Goal: Task Accomplishment & Management: Manage account settings

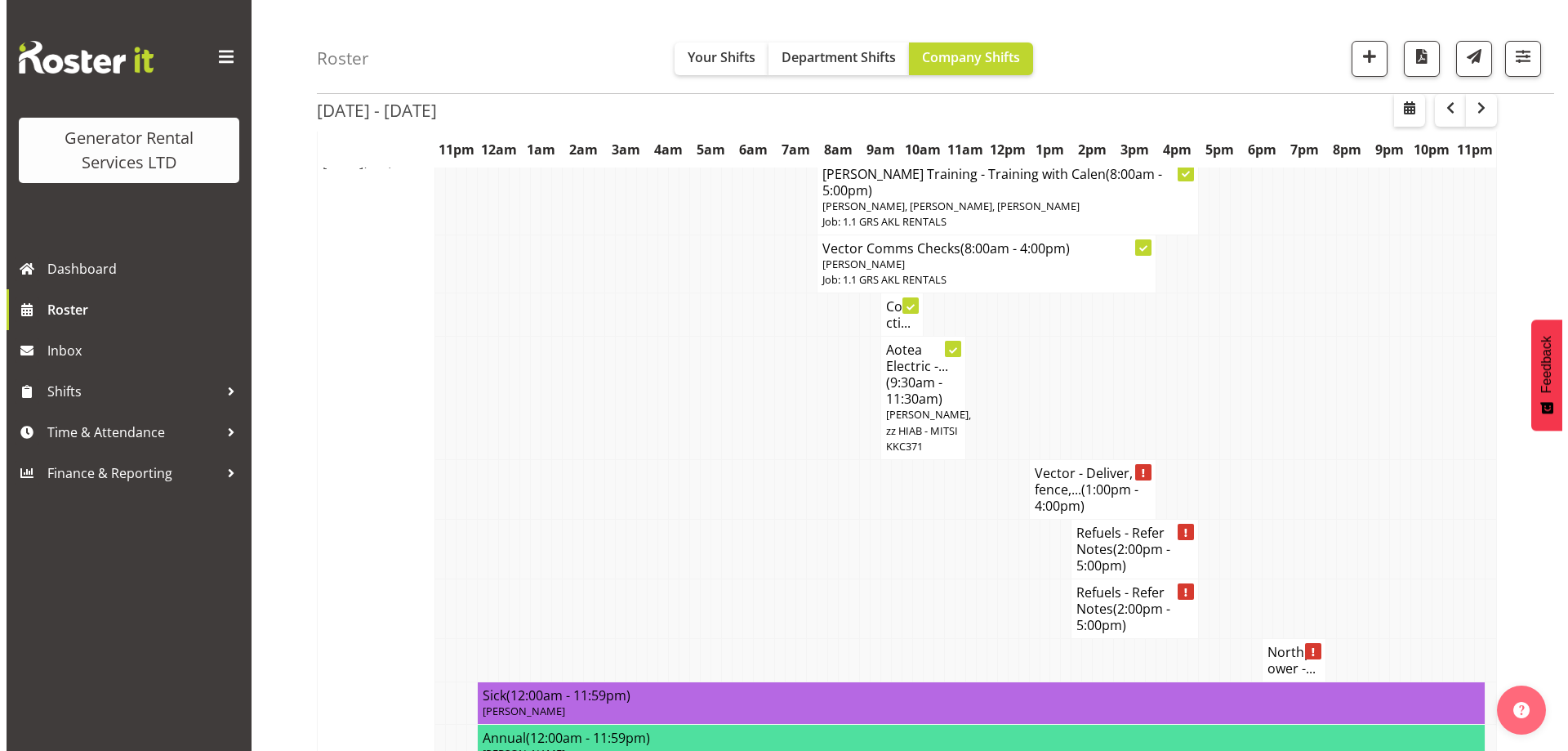
scroll to position [2043, 0]
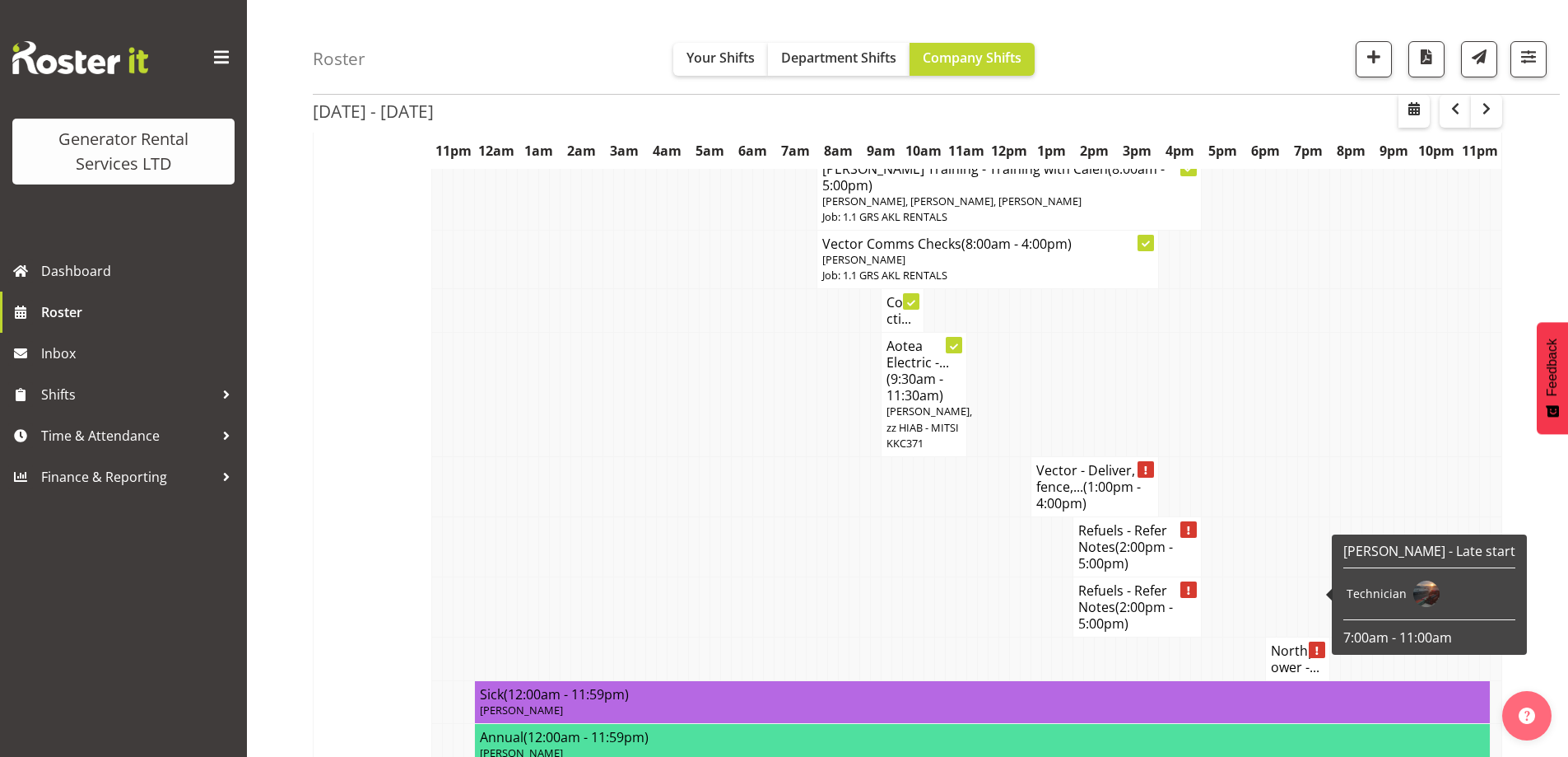
click at [1309, 641] on div at bounding box center [1317, 650] width 17 height 17
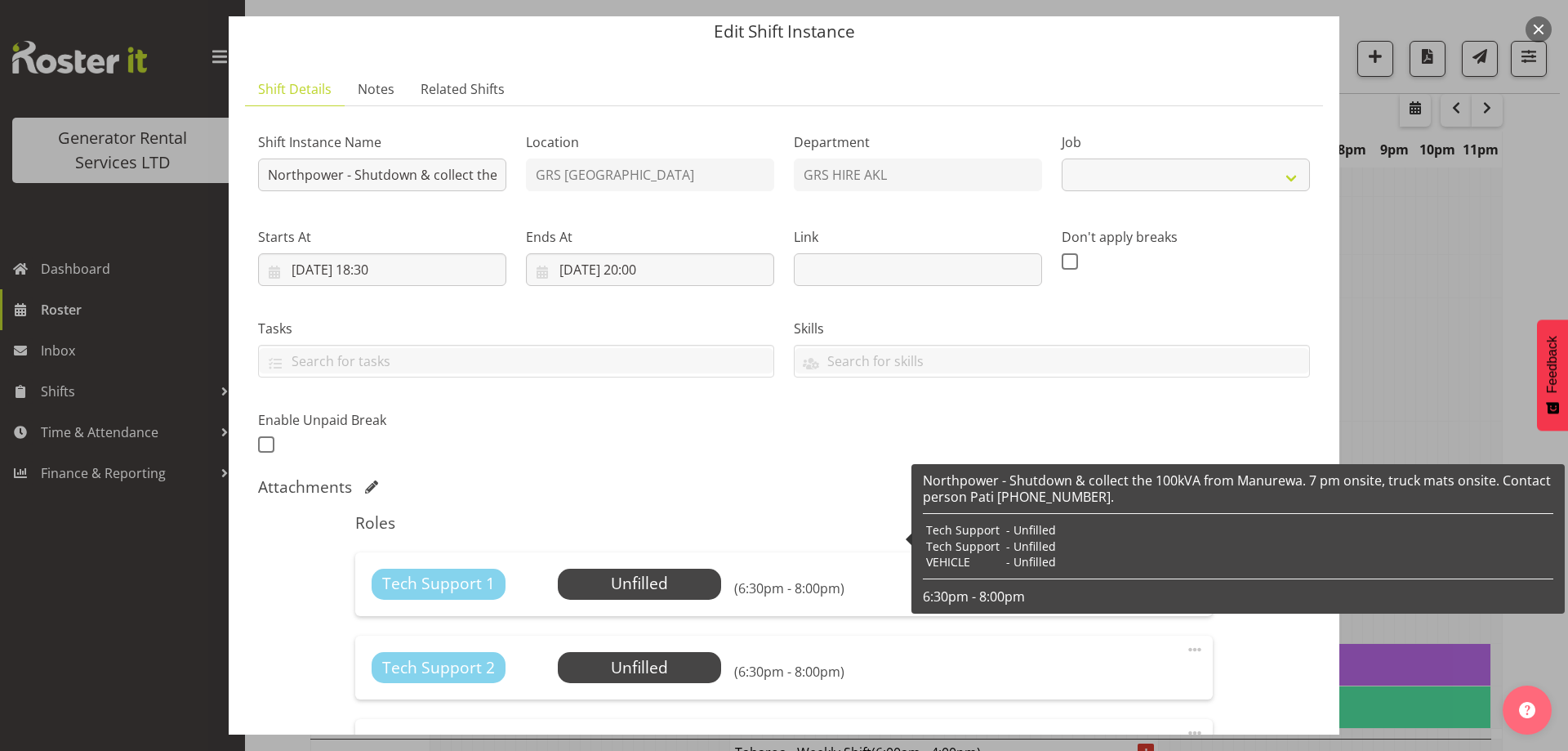
scroll to position [82, 0]
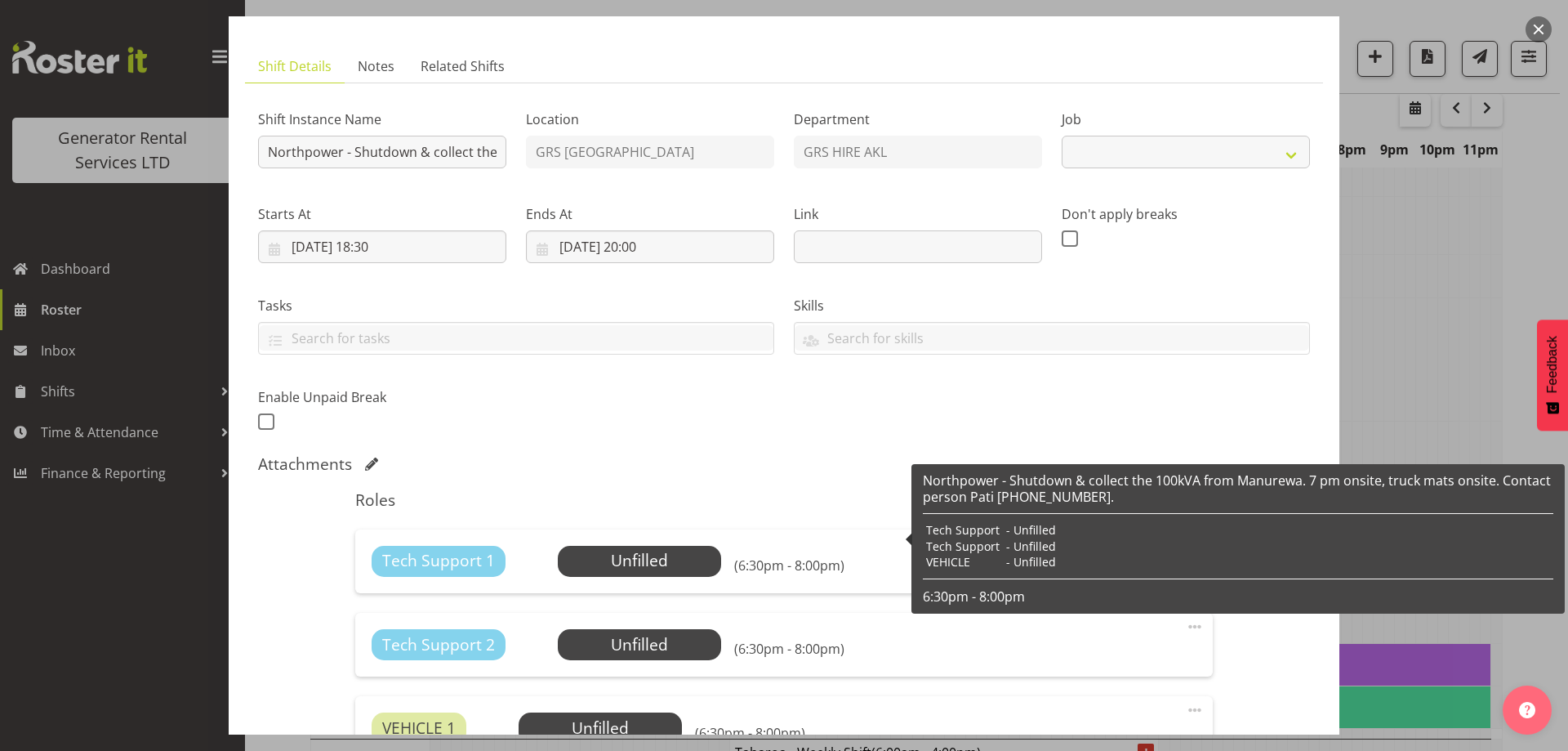
select select "7504"
click at [673, 566] on span "Select Employee" at bounding box center [639, 560] width 122 height 24
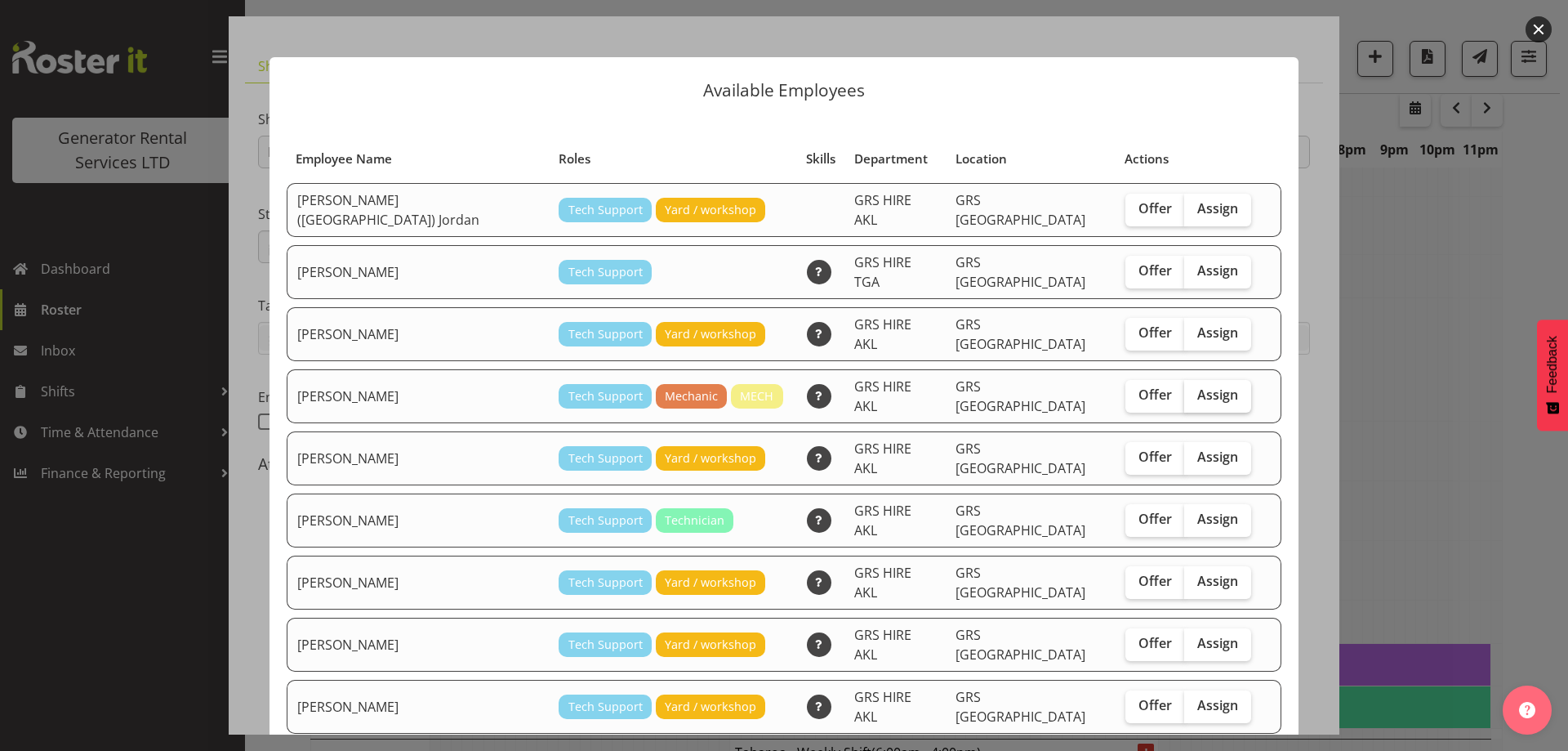
click at [1200, 383] on label "Assign" at bounding box center [1218, 396] width 67 height 33
click at [1195, 390] on input "Assign" at bounding box center [1190, 395] width 11 height 11
checkbox input "true"
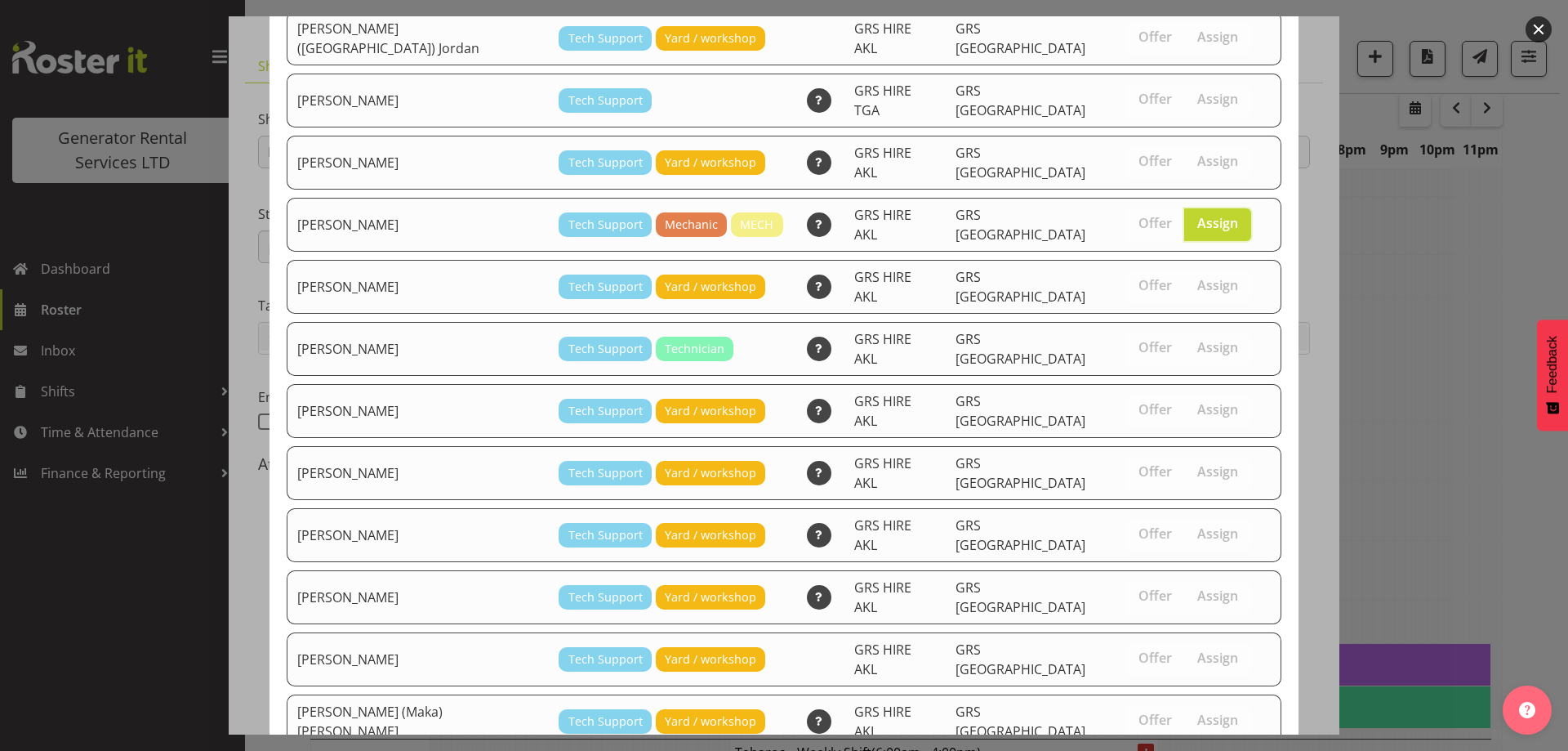
scroll to position [265, 0]
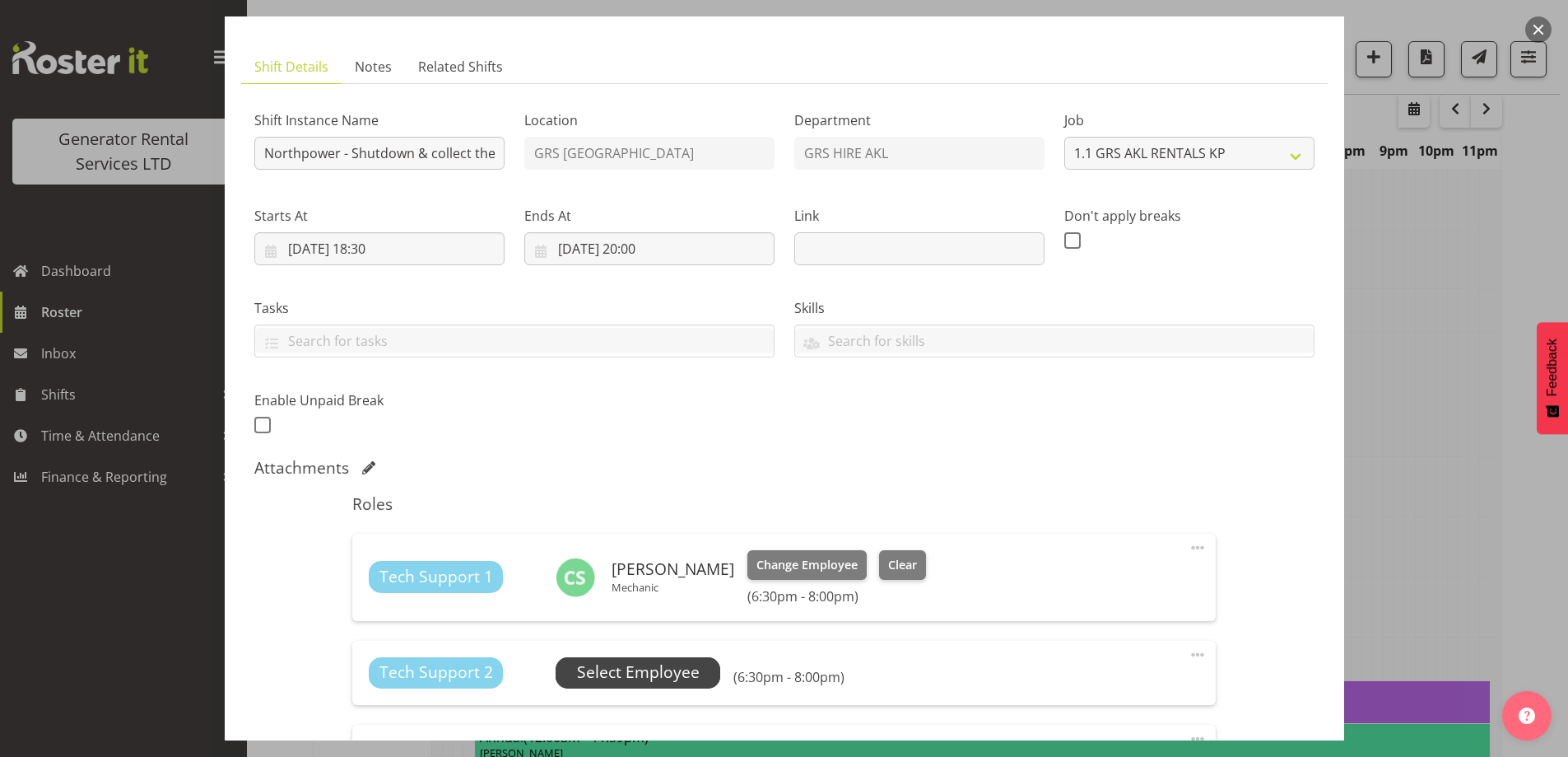
drag, startPoint x: 605, startPoint y: 649, endPoint x: 616, endPoint y: 663, distance: 17.8
click at [606, 649] on div "Tech Support 2 Unfilled Select Employee (6:30pm - 8:00pm) Edit Cover Role Delete" at bounding box center [784, 673] width 864 height 64
click at [617, 666] on span "Select Employee" at bounding box center [638, 672] width 123 height 24
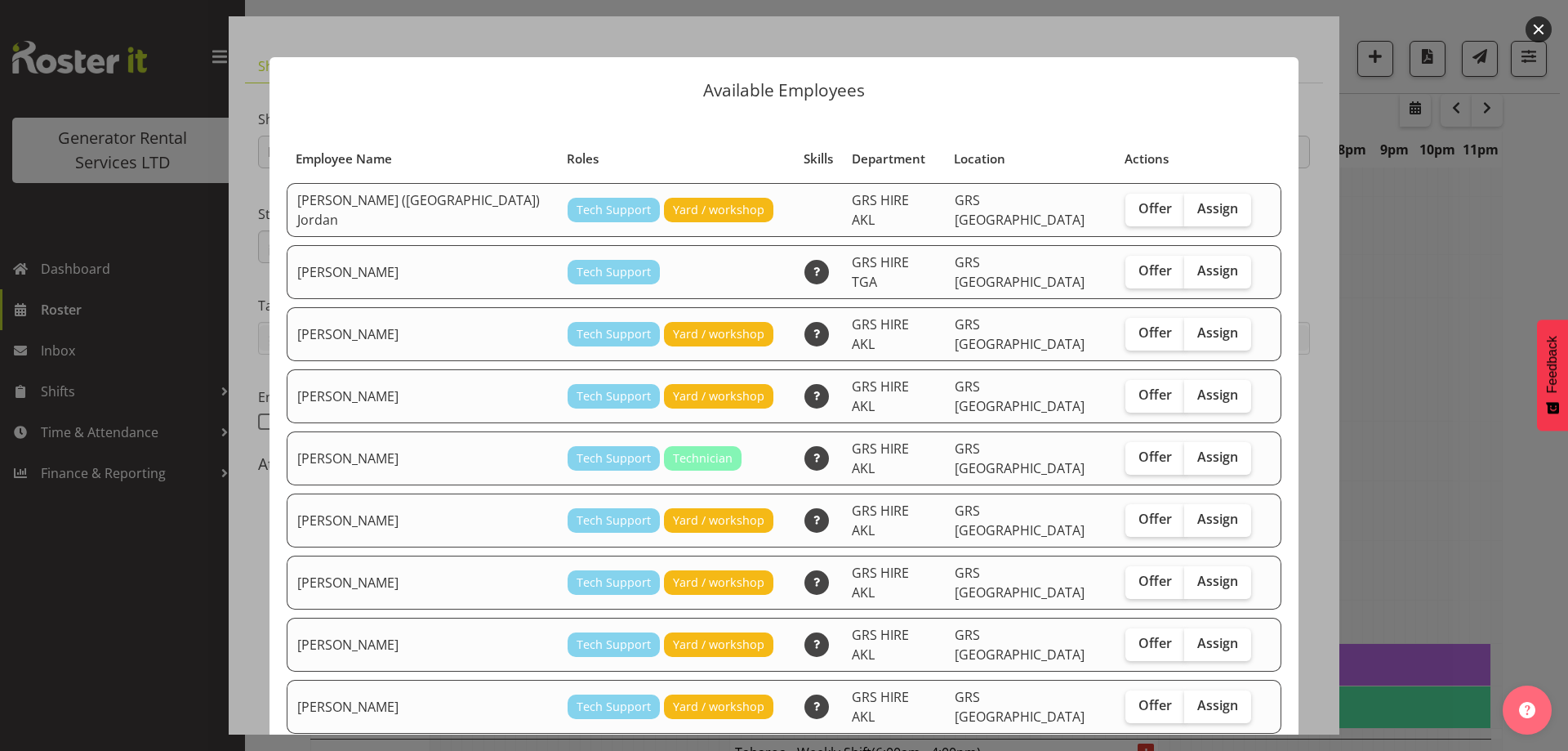
checkbox input "true"
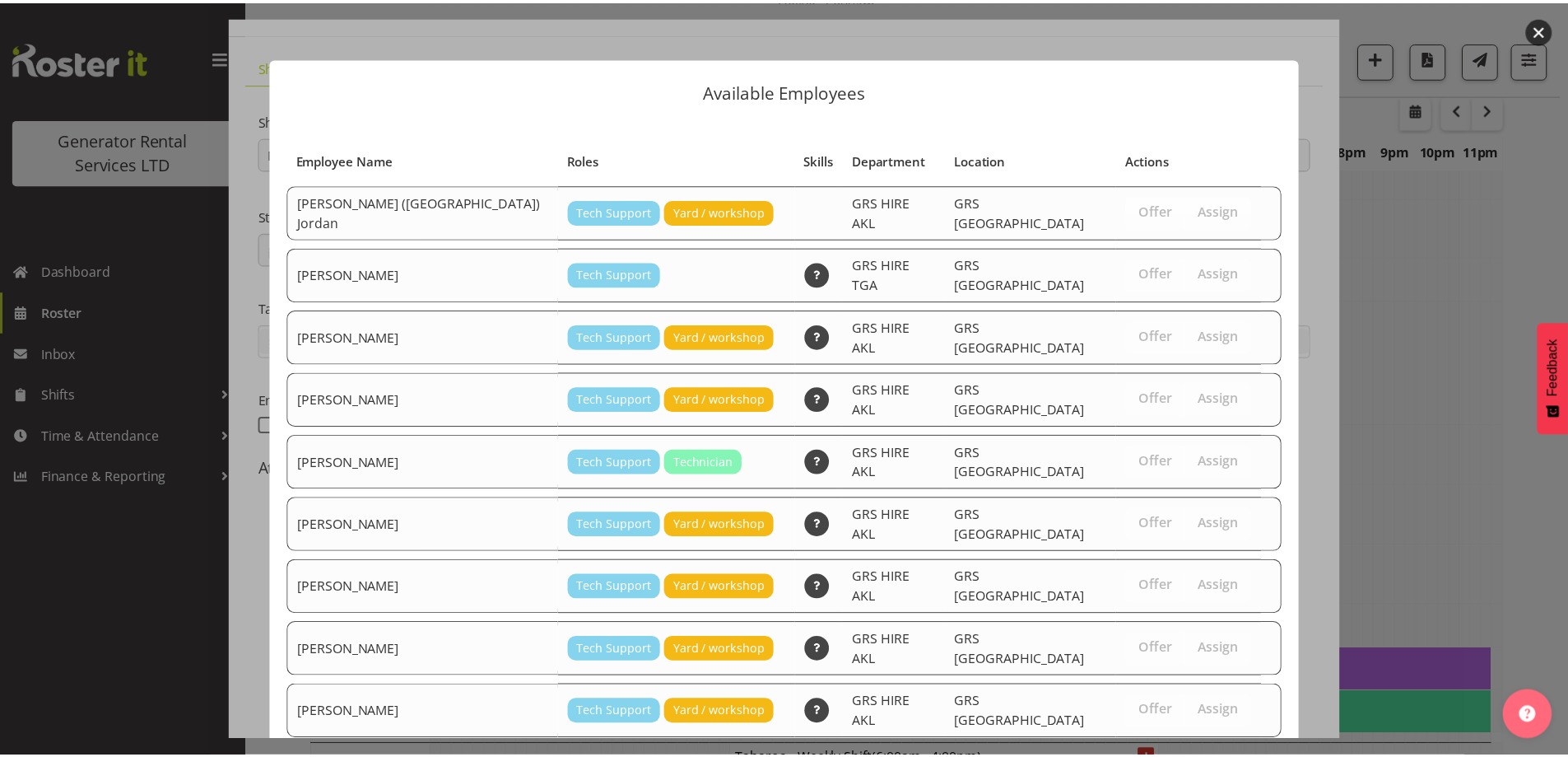
scroll to position [211, 0]
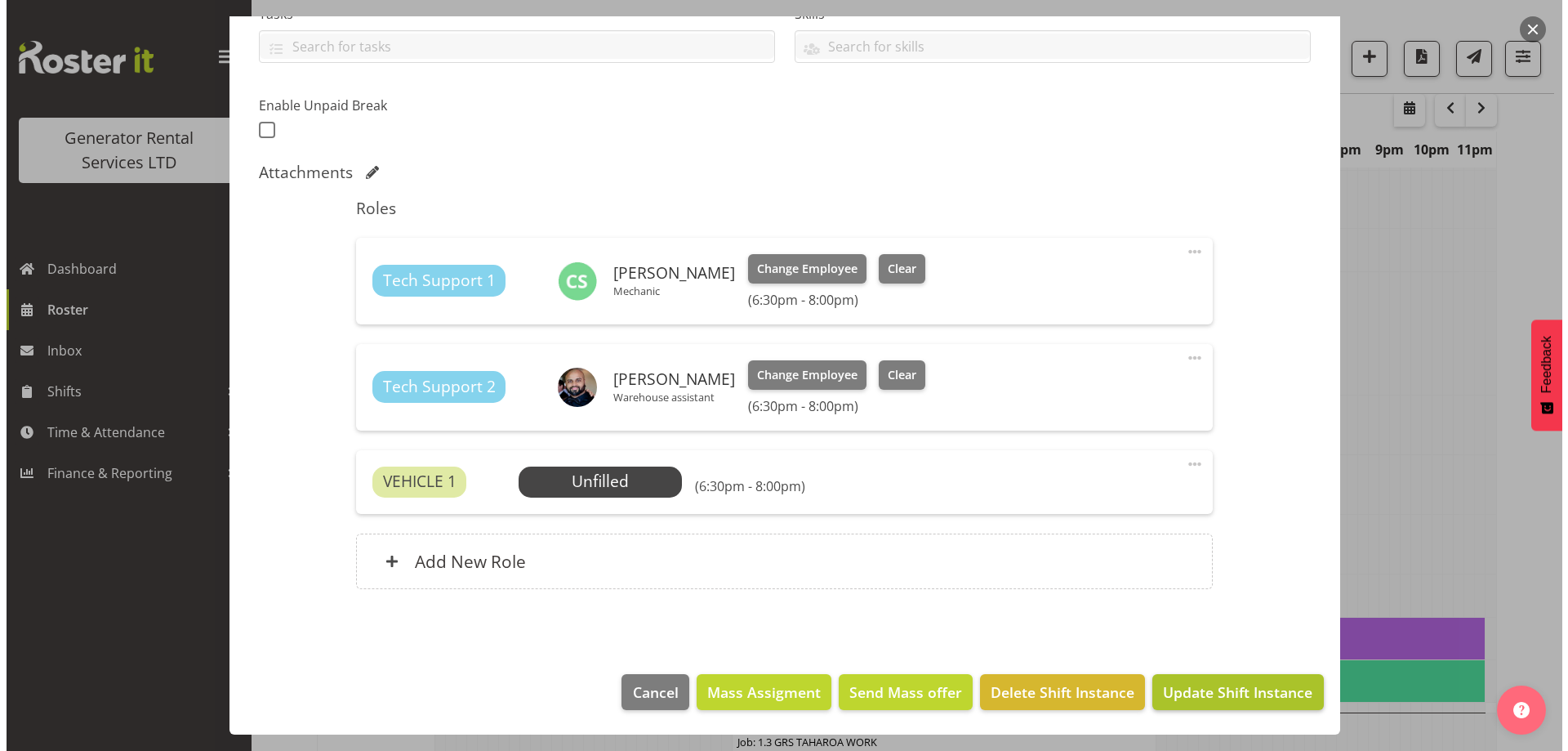
scroll to position [2124, 0]
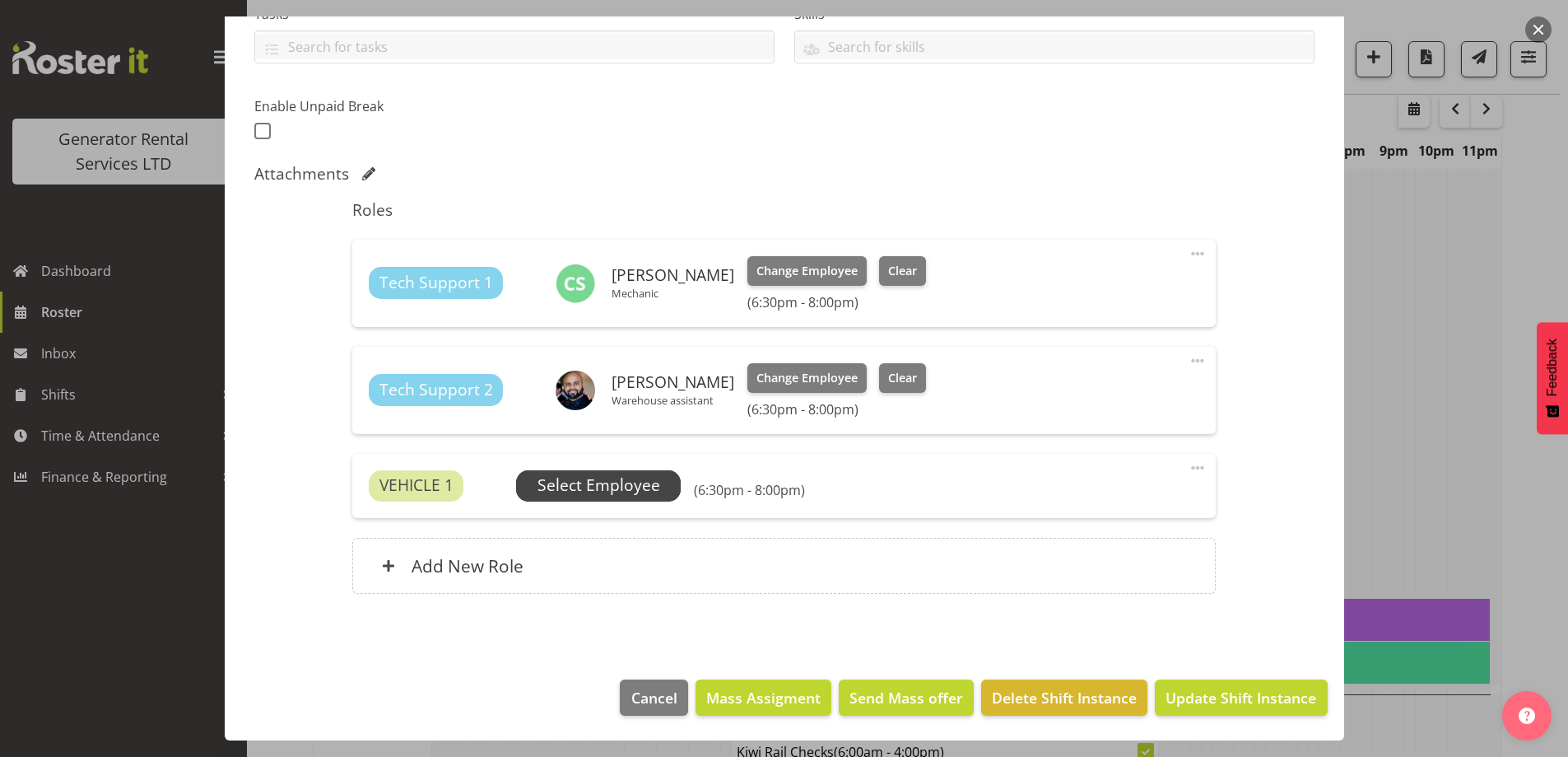
click at [651, 487] on span "Select Employee" at bounding box center [598, 485] width 123 height 24
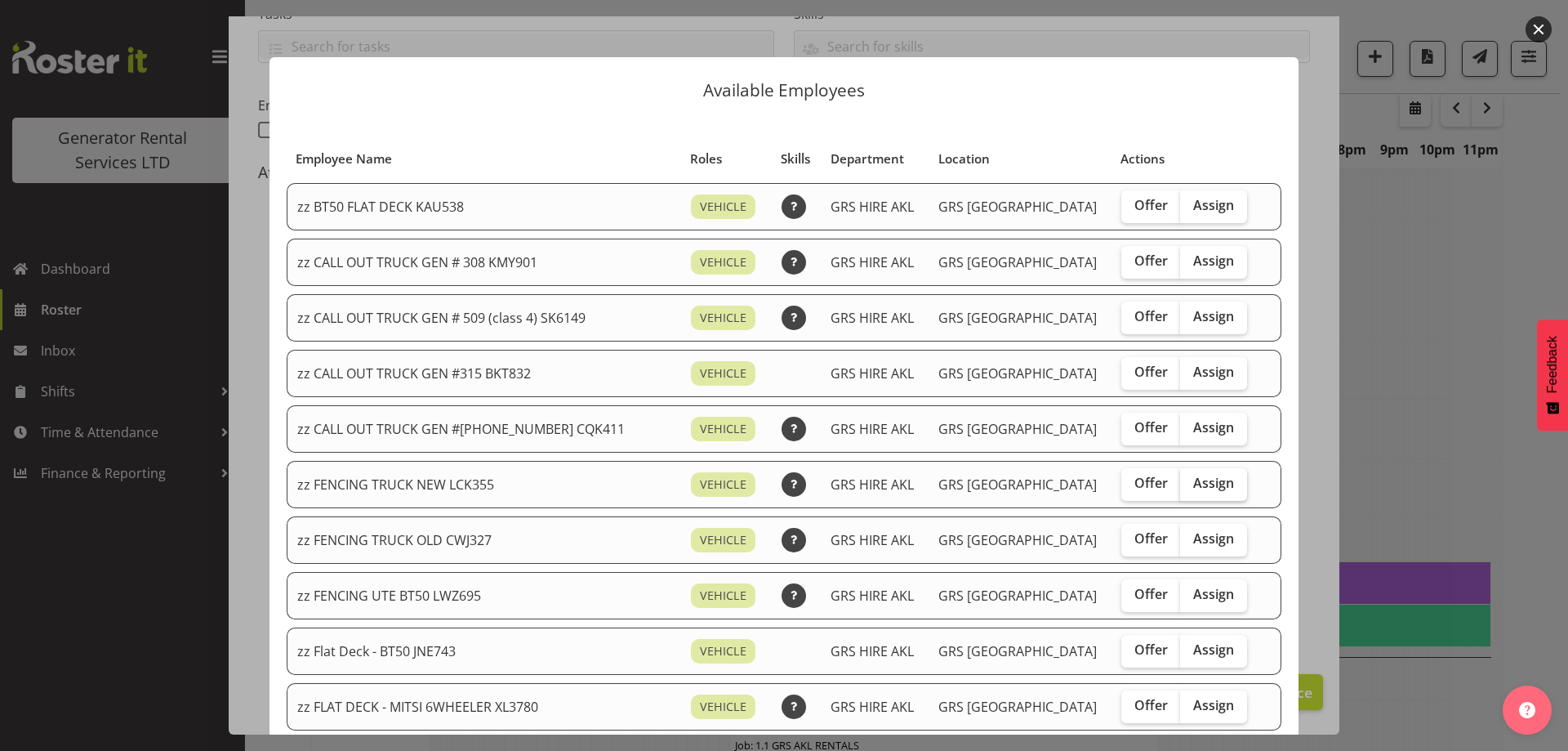
click at [1194, 489] on span "Assign" at bounding box center [1214, 483] width 41 height 16
click at [1187, 489] on input "Assign" at bounding box center [1186, 483] width 11 height 11
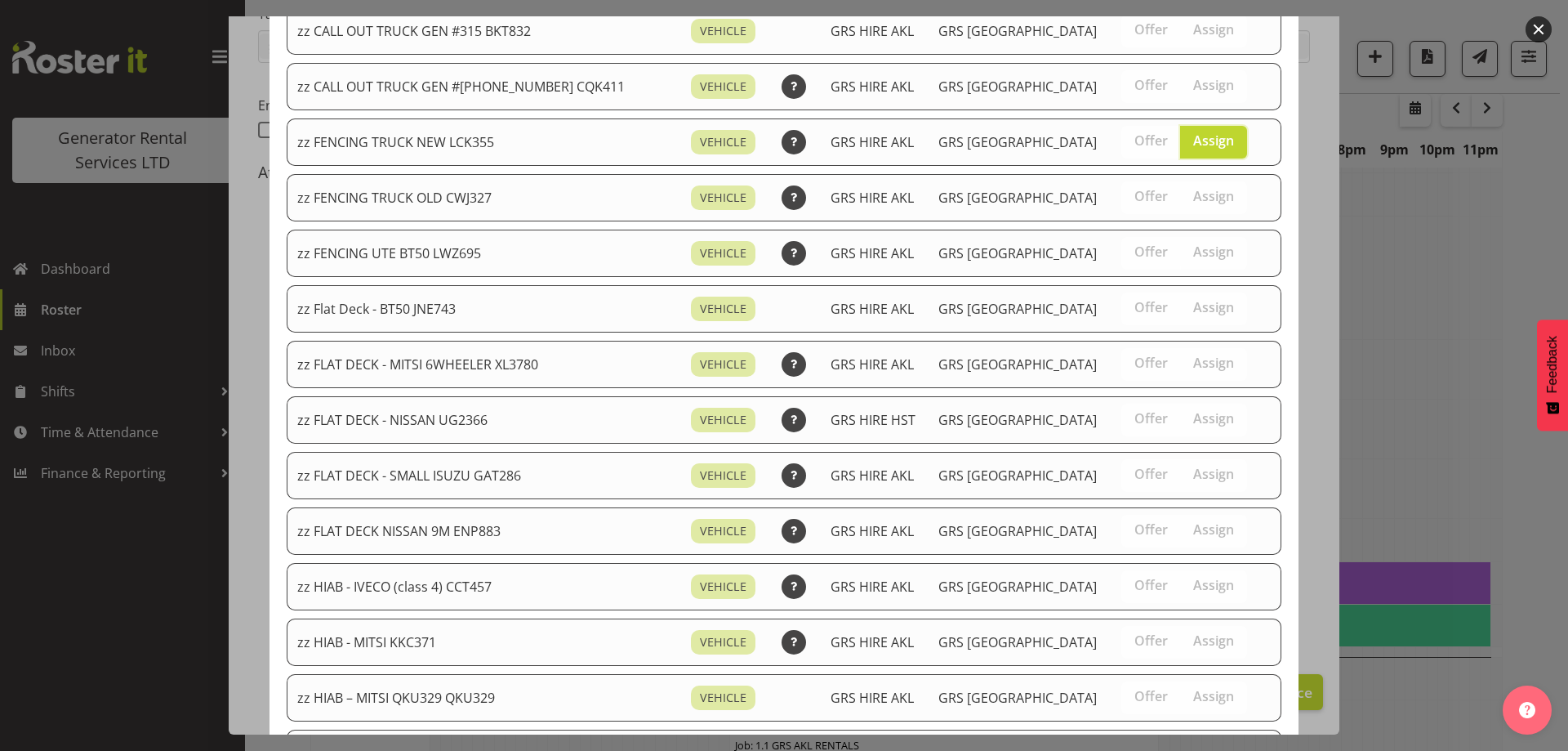
scroll to position [82, 0]
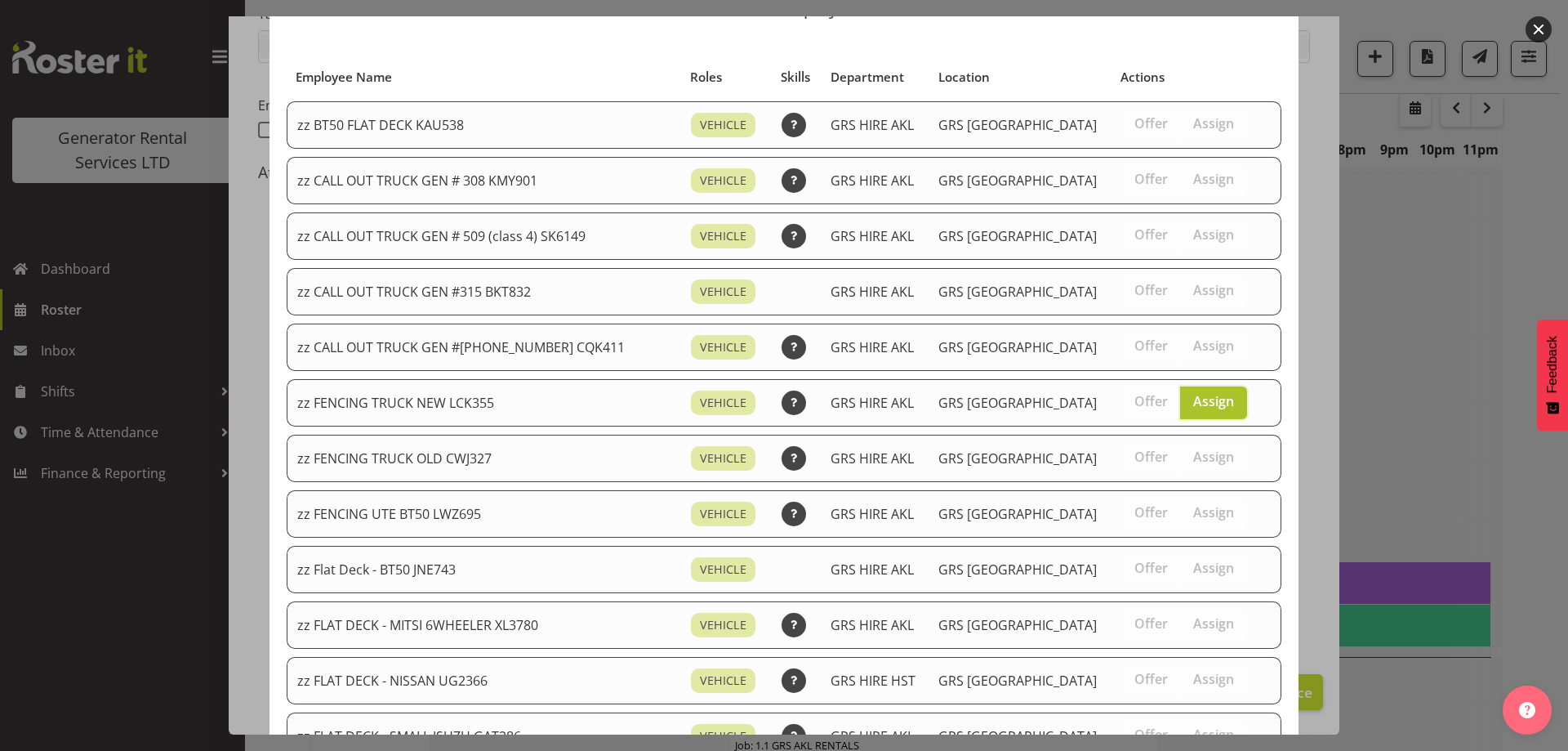
click at [1210, 402] on label "Assign" at bounding box center [1214, 403] width 67 height 33
click at [1191, 402] on input "Assign" at bounding box center [1186, 401] width 11 height 11
checkbox input "false"
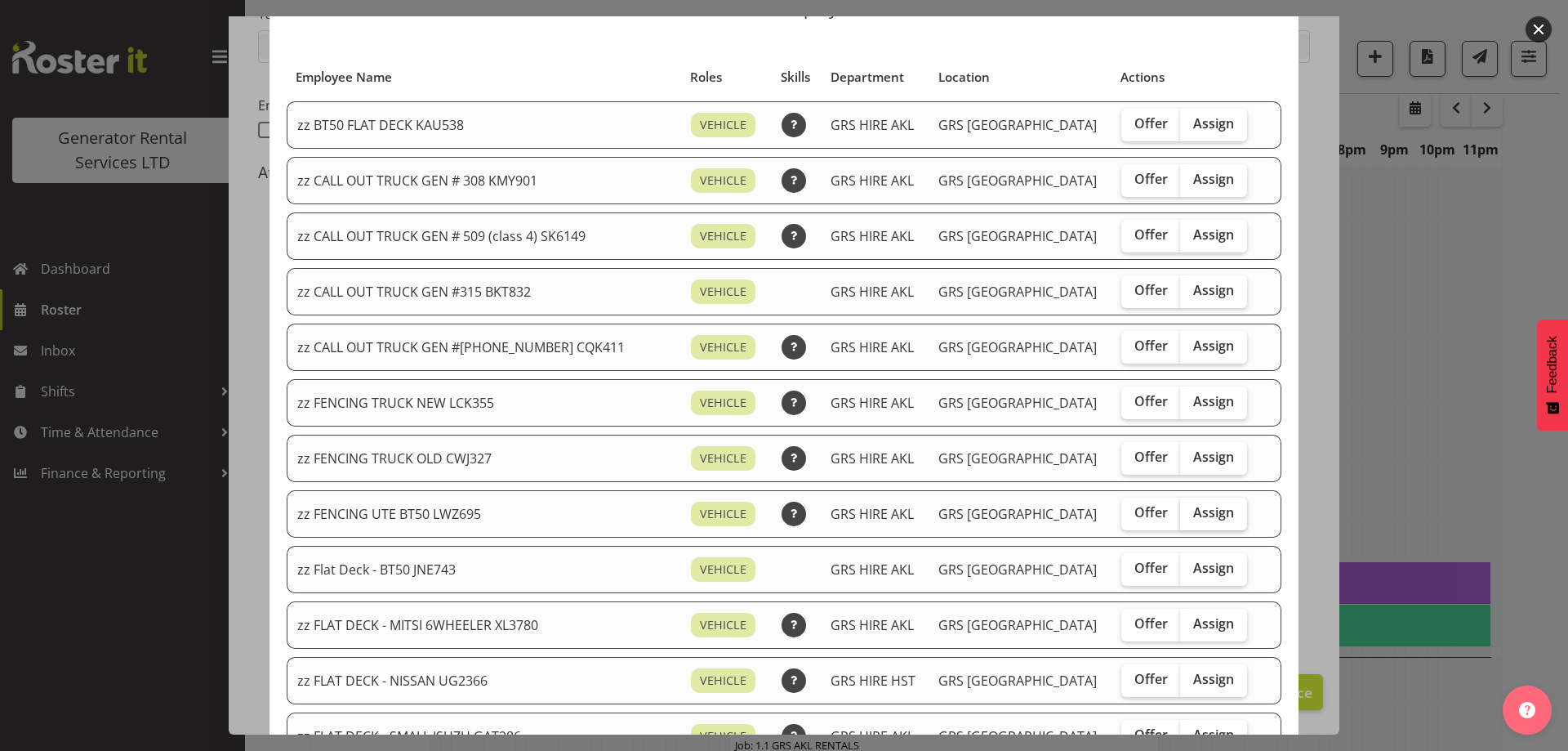
click at [1194, 520] on span "Assign" at bounding box center [1214, 513] width 41 height 16
click at [1187, 518] on input "Assign" at bounding box center [1186, 513] width 11 height 11
checkbox input "true"
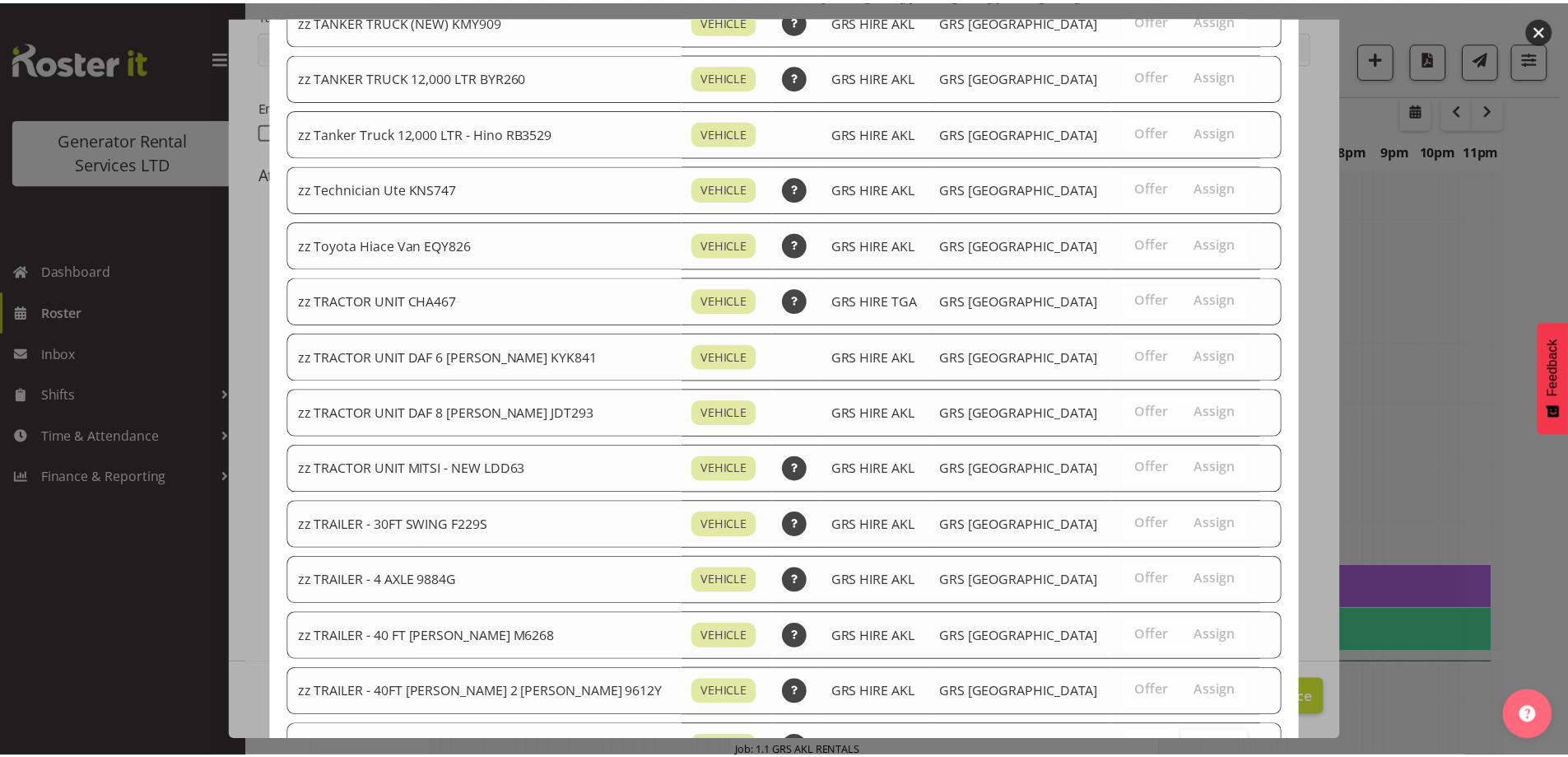
scroll to position [2059, 0]
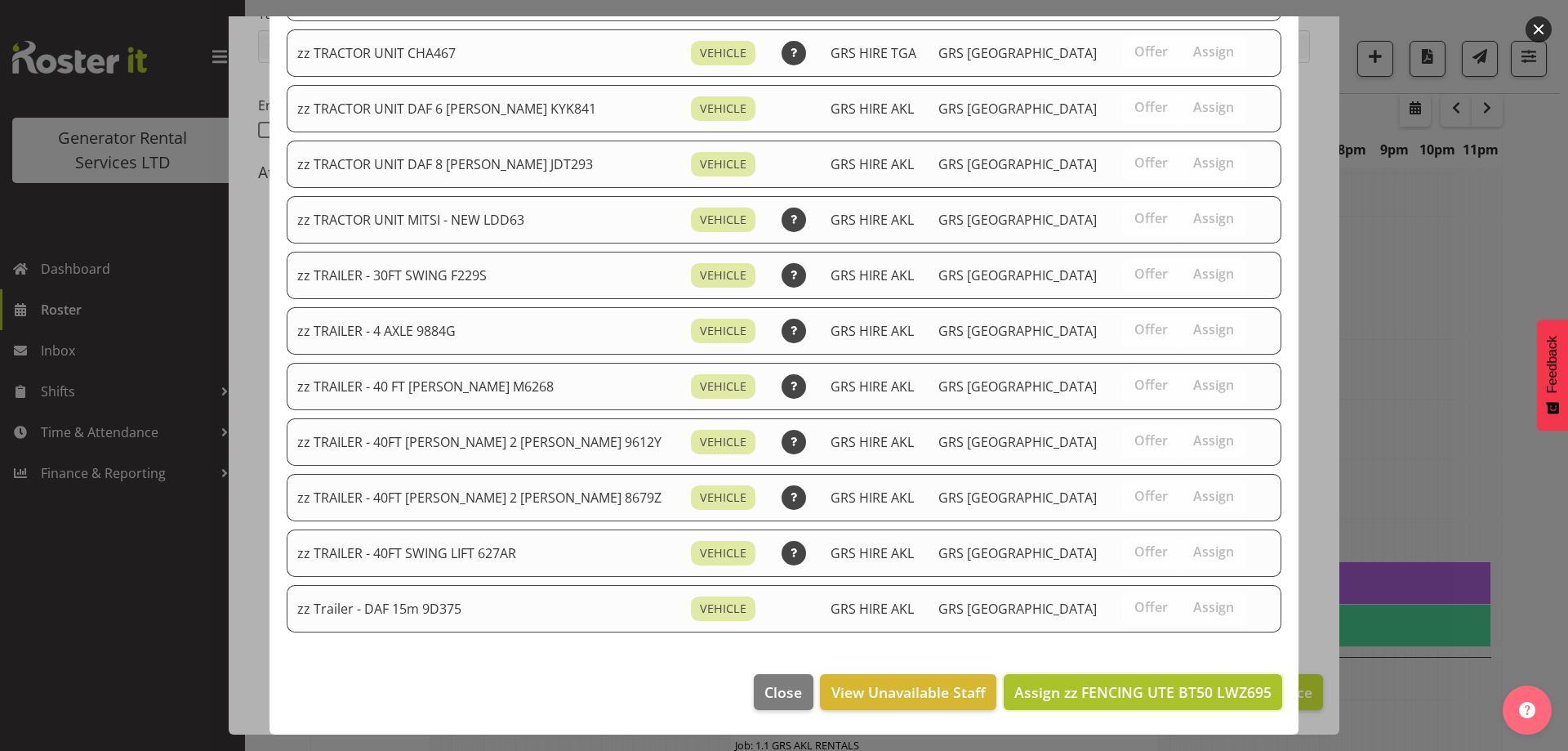
click at [1167, 690] on span "Assign zz FENCING UTE BT50 LWZ695" at bounding box center [1143, 692] width 257 height 20
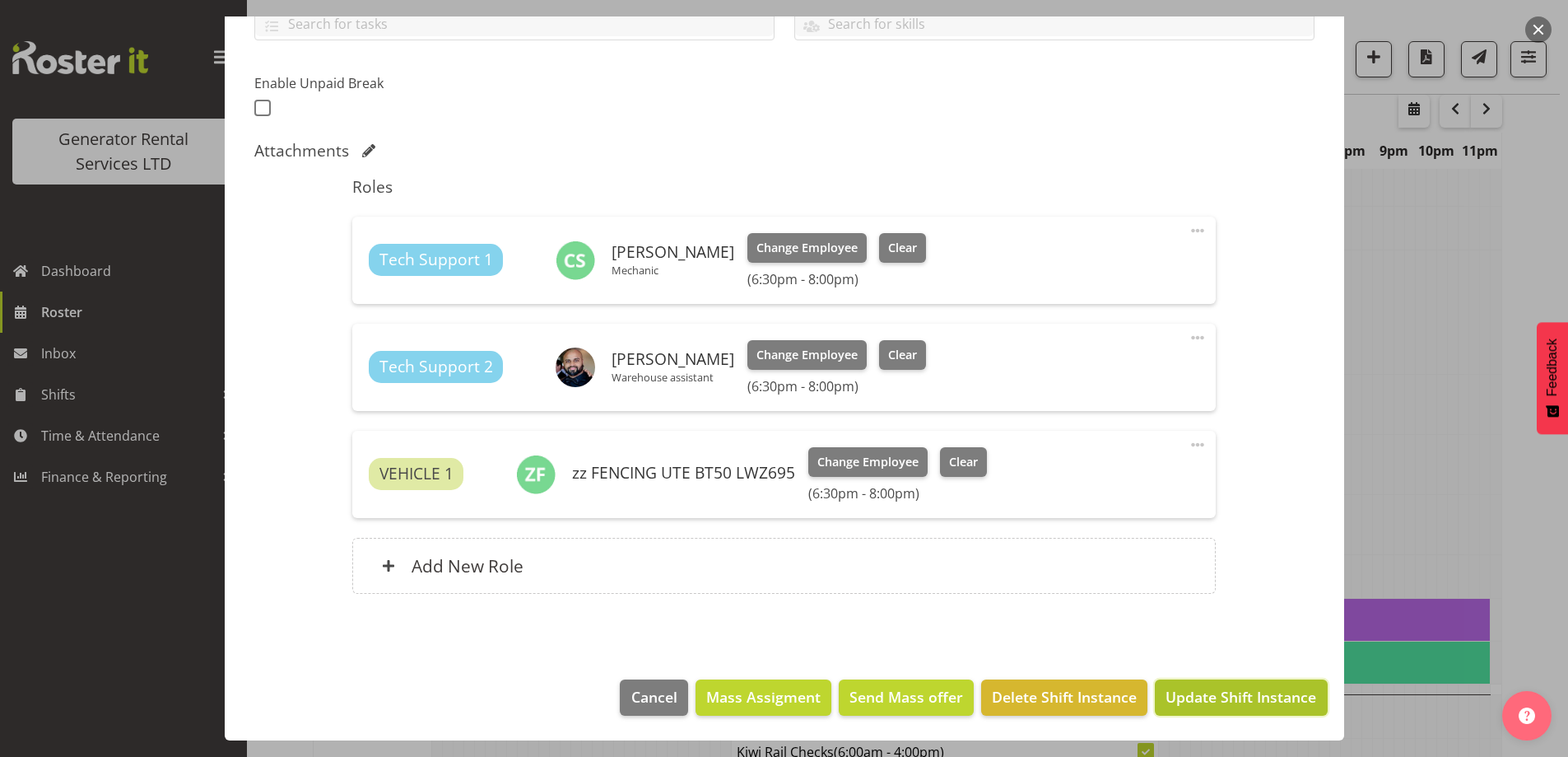
click at [1223, 693] on span "Update Shift Instance" at bounding box center [1241, 697] width 151 height 21
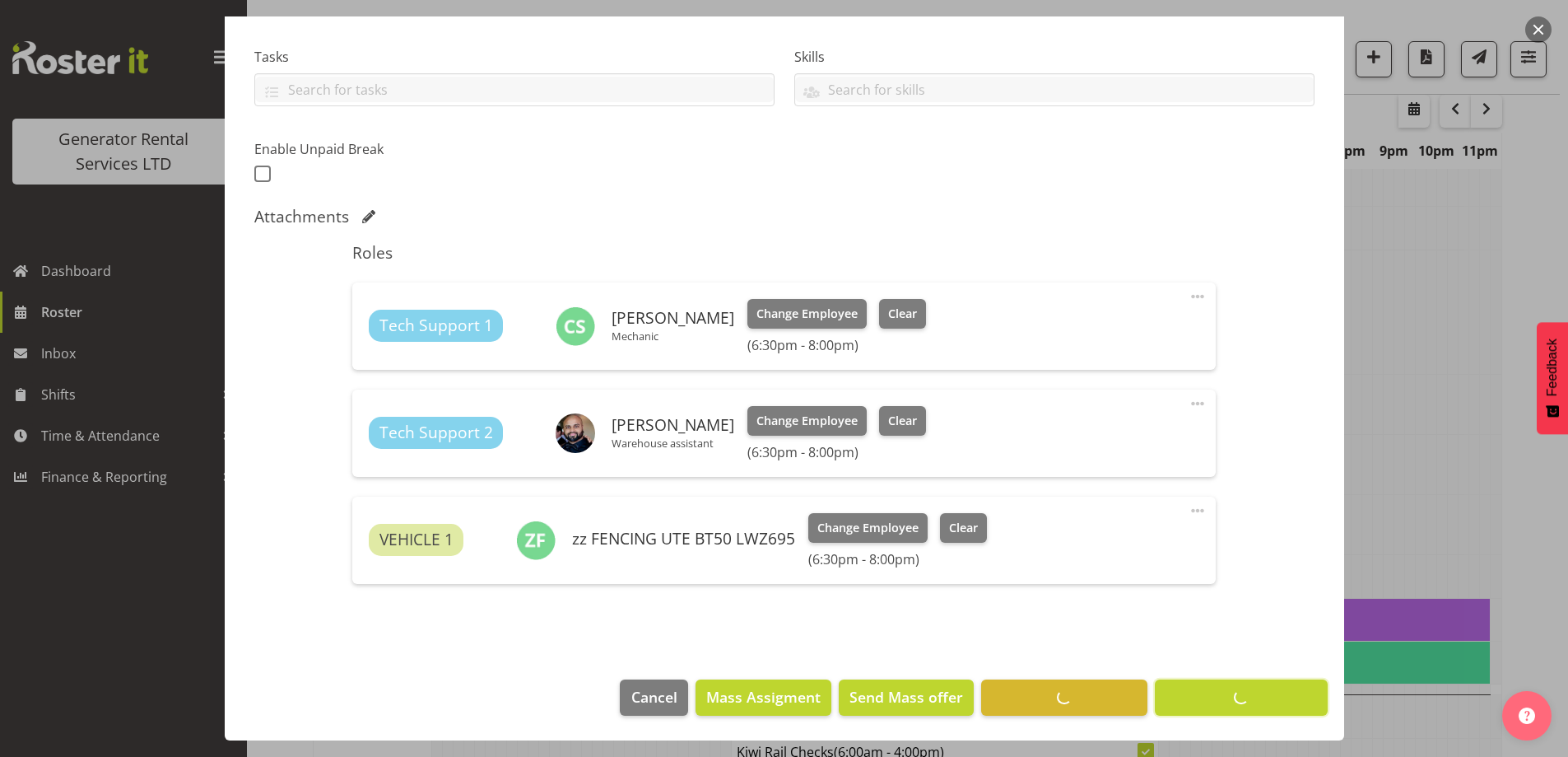
scroll to position [54, 0]
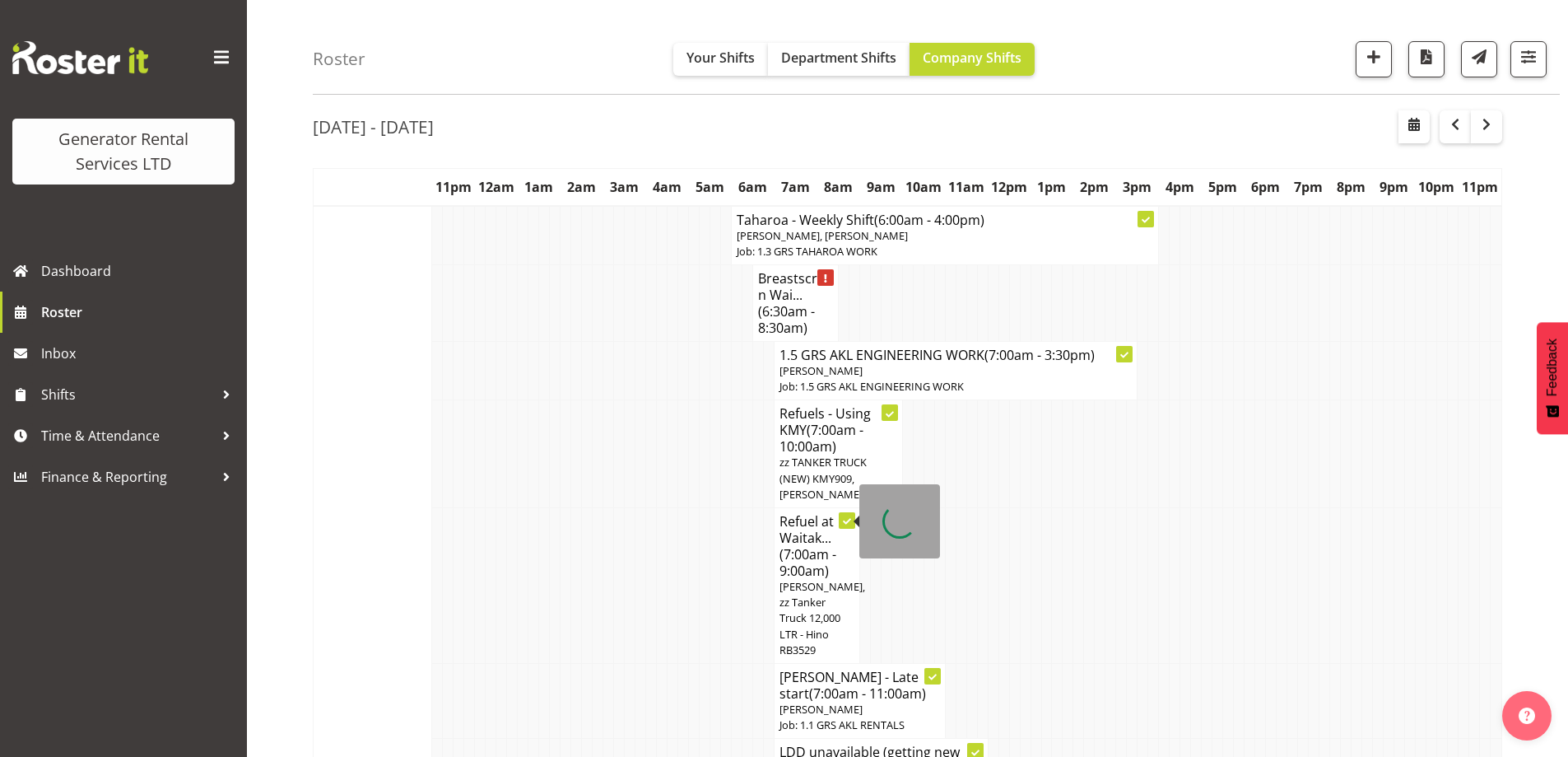
click at [606, 608] on td at bounding box center [608, 585] width 11 height 156
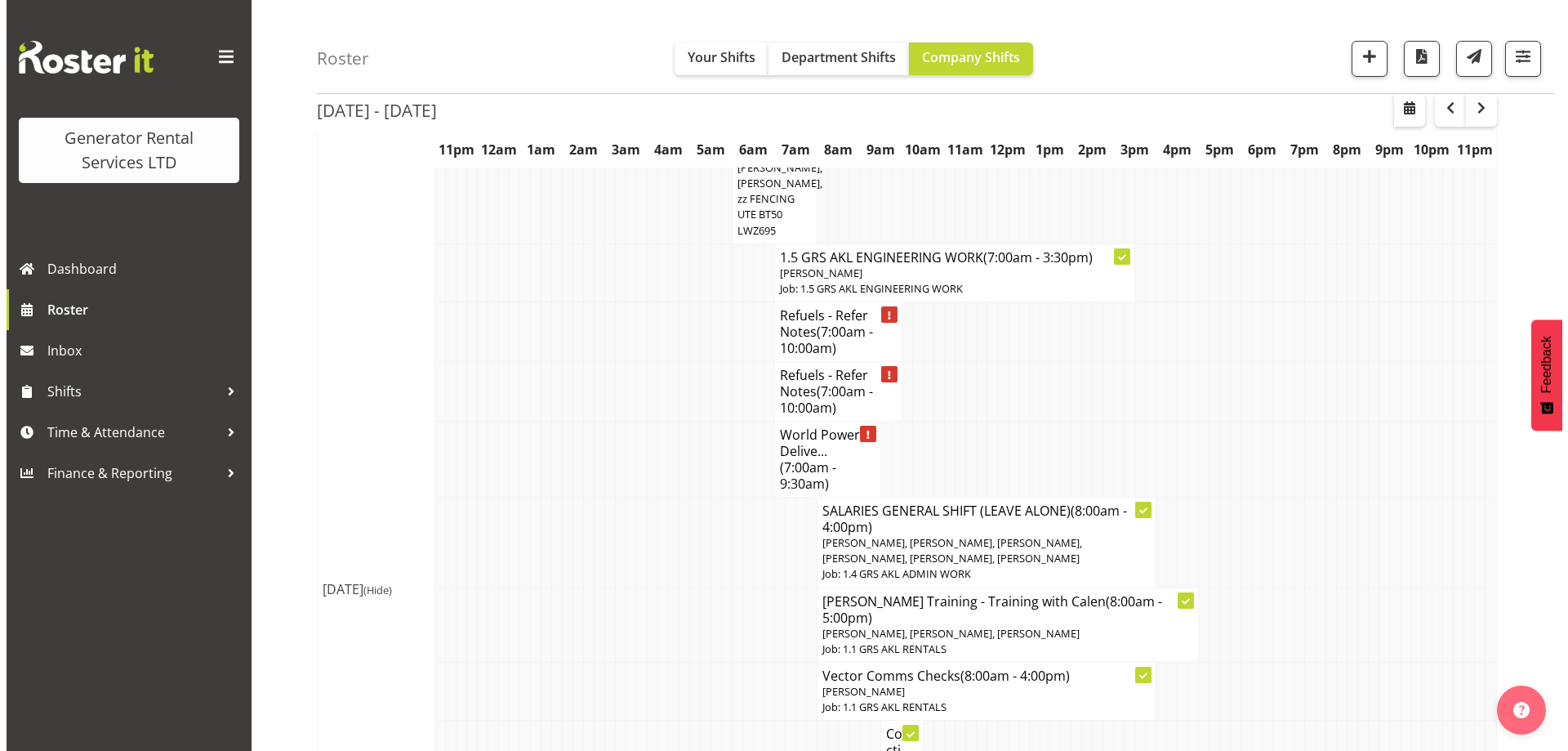
scroll to position [1687, 0]
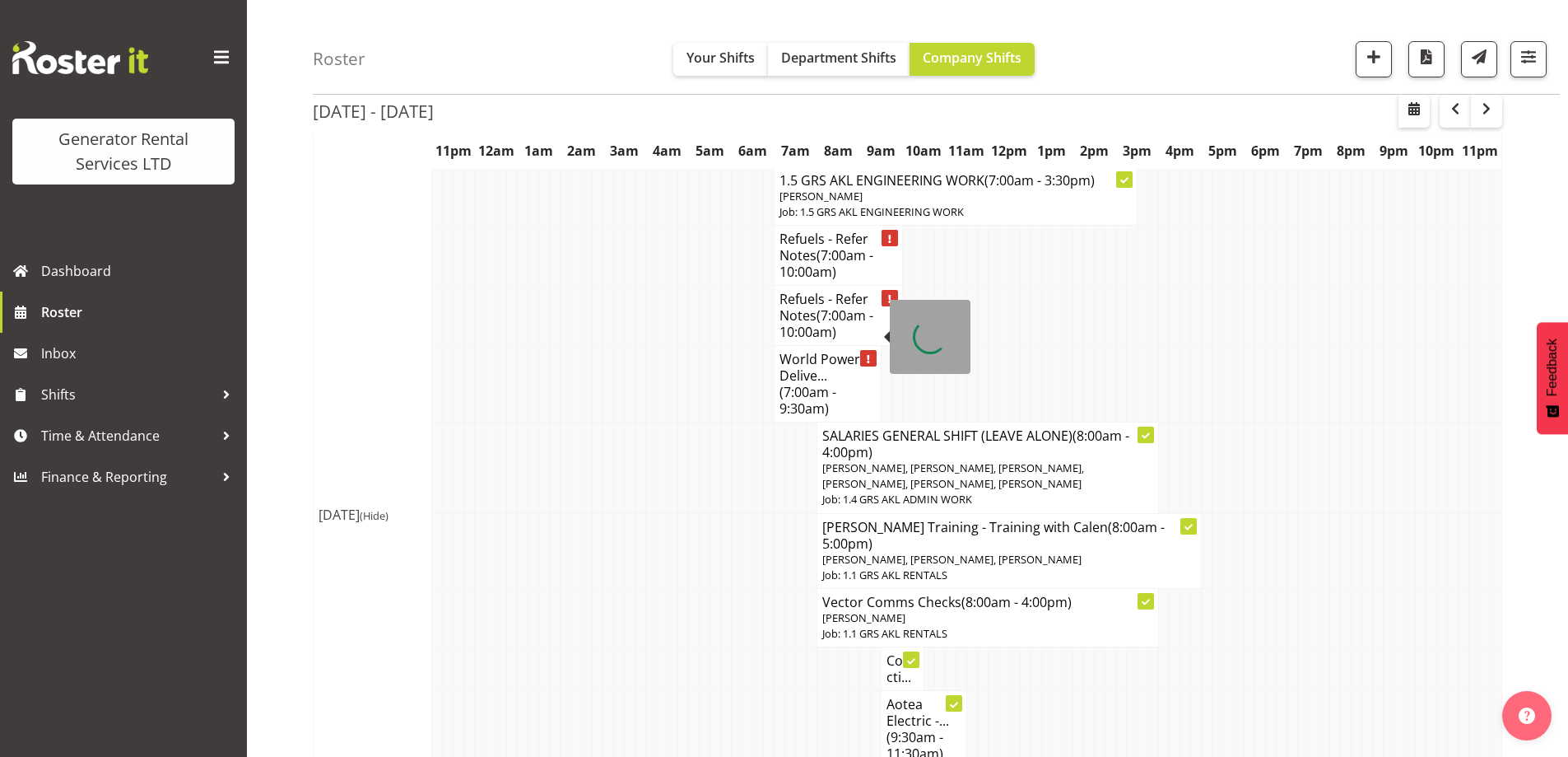
click at [811, 383] on span "(7:00am - 9:30am)" at bounding box center [808, 400] width 57 height 35
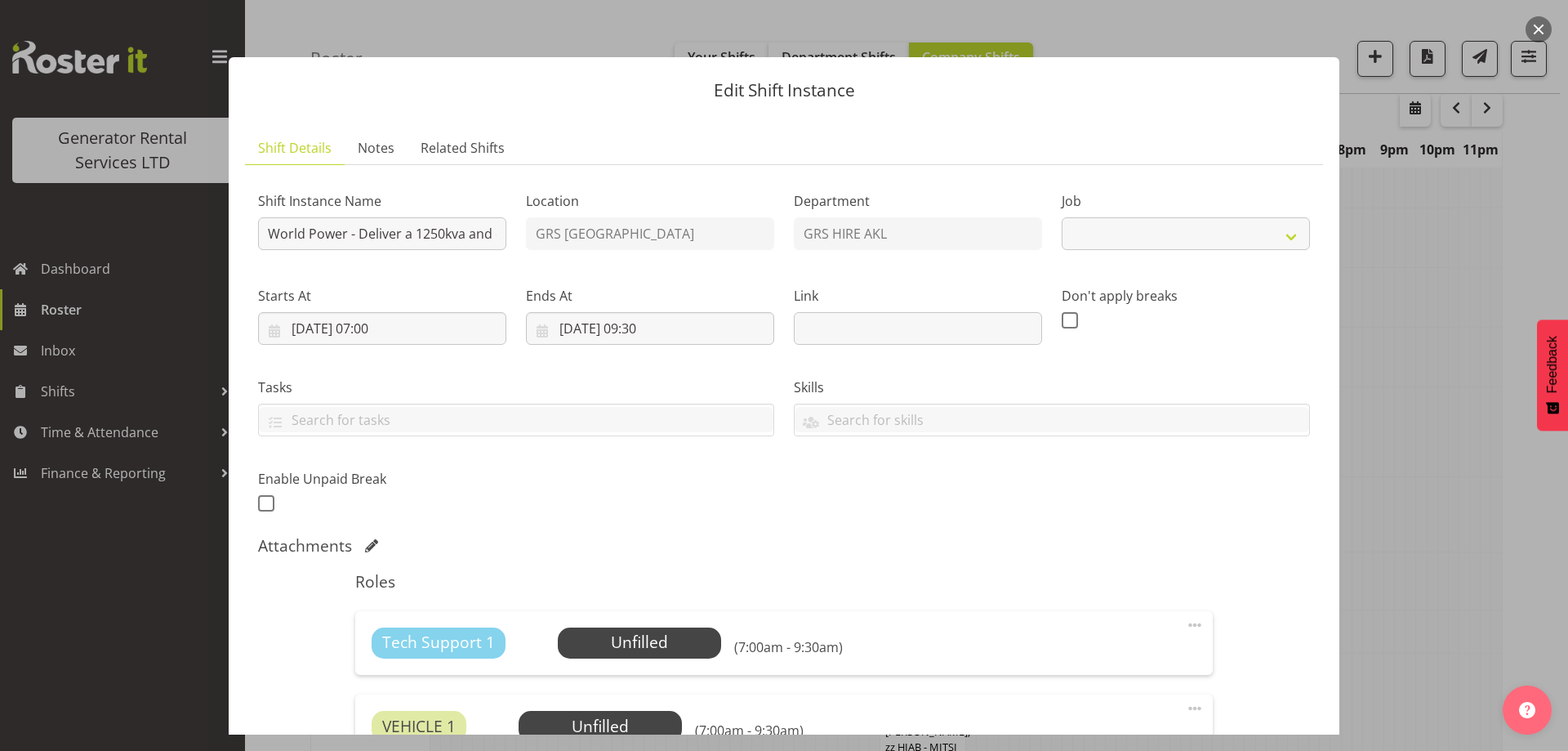
select select "9"
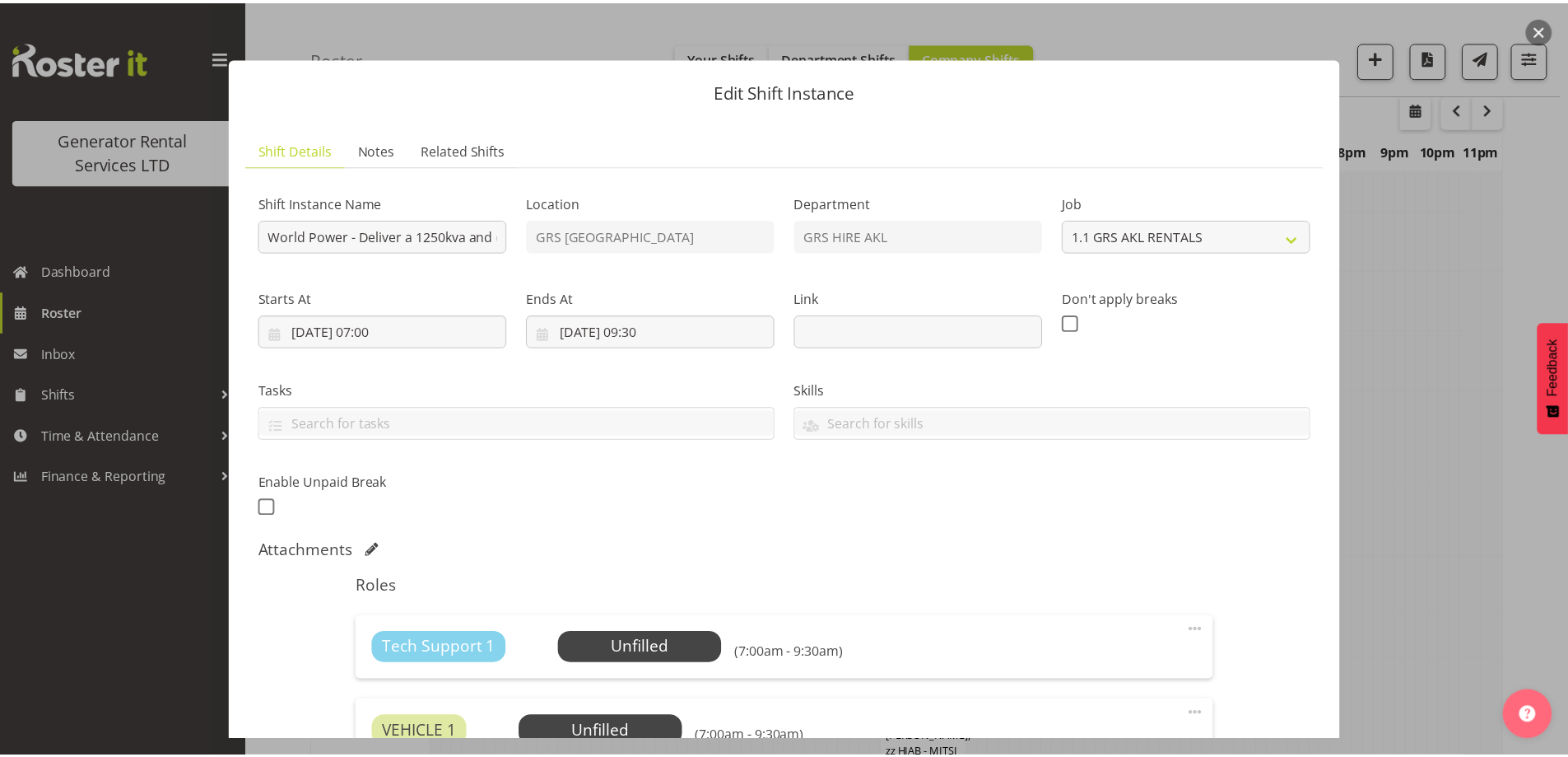
scroll to position [165, 0]
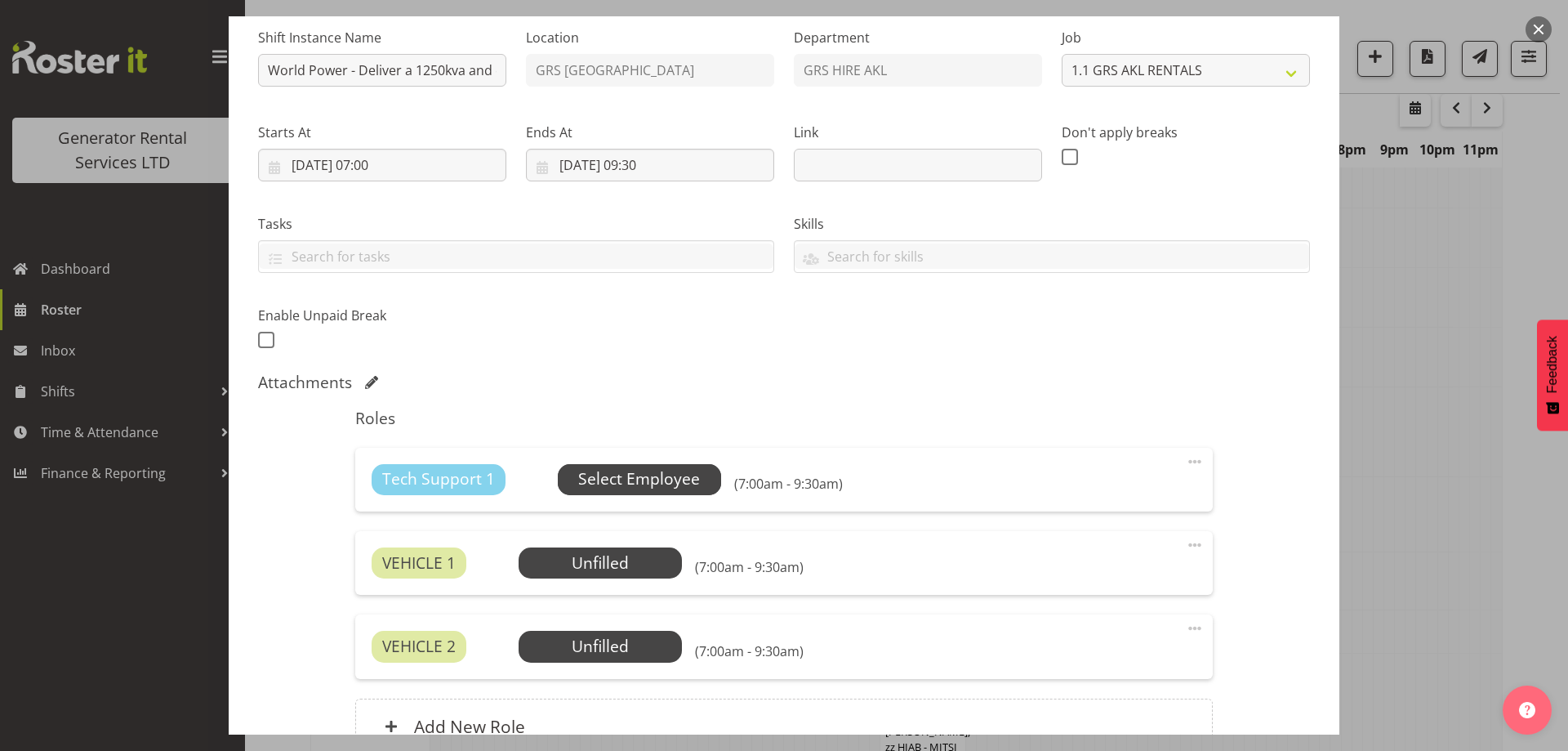
click at [578, 471] on span "Select Employee" at bounding box center [639, 479] width 122 height 24
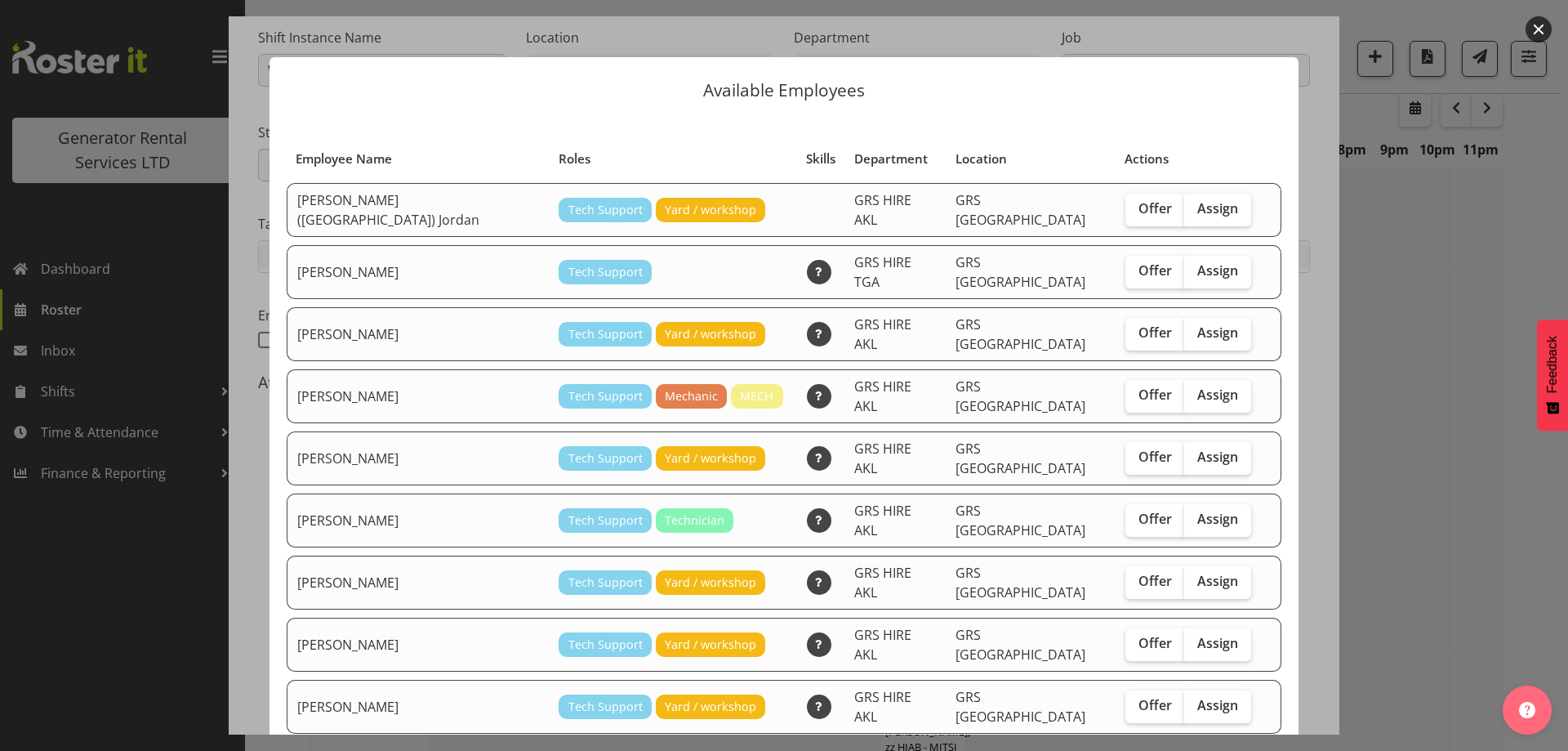
click at [1366, 371] on div at bounding box center [784, 375] width 1568 height 751
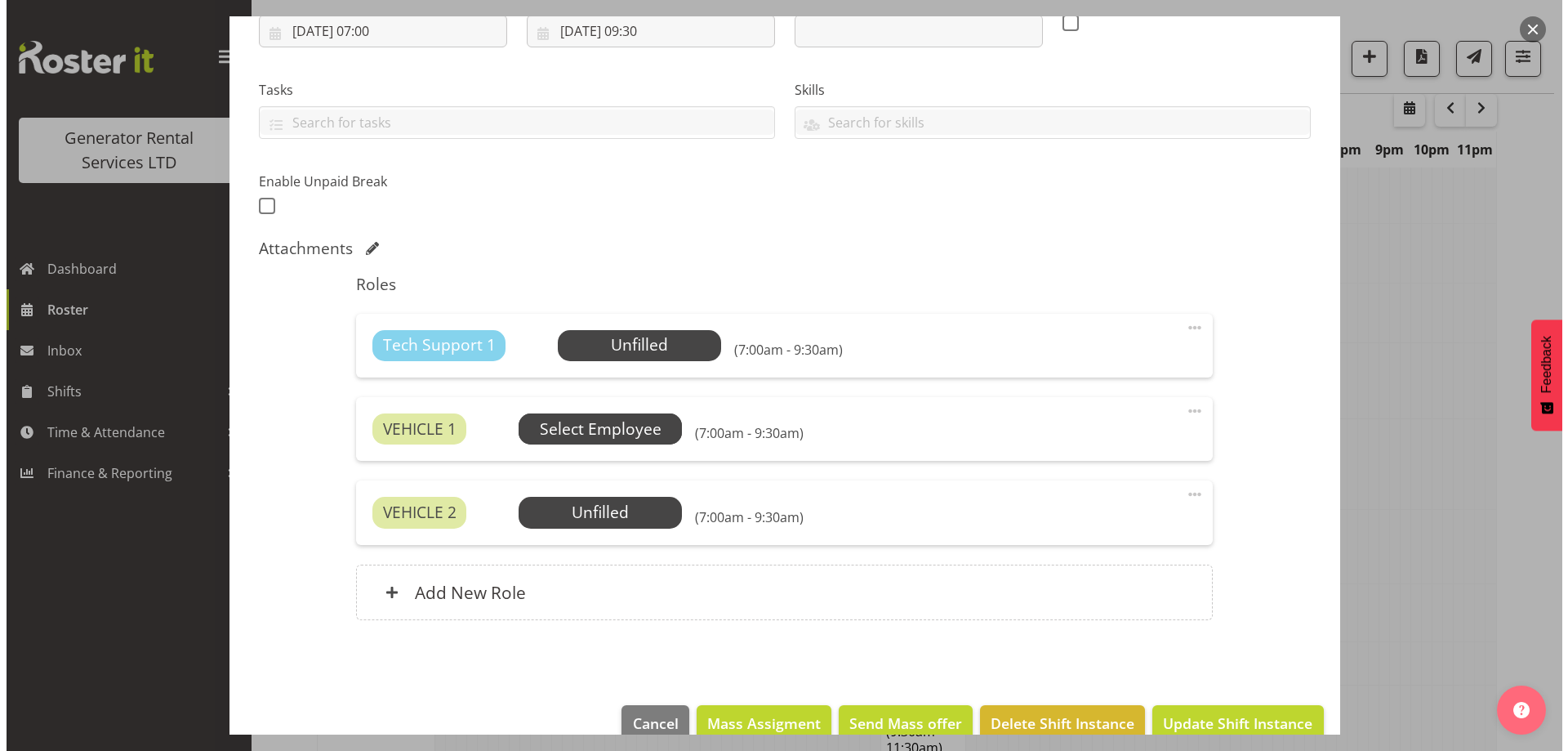
scroll to position [328, 0]
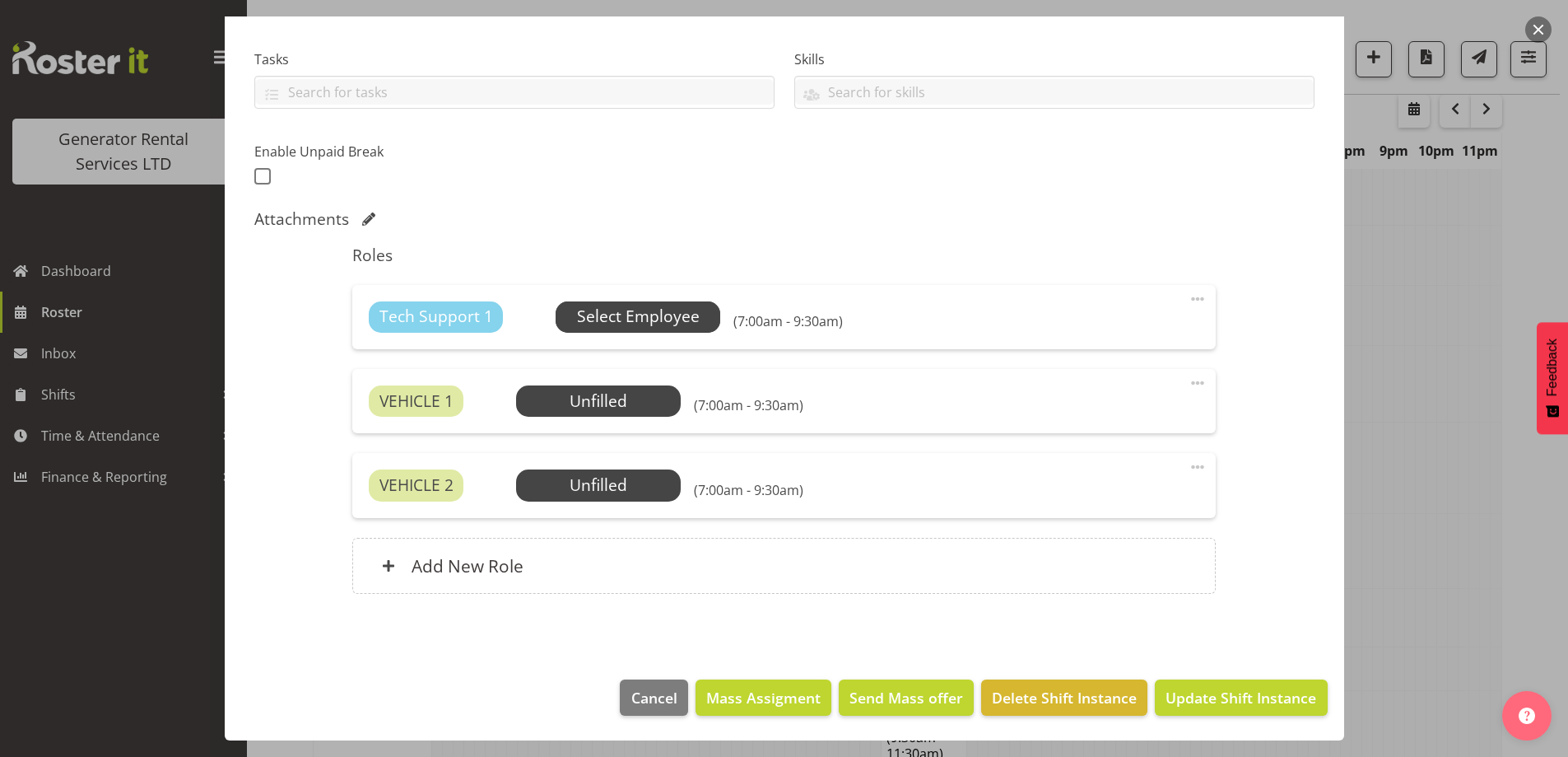
click at [615, 313] on span "Select Employee" at bounding box center [638, 316] width 123 height 24
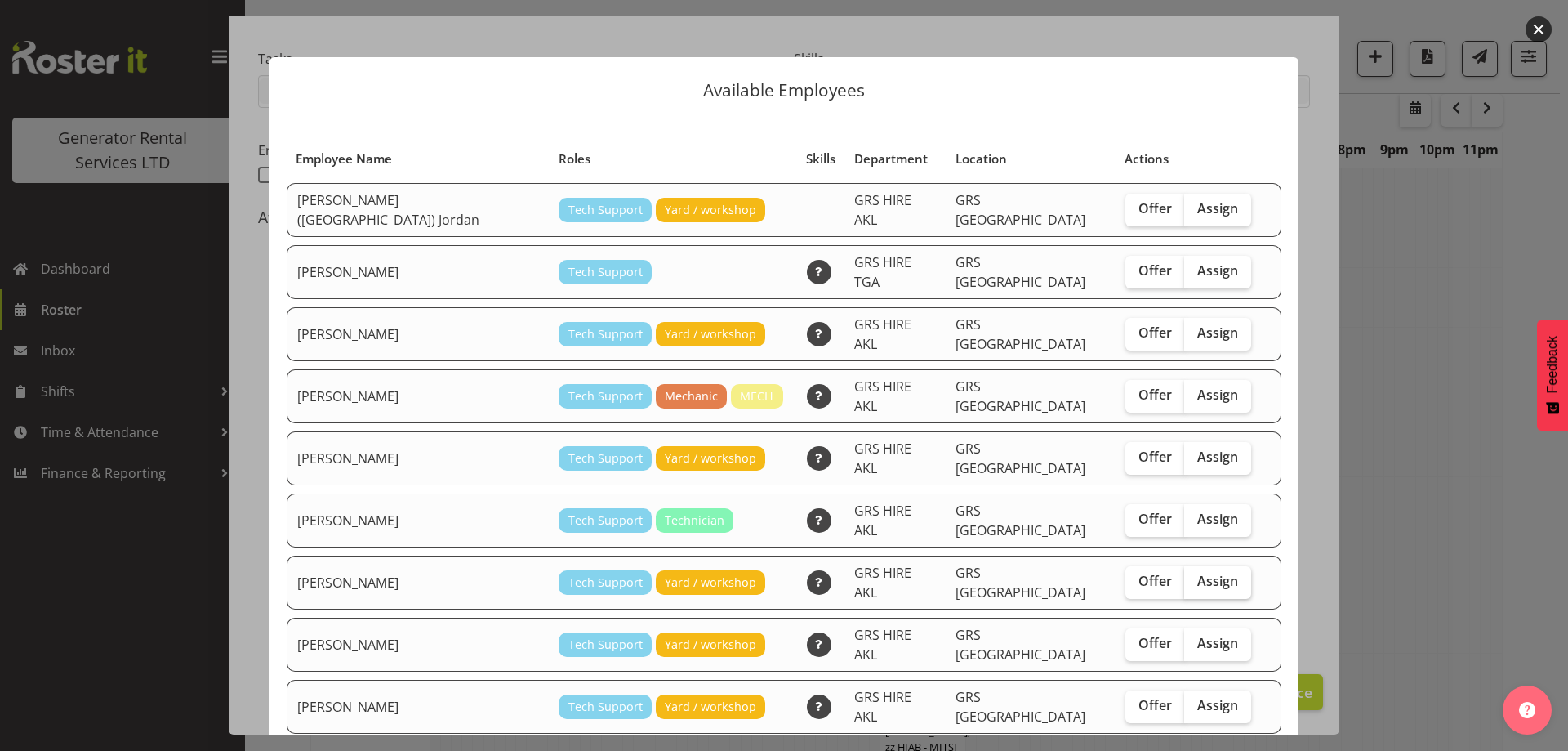
click at [1198, 572] on span "Assign" at bounding box center [1218, 581] width 41 height 16
click at [1185, 576] on input "Assign" at bounding box center [1190, 581] width 11 height 11
checkbox input "true"
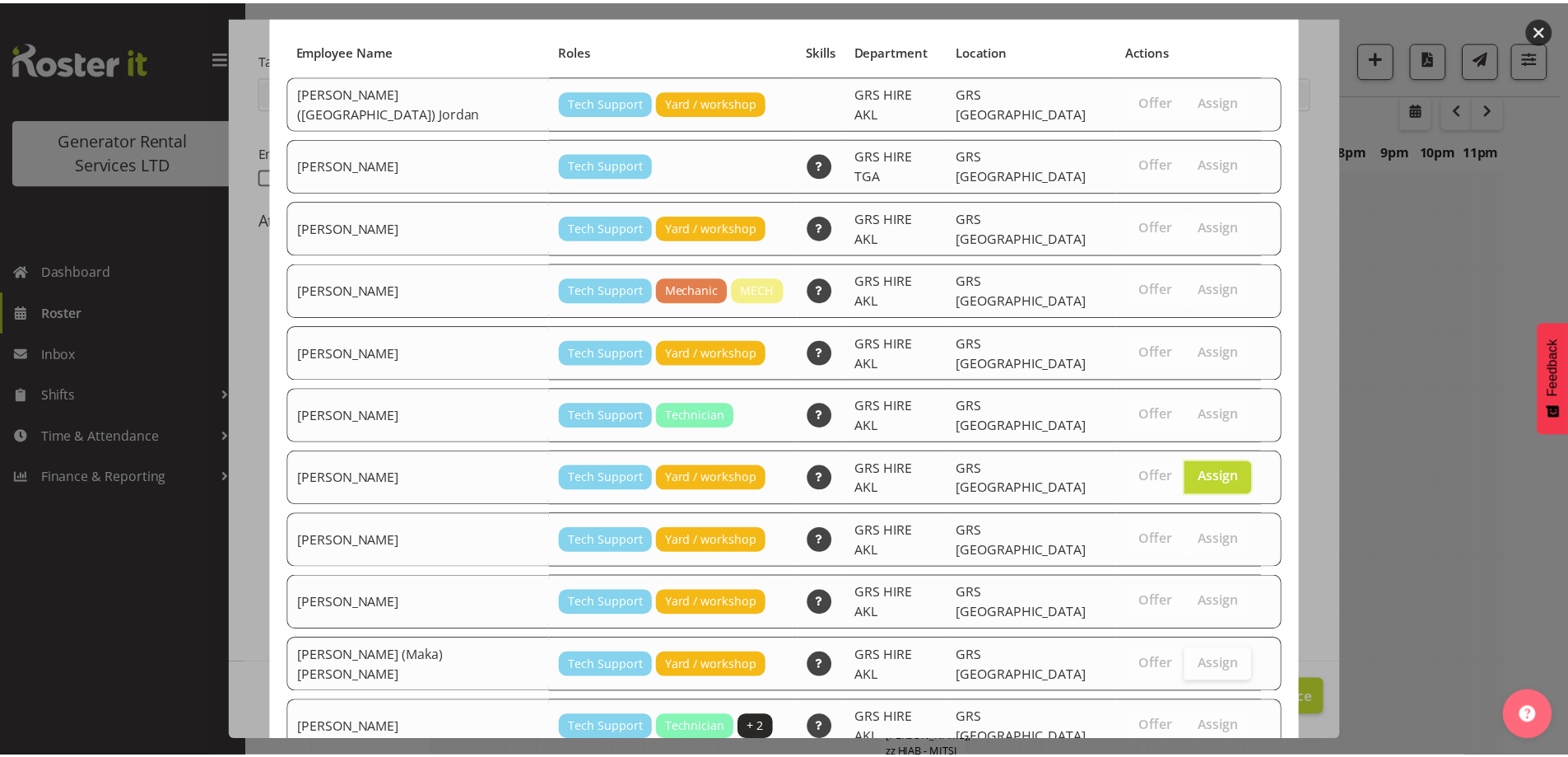
scroll to position [155, 0]
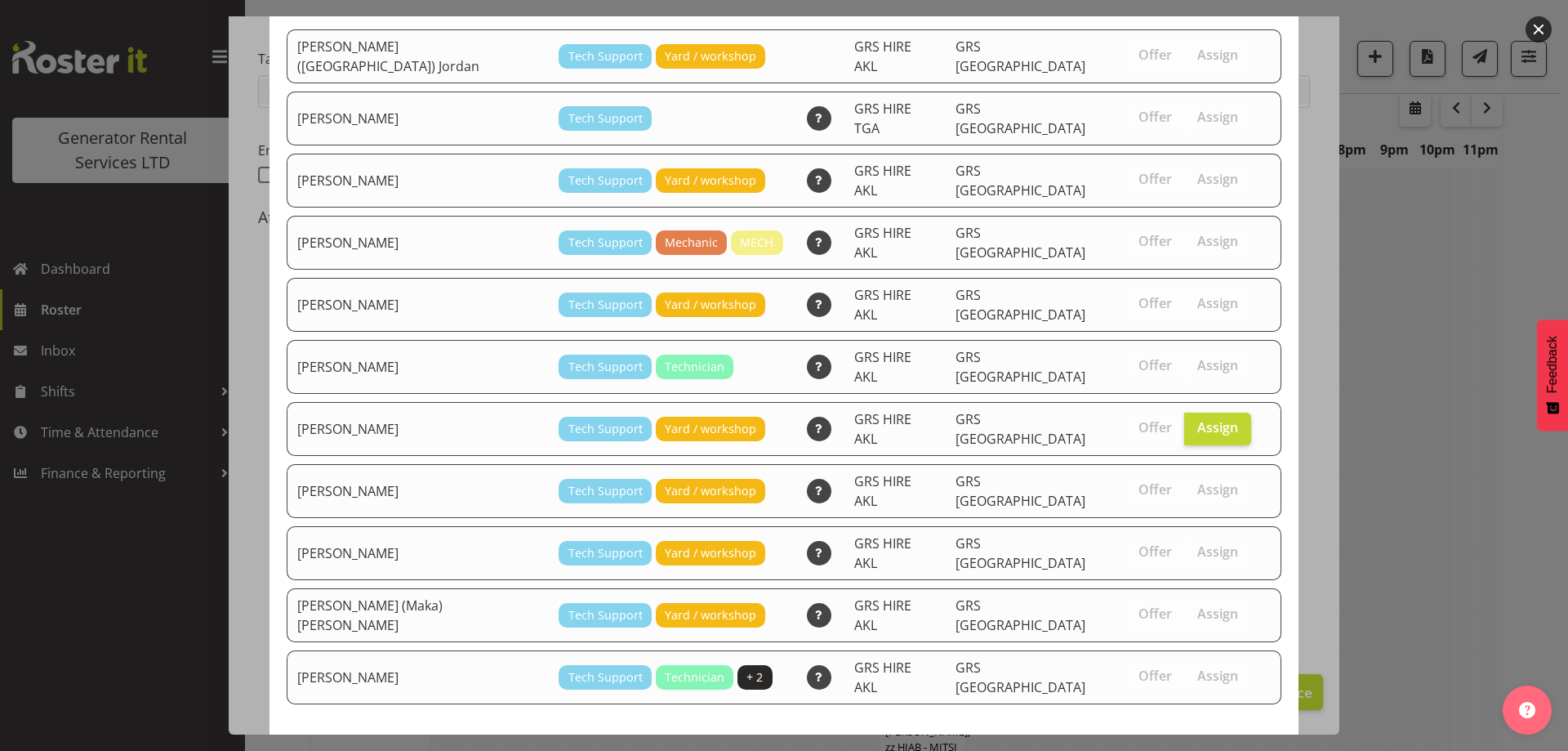
click at [1215, 746] on button "Assign [PERSON_NAME]" at bounding box center [1189, 764] width 186 height 36
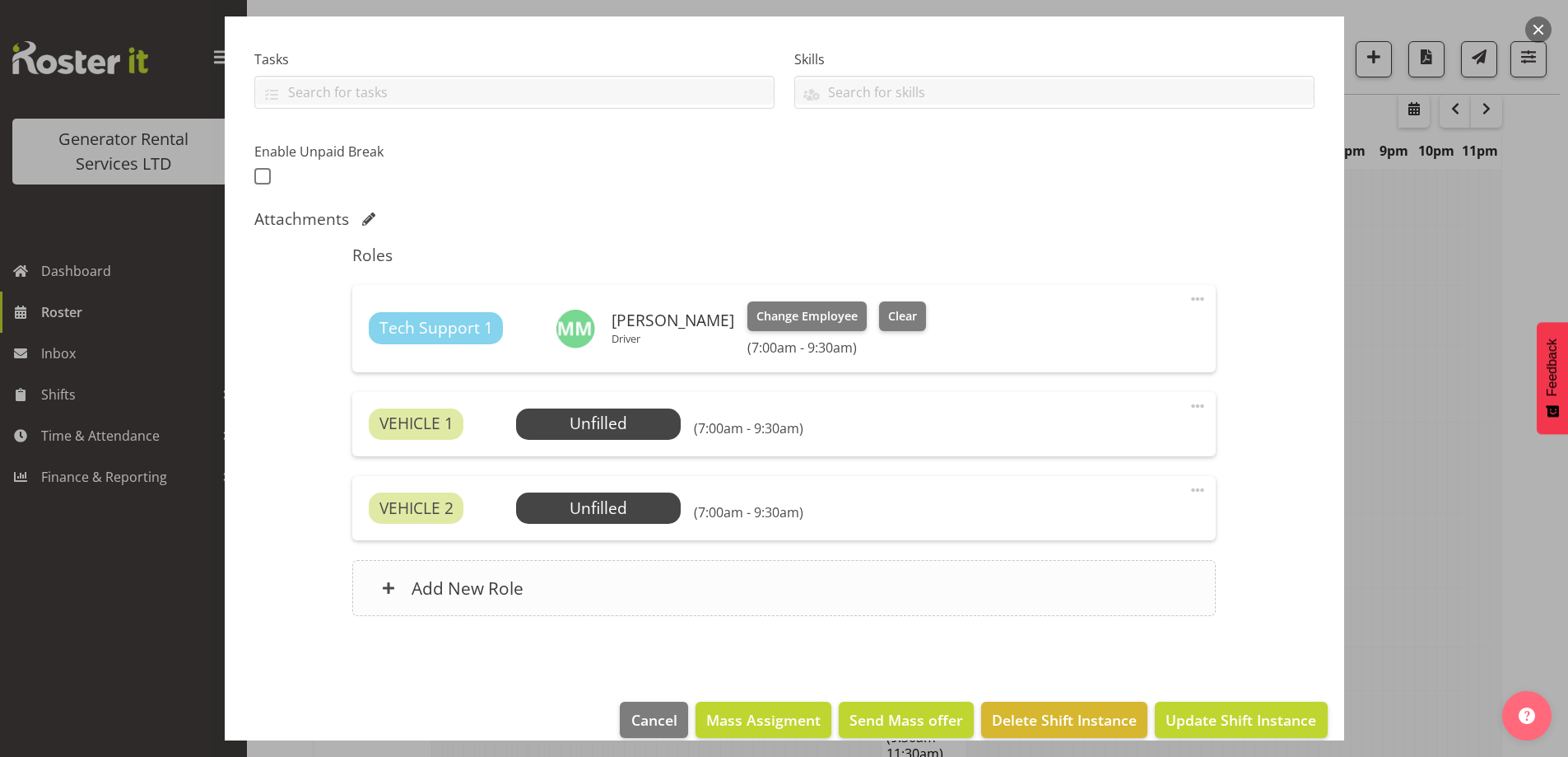
click at [649, 594] on div "Add New Role" at bounding box center [784, 588] width 864 height 56
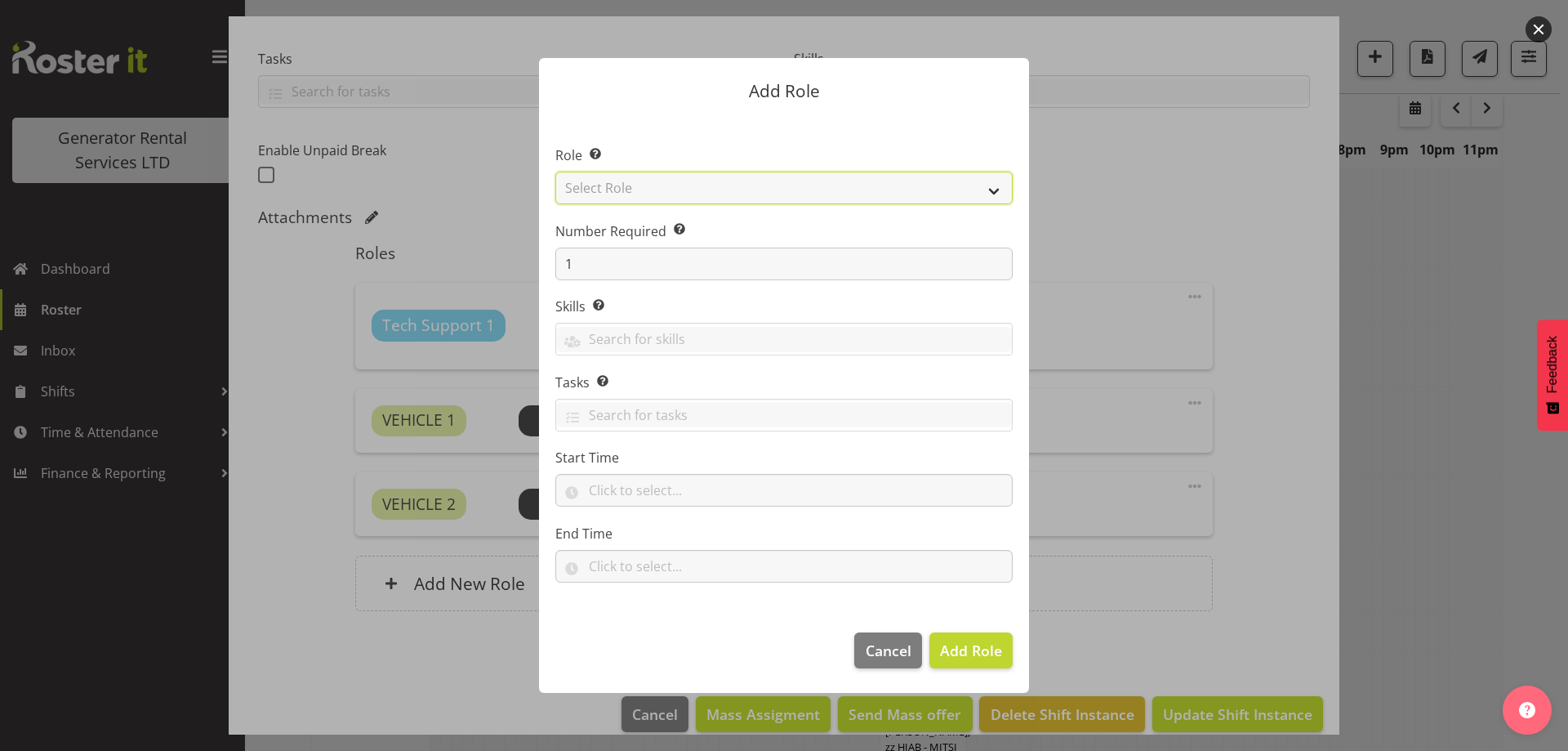
click at [713, 186] on select "Select Role Account Manager Electrician Engineering GM HSEQ manager MECH Mechan…" at bounding box center [784, 188] width 458 height 33
select select "21"
click at [555, 172] on select "Select Role Account Manager Electrician Engineering GM HSEQ manager MECH Mechan…" at bounding box center [784, 188] width 458 height 33
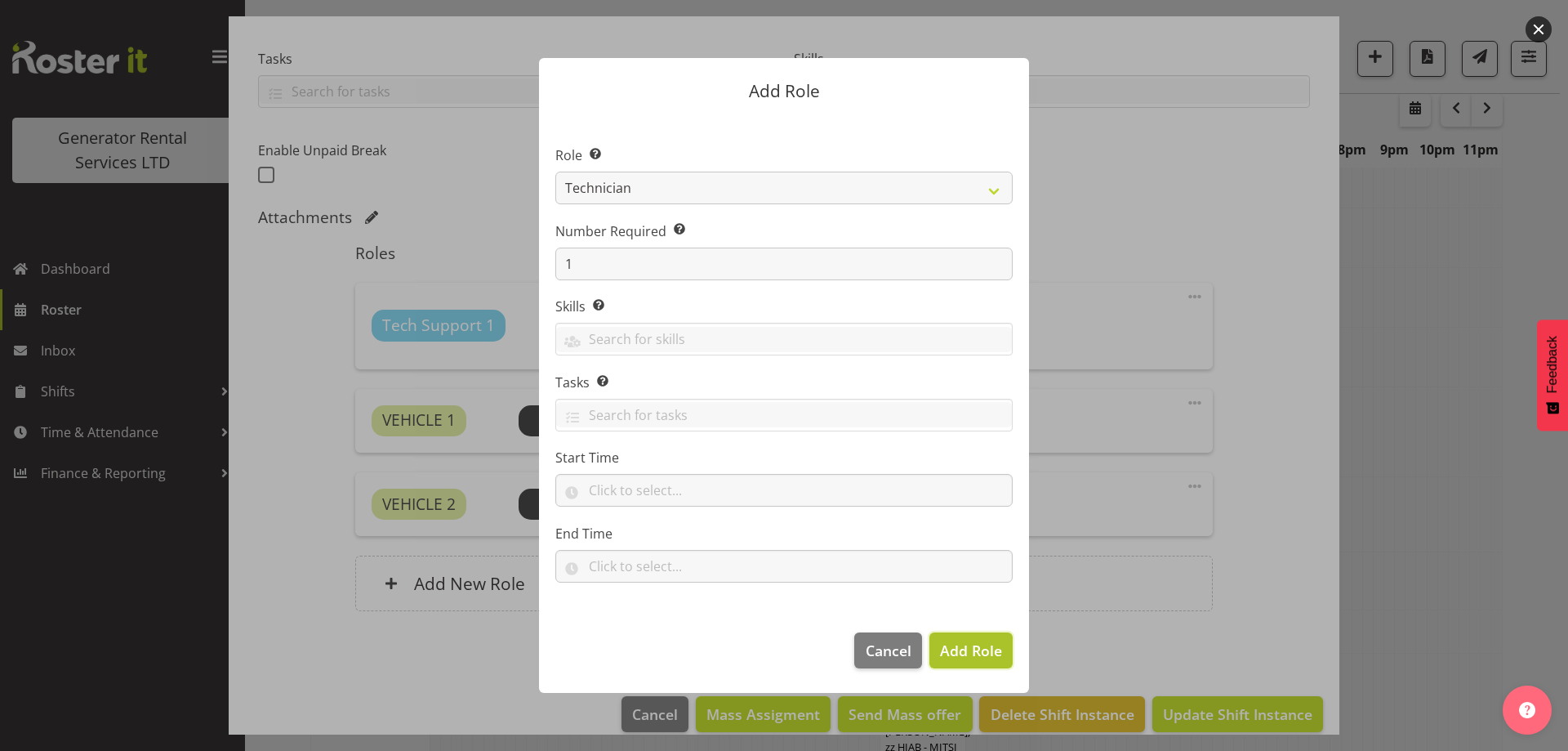
drag, startPoint x: 979, startPoint y: 651, endPoint x: 861, endPoint y: 622, distance: 121.5
click at [978, 651] on span "Add Role" at bounding box center [971, 650] width 62 height 20
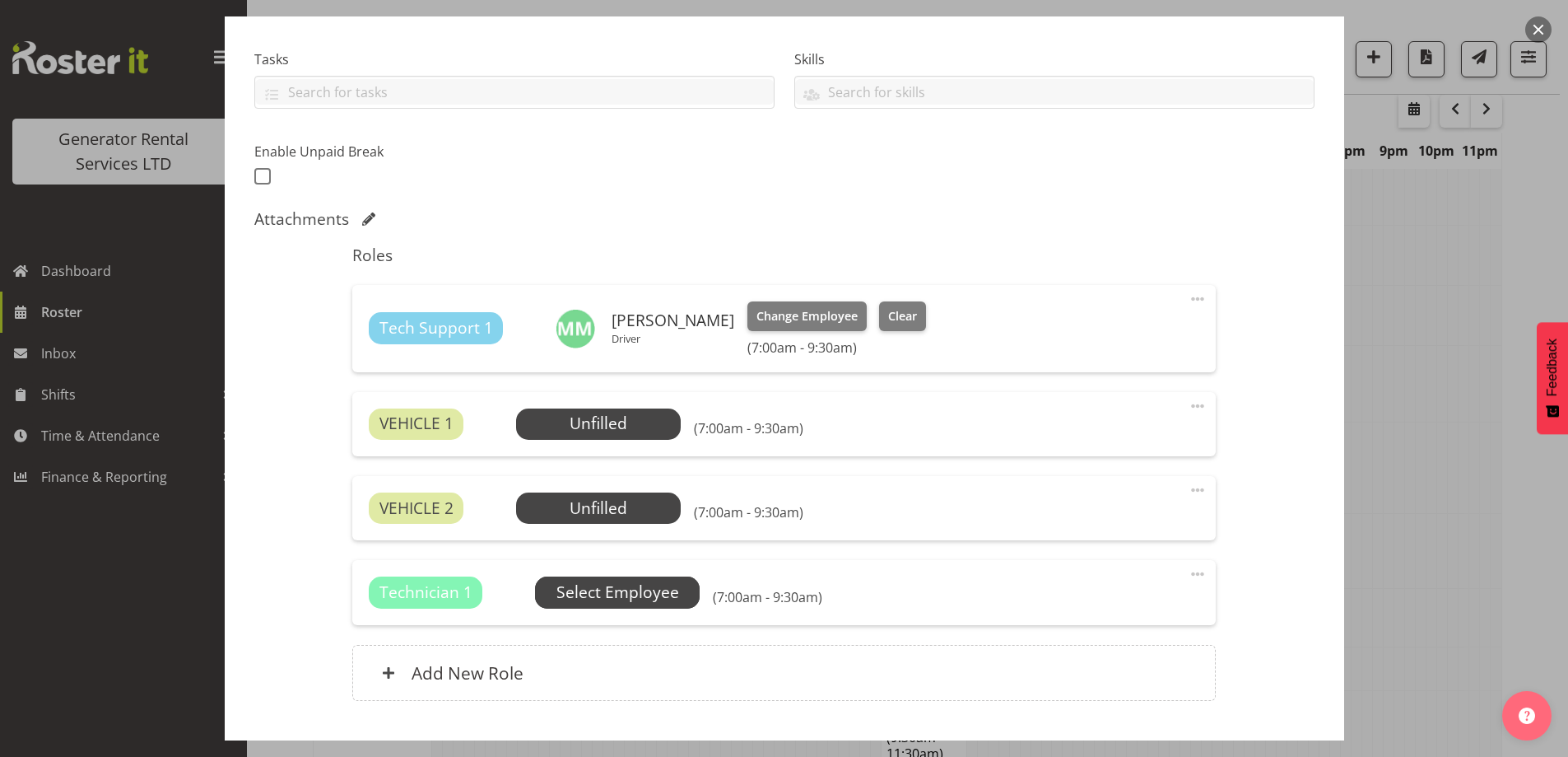
click at [0, 0] on span "Select Employee" at bounding box center [0, 0] width 0 height 0
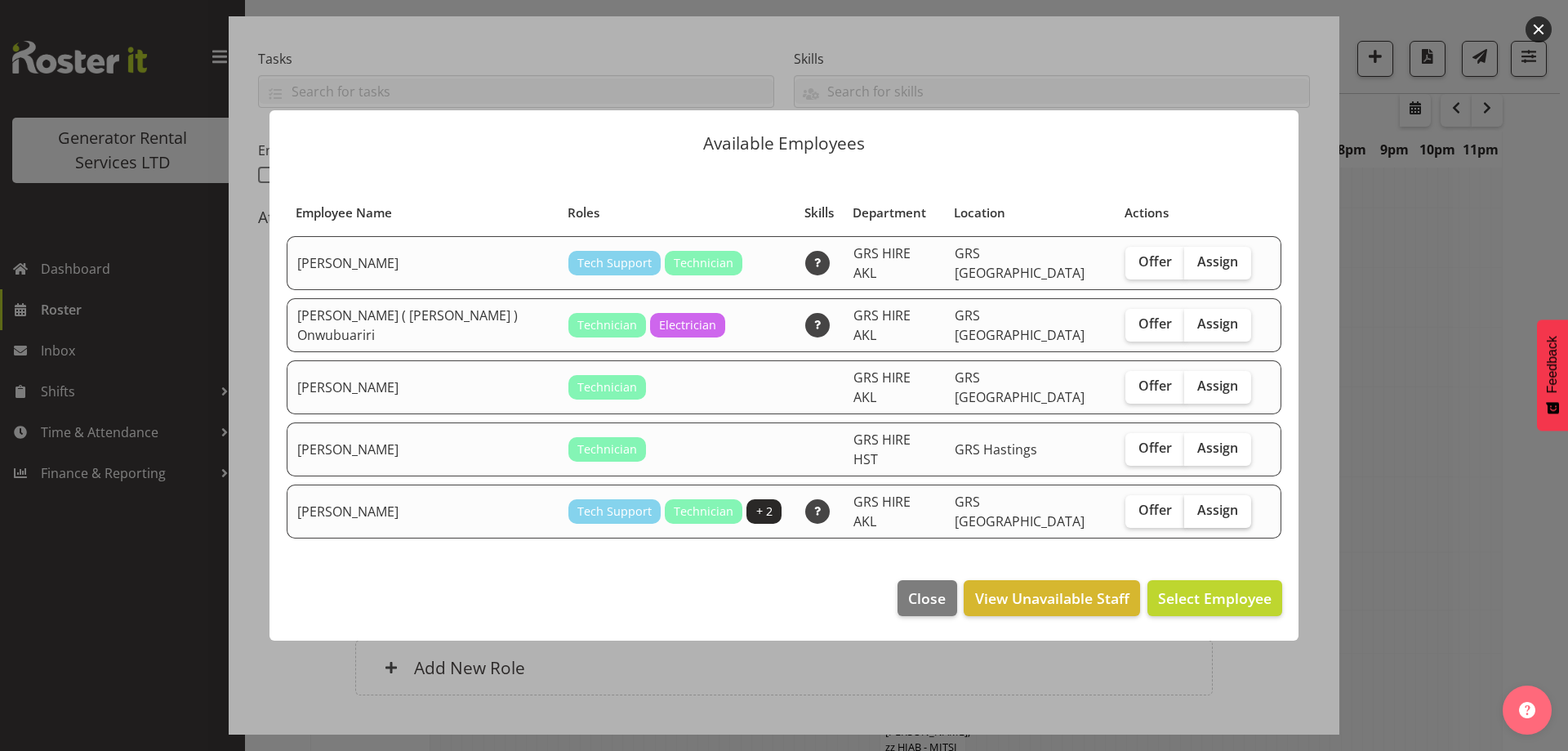
click at [1198, 503] on span "Assign" at bounding box center [1218, 510] width 41 height 16
click at [1185, 505] on input "Assign" at bounding box center [1190, 510] width 11 height 11
checkbox input "true"
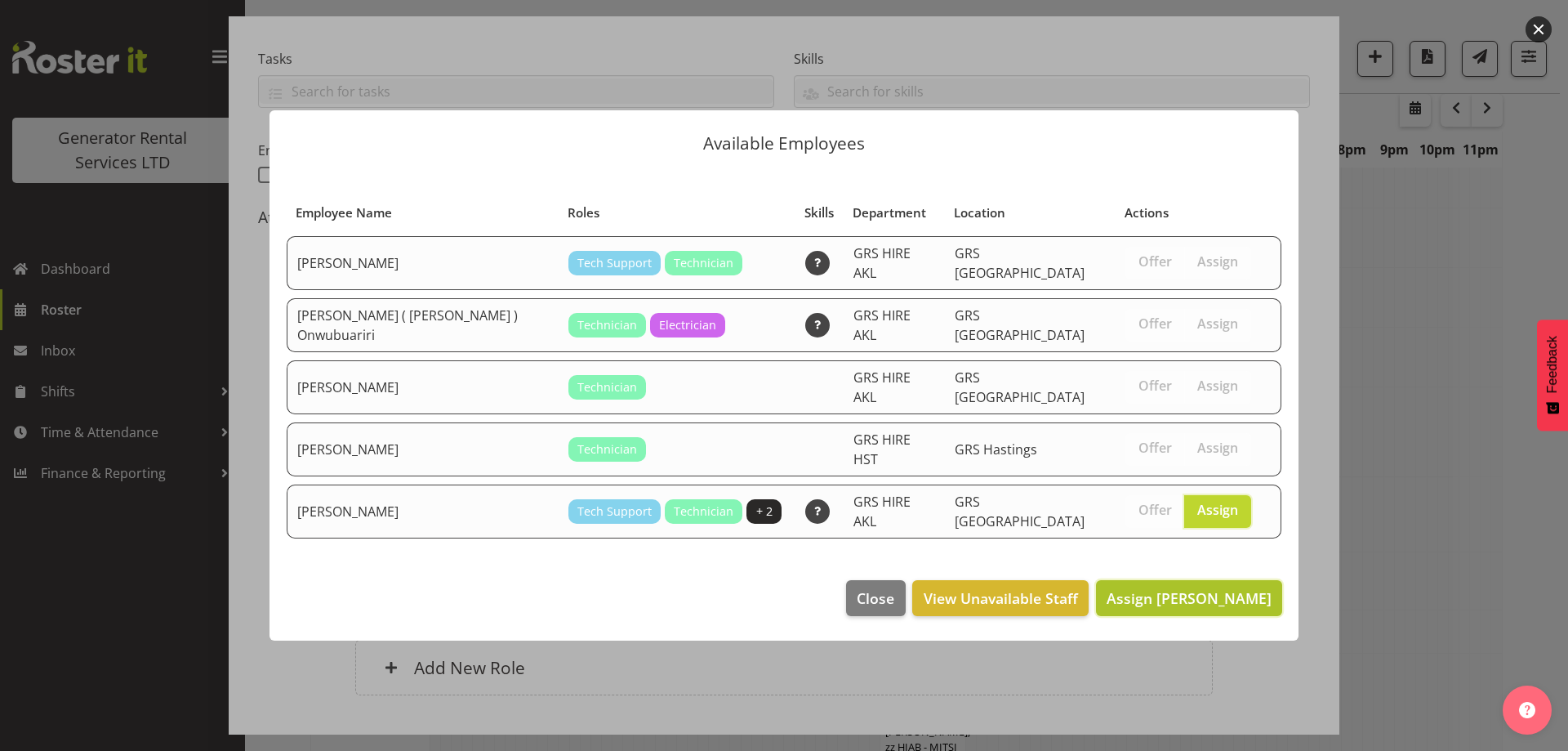
click at [1179, 589] on span "Assign [PERSON_NAME]" at bounding box center [1190, 598] width 165 height 20
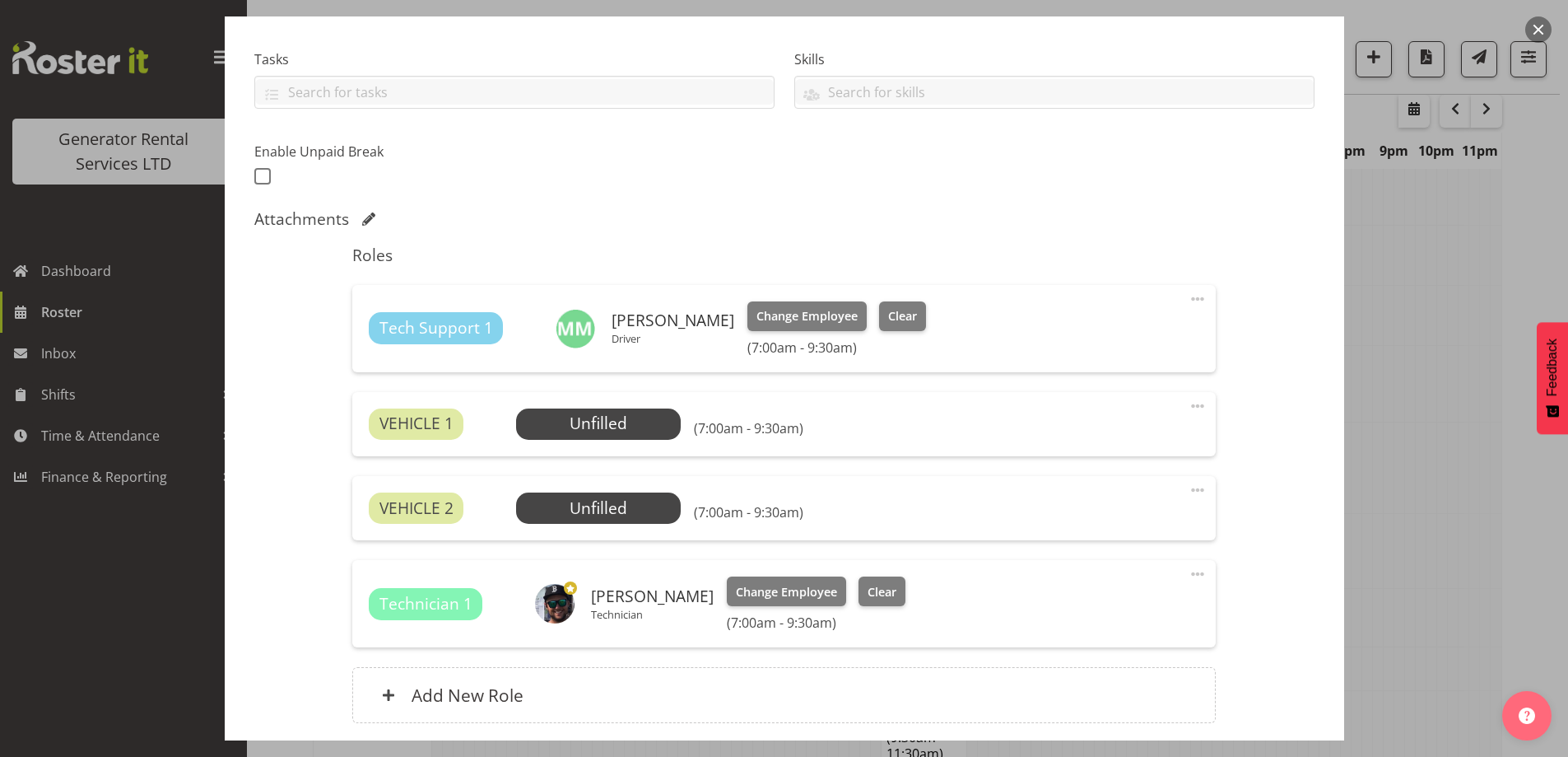
click at [1490, 623] on div at bounding box center [784, 378] width 1568 height 757
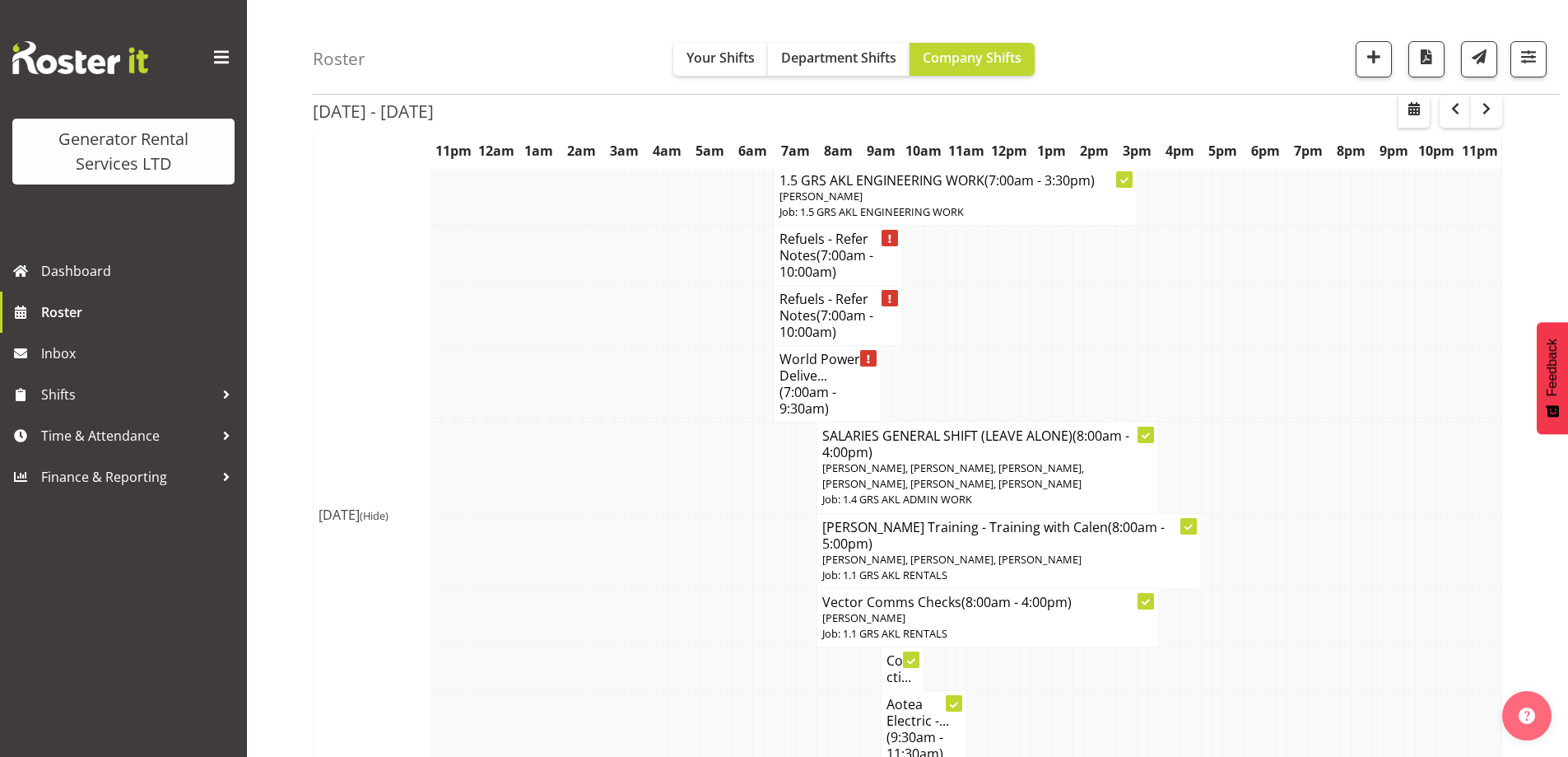
click at [1446, 647] on td at bounding box center [1442, 669] width 11 height 44
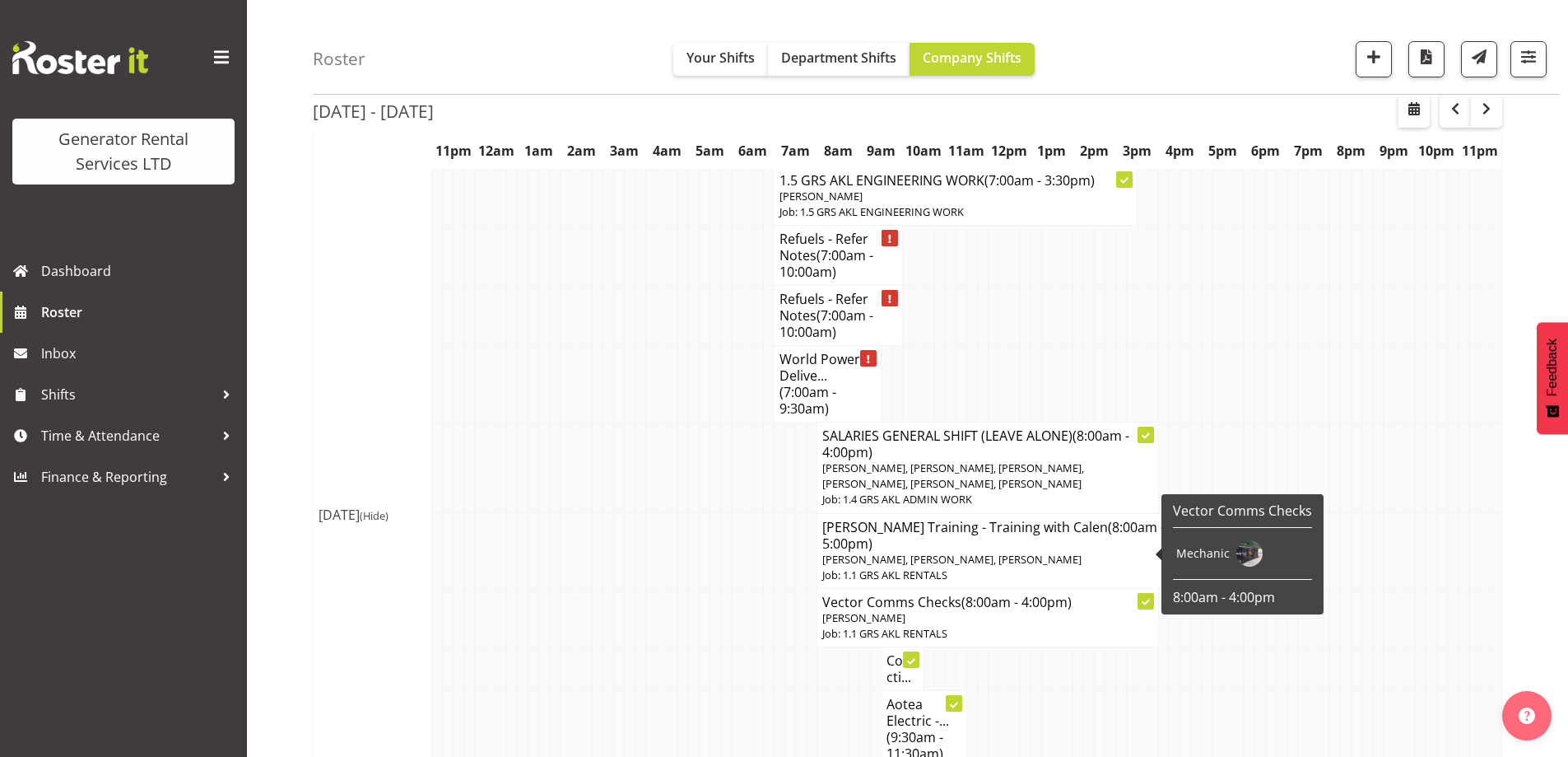
click at [579, 647] on td at bounding box center [576, 669] width 11 height 44
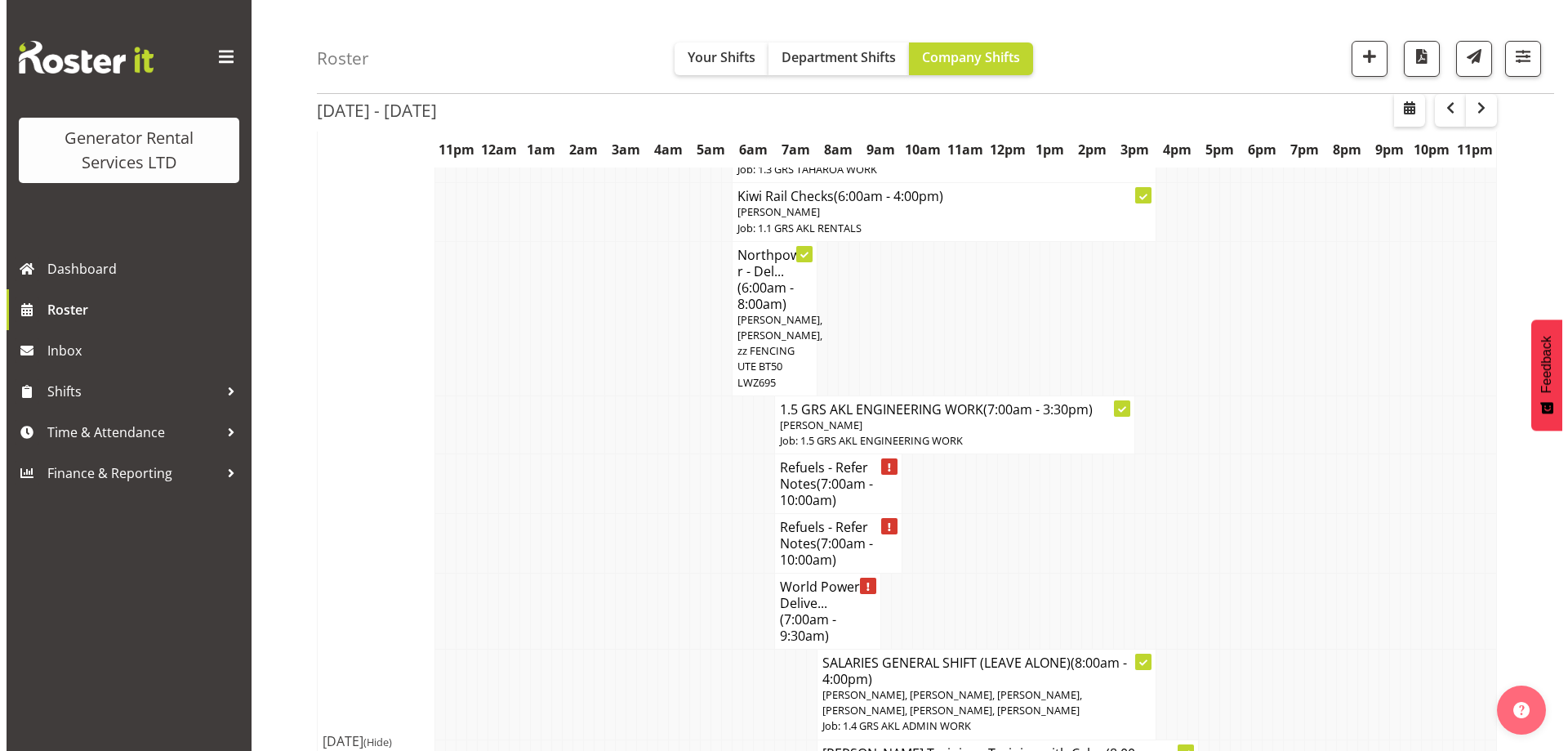
scroll to position [1442, 0]
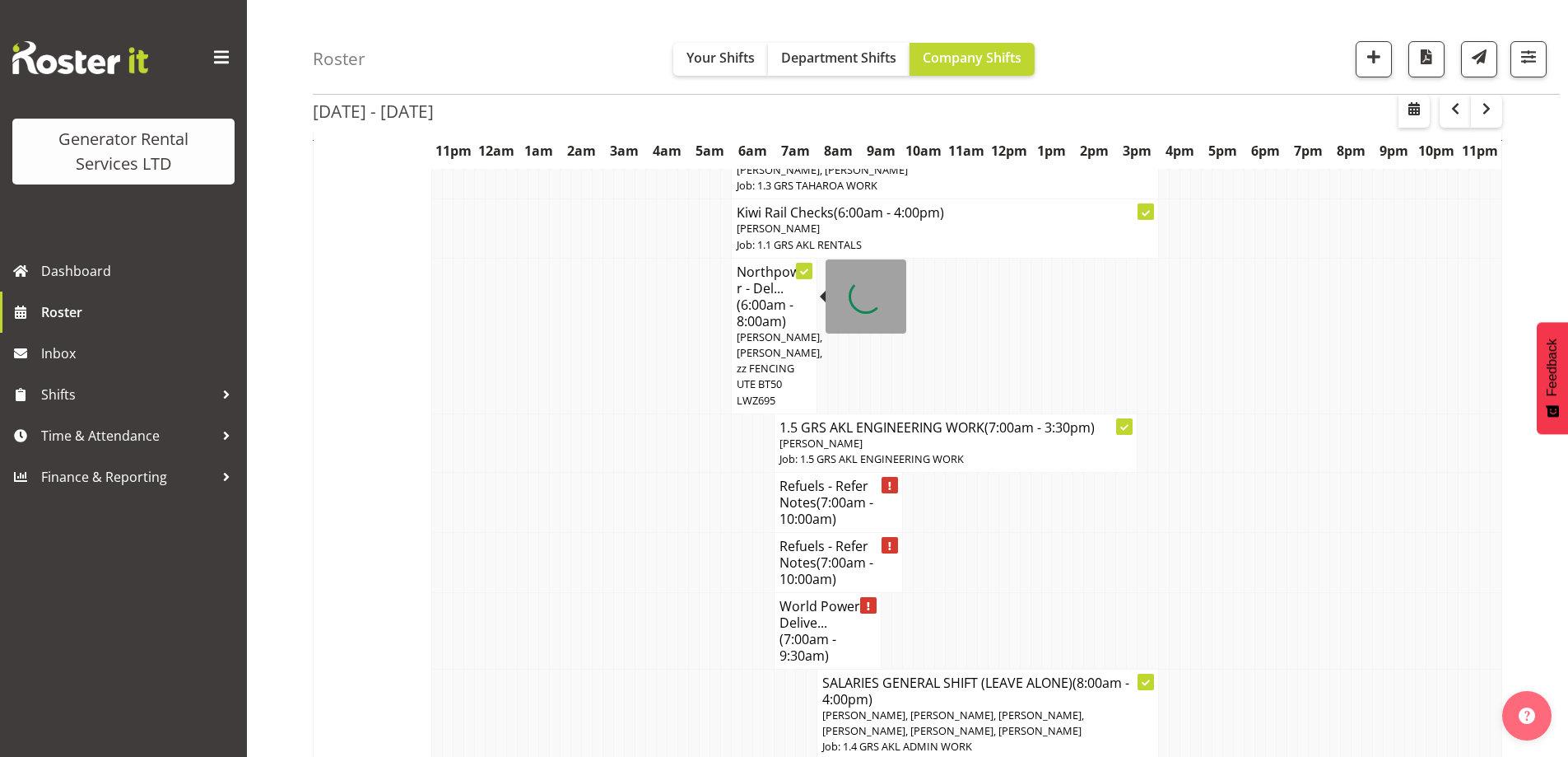
click at [752, 329] on span "[PERSON_NAME], [PERSON_NAME], zz FENCING UTE BT50 LWZ695" at bounding box center [780, 368] width 86 height 78
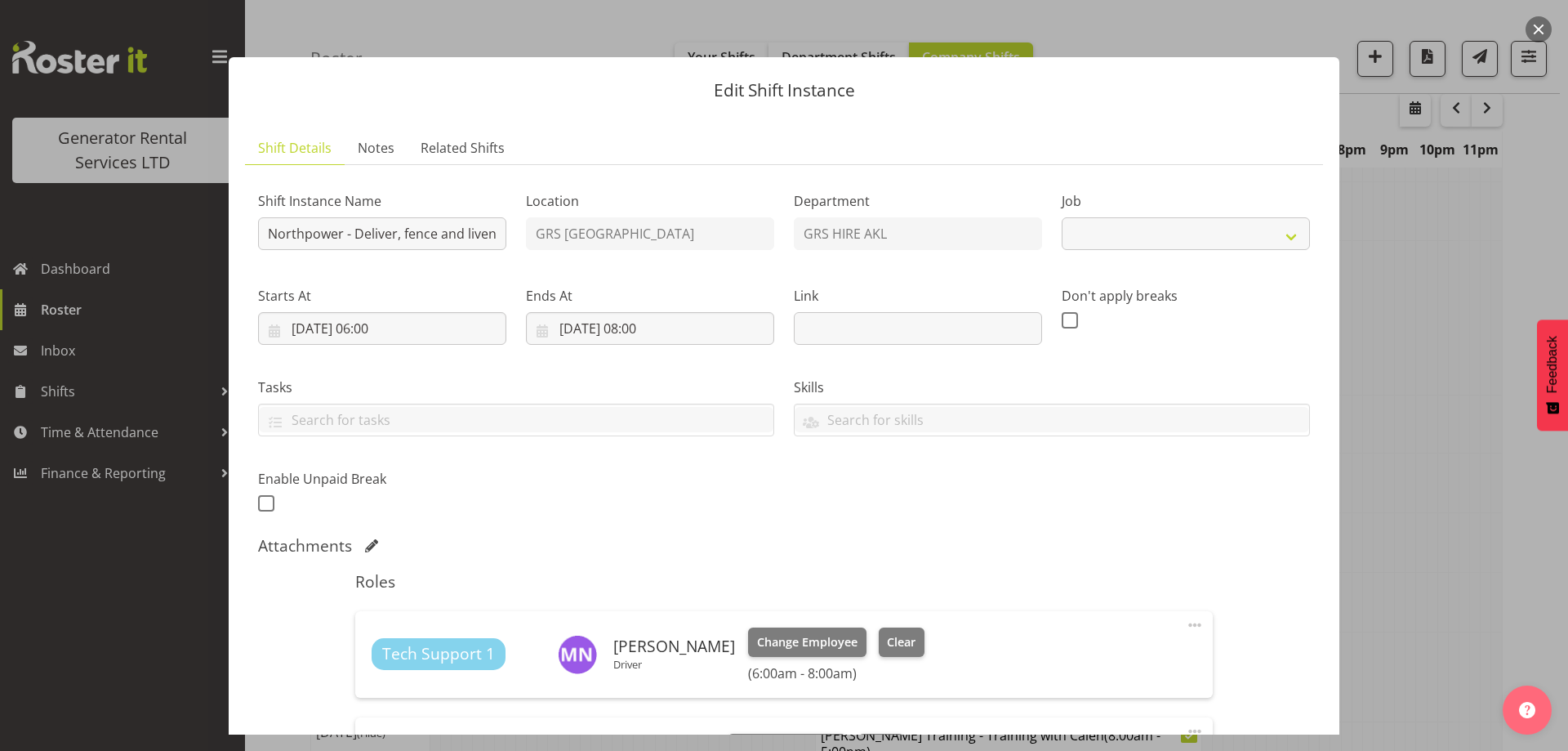
select select "7504"
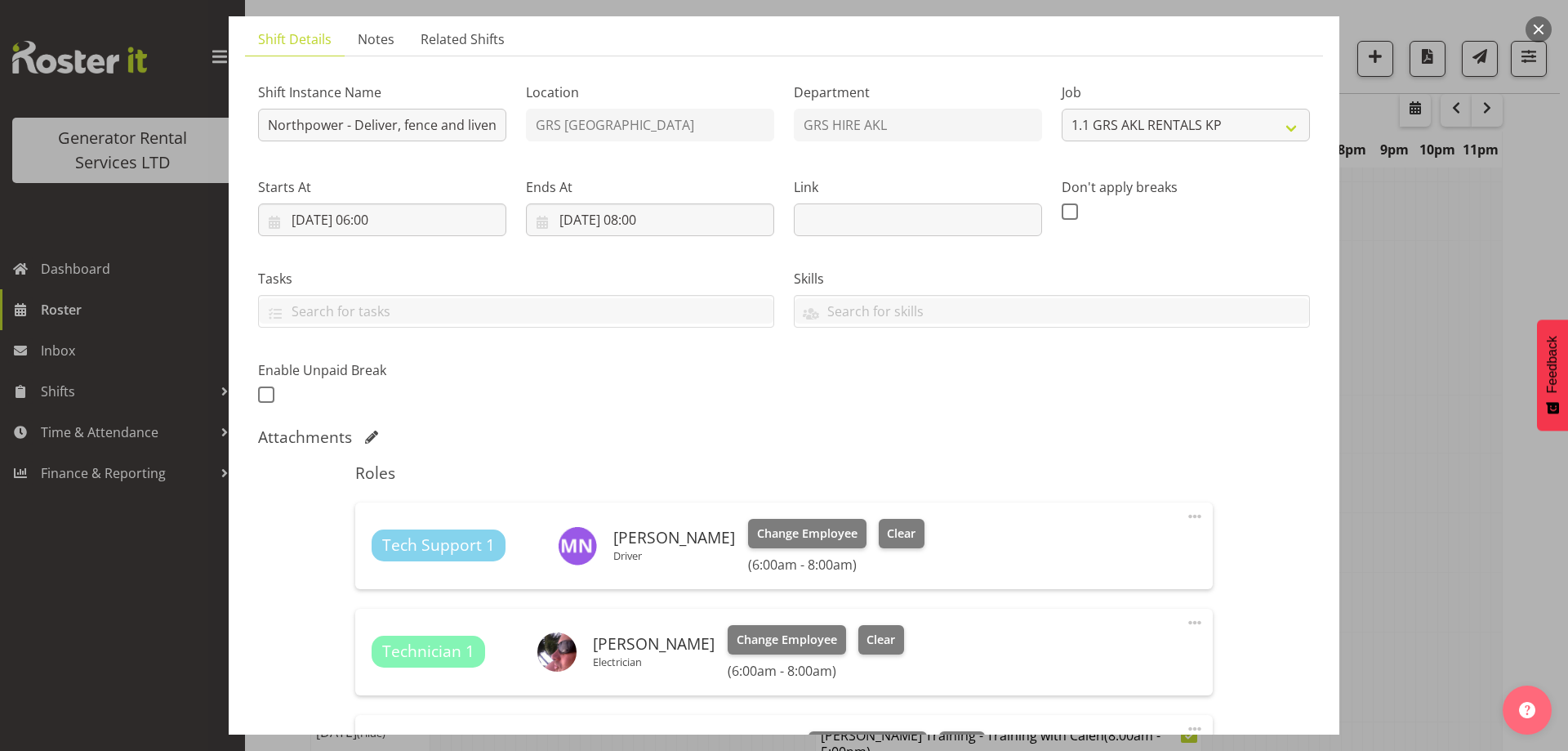
scroll to position [245, 0]
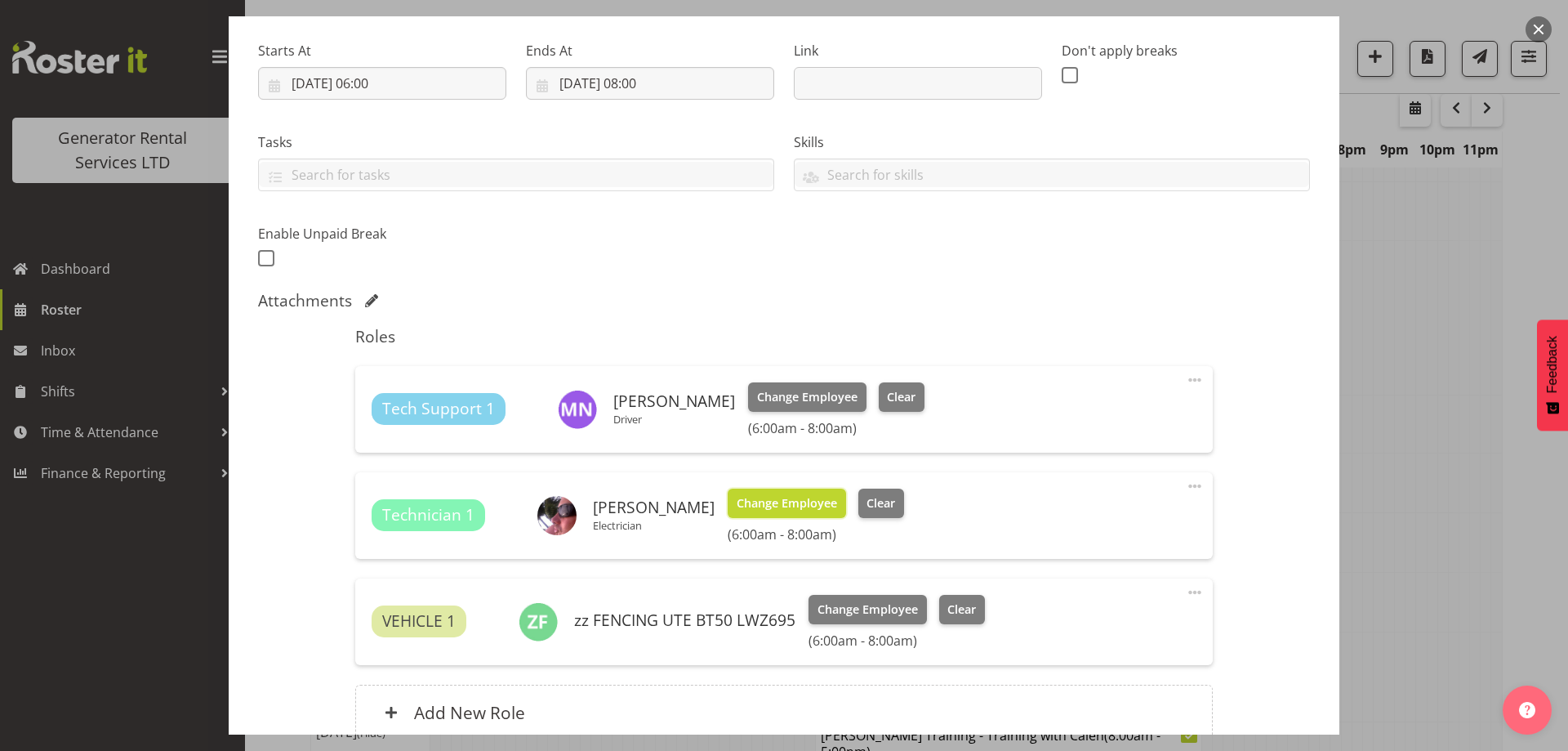
click at [746, 506] on span "Change Employee" at bounding box center [787, 504] width 101 height 18
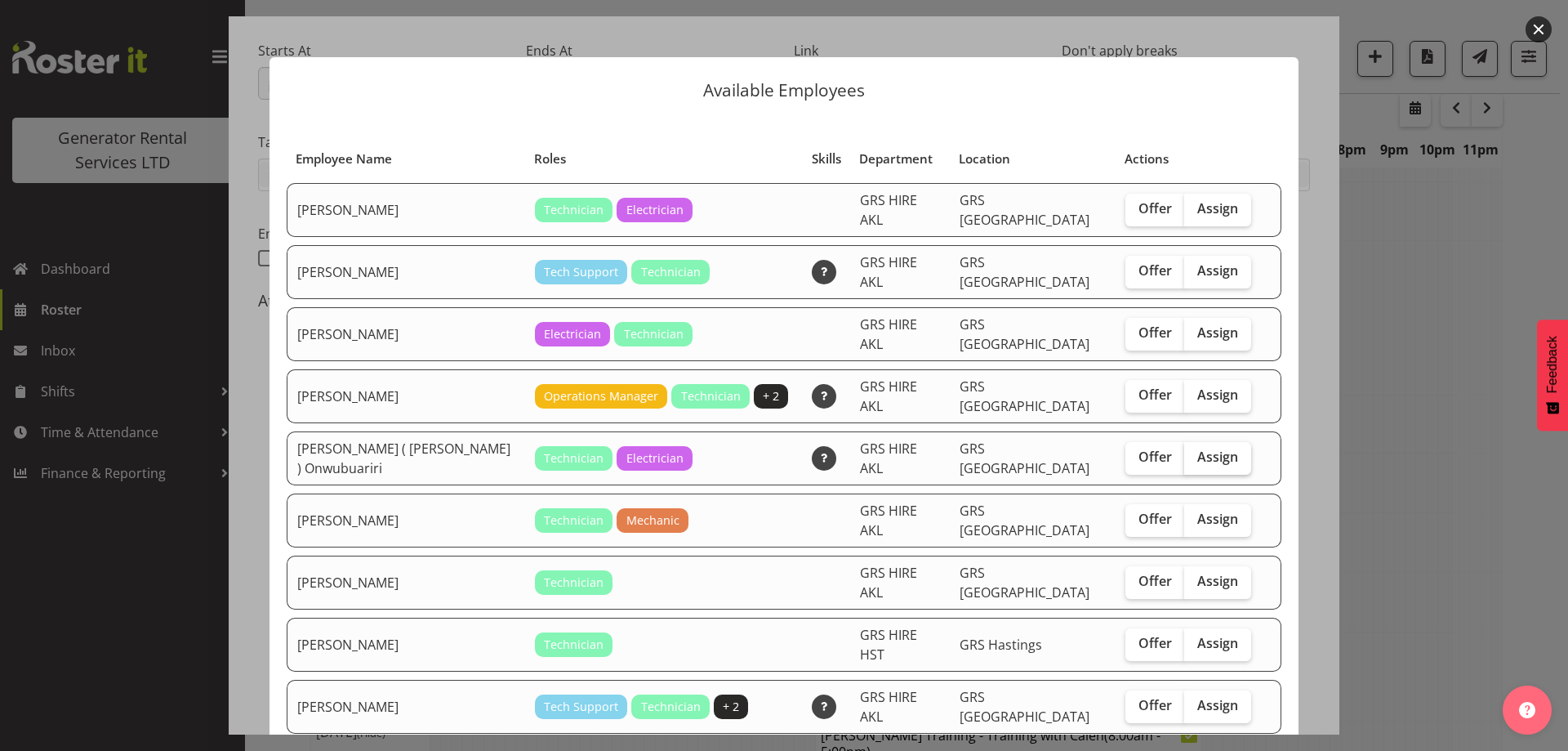
click at [1202, 449] on span "Assign" at bounding box center [1218, 457] width 41 height 16
click at [1195, 452] on input "Assign" at bounding box center [1190, 457] width 11 height 11
checkbox input "true"
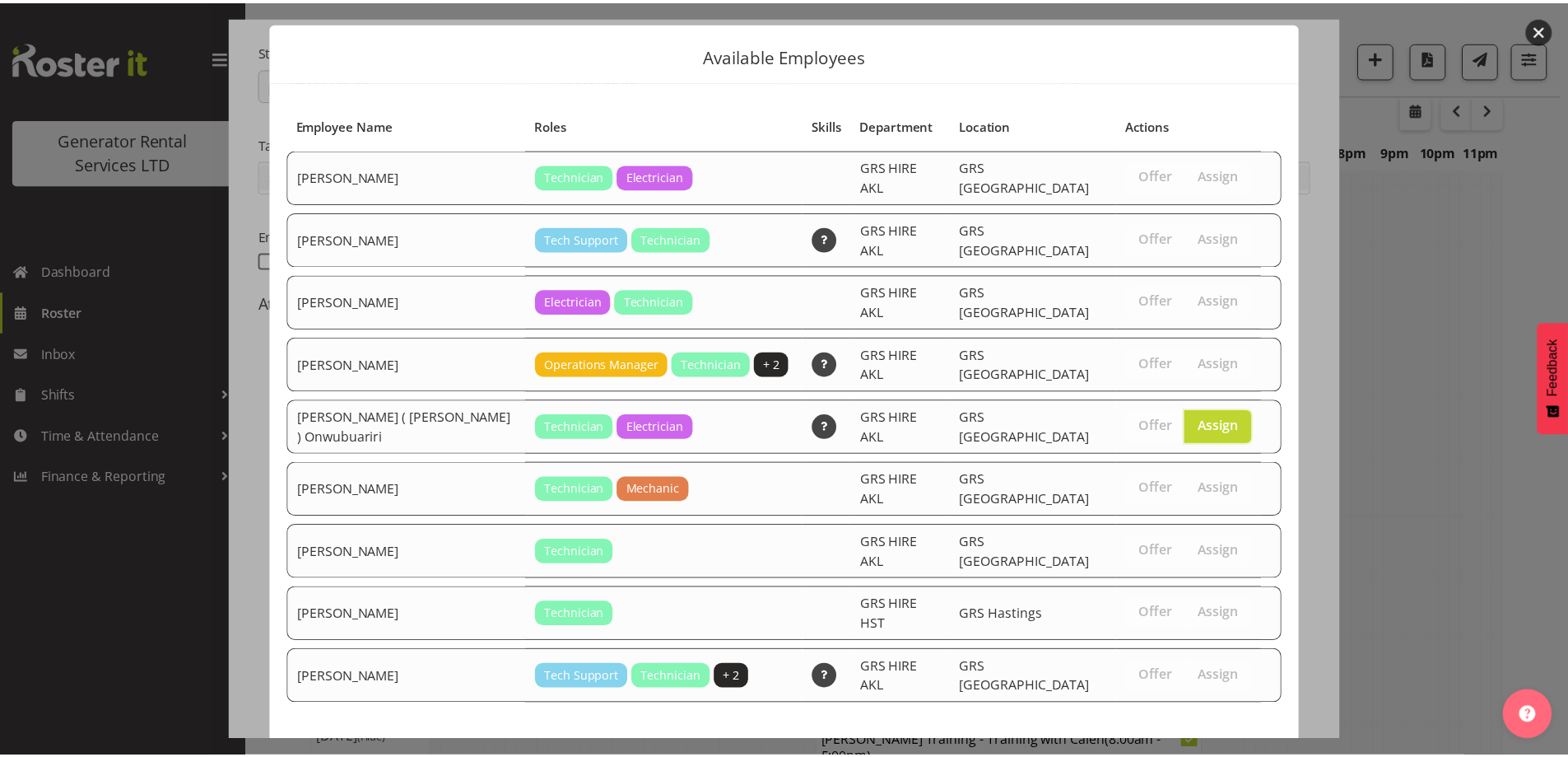
scroll to position [43, 0]
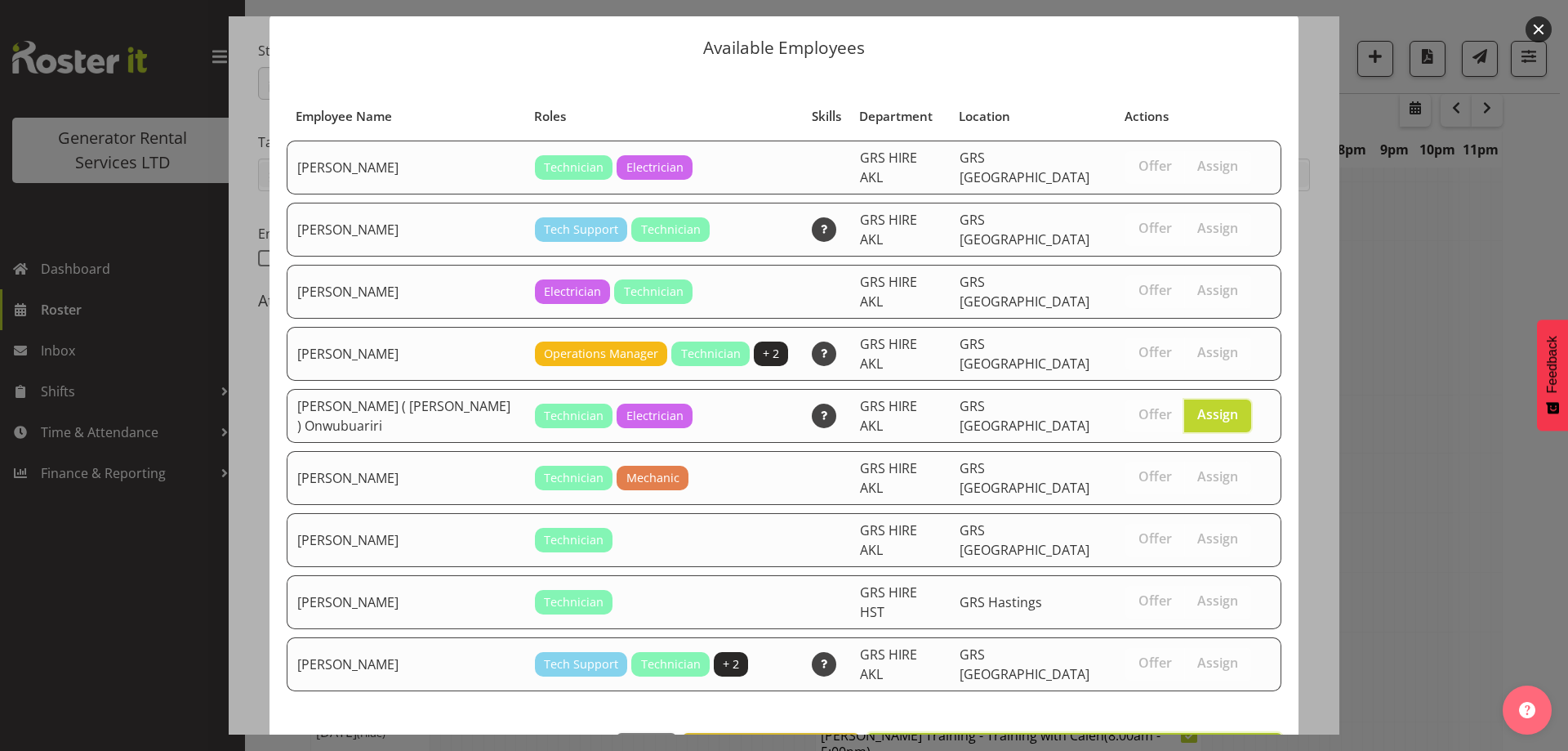
click at [1212, 733] on button "Assign [PERSON_NAME] ( [PERSON_NAME] ) Onwubuariri" at bounding box center [1074, 751] width 416 height 36
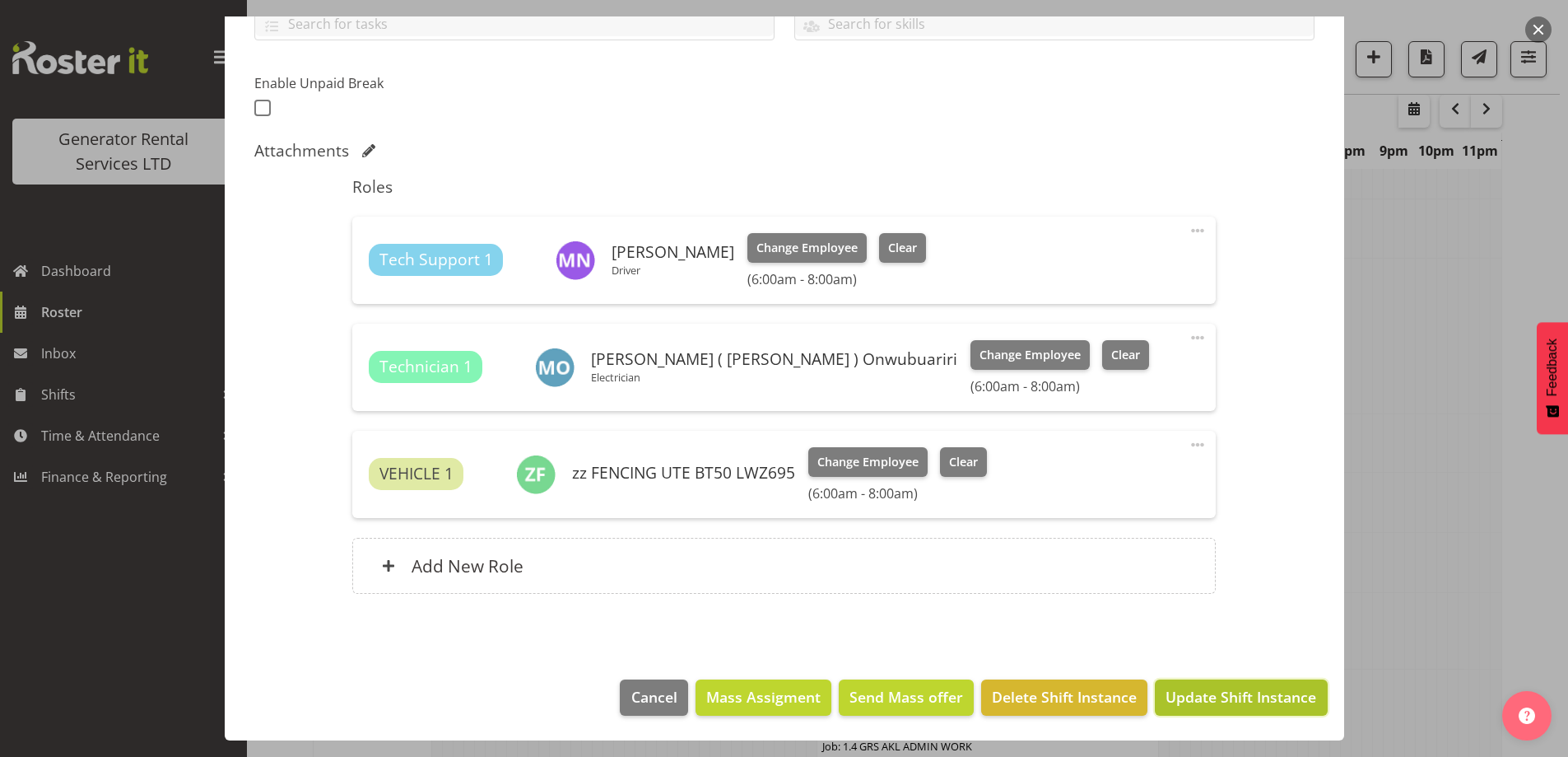
click at [1214, 703] on span "Update Shift Instance" at bounding box center [1241, 697] width 151 height 21
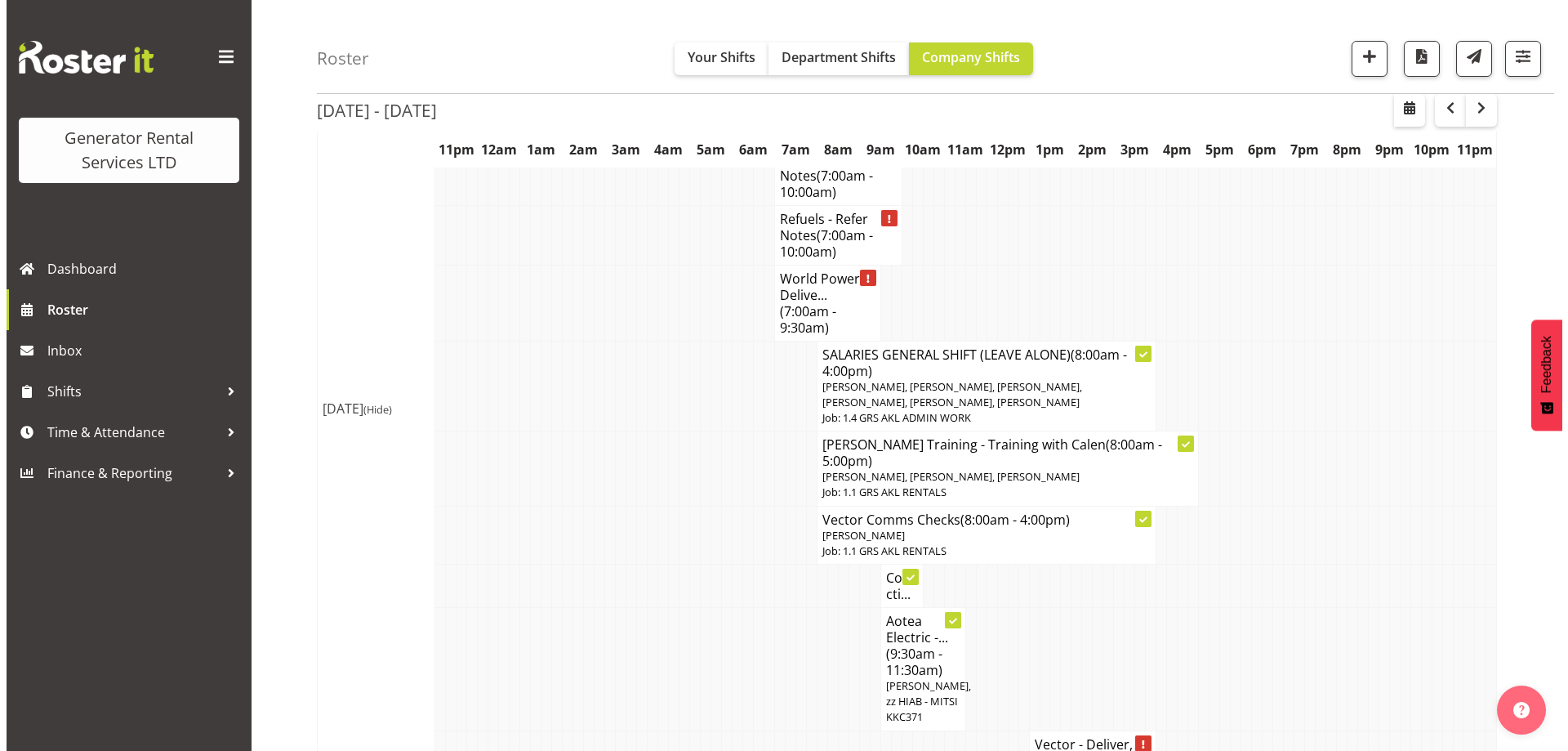
scroll to position [1851, 0]
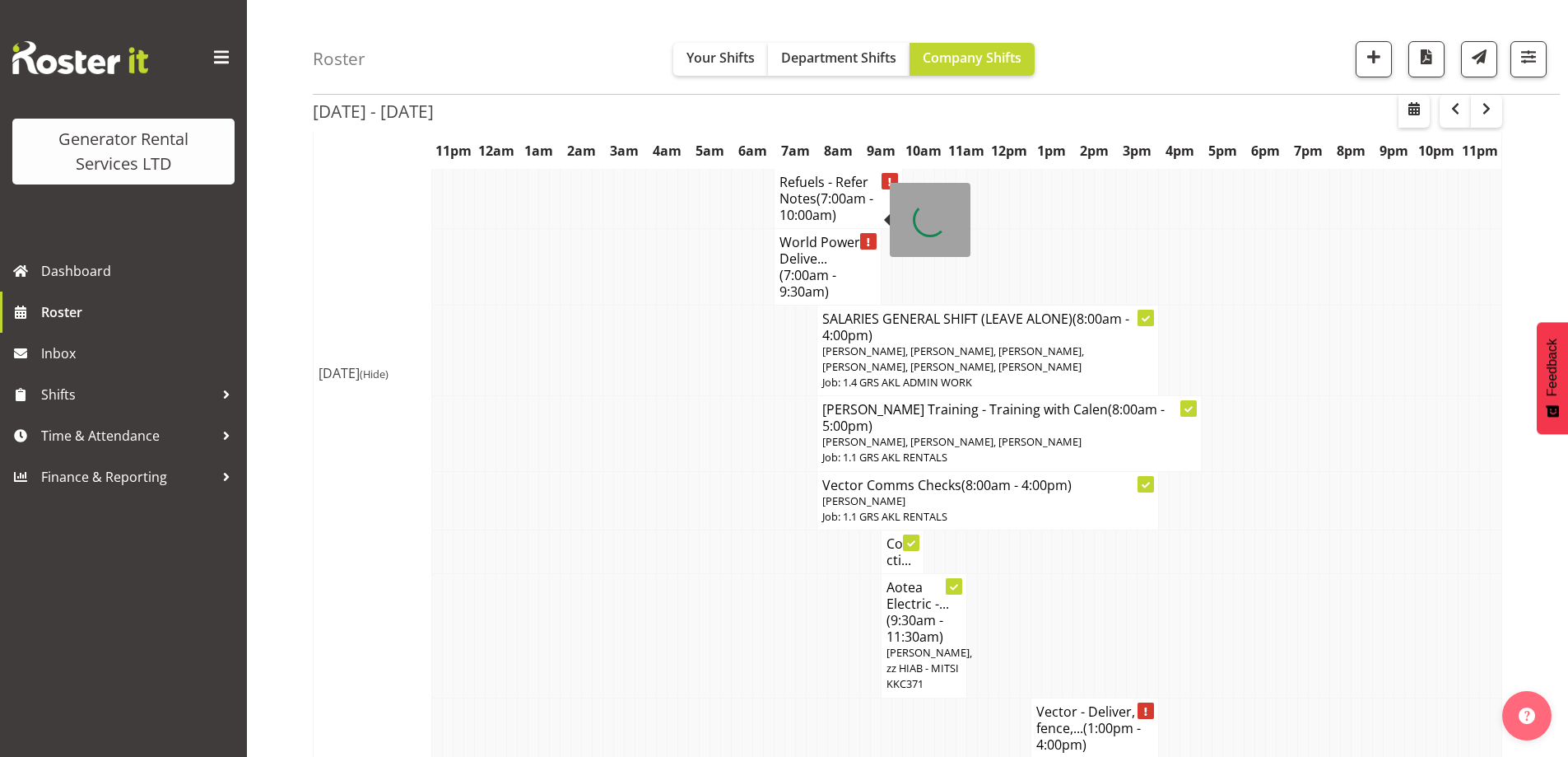
click at [817, 266] on span "(7:00am - 9:30am)" at bounding box center [808, 283] width 57 height 35
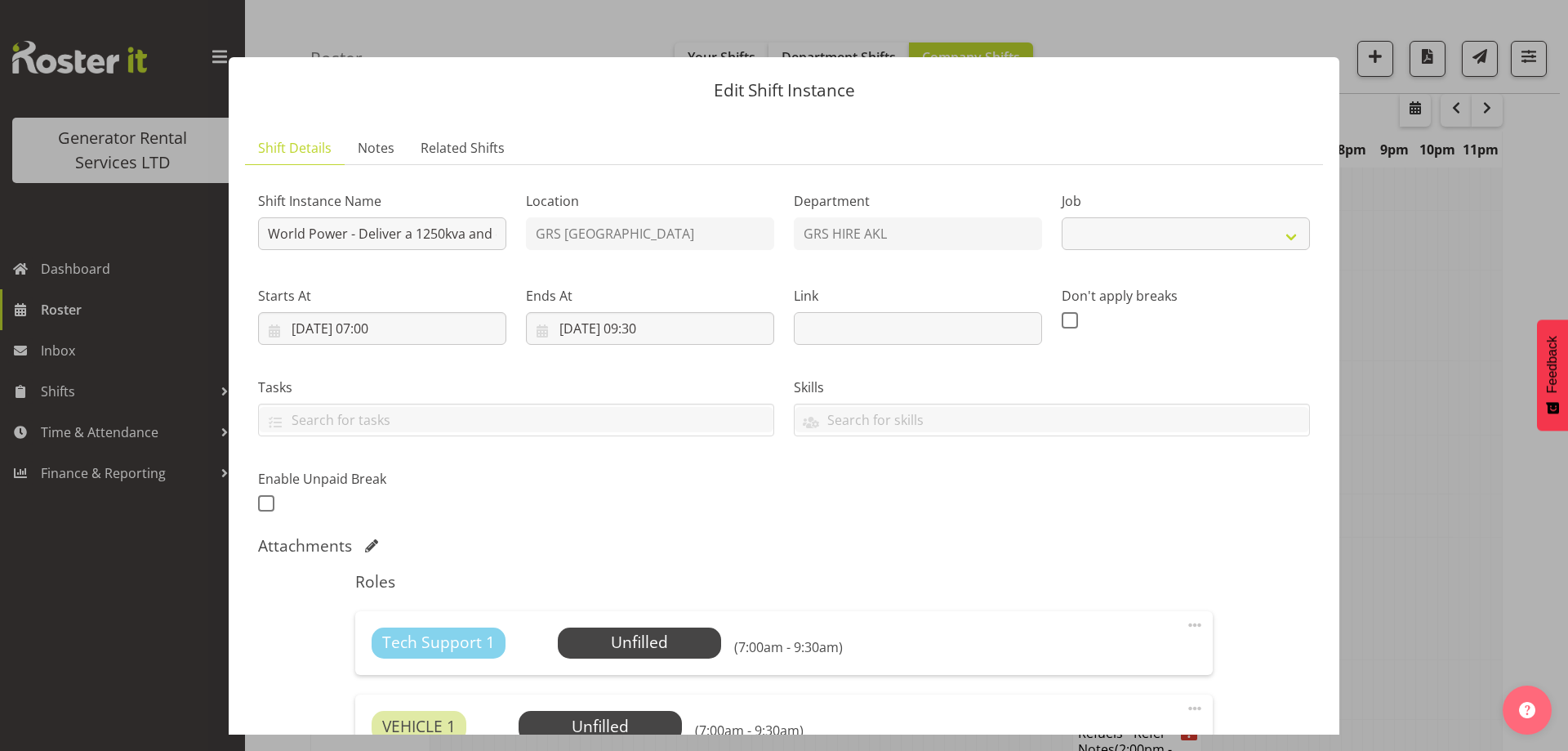
select select "9"
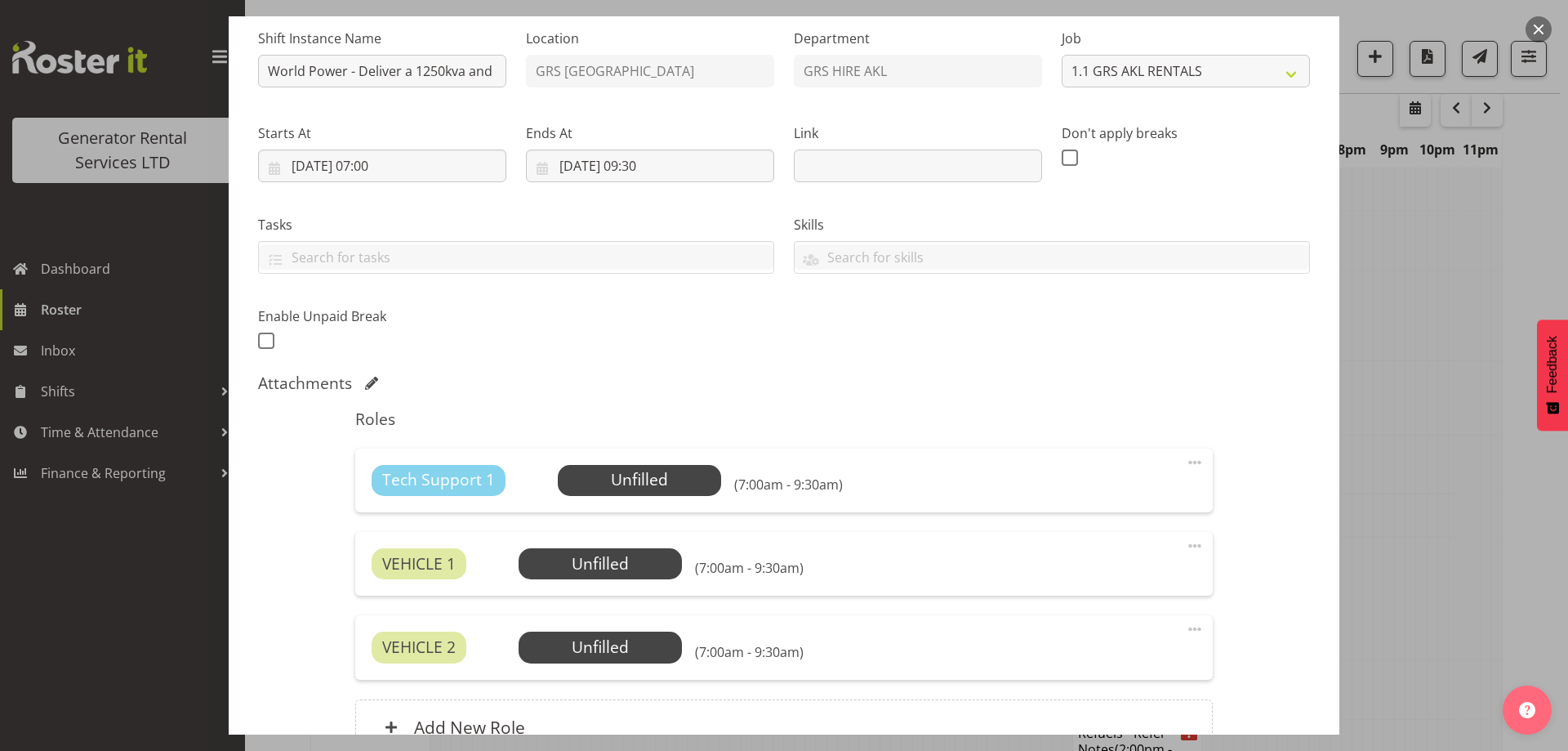
scroll to position [164, 0]
click at [644, 481] on span "Select Employee" at bounding box center [639, 479] width 122 height 24
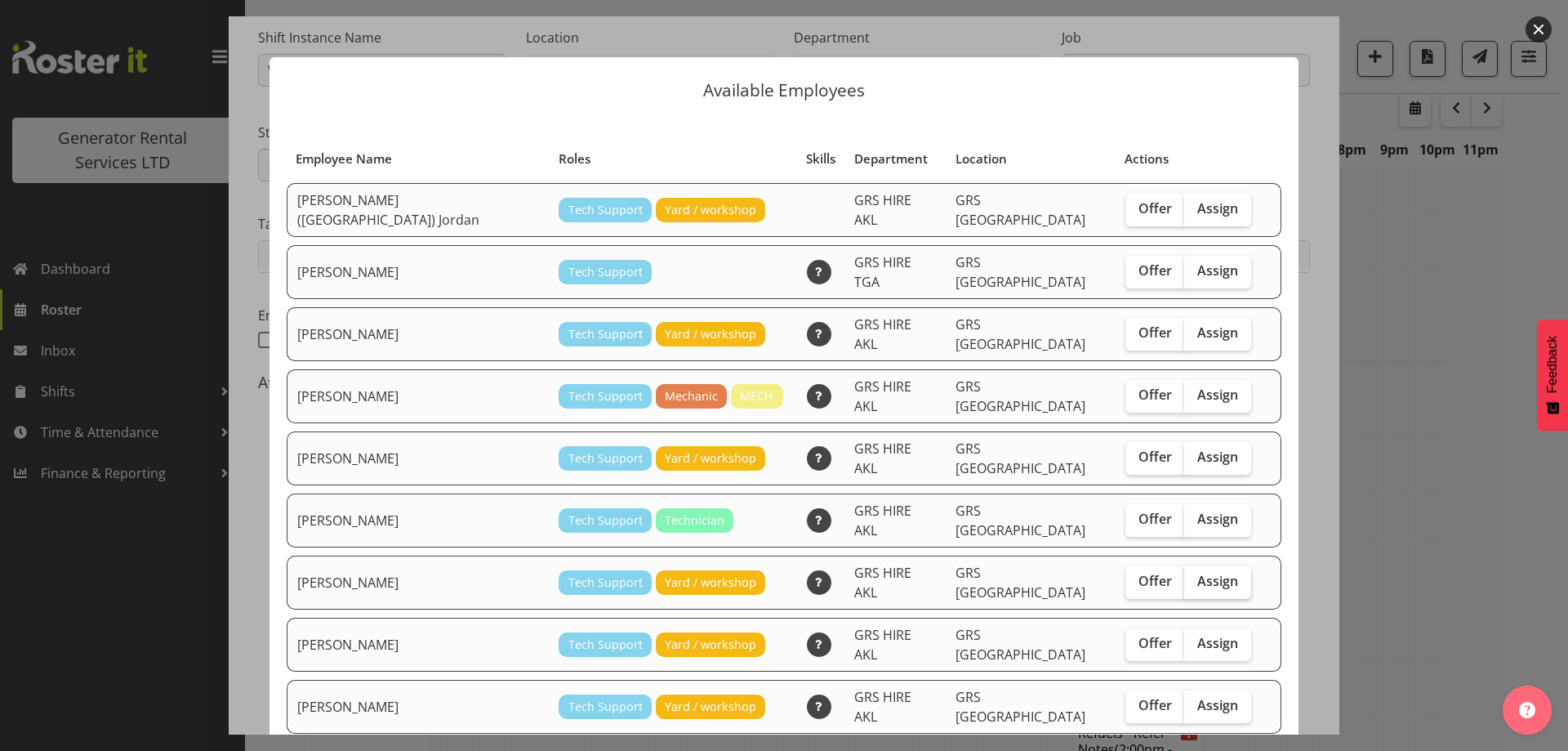
click at [1198, 572] on span "Assign" at bounding box center [1218, 581] width 41 height 16
click at [1185, 576] on input "Assign" at bounding box center [1190, 581] width 11 height 11
checkbox input "true"
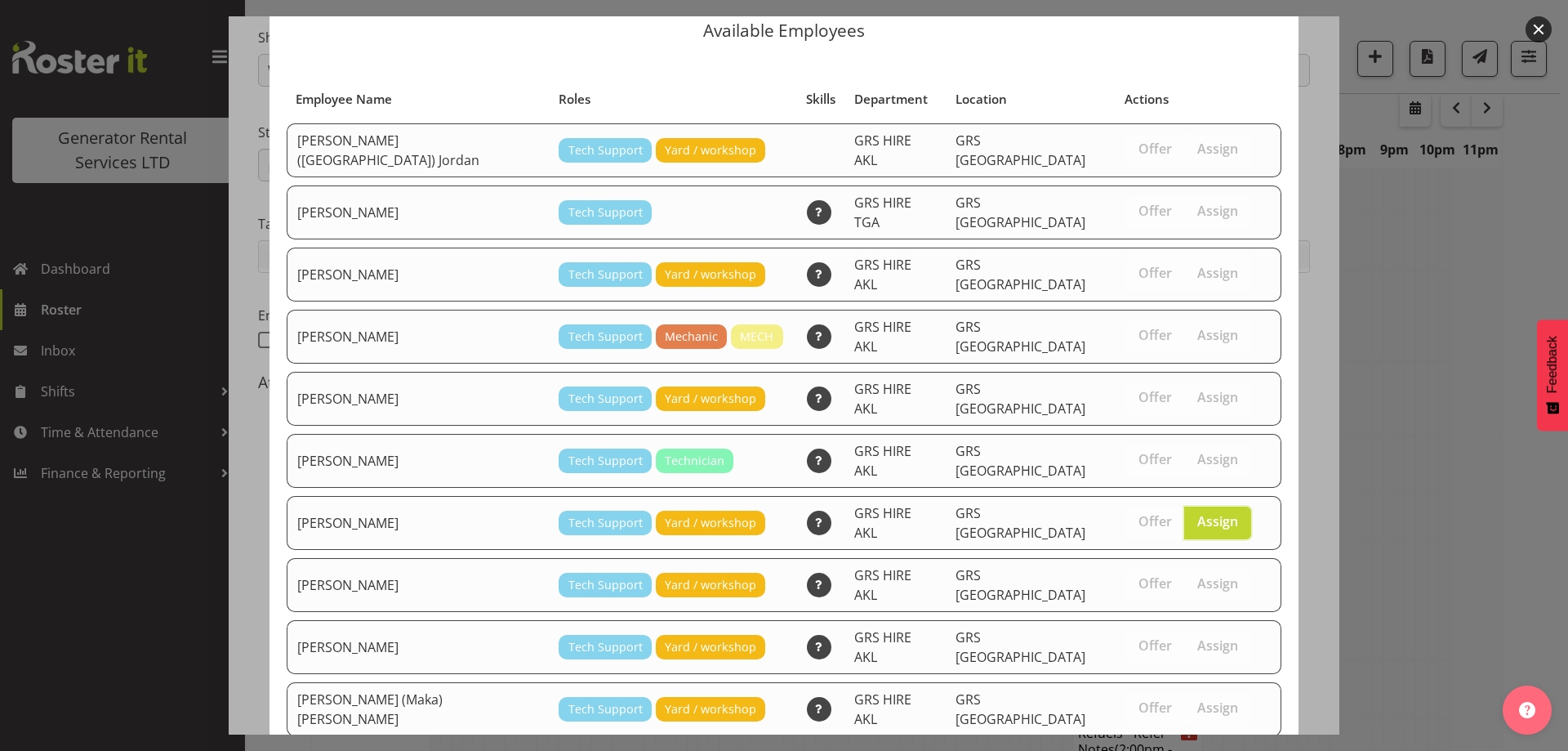
scroll to position [154, 0]
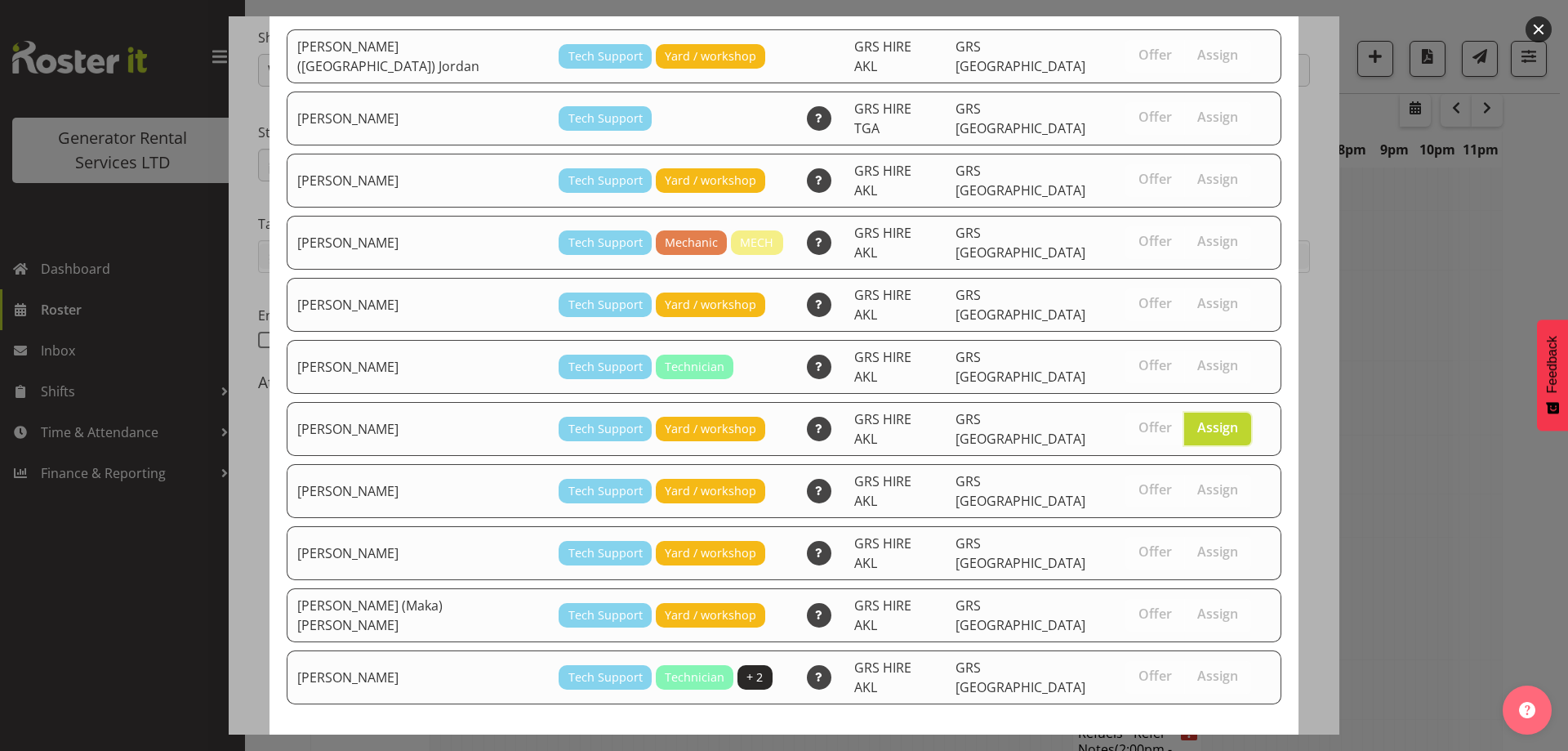
click at [1166, 750] on span "Assign [PERSON_NAME]" at bounding box center [1190, 764] width 165 height 21
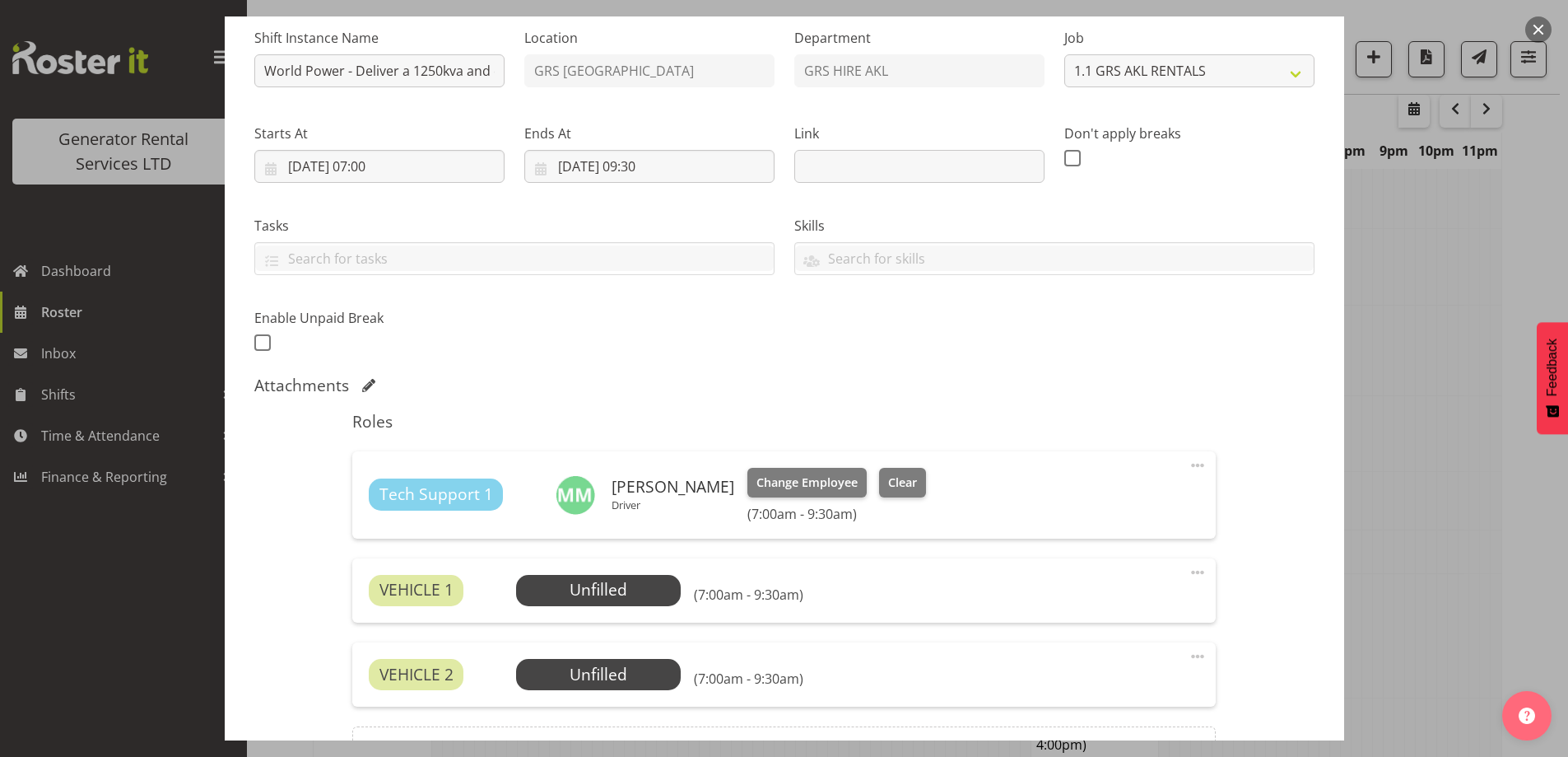
click at [663, 606] on div "VEHICLE 1 Unfilled Select Employee (7:00am - 9:30am) Edit Cover Role Delete" at bounding box center [784, 590] width 864 height 64
click at [663, 598] on span "Select Employee" at bounding box center [599, 590] width 165 height 31
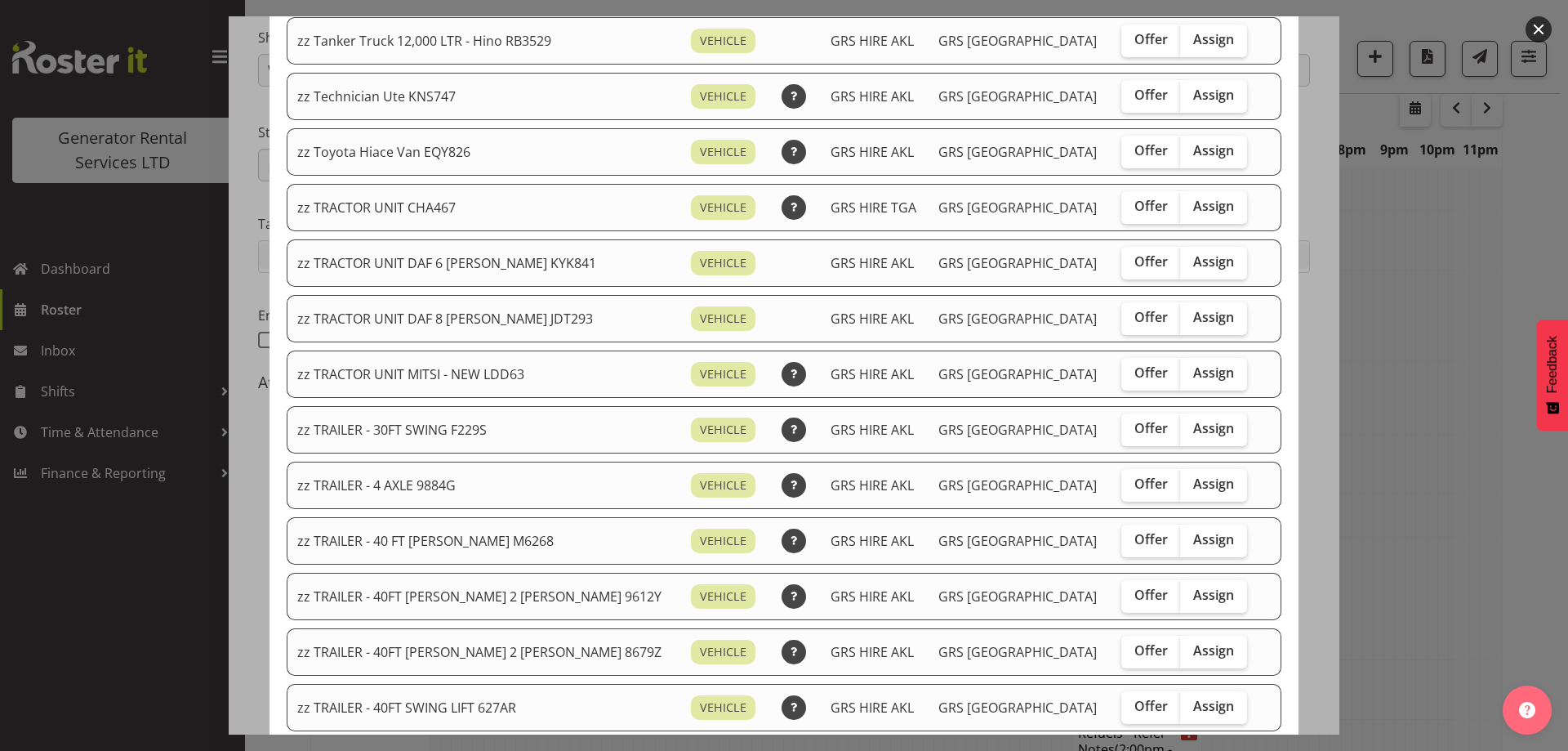
scroll to position [1987, 0]
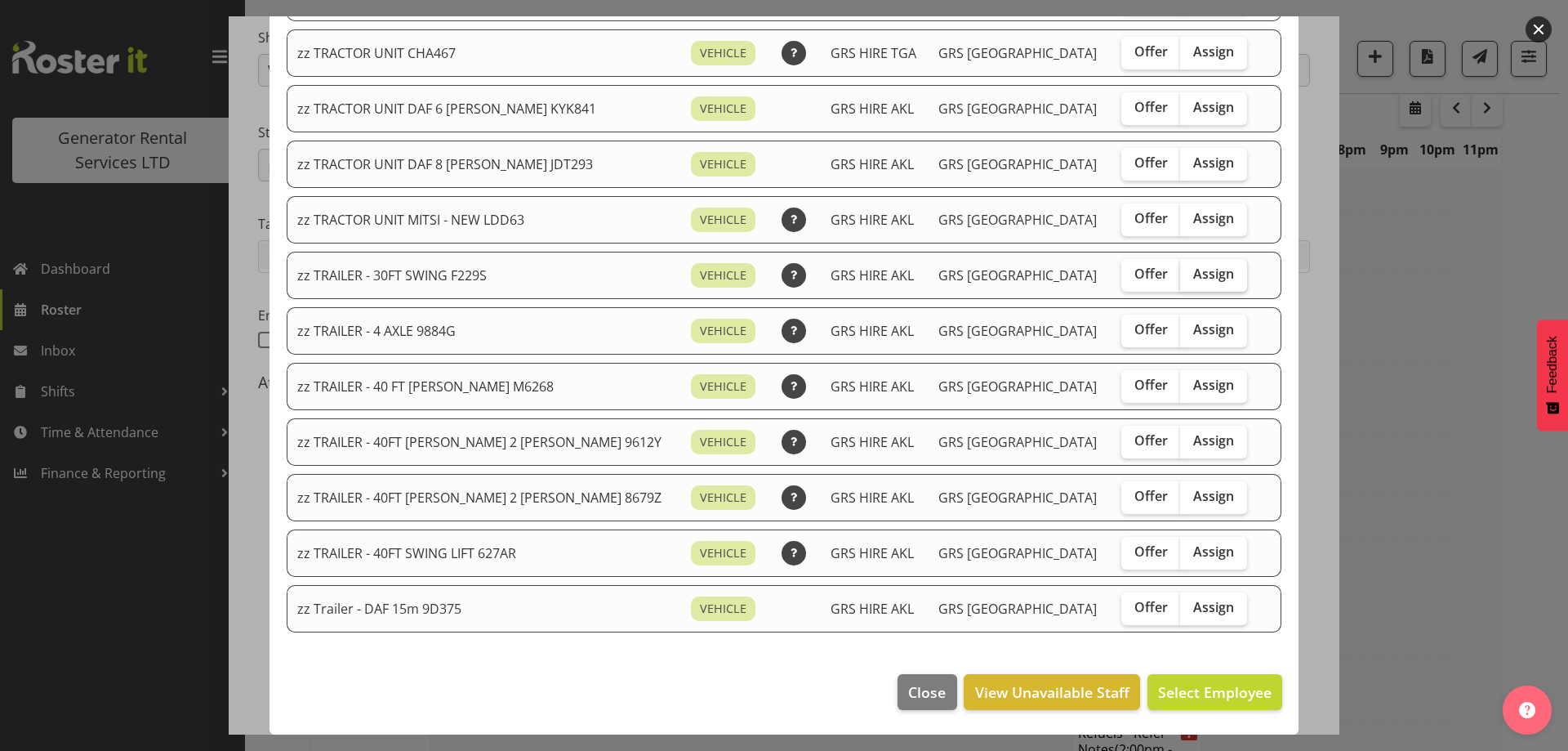
click at [1181, 272] on input "Assign" at bounding box center [1186, 274] width 11 height 11
checkbox input "true"
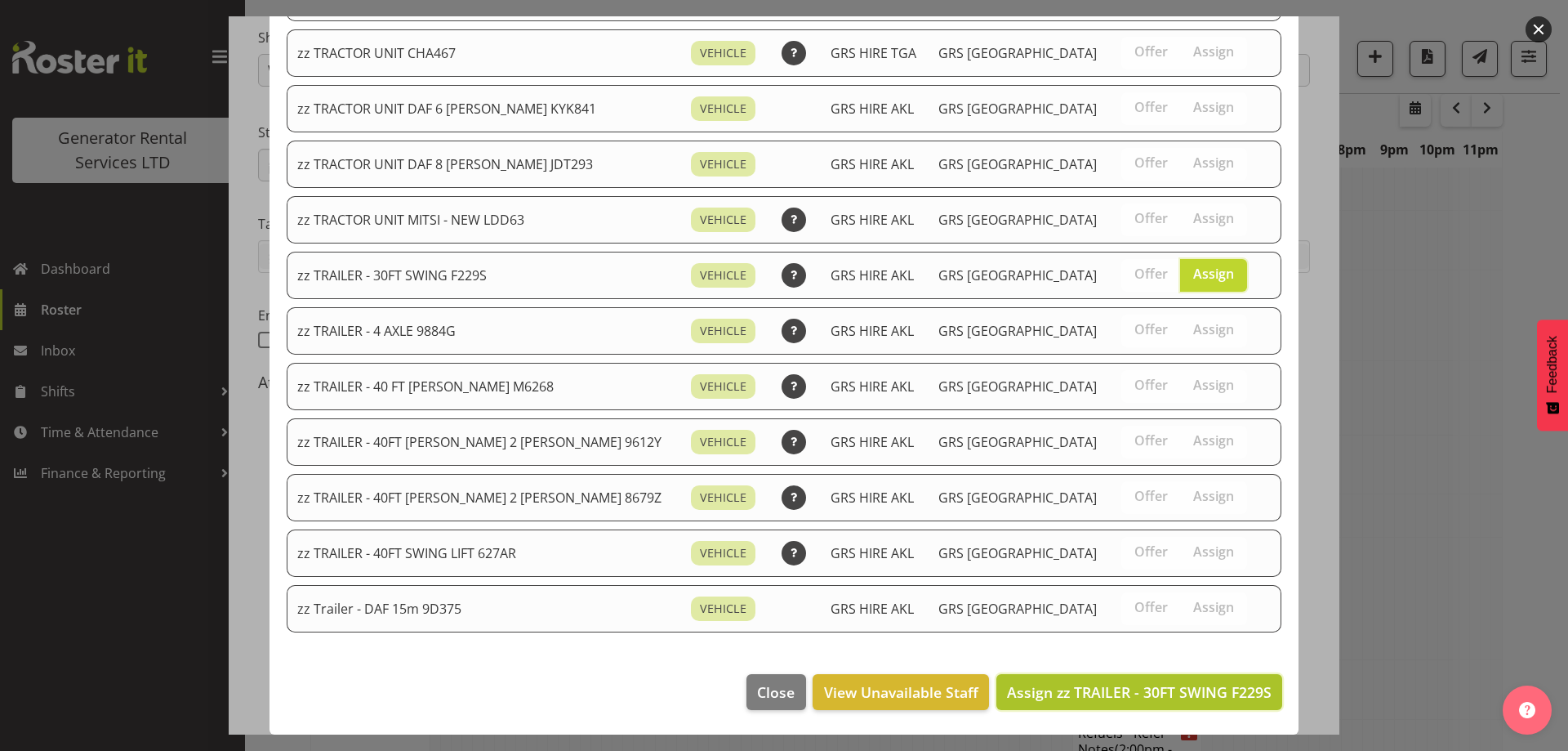
click at [1168, 696] on span "Assign zz TRAILER - 30FT SWING F229S" at bounding box center [1139, 692] width 264 height 20
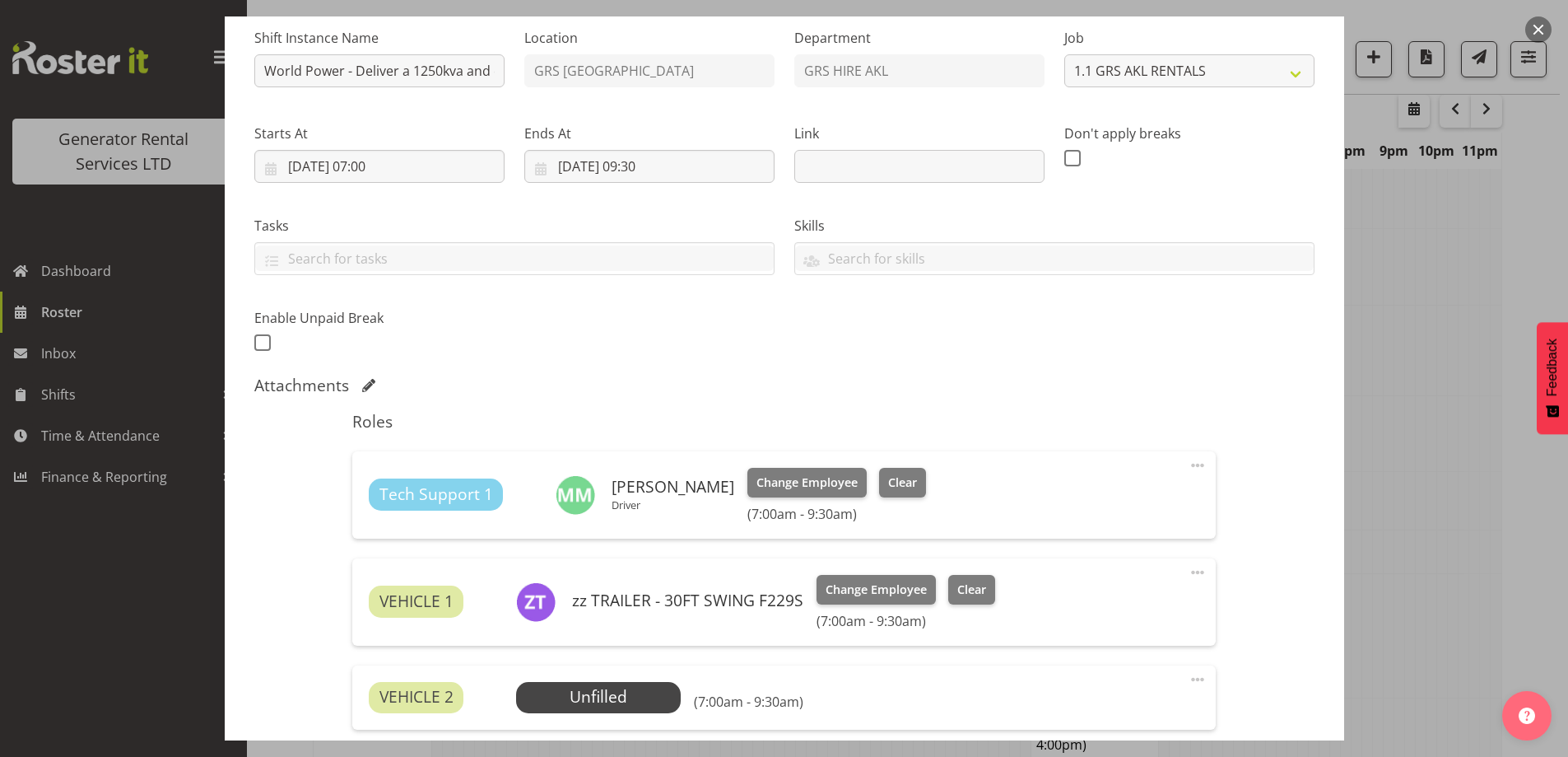
click at [583, 716] on div "VEHICLE 2 Unfilled Select Employee (7:00am - 9:30am) Edit Cover Role Delete" at bounding box center [784, 698] width 864 height 64
click at [598, 701] on span "Select Employee" at bounding box center [598, 697] width 123 height 24
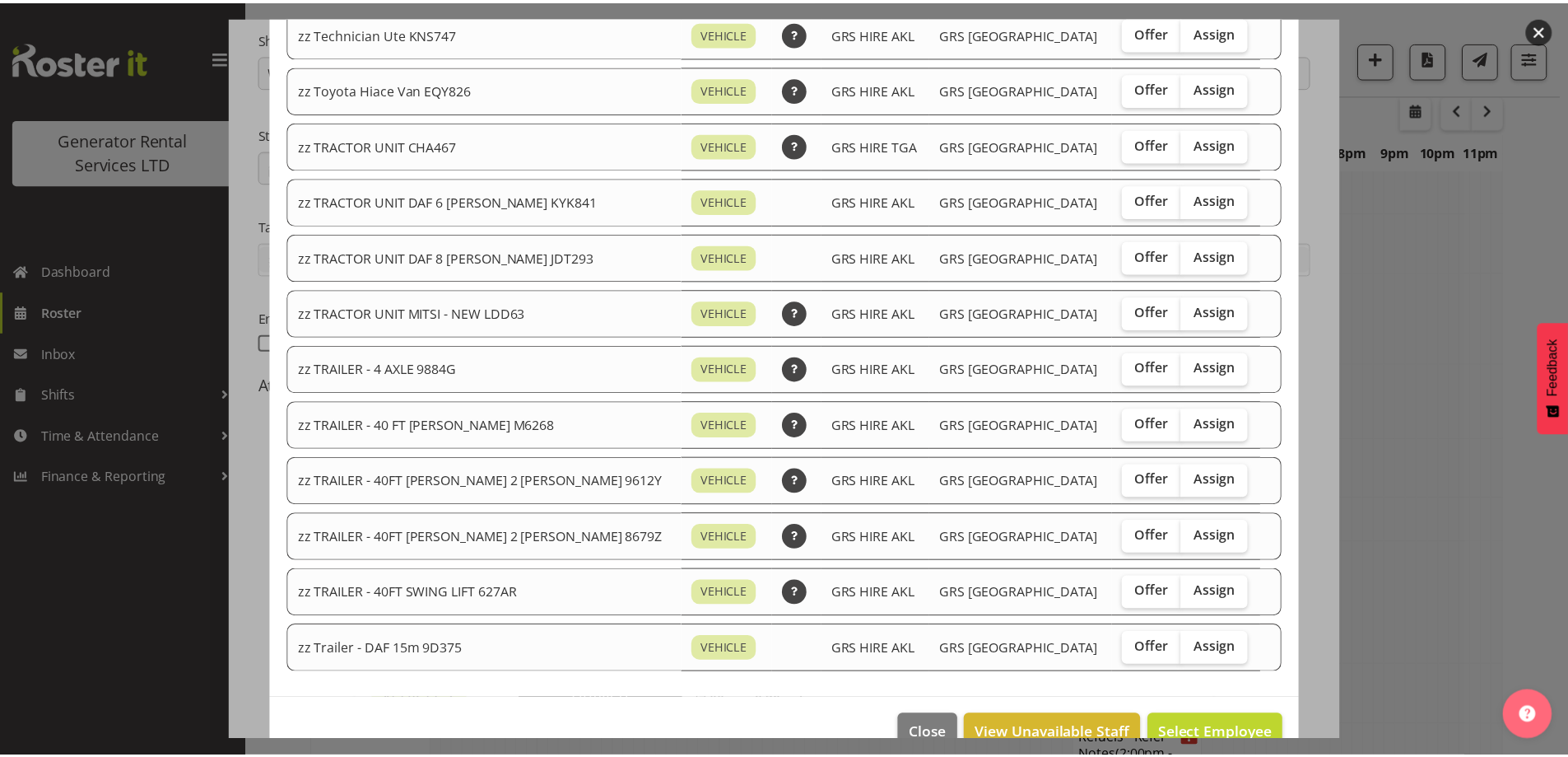
scroll to position [1947, 0]
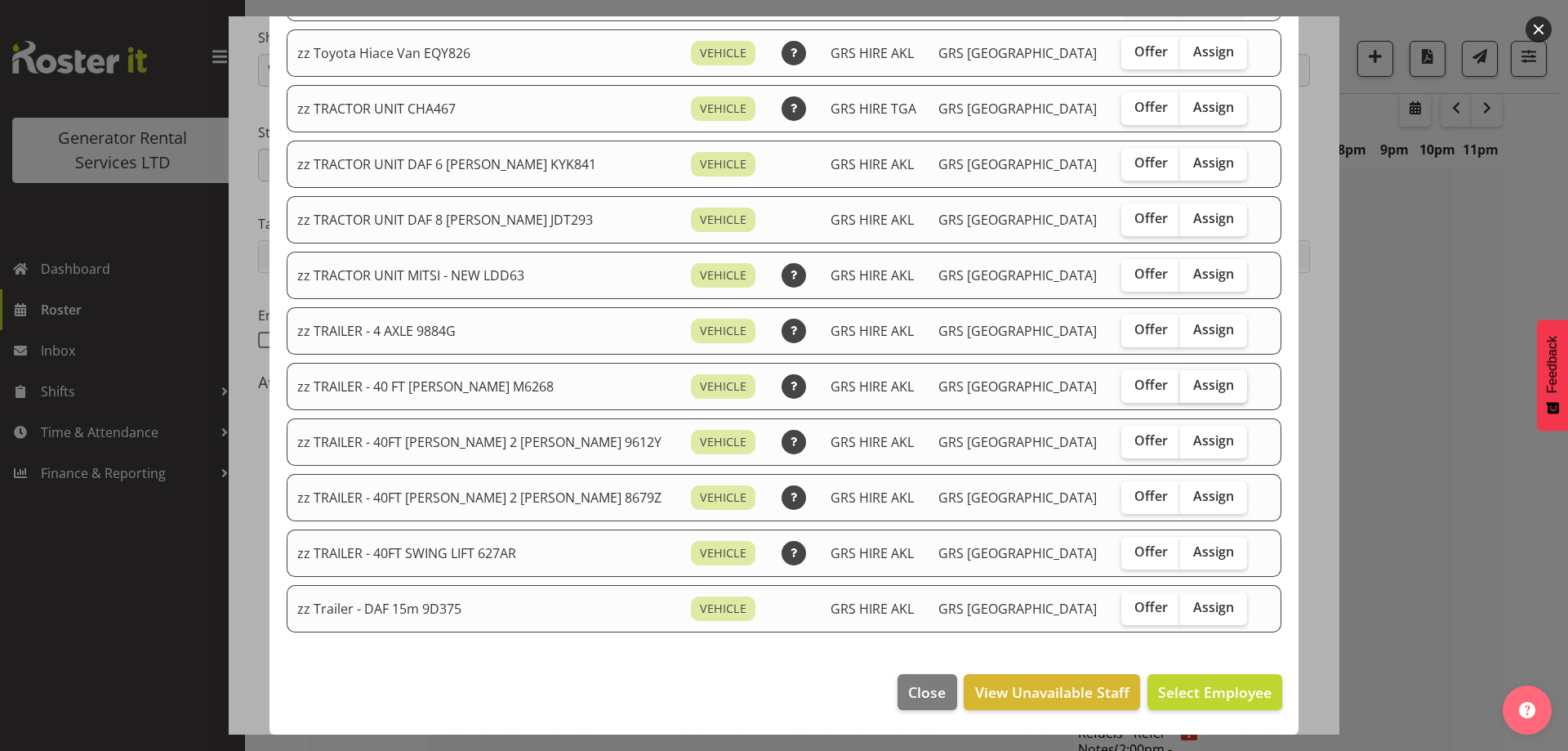
drag, startPoint x: 1201, startPoint y: 276, endPoint x: 1188, endPoint y: 384, distance: 108.8
click at [1200, 277] on span "Assign" at bounding box center [1214, 274] width 41 height 16
click at [1191, 277] on input "Assign" at bounding box center [1186, 274] width 11 height 11
checkbox input "true"
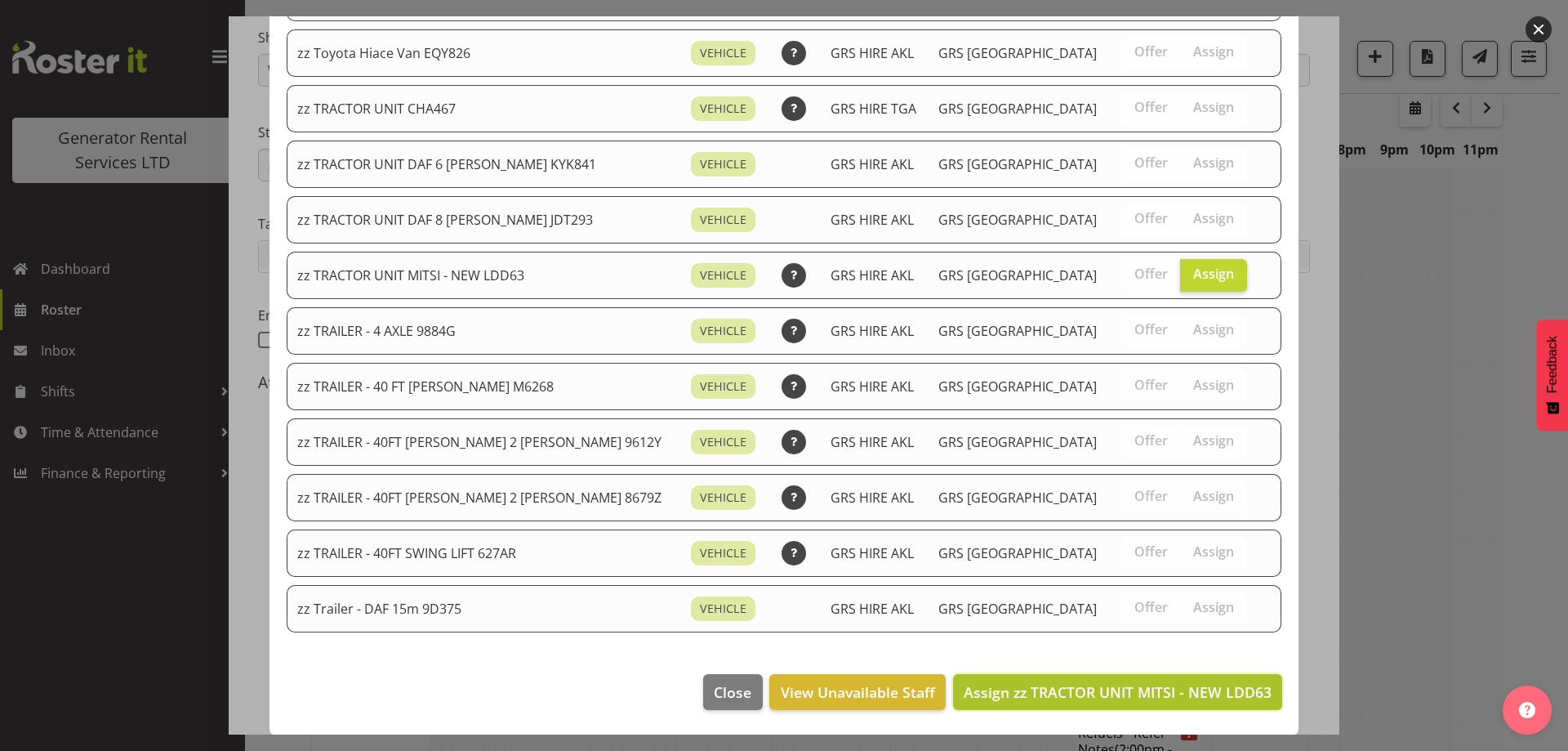
click at [1172, 696] on span "Assign zz TRACTOR UNIT MITSI - NEW LDD63" at bounding box center [1118, 692] width 308 height 20
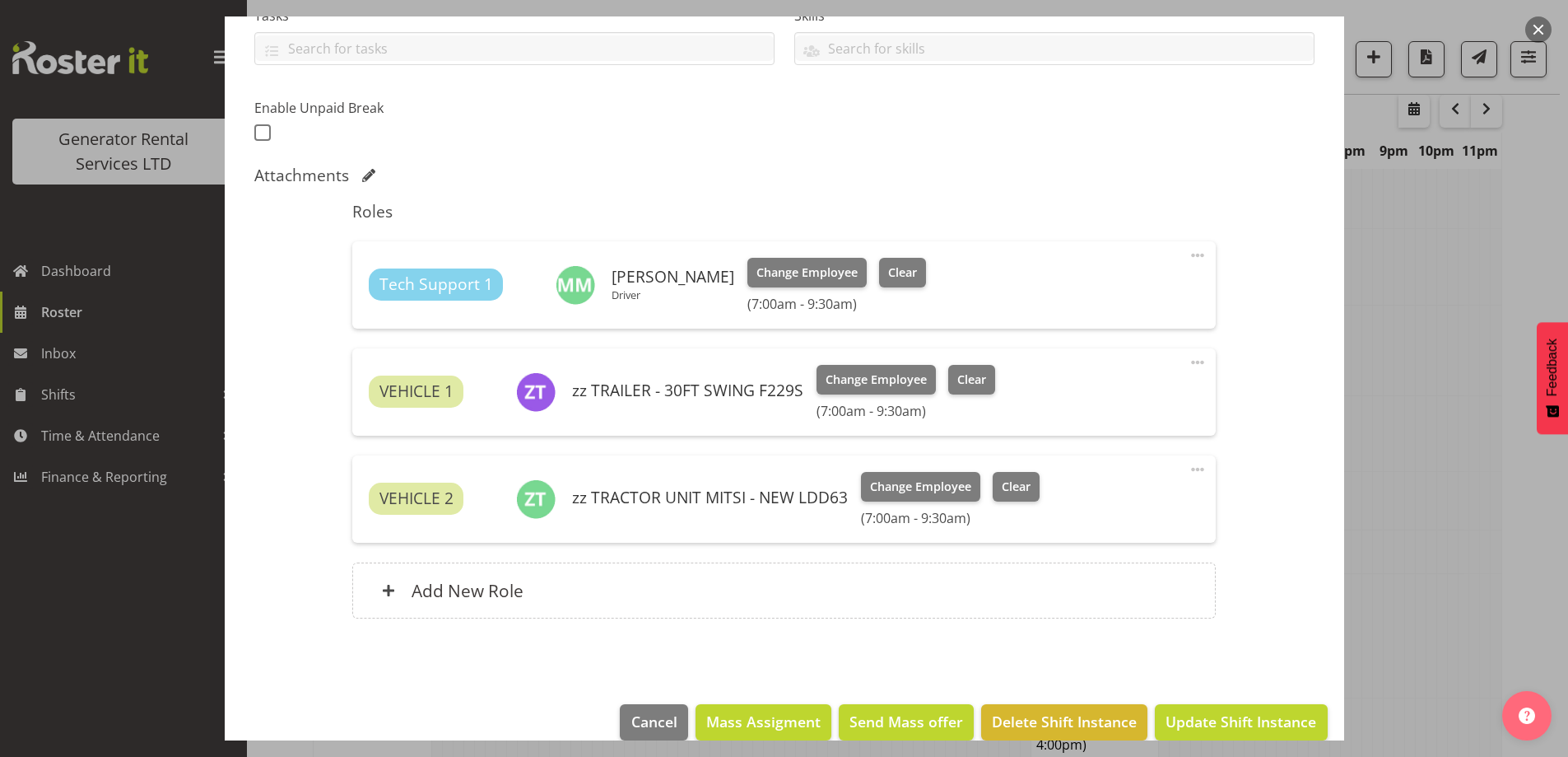
scroll to position [400, 0]
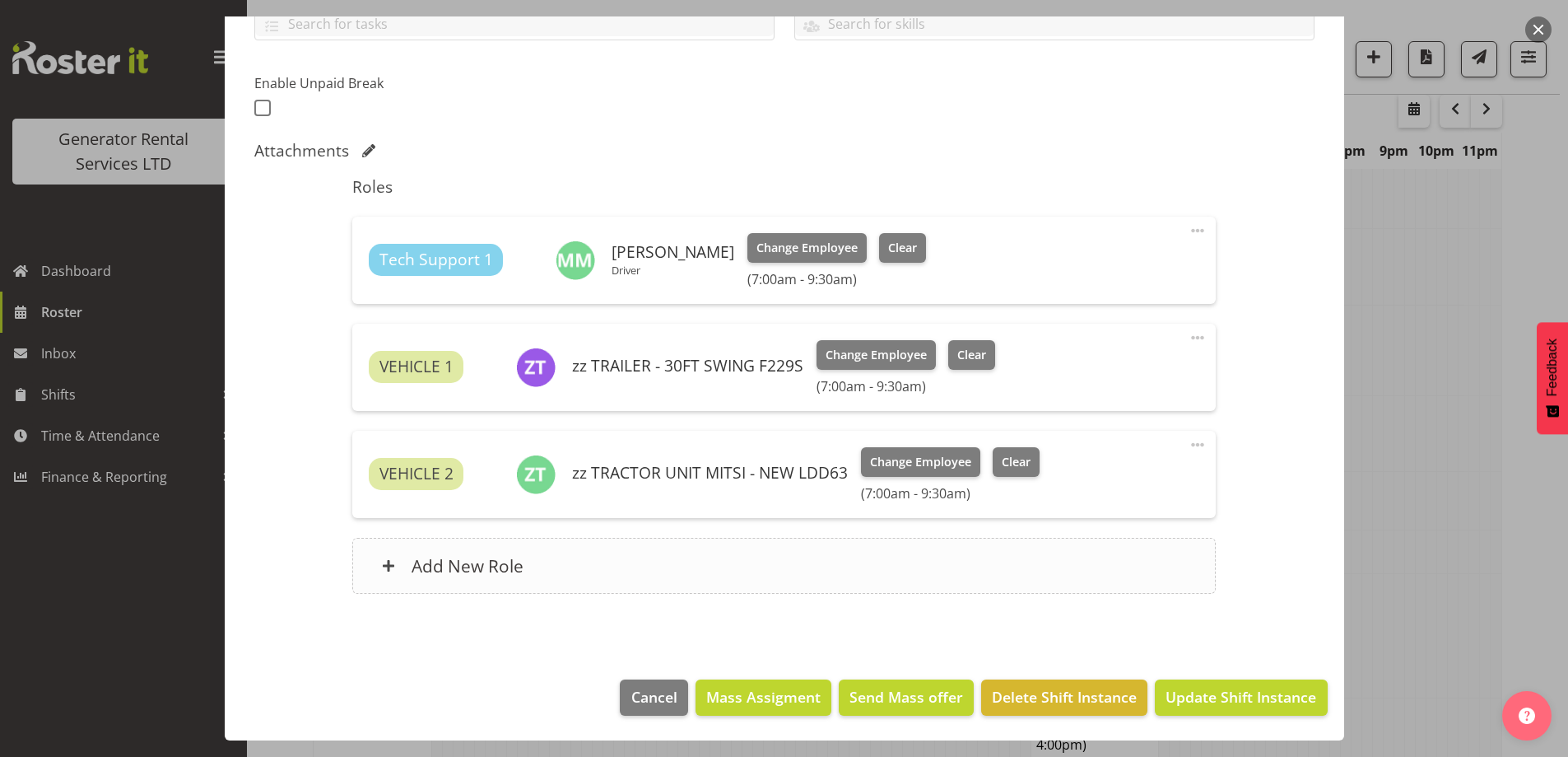
click at [804, 557] on div "Add New Role" at bounding box center [784, 565] width 864 height 56
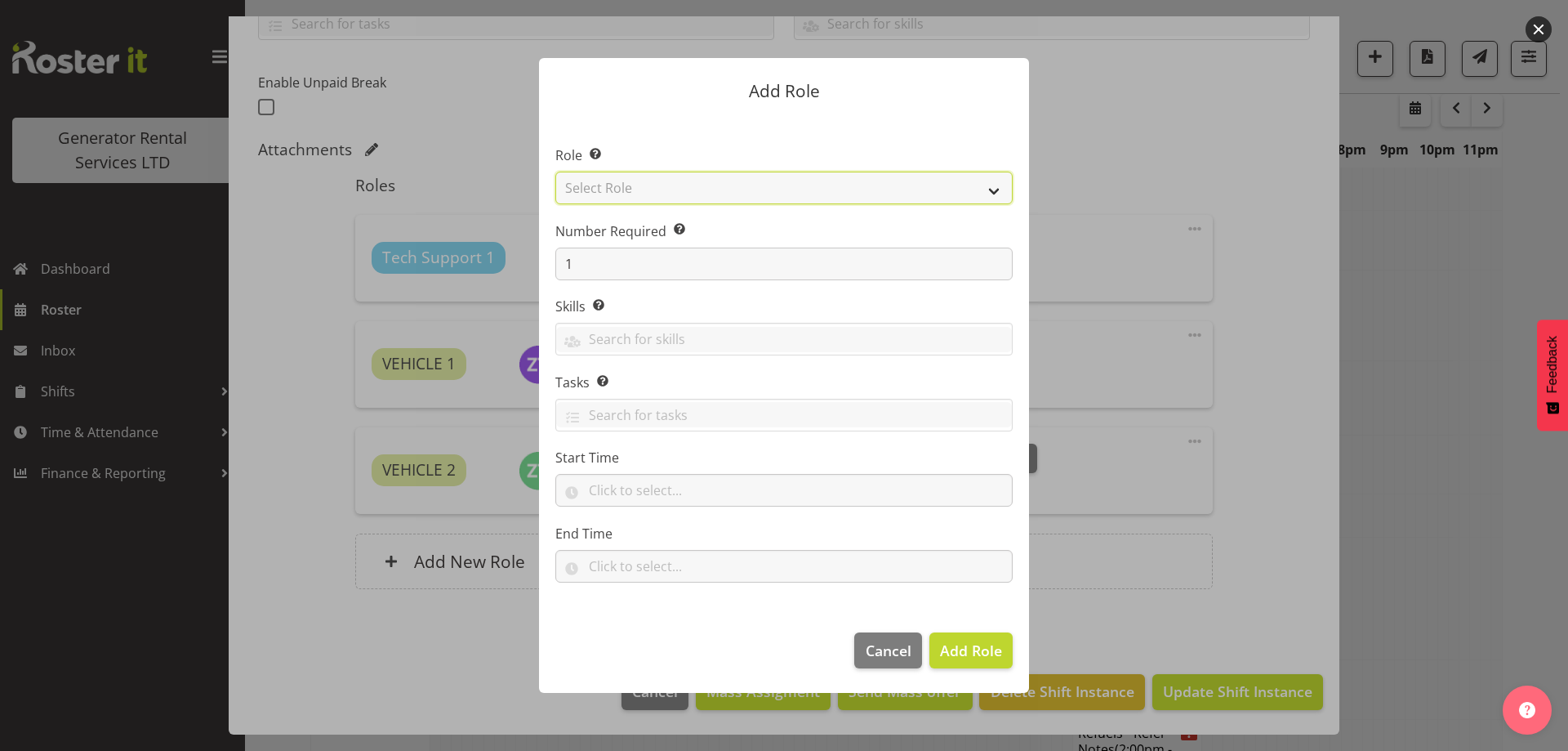
click at [662, 183] on select "Select Role Account Manager Electrician Engineering GM HSEQ manager MECH Mechan…" at bounding box center [784, 188] width 458 height 33
select select "21"
click at [555, 172] on select "Select Role Account Manager Electrician Engineering GM HSEQ manager MECH Mechan…" at bounding box center [784, 188] width 458 height 33
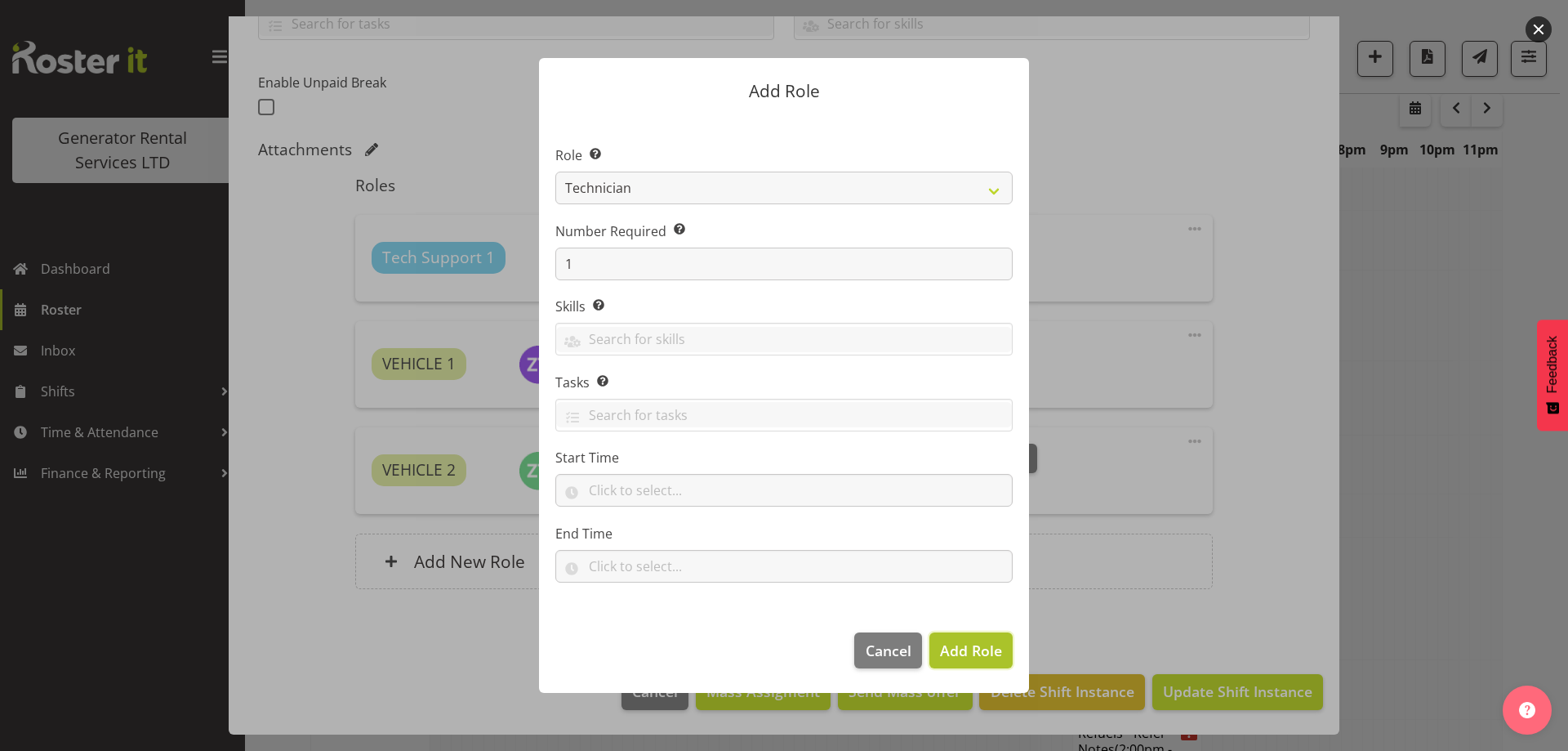
click at [1005, 650] on button "Add Role" at bounding box center [971, 650] width 84 height 36
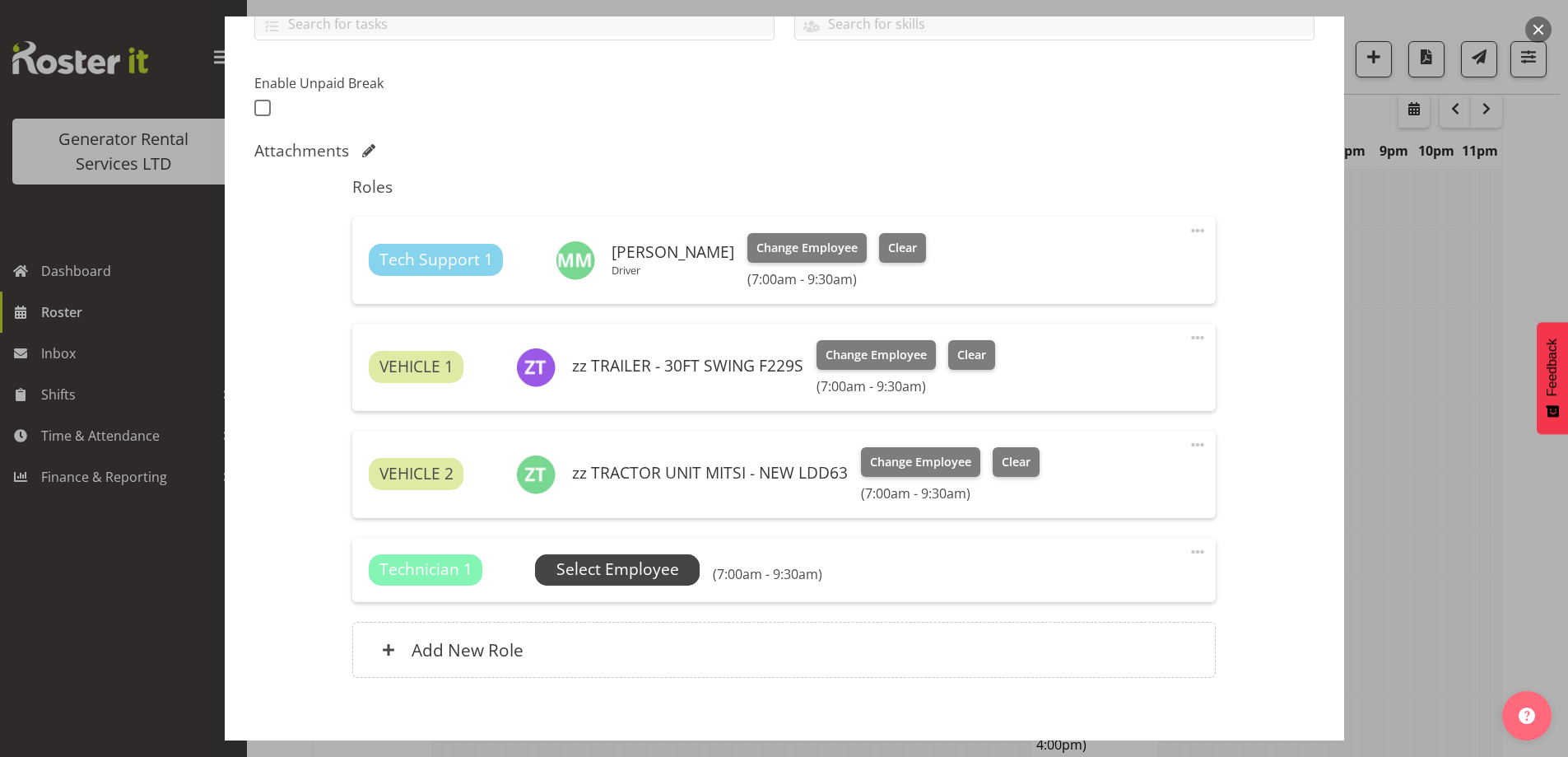
click at [627, 567] on span "Select Employee" at bounding box center [617, 569] width 123 height 24
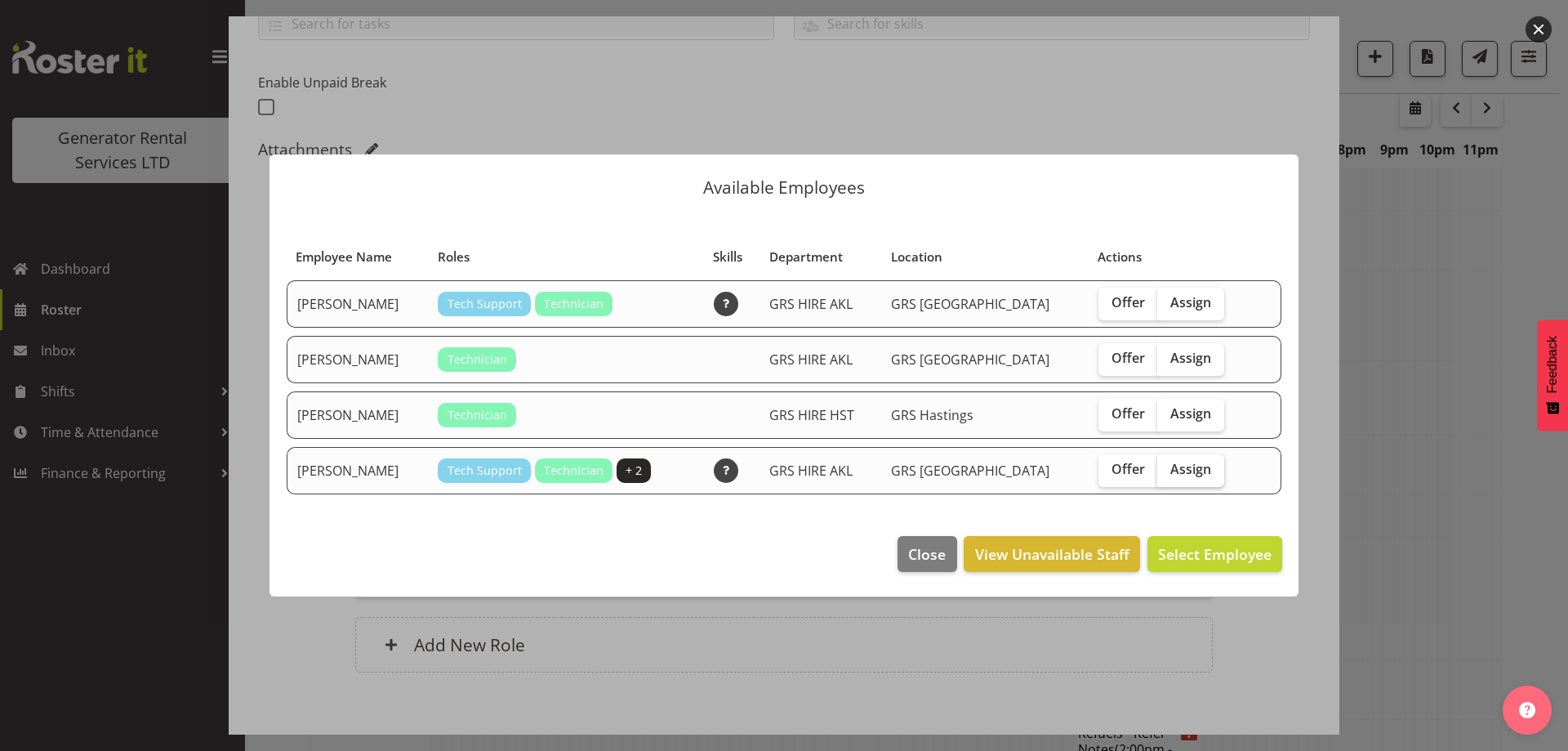
click at [1172, 473] on span "Assign" at bounding box center [1191, 469] width 41 height 16
click at [1168, 473] on input "Assign" at bounding box center [1163, 469] width 11 height 11
checkbox input "true"
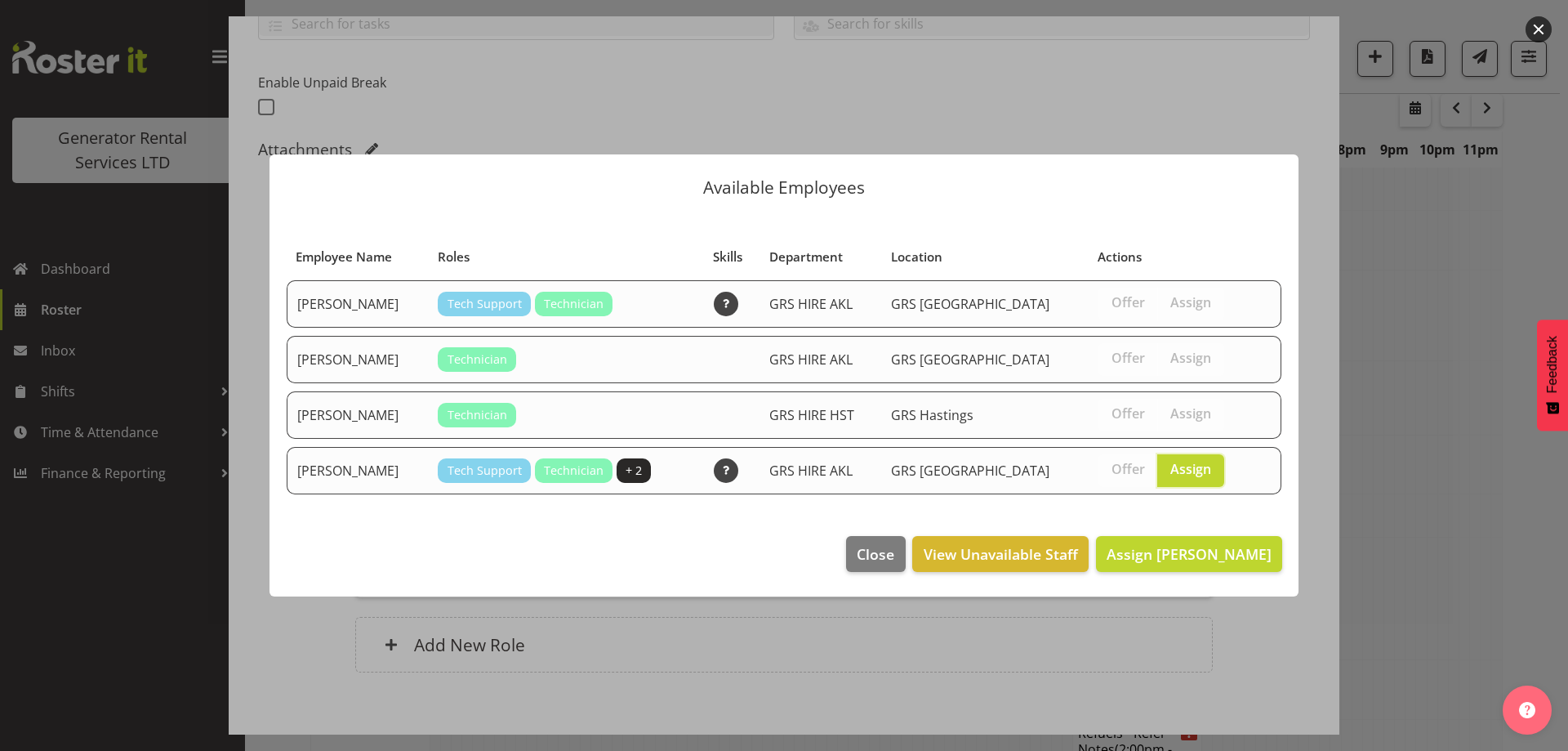
click at [1184, 523] on footer "Close View Unavailable Staff Assign [PERSON_NAME]" at bounding box center [784, 558] width 1029 height 77
click at [1182, 547] on span "Assign [PERSON_NAME]" at bounding box center [1190, 554] width 165 height 20
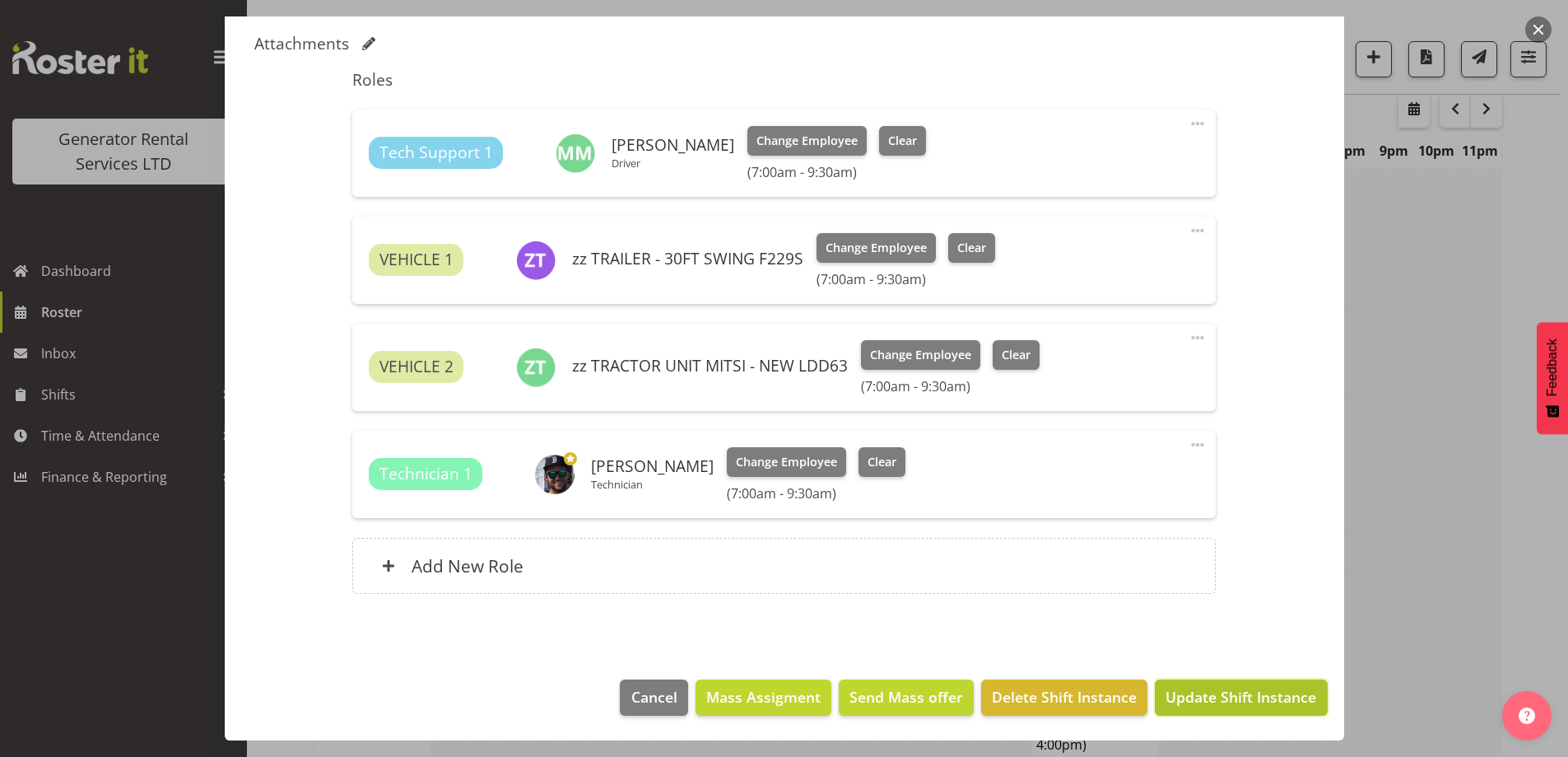
click at [1198, 704] on span "Update Shift Instance" at bounding box center [1241, 697] width 151 height 21
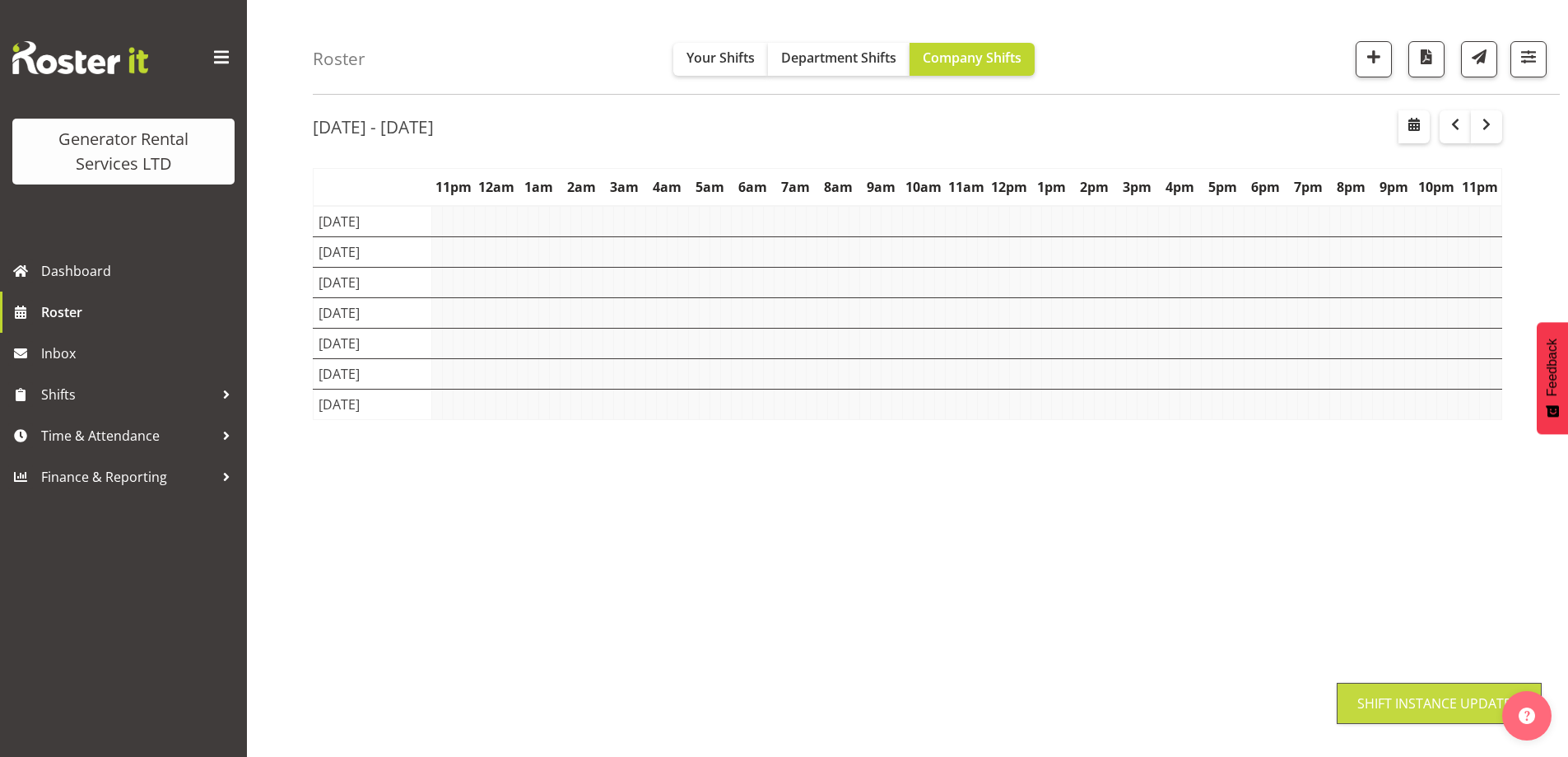
scroll to position [54, 0]
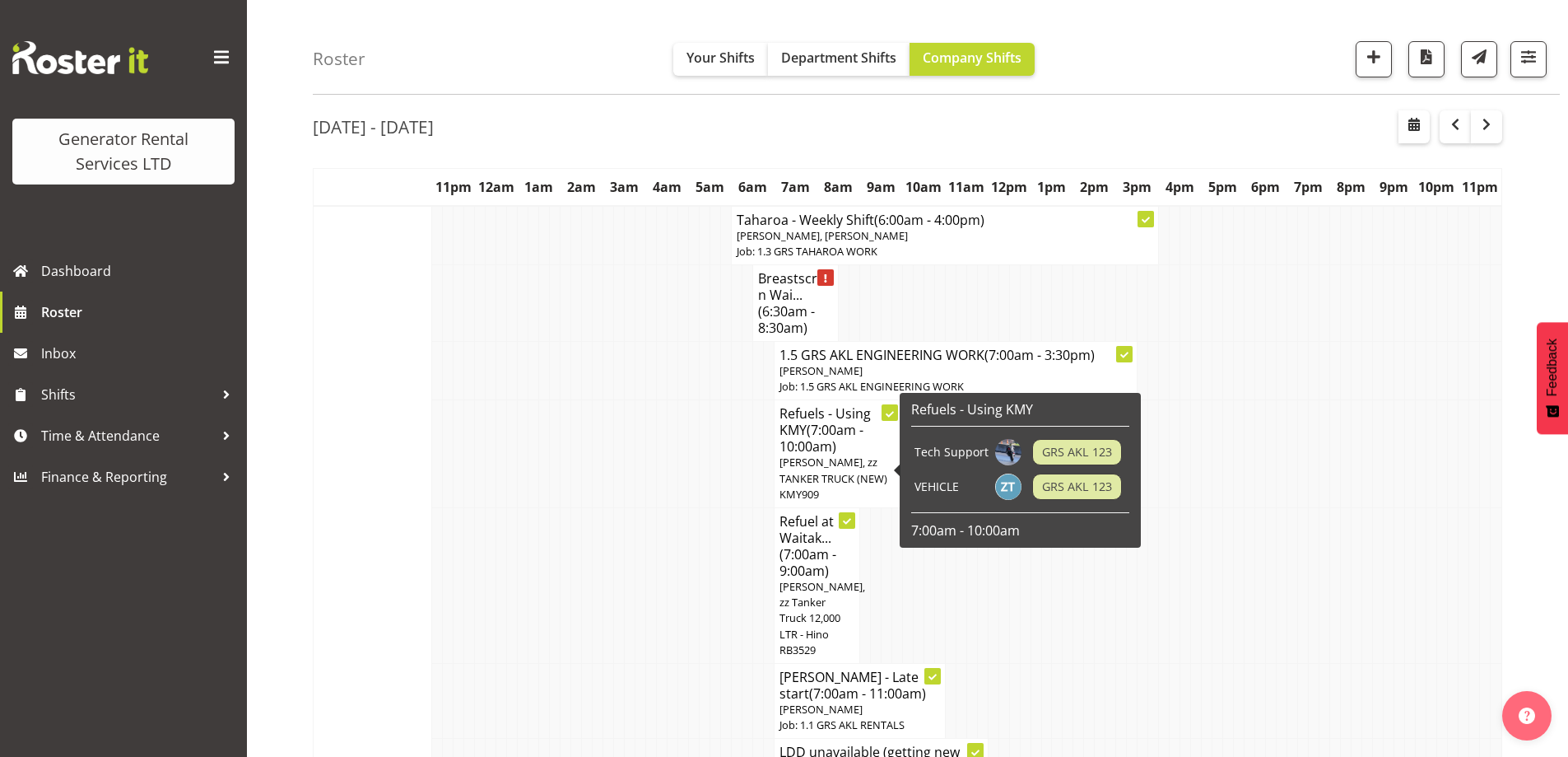
click at [654, 556] on td at bounding box center [651, 585] width 11 height 156
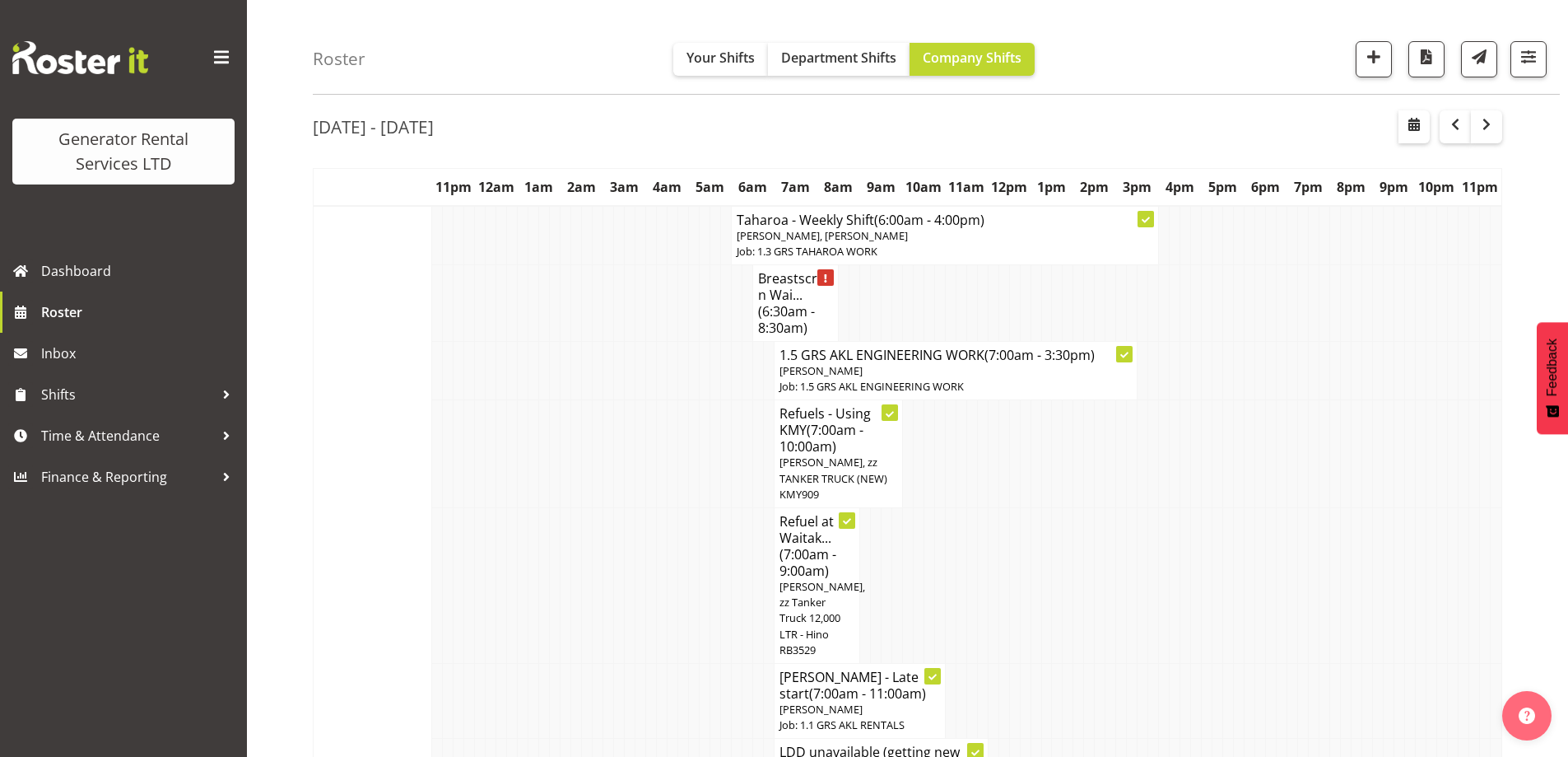
click at [689, 558] on td at bounding box center [694, 585] width 11 height 156
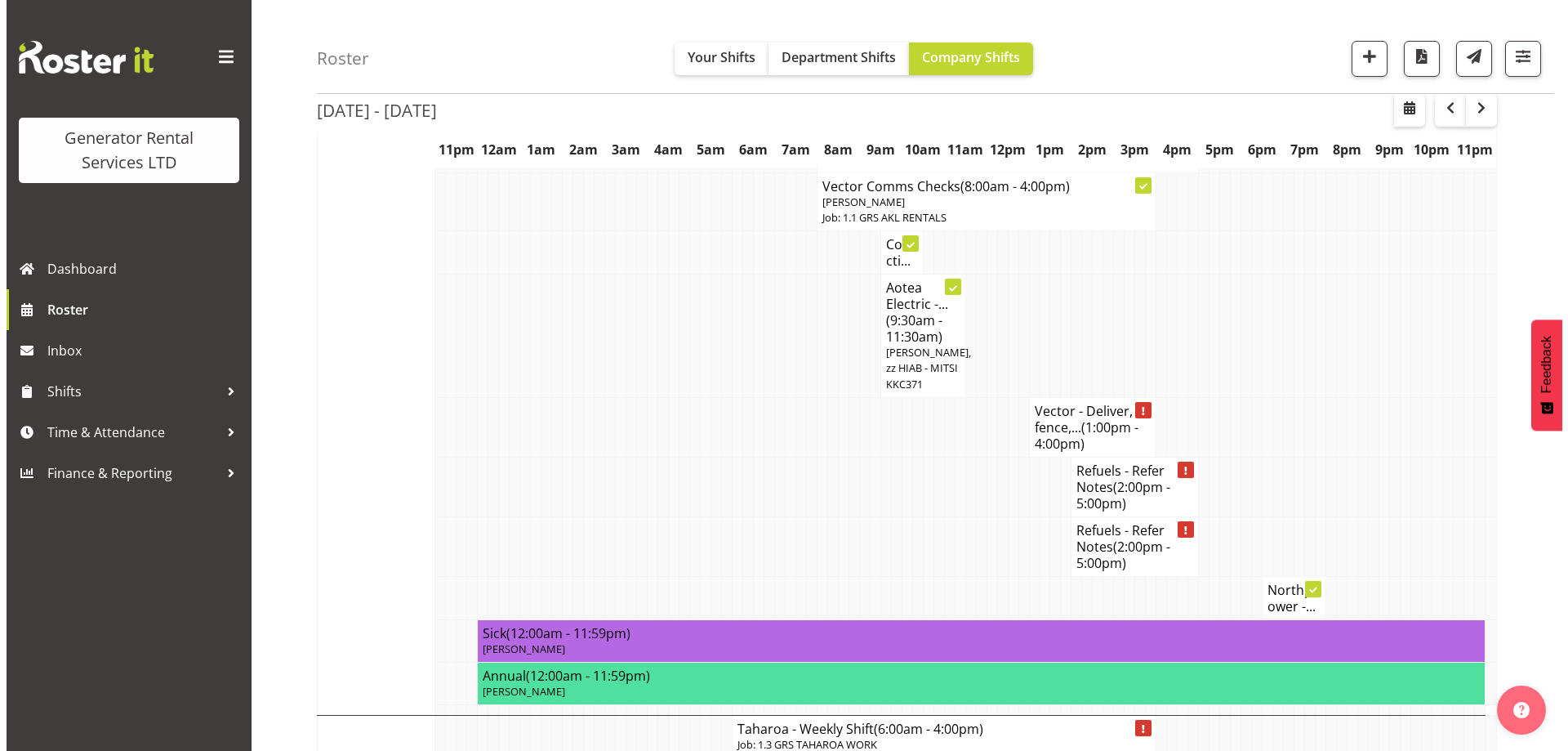
scroll to position [2259, 0]
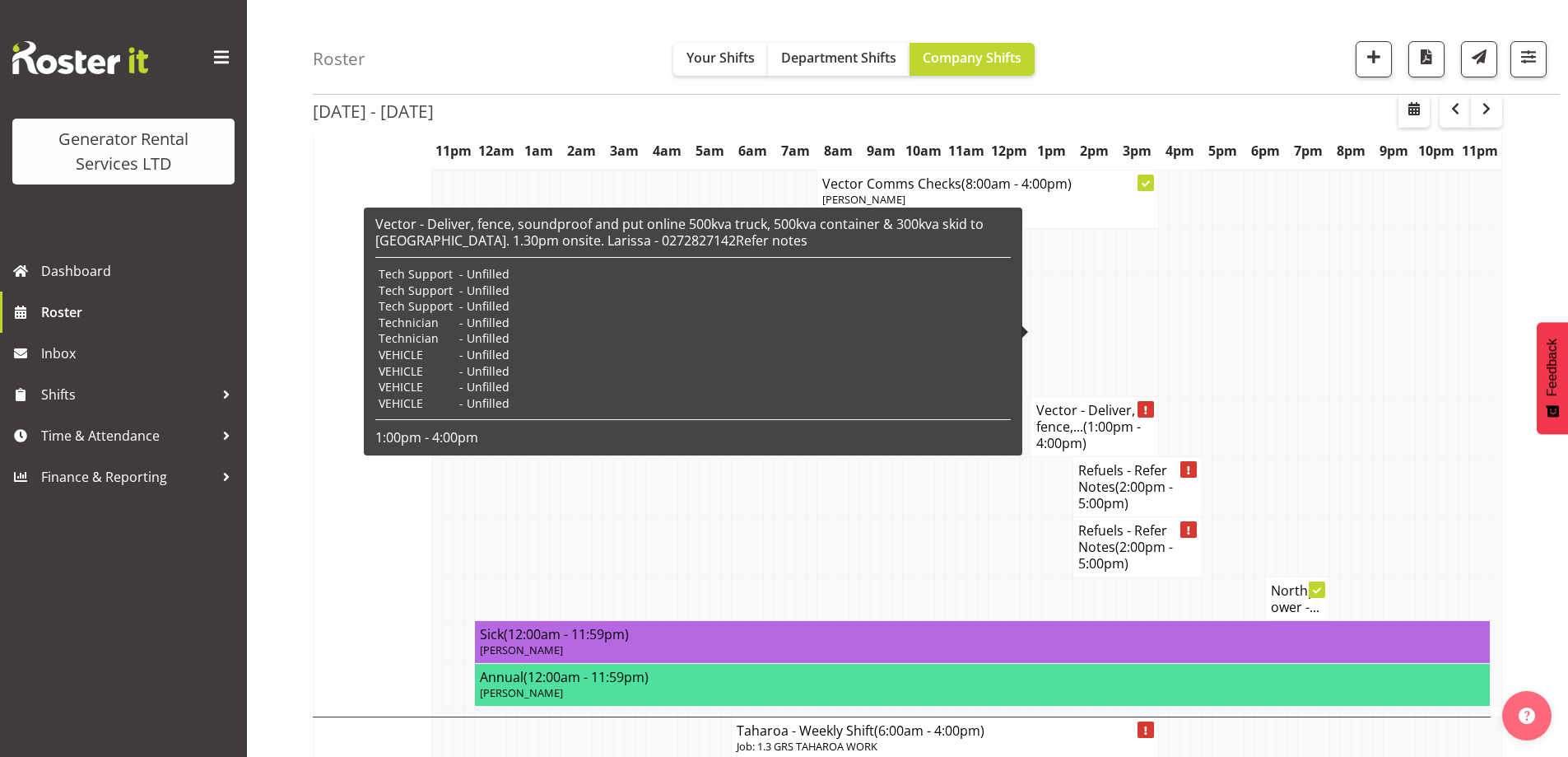
click at [1043, 402] on h4 "Vector - Deliver, fence,... (1:00pm - 4:00pm)" at bounding box center [1095, 427] width 118 height 50
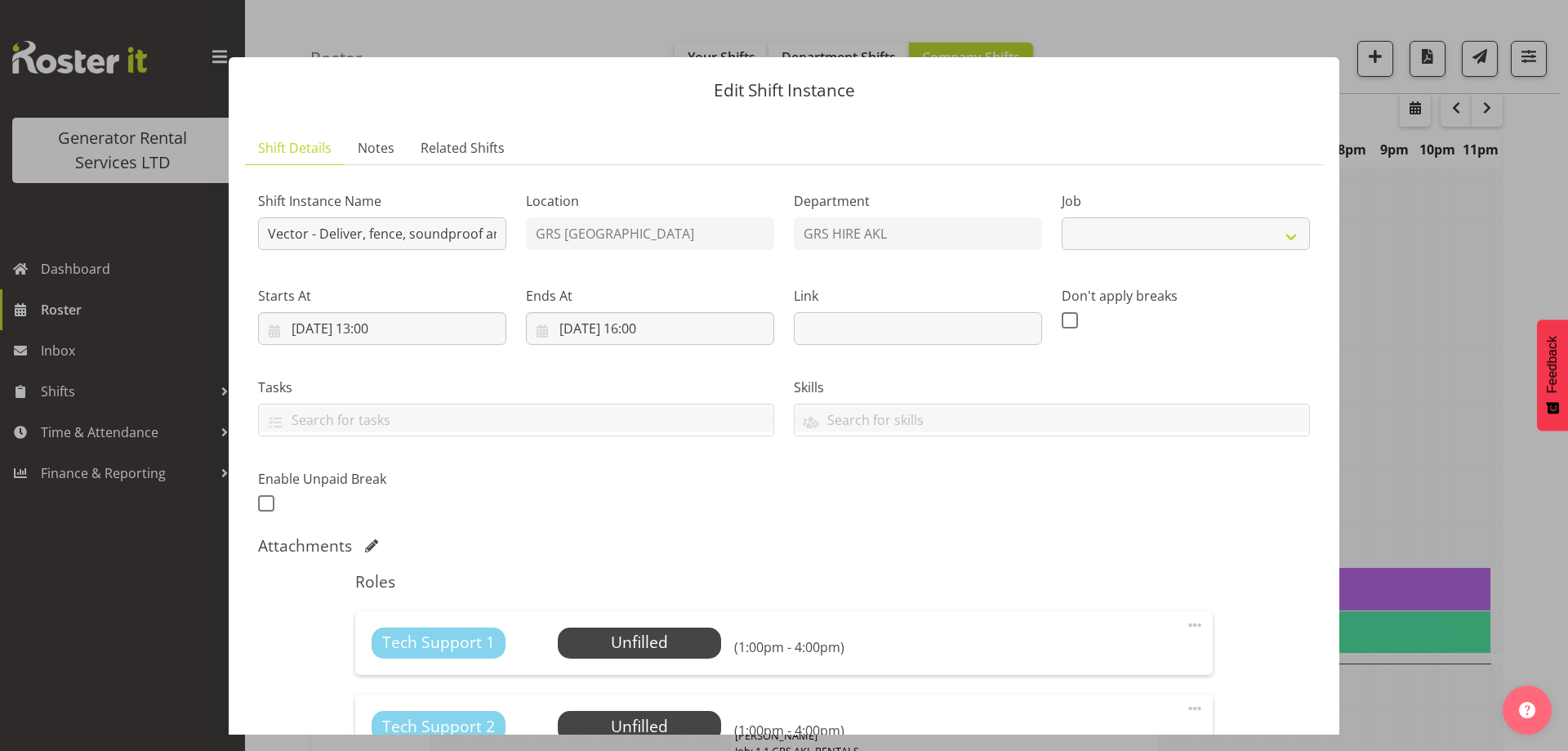
select select "9"
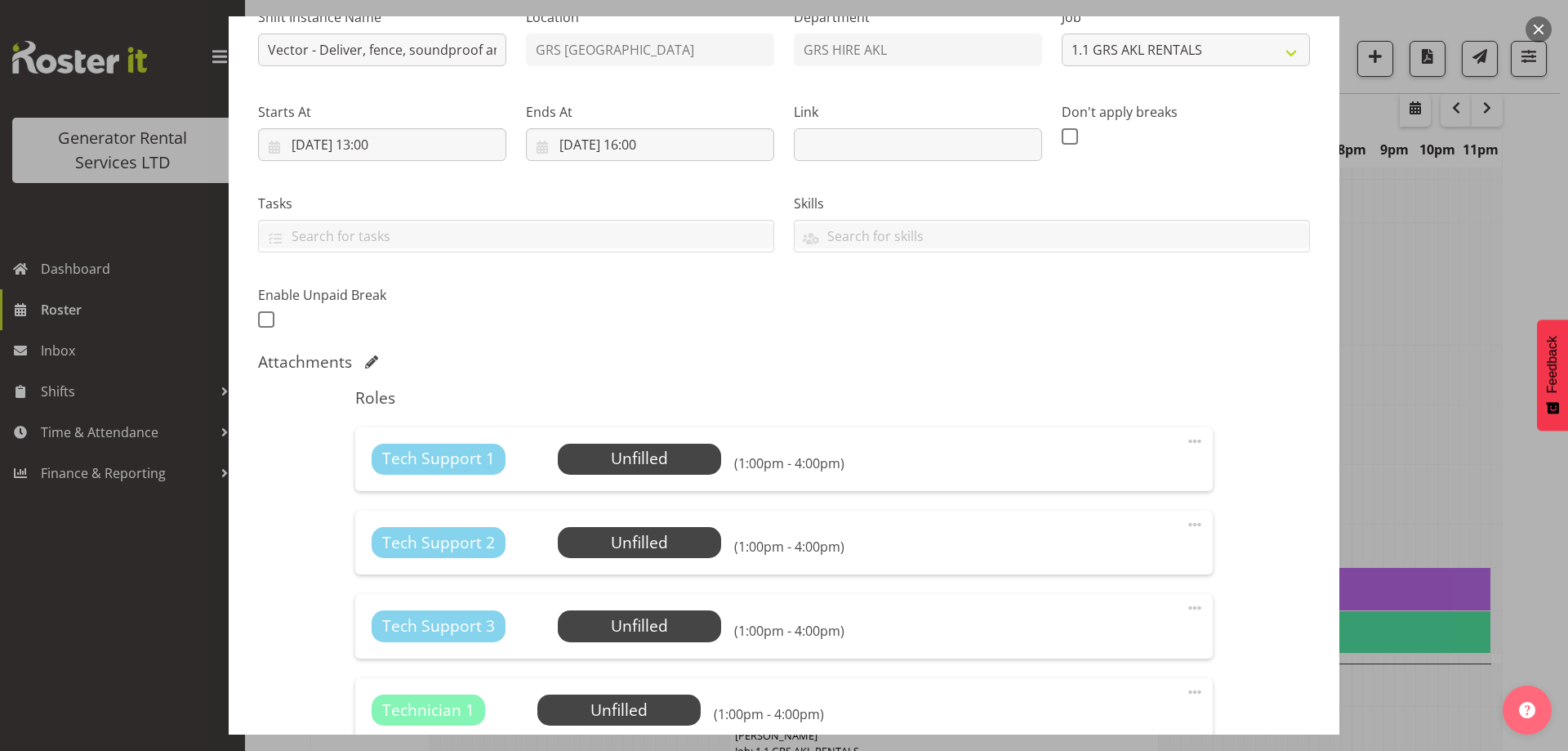
scroll to position [327, 0]
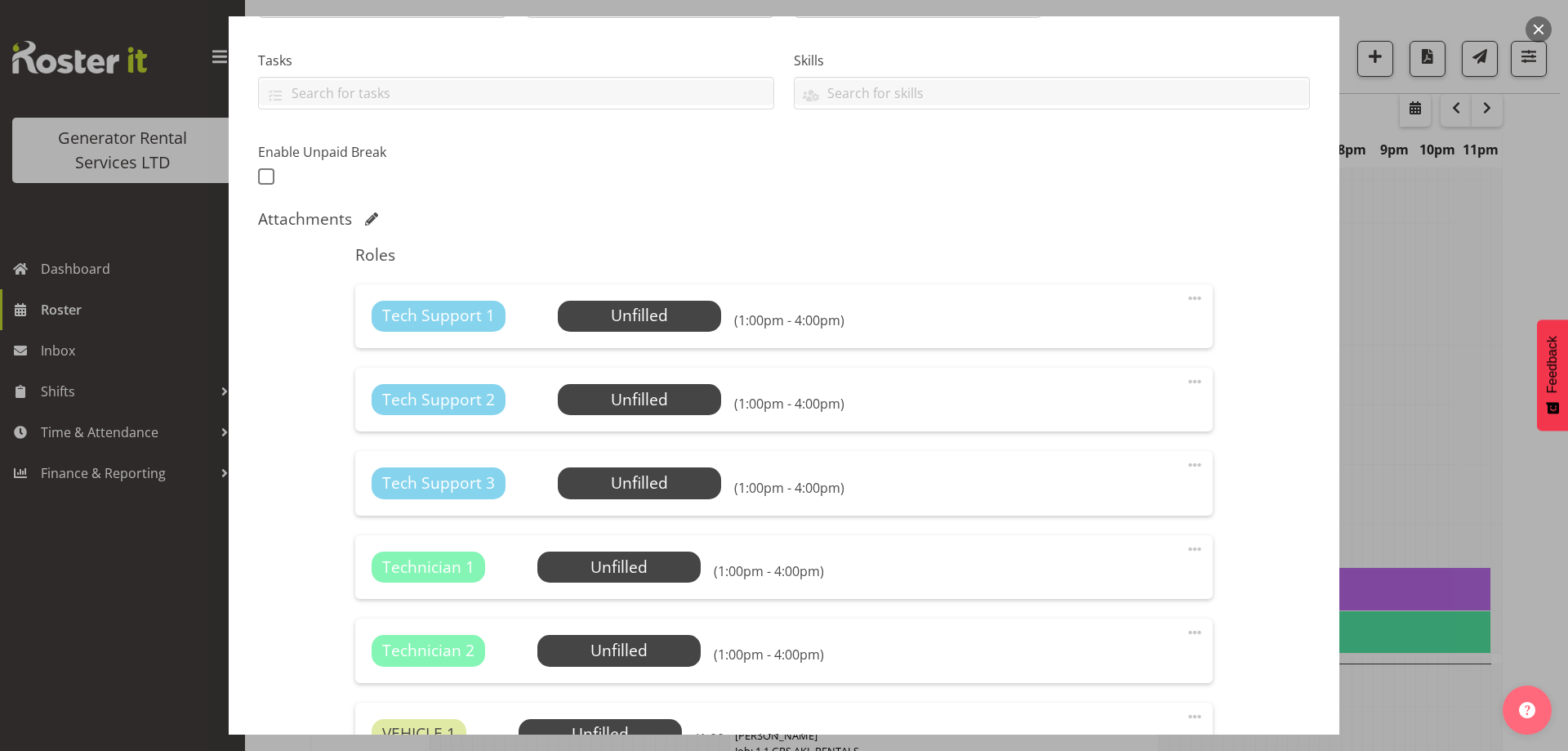
click at [645, 333] on div "Tech Support 1 Unfilled Select Employee (1:00pm - 4:00pm) Edit Cover Role Delete" at bounding box center [784, 316] width 857 height 64
click at [645, 323] on span "Select Employee" at bounding box center [639, 315] width 122 height 24
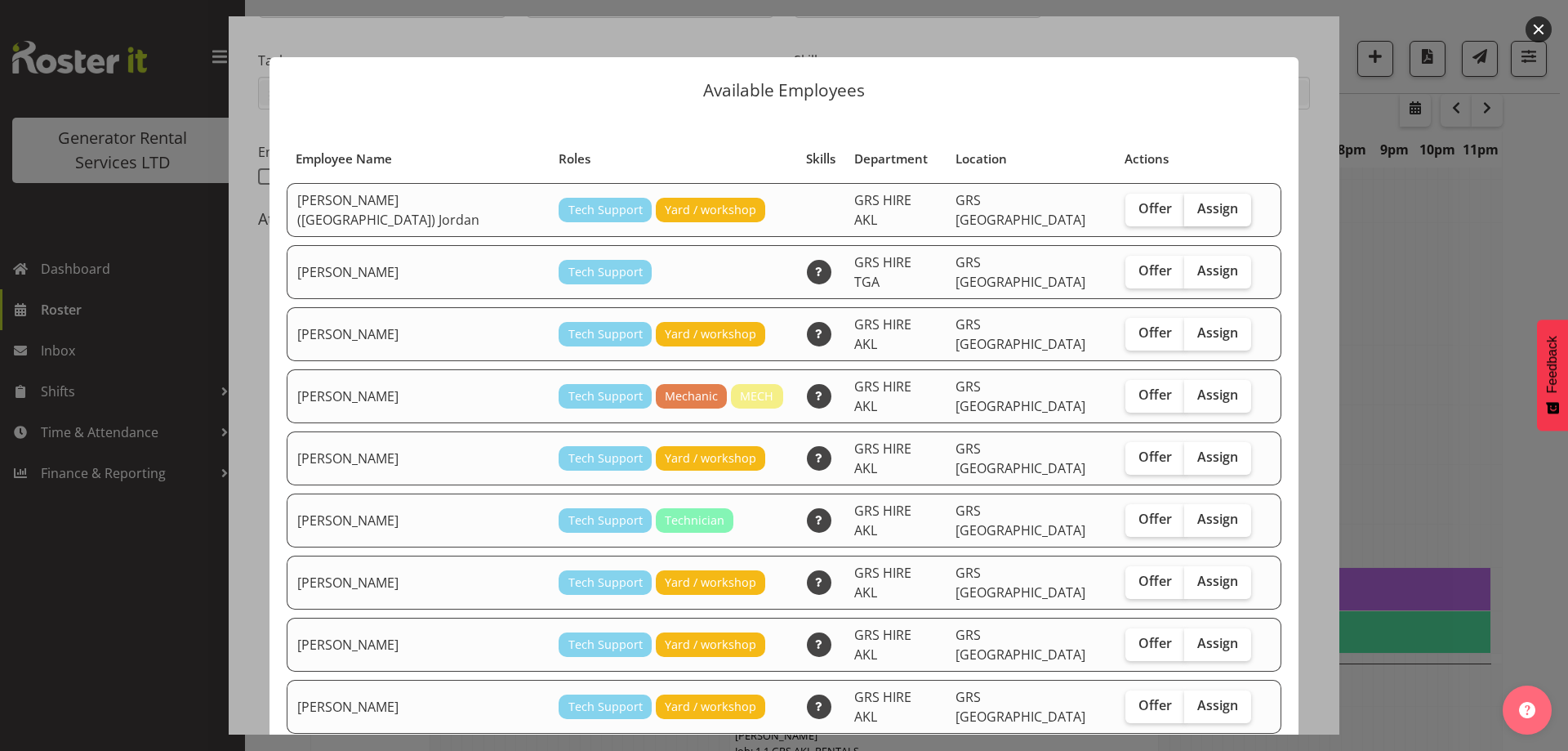
click at [1198, 212] on span "Assign" at bounding box center [1218, 208] width 41 height 16
click at [1185, 212] on input "Assign" at bounding box center [1190, 208] width 11 height 11
checkbox input "true"
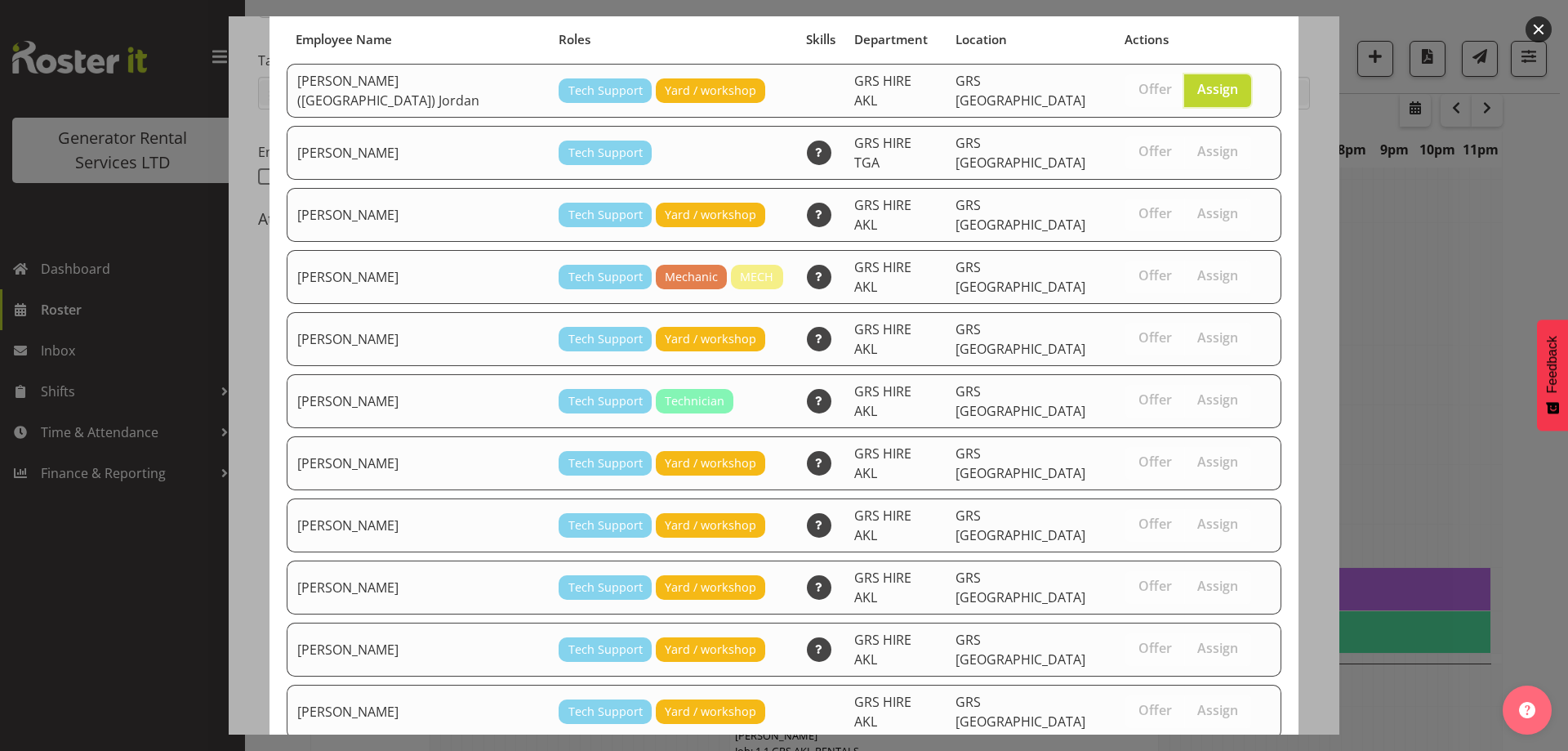
scroll to position [265, 0]
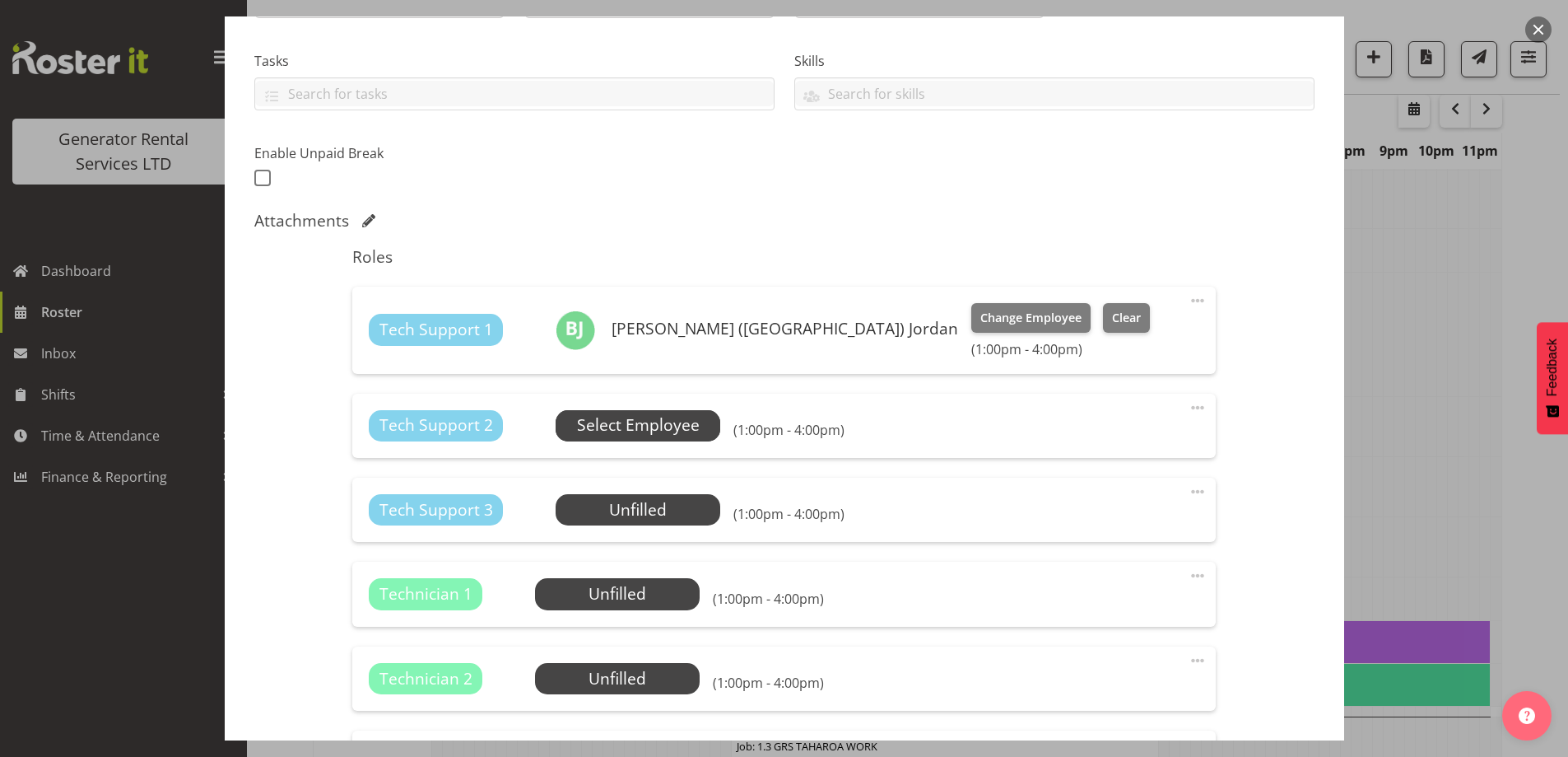
click at [681, 420] on span "Select Employee" at bounding box center [638, 425] width 123 height 24
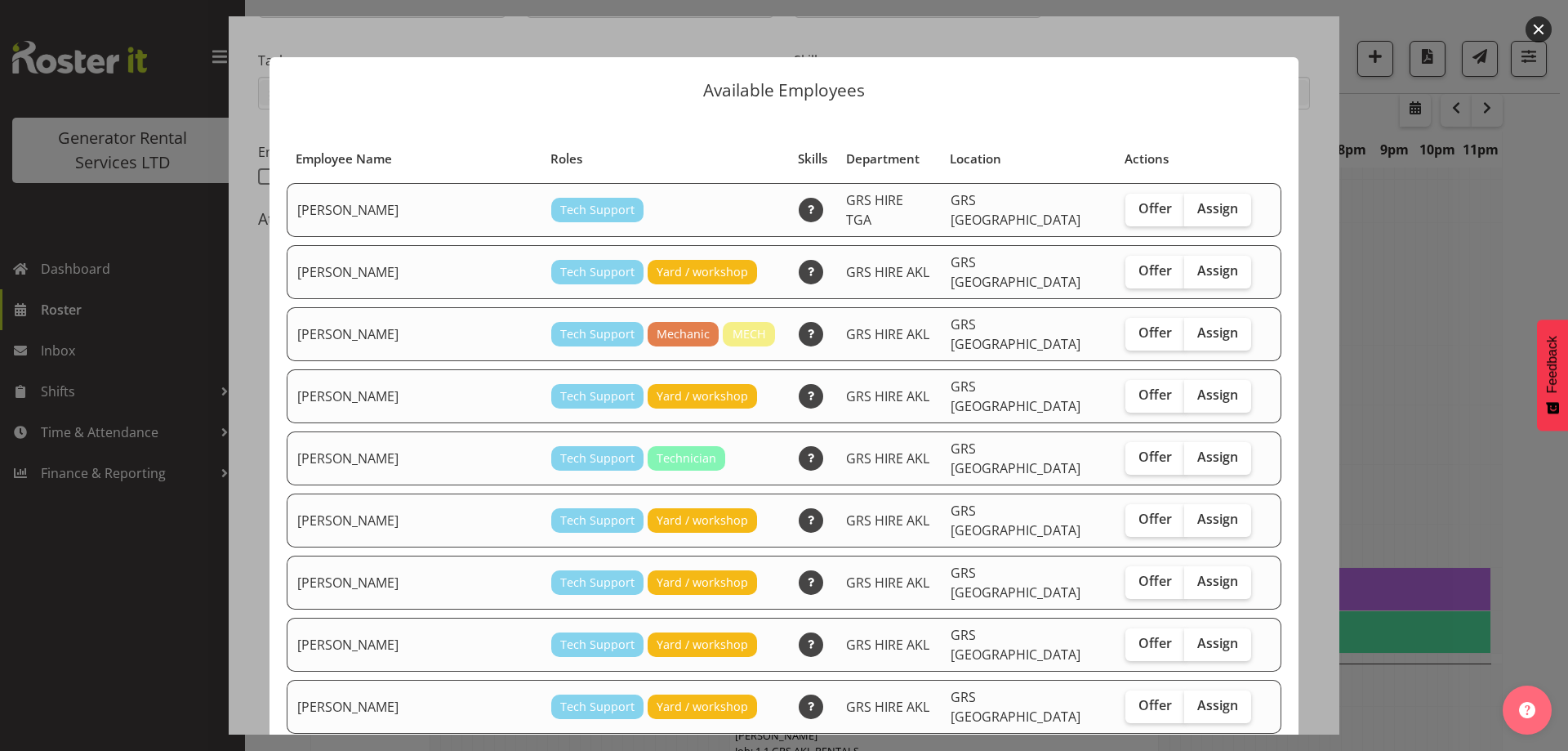
drag, startPoint x: 1172, startPoint y: 255, endPoint x: 1068, endPoint y: 416, distance: 191.7
click at [1198, 262] on span "Assign" at bounding box center [1218, 270] width 41 height 16
click at [1185, 265] on input "Assign" at bounding box center [1190, 270] width 11 height 11
checkbox input "true"
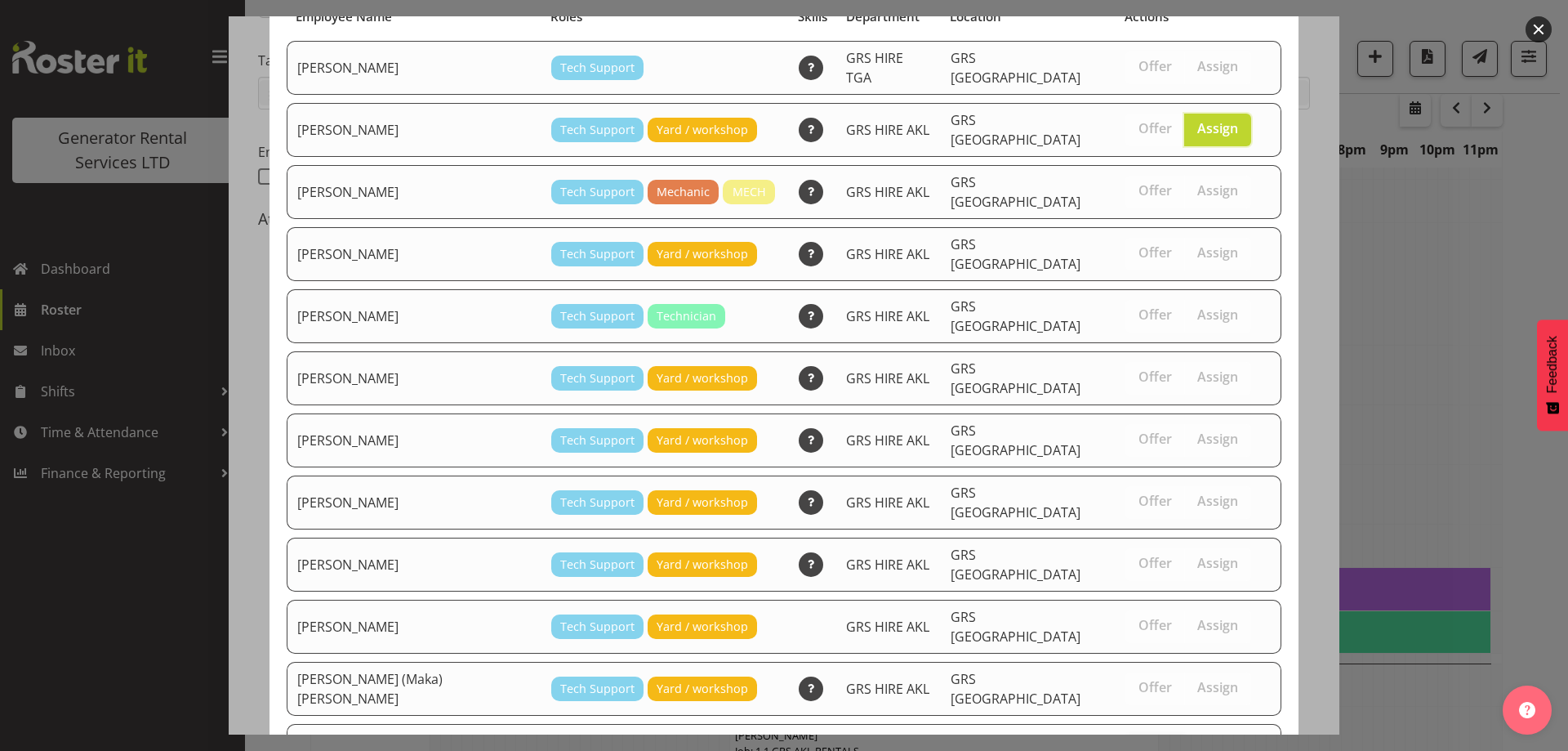
scroll to position [209, 0]
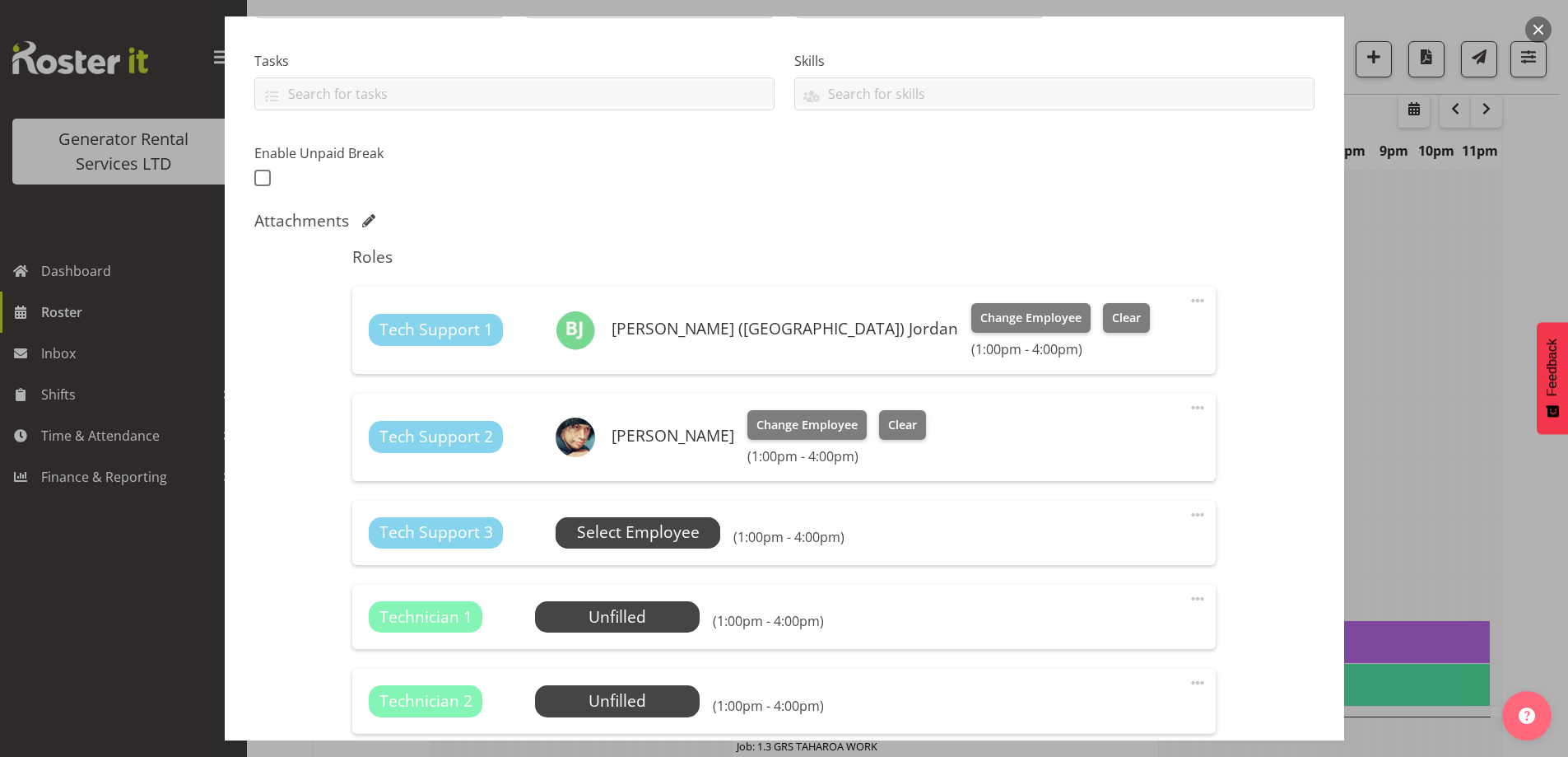
click at [626, 518] on span "Select Employee" at bounding box center [638, 533] width 165 height 31
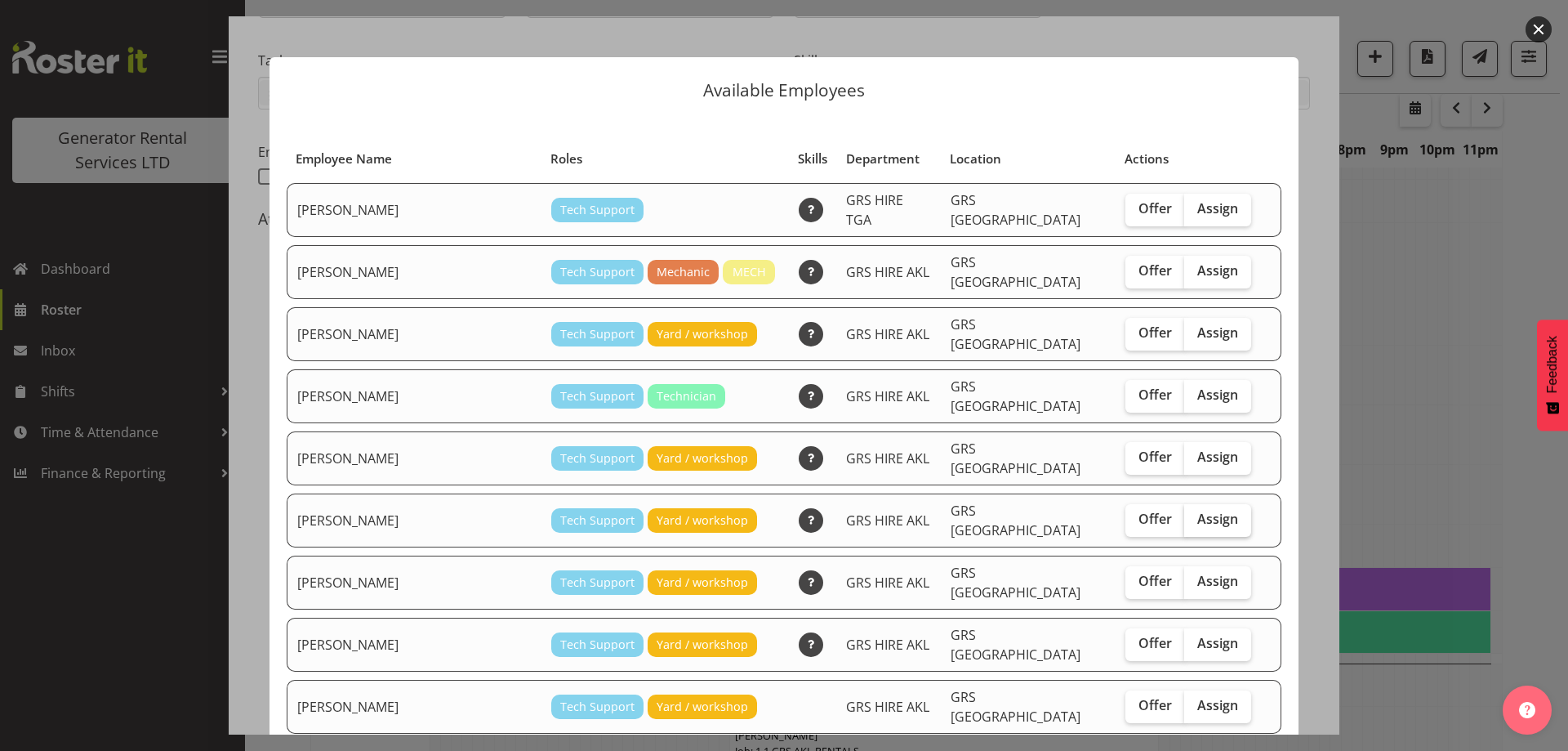
click at [1185, 504] on label "Assign" at bounding box center [1218, 521] width 67 height 33
click at [1185, 514] on input "Assign" at bounding box center [1190, 519] width 11 height 11
checkbox input "true"
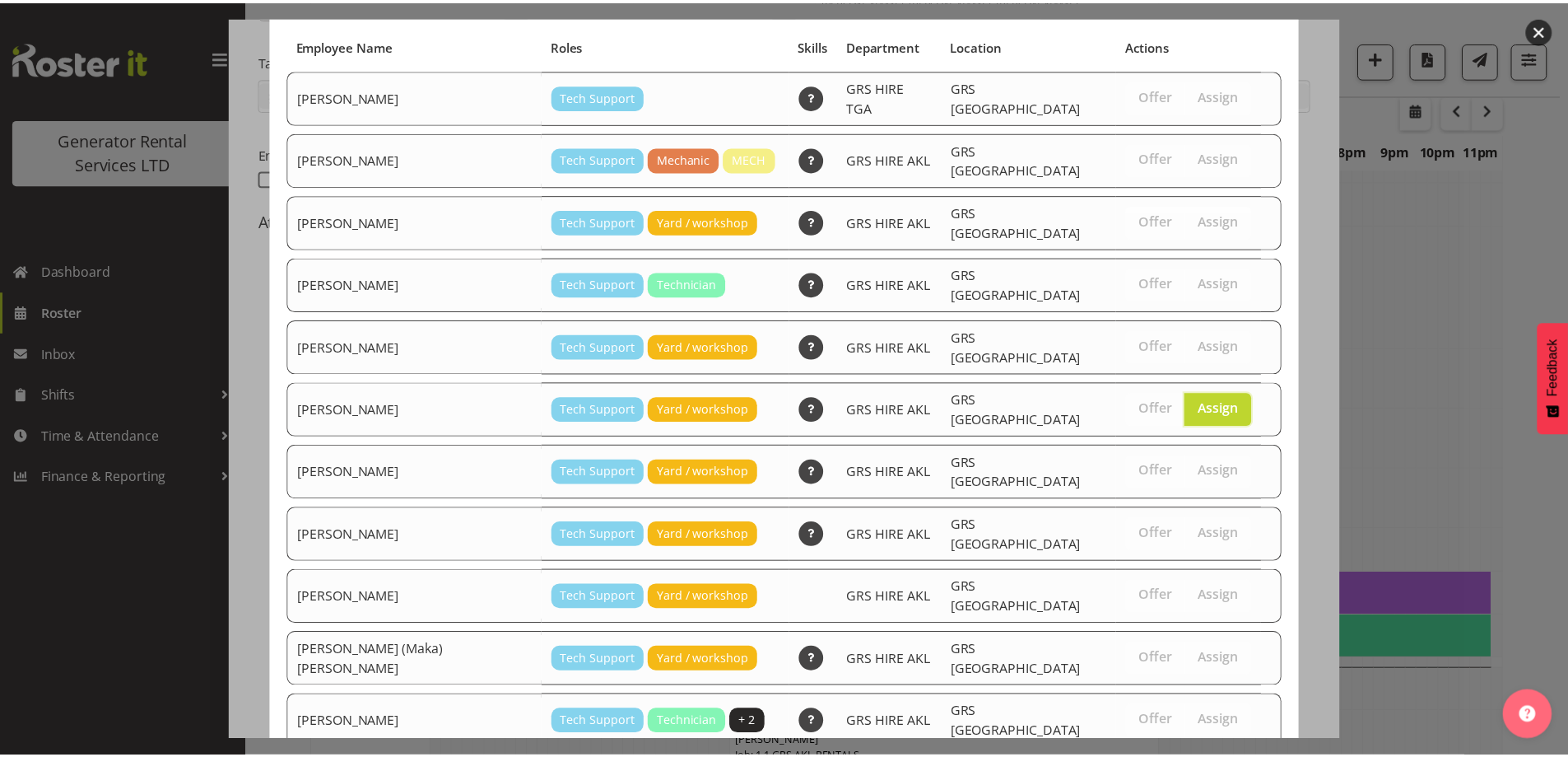
scroll to position [155, 0]
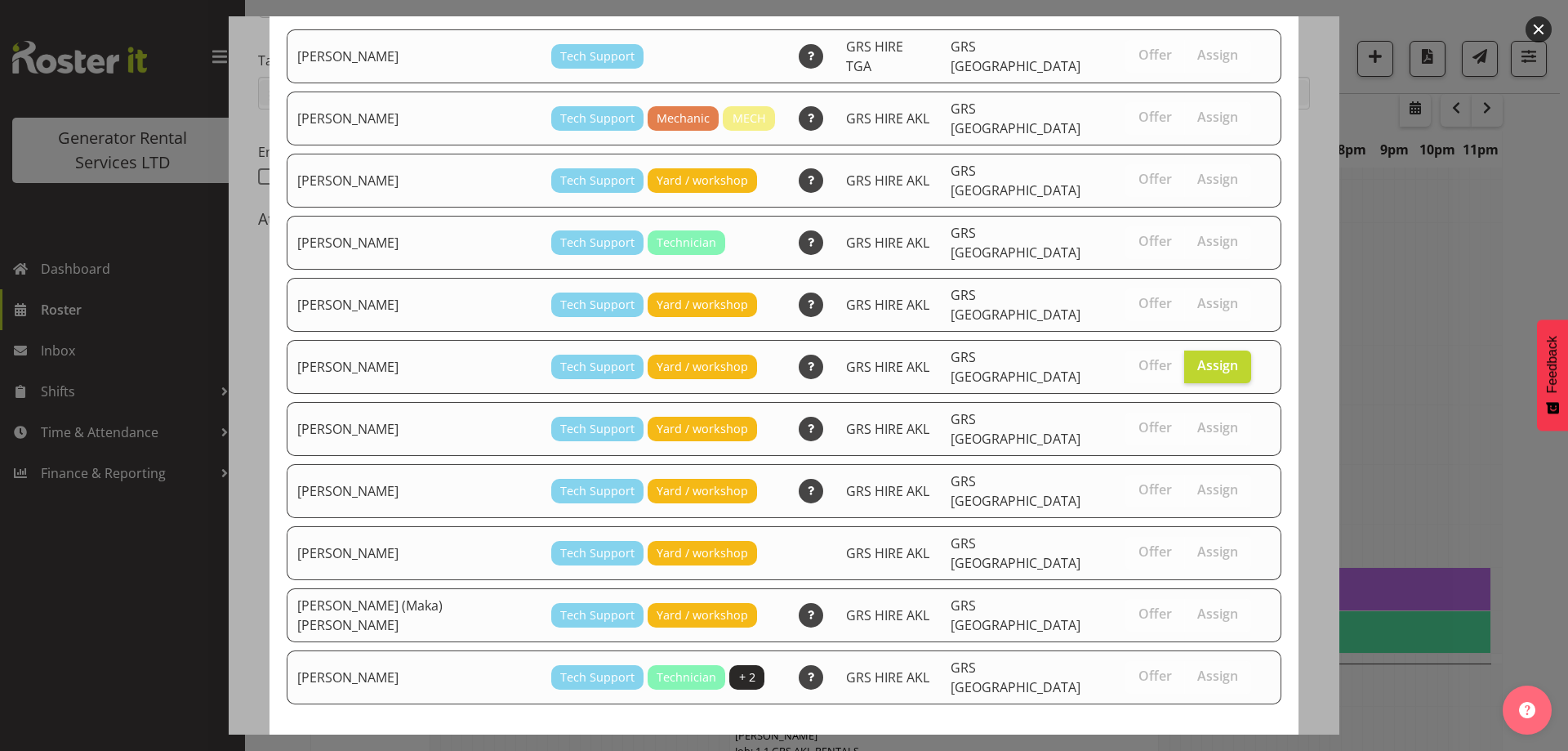
click at [1215, 750] on span "Assign [PERSON_NAME]" at bounding box center [1190, 764] width 165 height 20
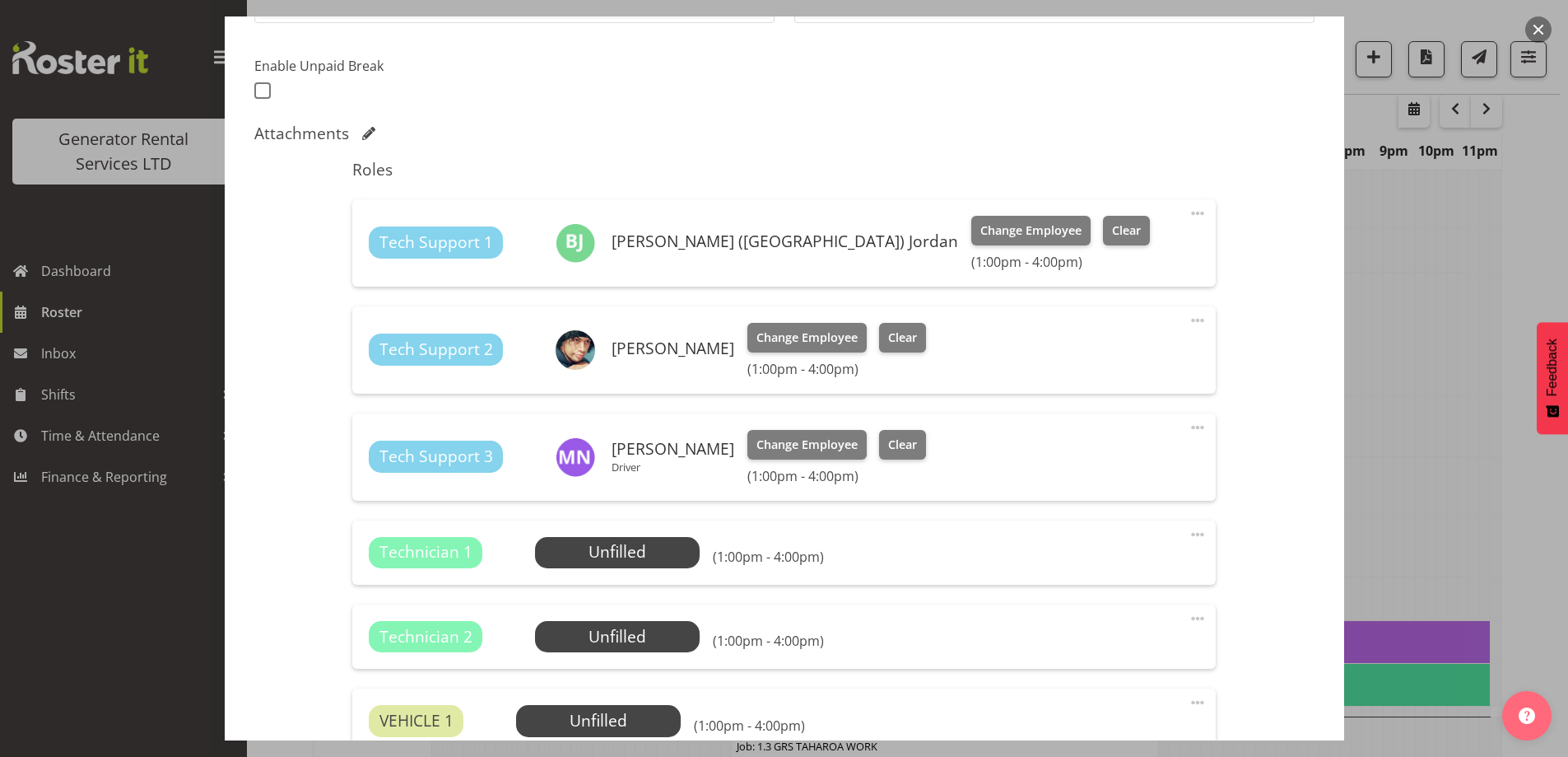
scroll to position [494, 0]
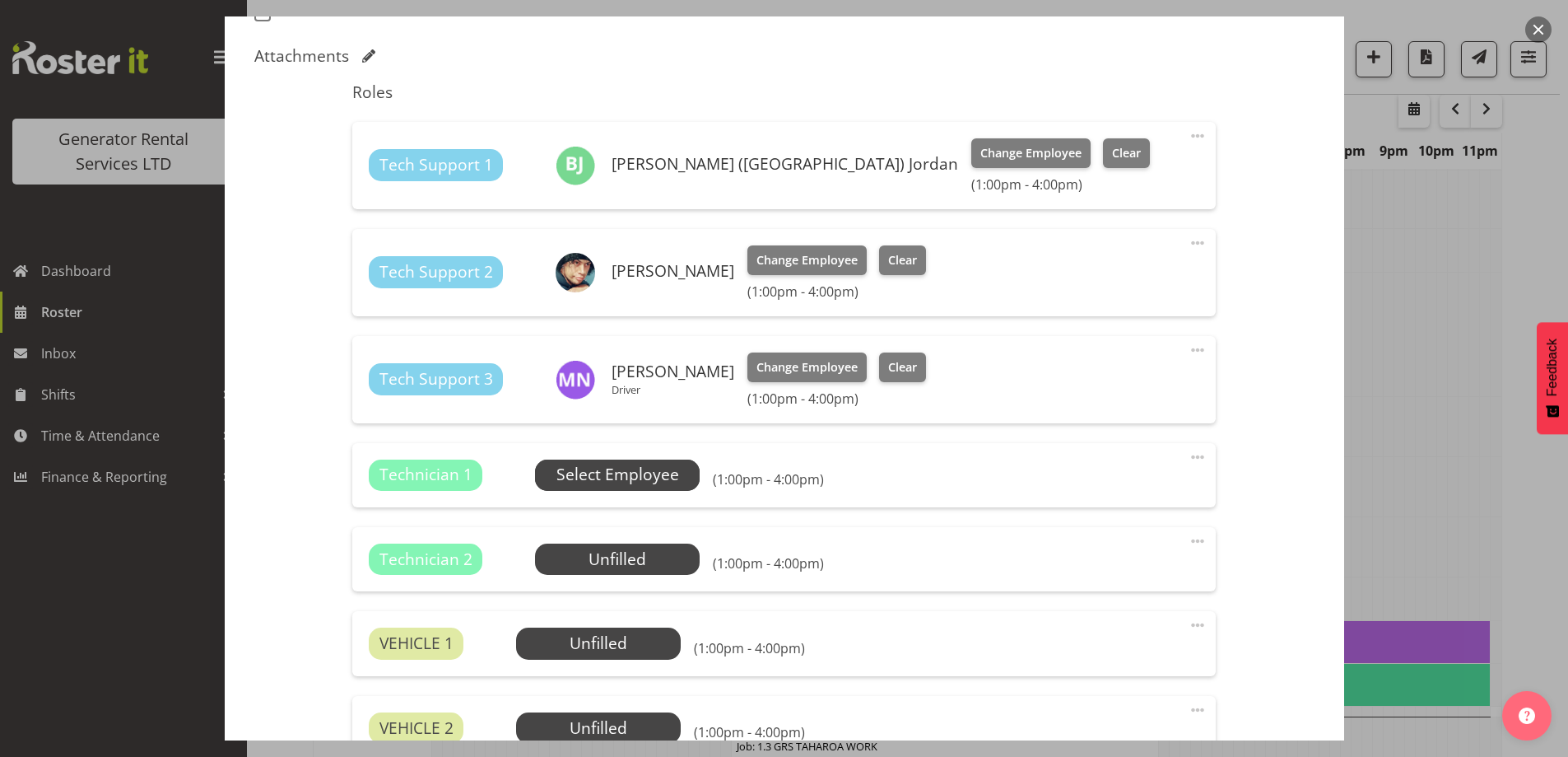
click at [664, 463] on span "Select Employee" at bounding box center [617, 475] width 123 height 24
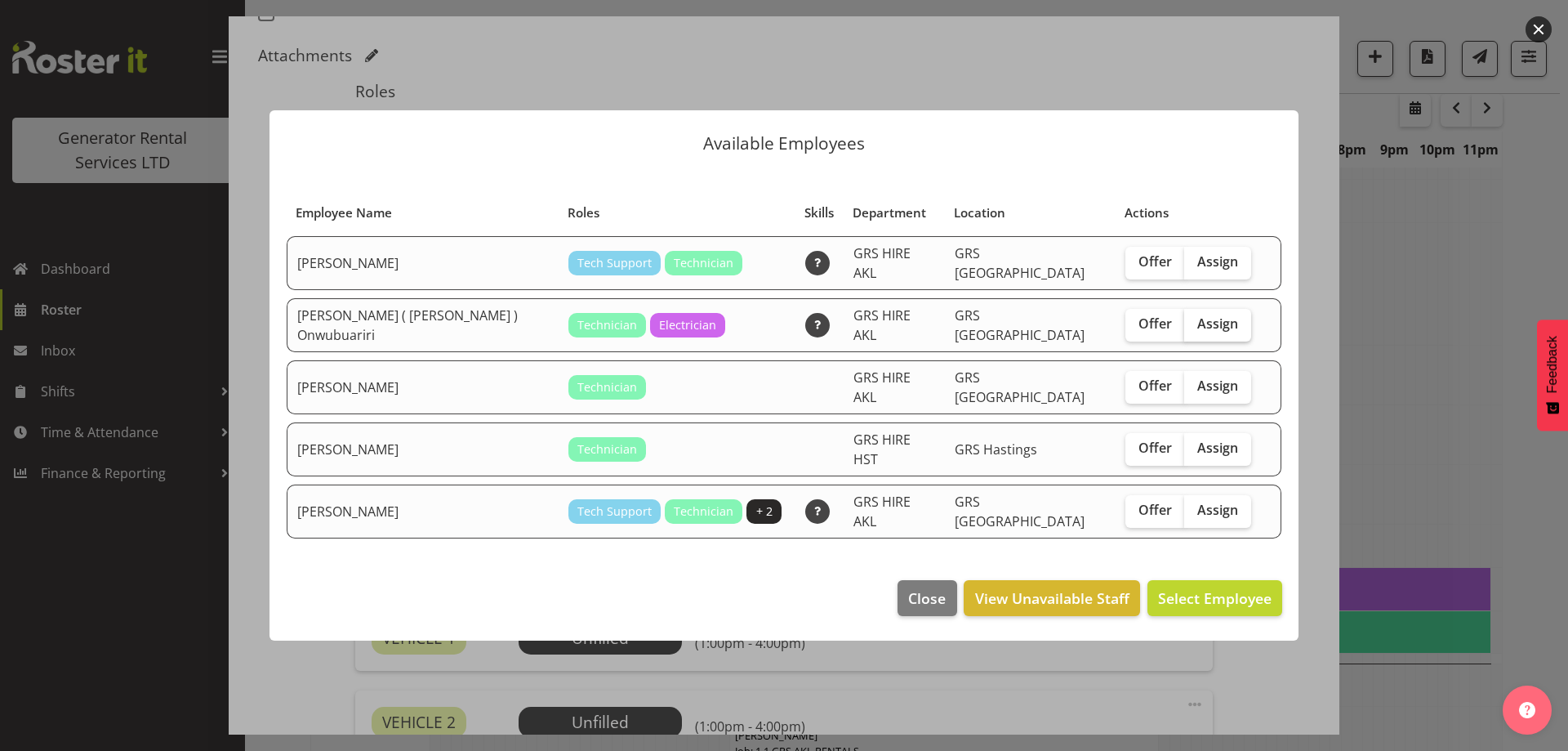
click at [1198, 330] on span "Assign" at bounding box center [1218, 323] width 41 height 16
click at [1194, 329] on input "Assign" at bounding box center [1190, 323] width 11 height 11
checkbox input "true"
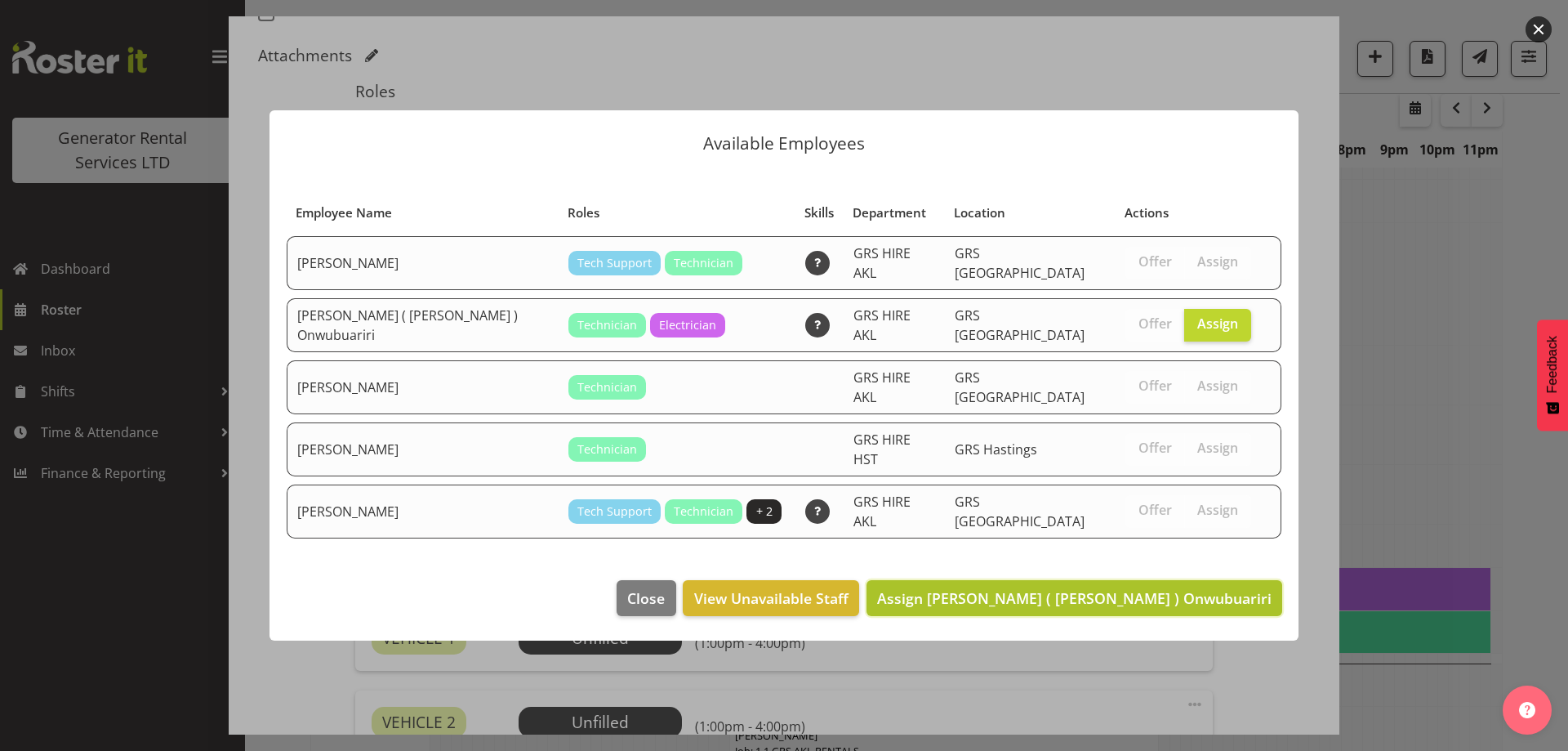
click at [1195, 588] on span "Assign [PERSON_NAME] ( [PERSON_NAME] ) Onwubuariri" at bounding box center [1074, 598] width 395 height 20
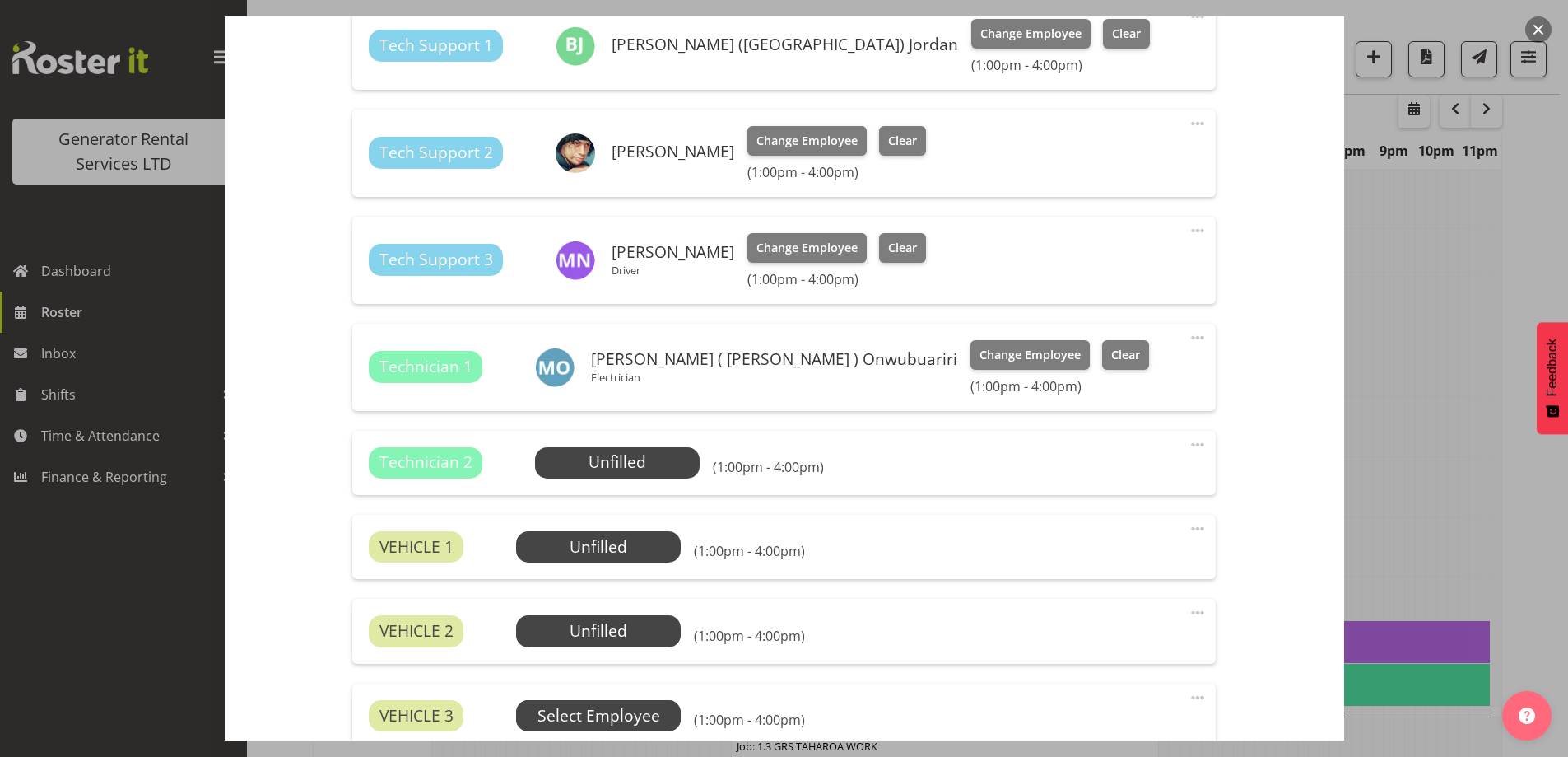
scroll to position [599, 0]
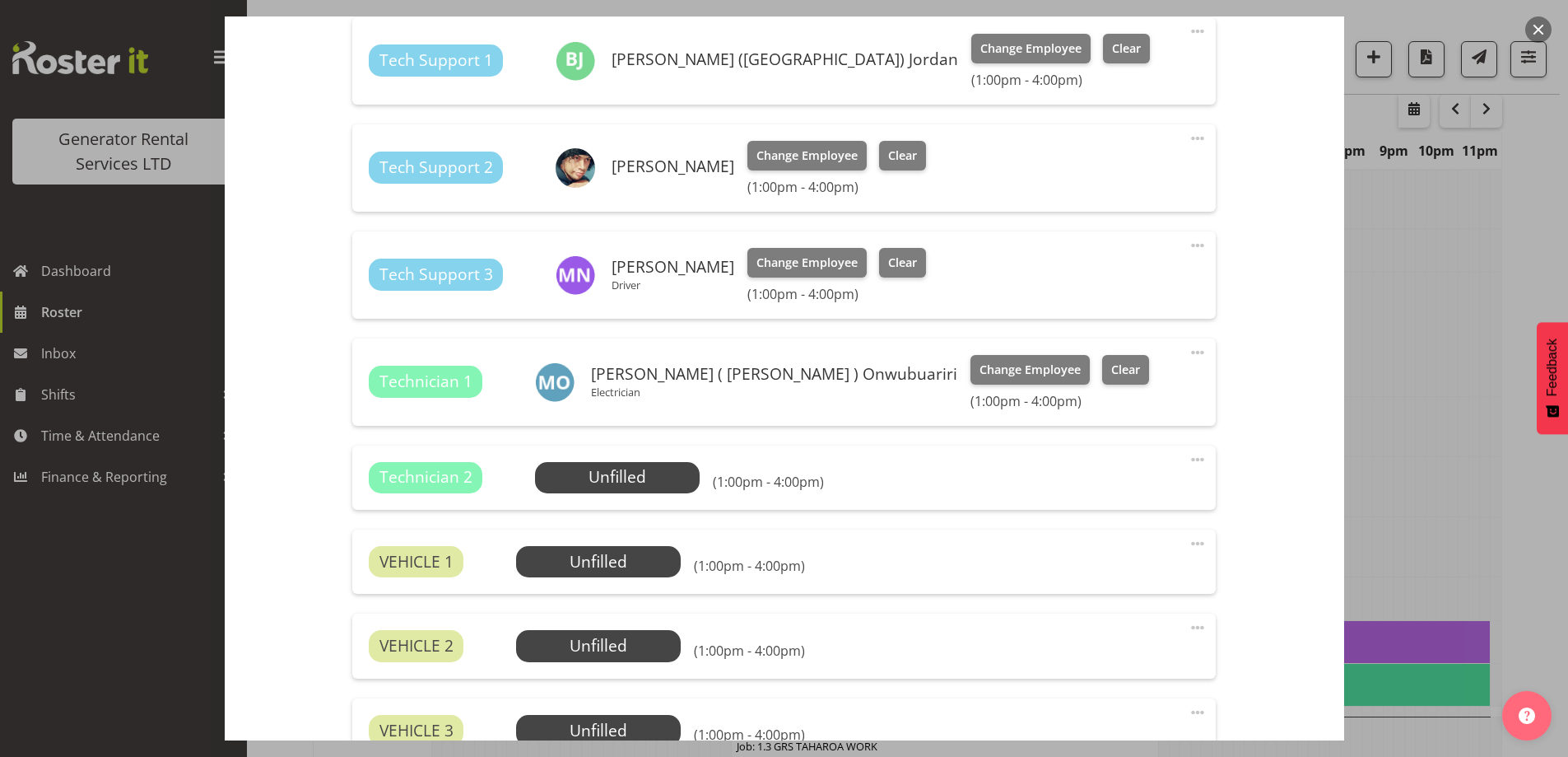
click at [1176, 452] on div "Technician 2 Unfilled Select Employee (1:00pm - 4:00pm) Edit Cover Role Delete" at bounding box center [784, 478] width 864 height 64
click at [1188, 457] on span at bounding box center [1198, 460] width 20 height 20
click at [1128, 551] on link "Delete" at bounding box center [1129, 555] width 158 height 30
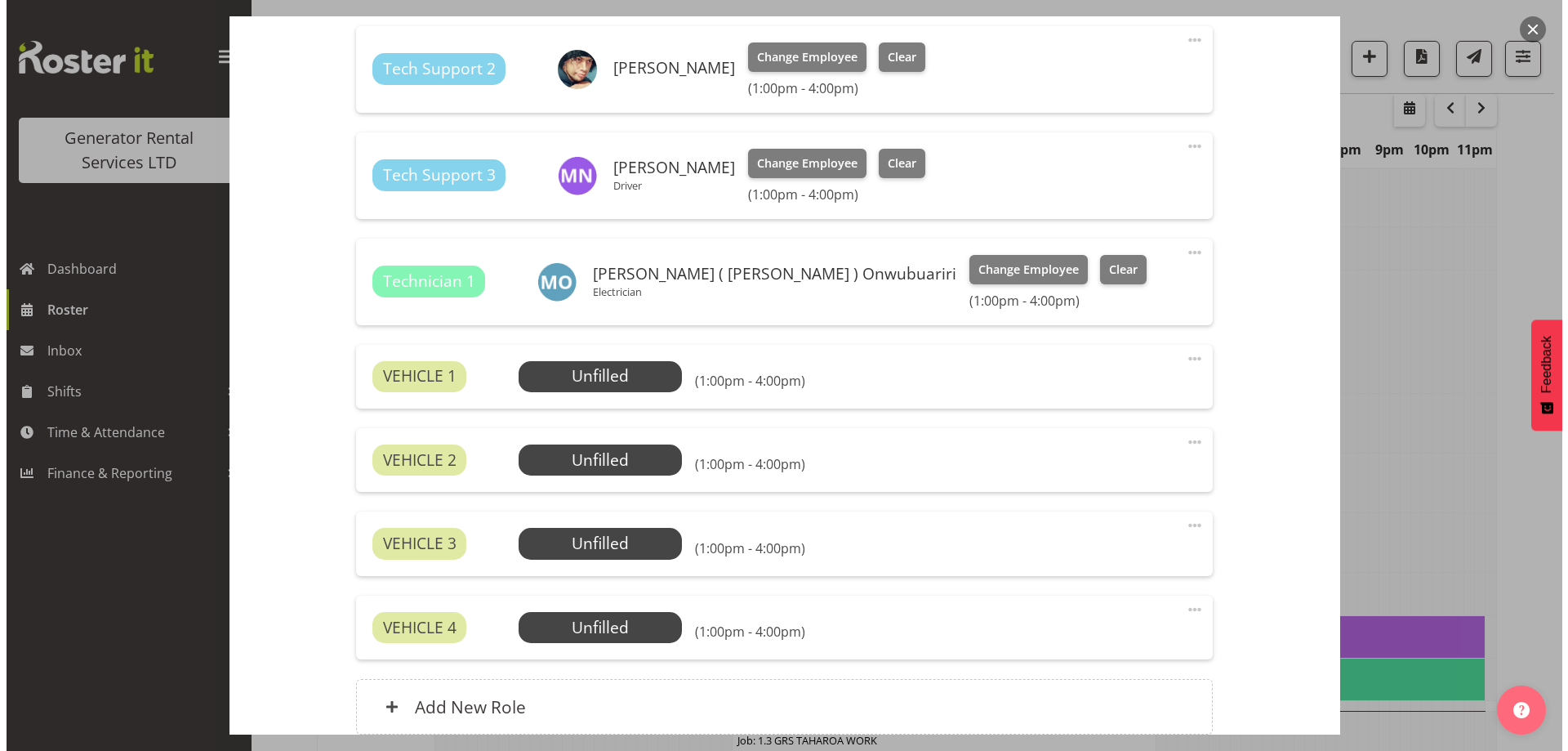
scroll to position [837, 0]
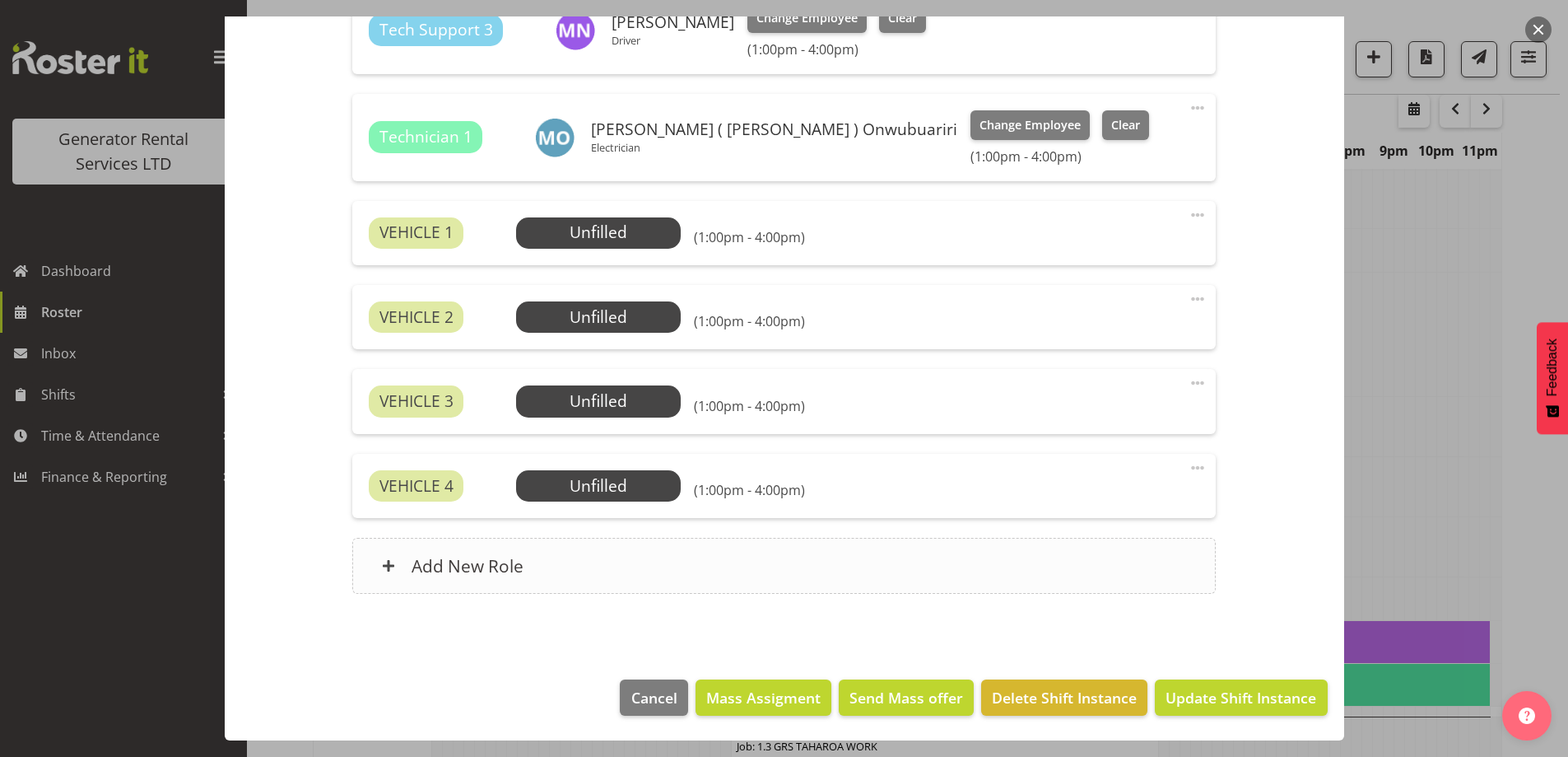
click at [811, 537] on div "Add New Role" at bounding box center [784, 565] width 864 height 56
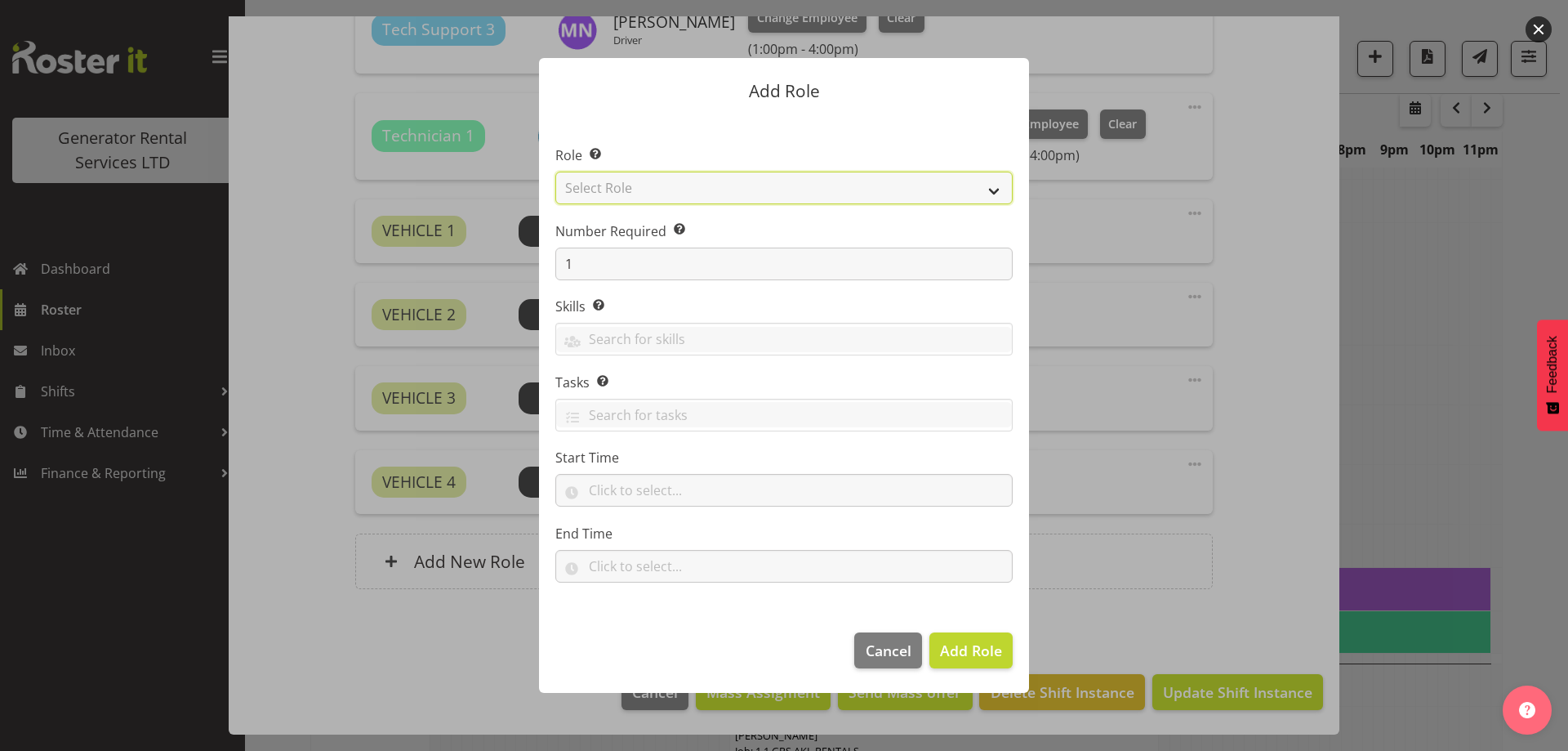
click at [719, 189] on select "Select Role Account Manager Electrician Engineering GM HSEQ manager MECH Mechan…" at bounding box center [784, 188] width 458 height 33
click at [555, 172] on select "Select Role Account Manager Electrician Engineering GM HSEQ manager MECH Mechan…" at bounding box center [784, 188] width 458 height 33
click at [655, 169] on div "Role Select the role you wish to add to the shift. Account Manager Electrician …" at bounding box center [784, 175] width 458 height 59
click at [655, 181] on select "Account Manager Electrician Engineering GM HSEQ manager MECH Mechanic Office Op…" at bounding box center [784, 188] width 458 height 33
click at [555, 172] on select "Account Manager Electrician Engineering GM HSEQ manager MECH Mechanic Office Op…" at bounding box center [784, 188] width 458 height 33
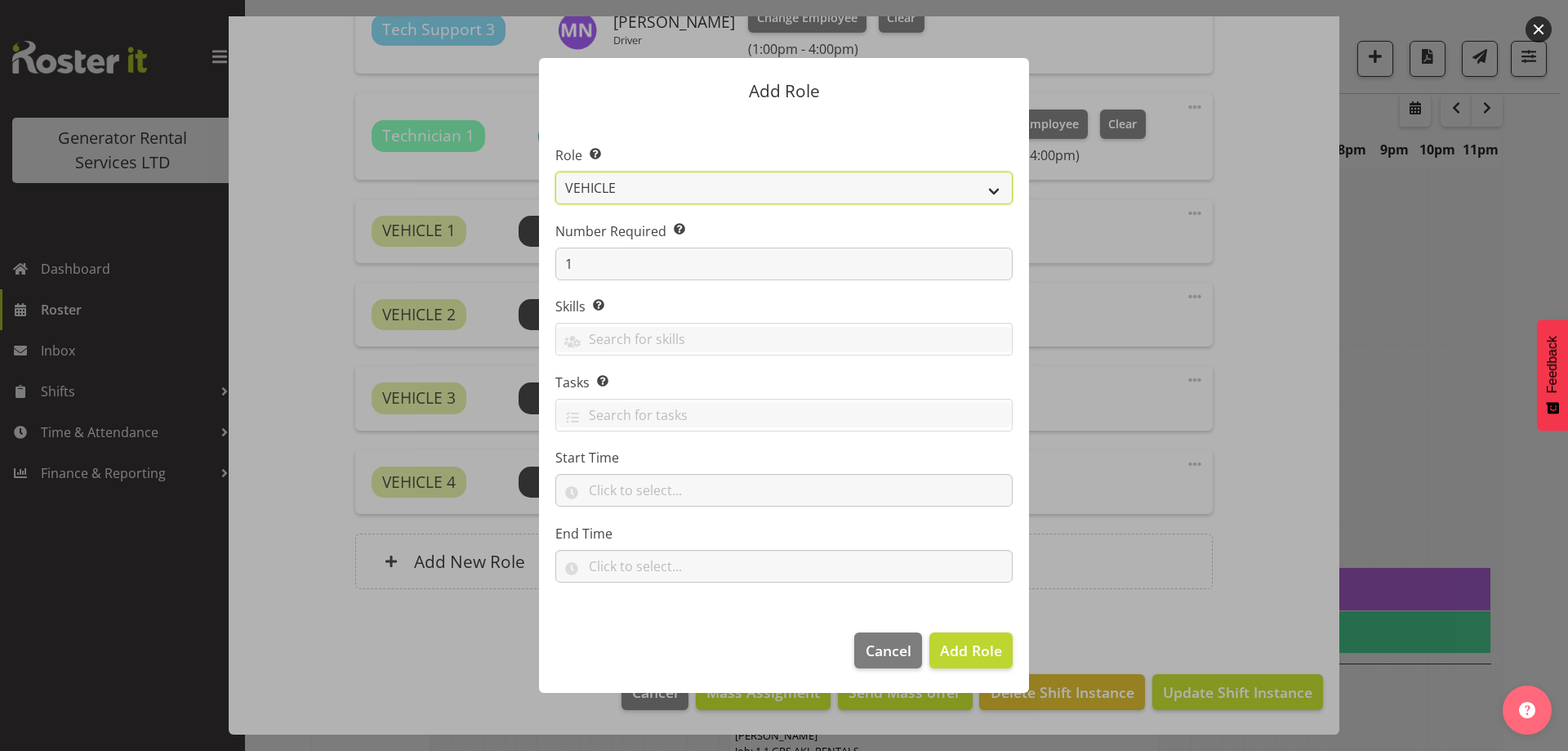
click at [708, 178] on select "Account Manager Electrician Engineering GM HSEQ manager MECH Mechanic Office Op…" at bounding box center [784, 188] width 458 height 33
select select "20"
click at [555, 172] on select "Account Manager Electrician Engineering GM HSEQ manager MECH Mechanic Office Op…" at bounding box center [784, 188] width 458 height 33
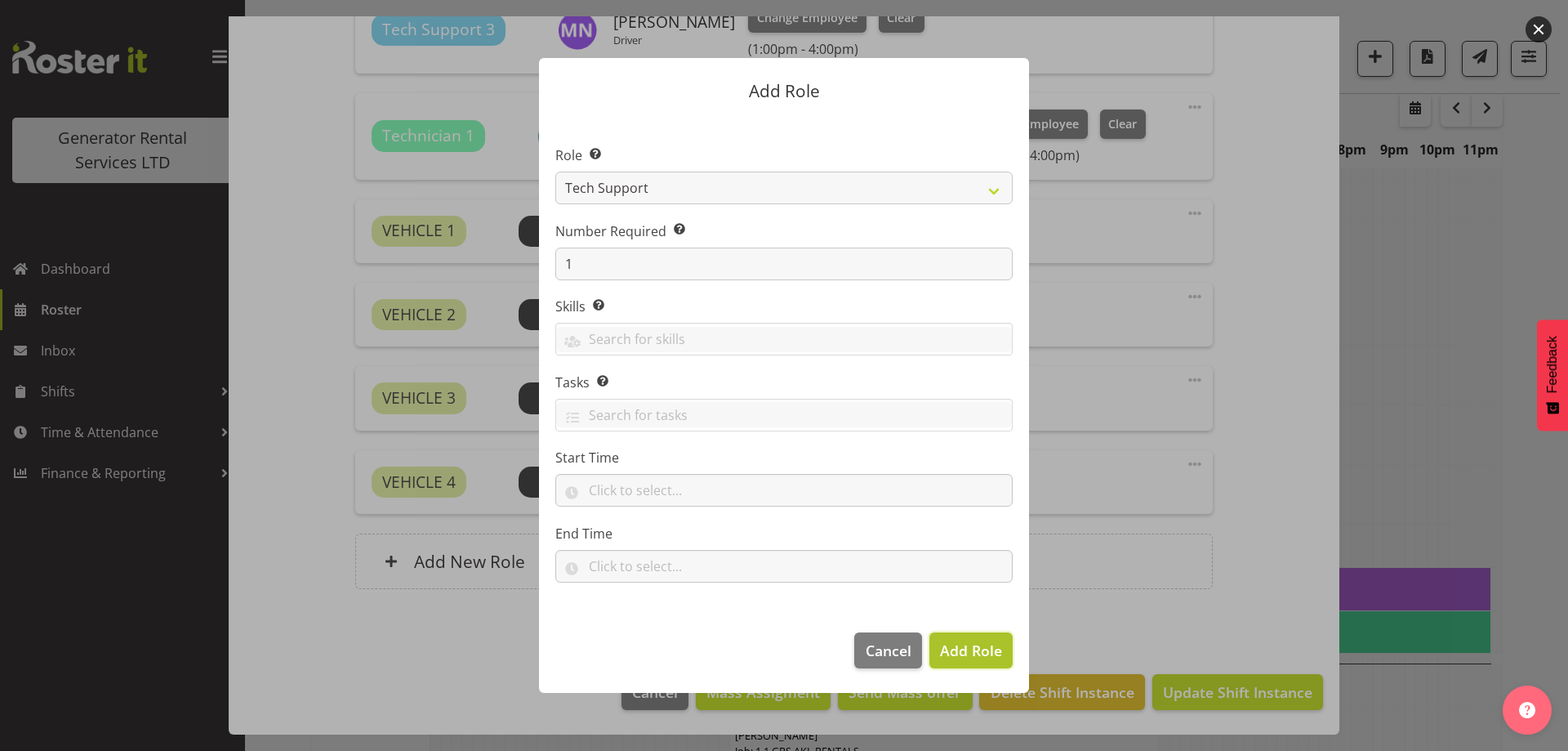
click at [966, 658] on span "Add Role" at bounding box center [971, 650] width 62 height 20
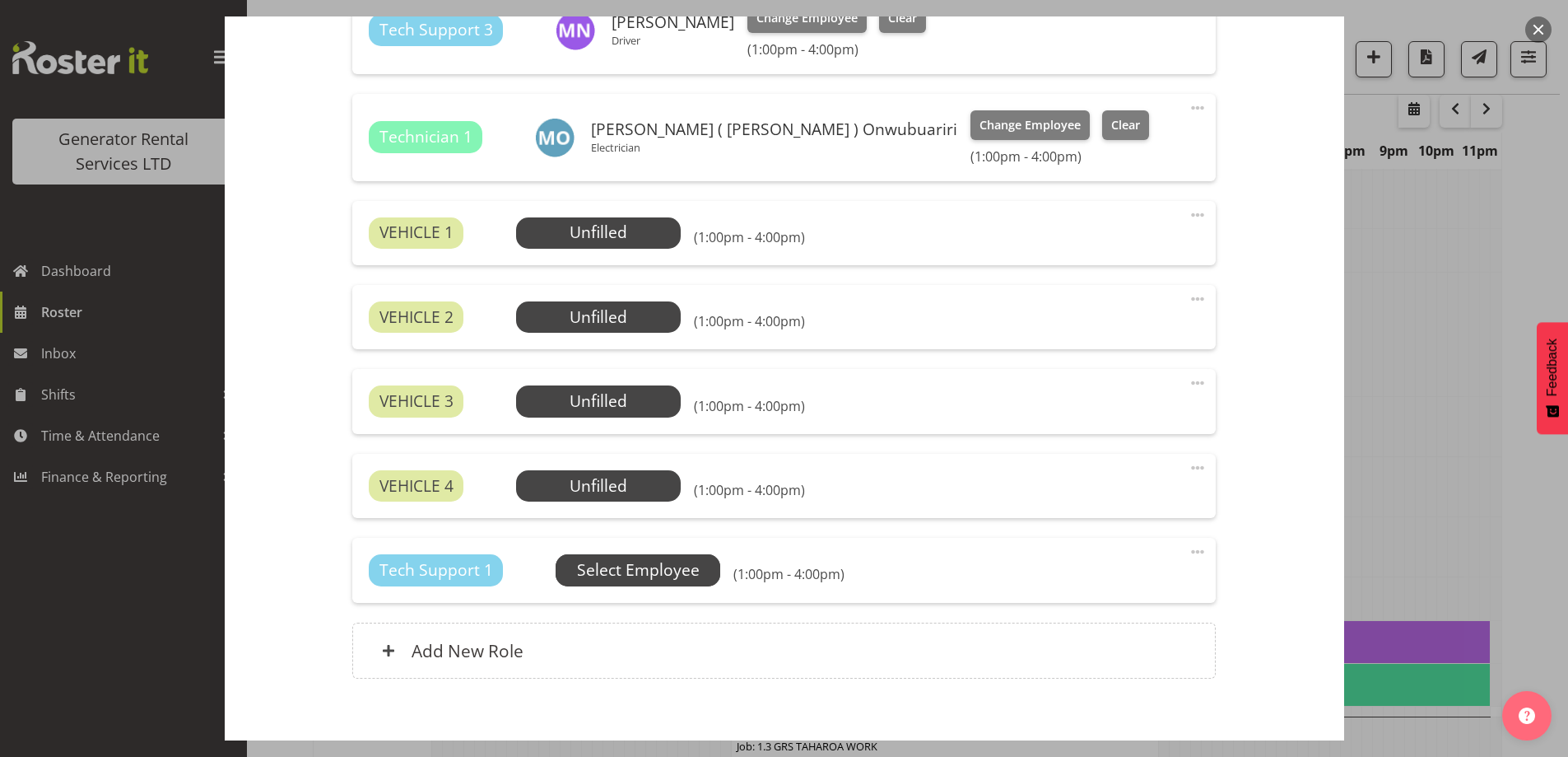
click at [0, 0] on span "Select Employee" at bounding box center [0, 0] width 0 height 0
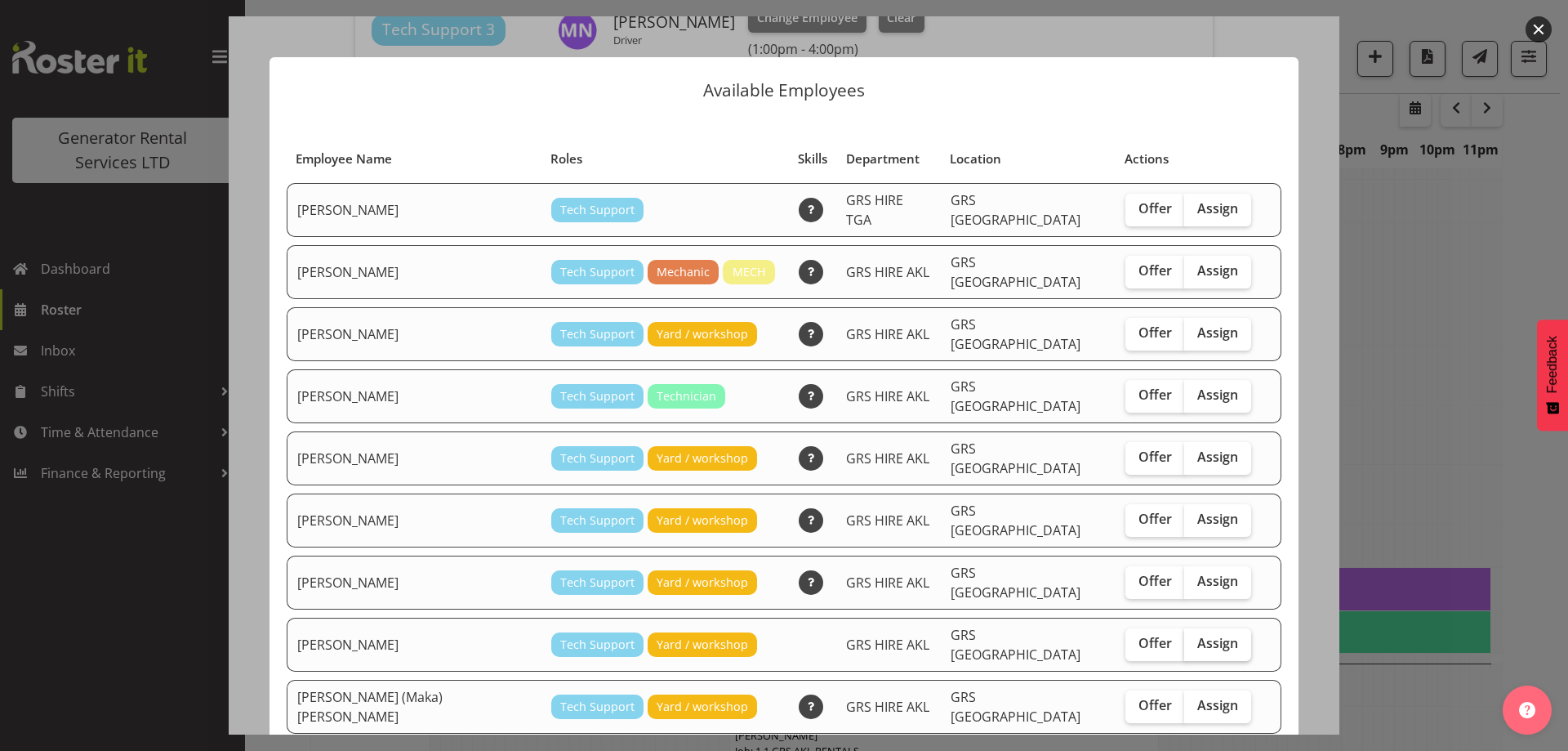
click at [1198, 635] on span "Assign" at bounding box center [1218, 643] width 41 height 16
click at [1185, 638] on input "Assign" at bounding box center [1190, 643] width 11 height 11
checkbox input "true"
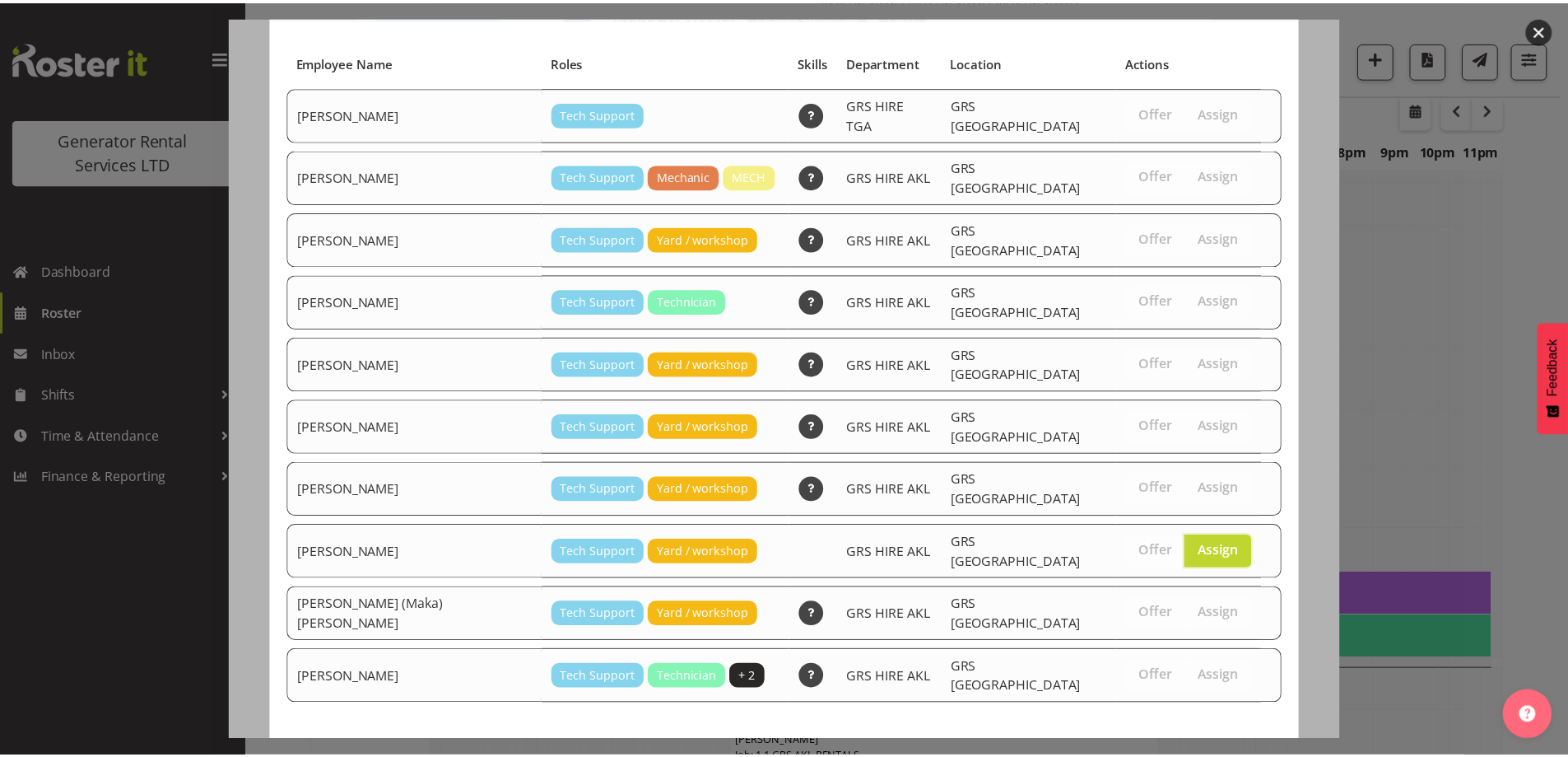
scroll to position [99, 0]
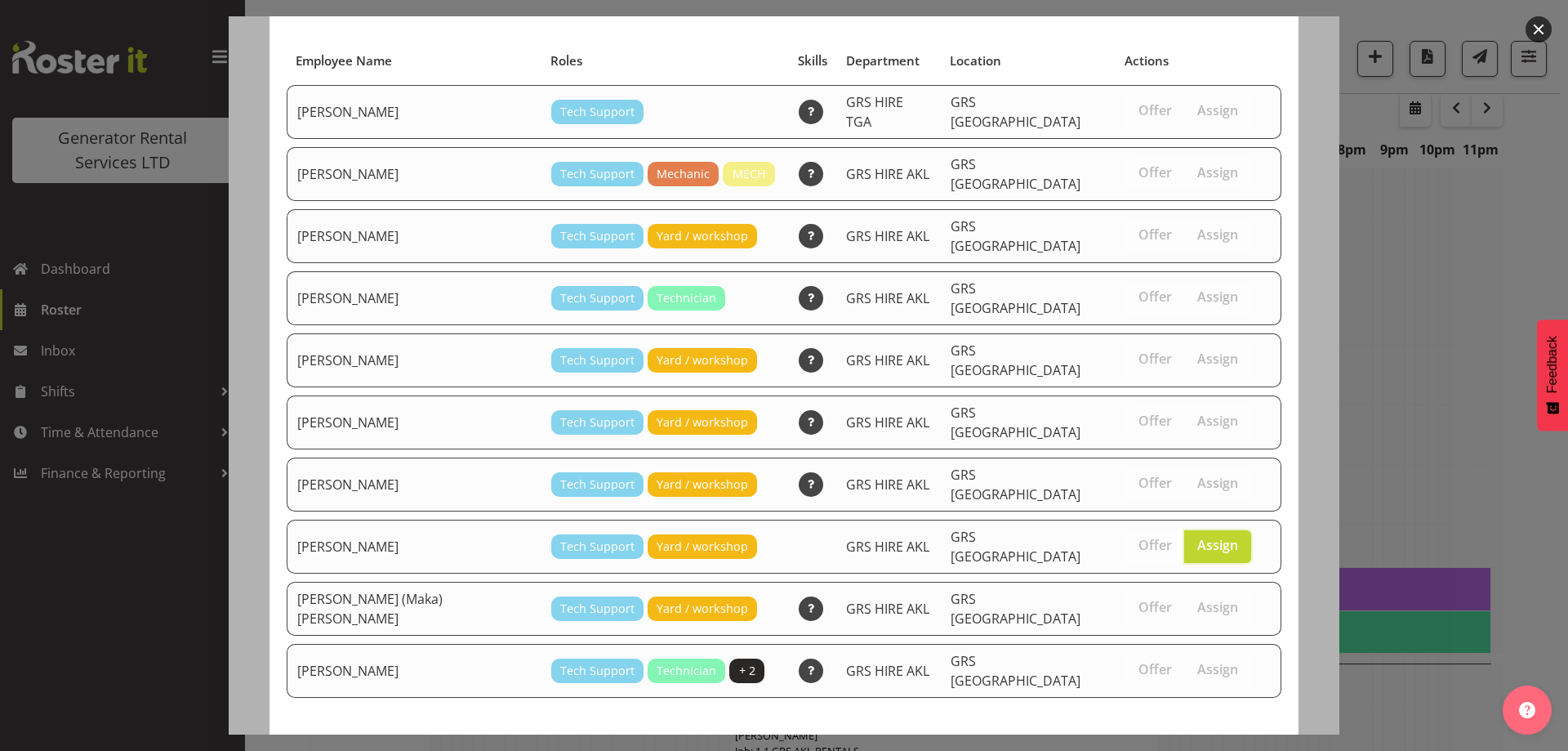
click at [1208, 723] on footer "Close View Unavailable Staff Assign [PERSON_NAME]" at bounding box center [784, 762] width 1029 height 77
click at [1211, 748] on span "Assign [PERSON_NAME]" at bounding box center [1190, 758] width 165 height 20
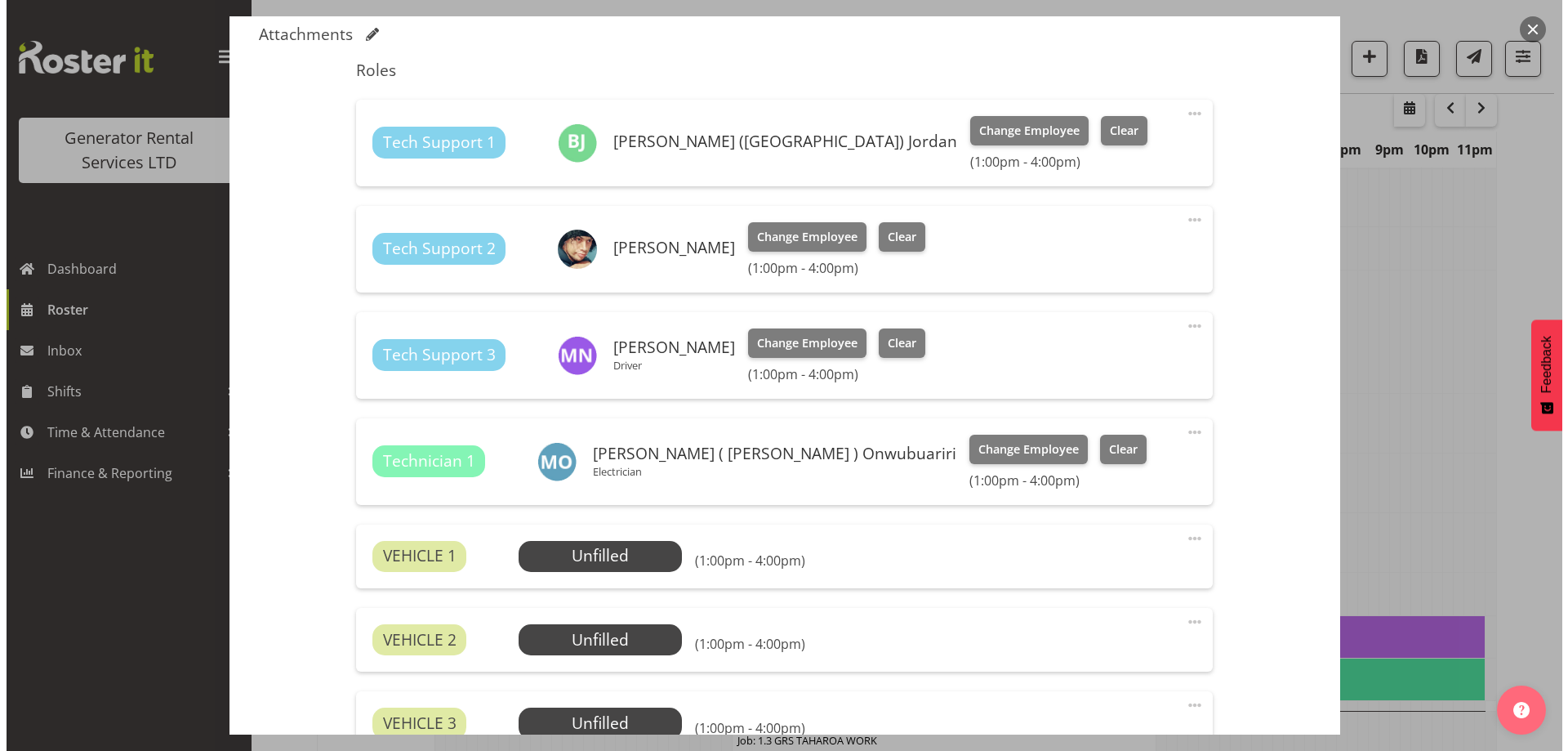
scroll to position [510, 0]
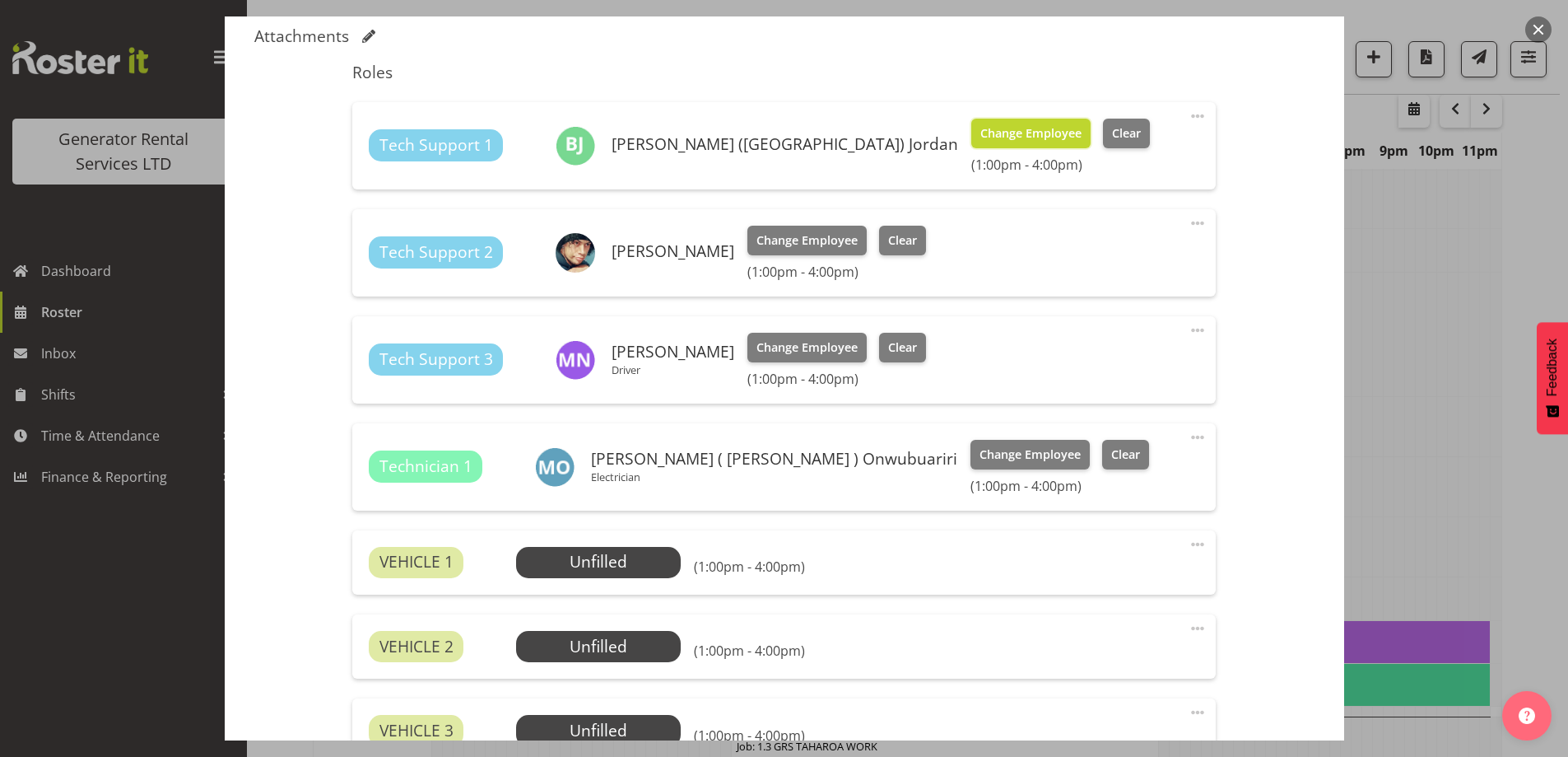
click at [980, 128] on span "Change Employee" at bounding box center [1031, 134] width 102 height 18
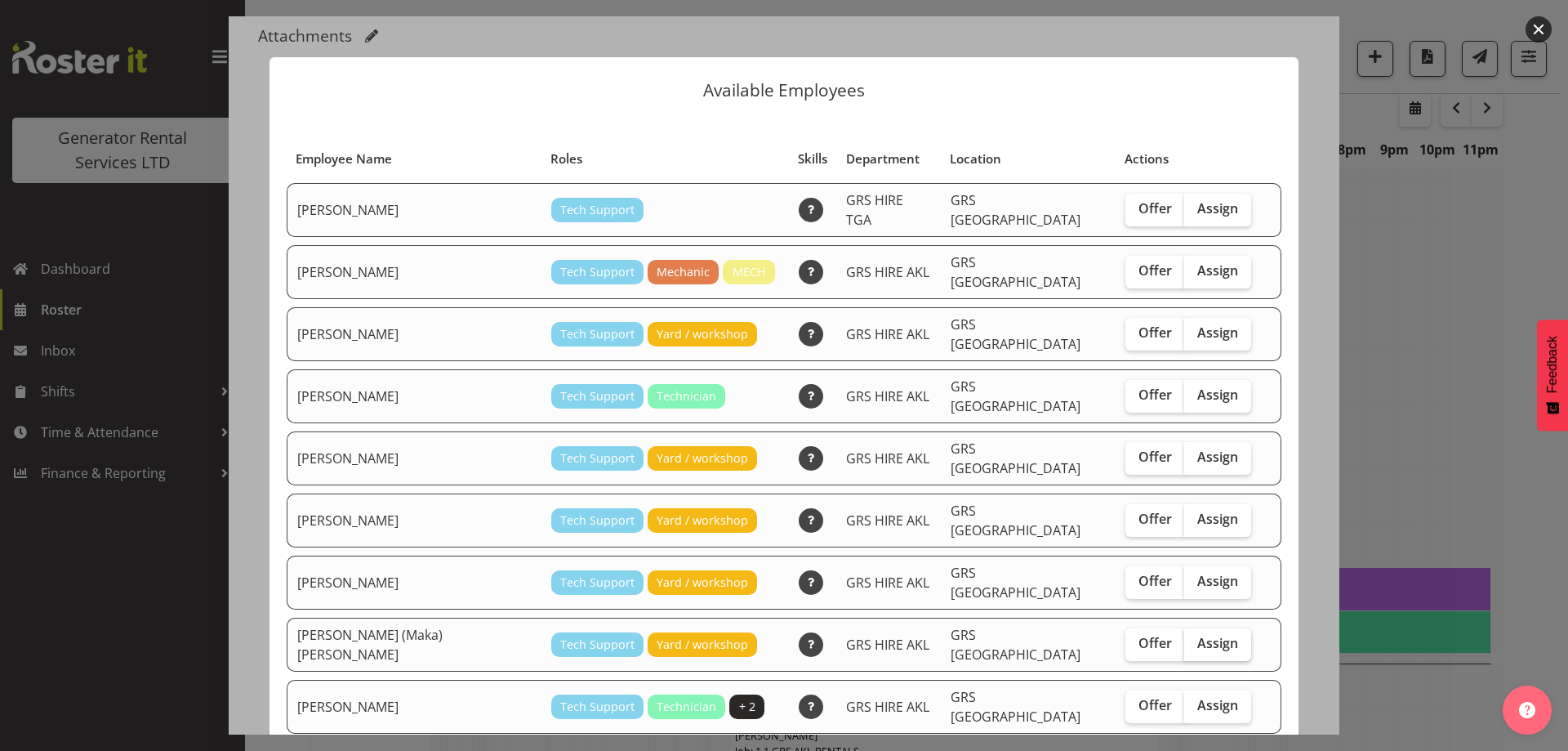
click at [1198, 635] on span "Assign" at bounding box center [1218, 643] width 41 height 16
click at [1185, 638] on input "Assign" at bounding box center [1190, 643] width 11 height 11
checkbox input "true"
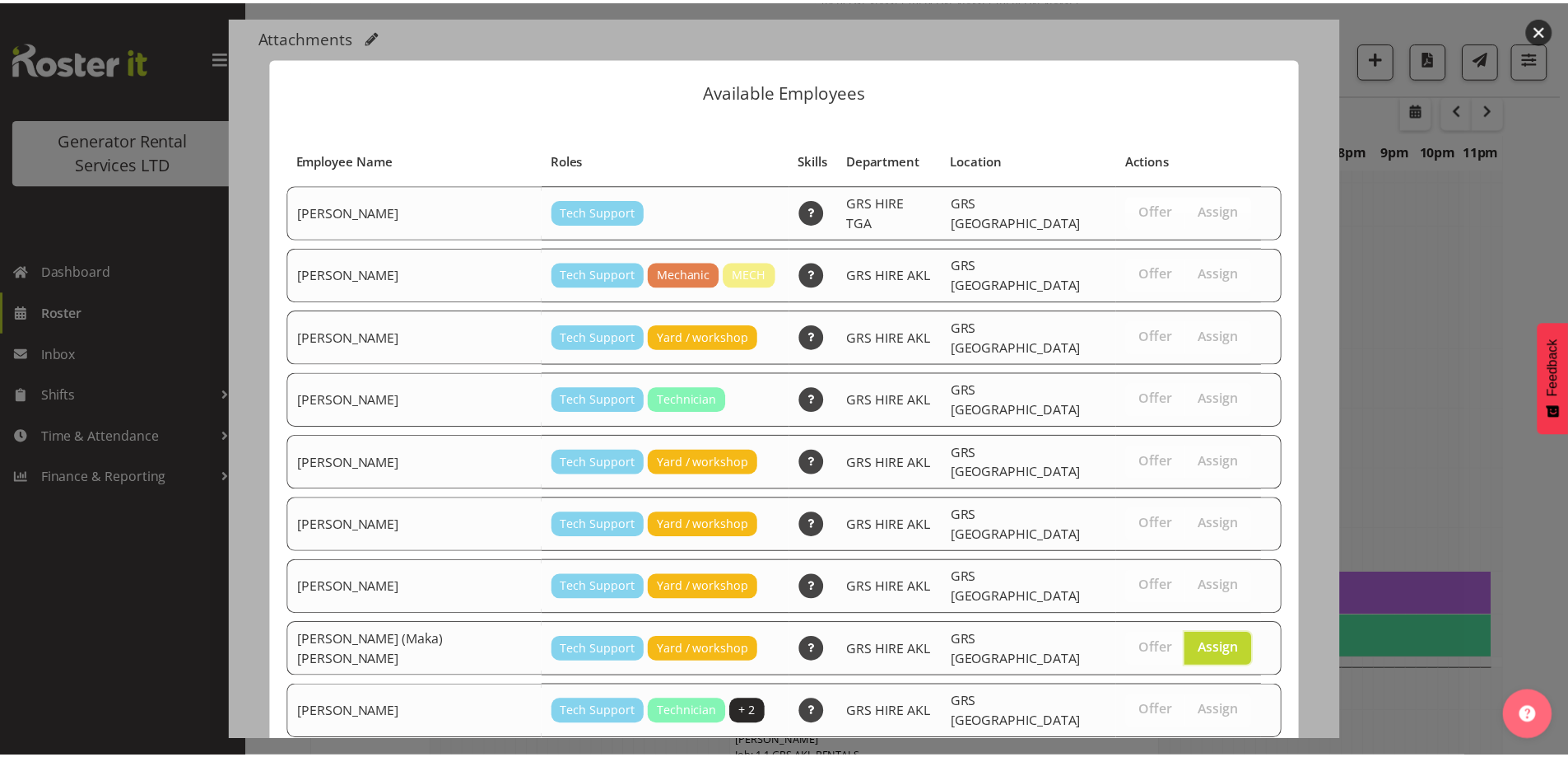
scroll to position [43, 0]
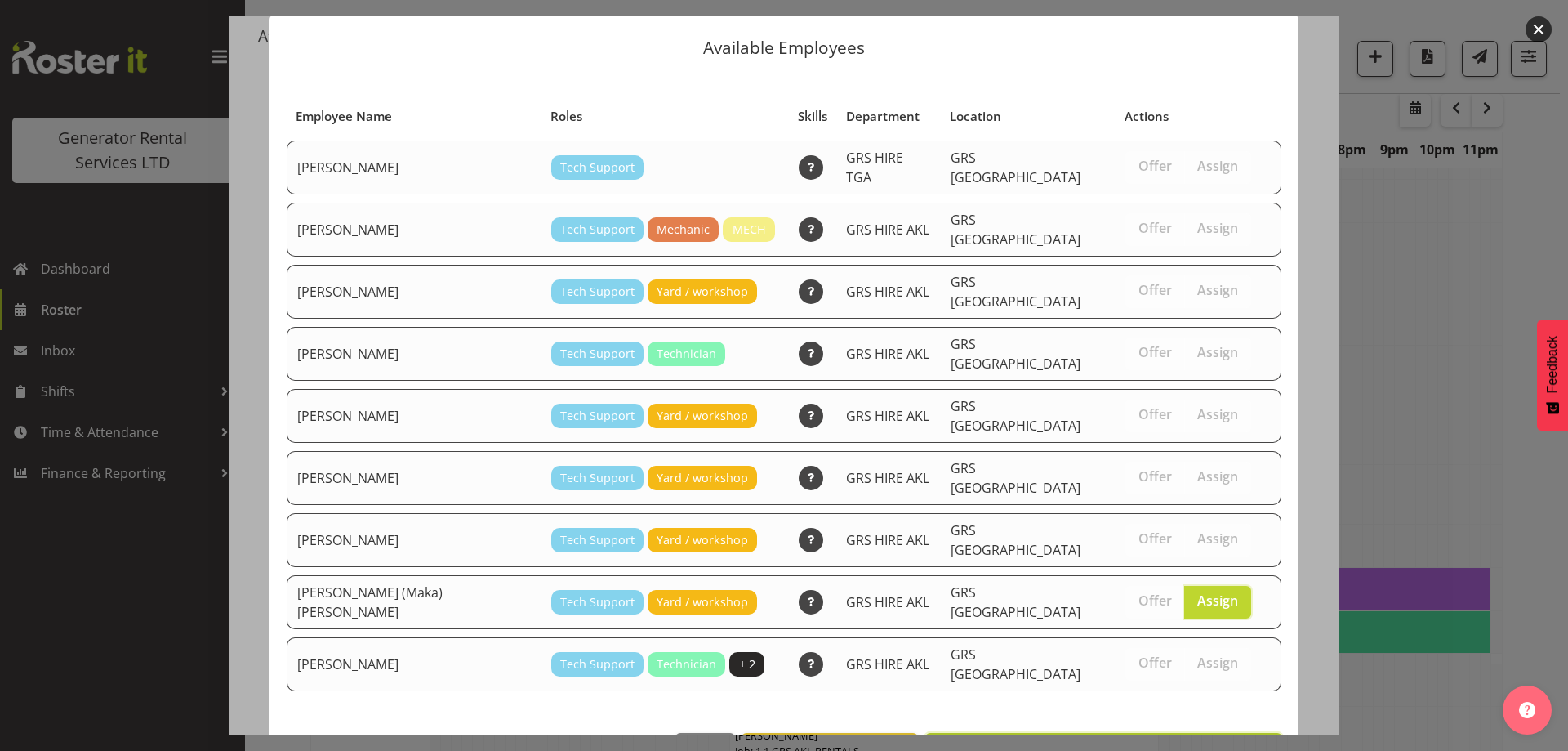
click at [1141, 733] on button "Assign [PERSON_NAME] (Maka) [PERSON_NAME]" at bounding box center [1104, 751] width 357 height 36
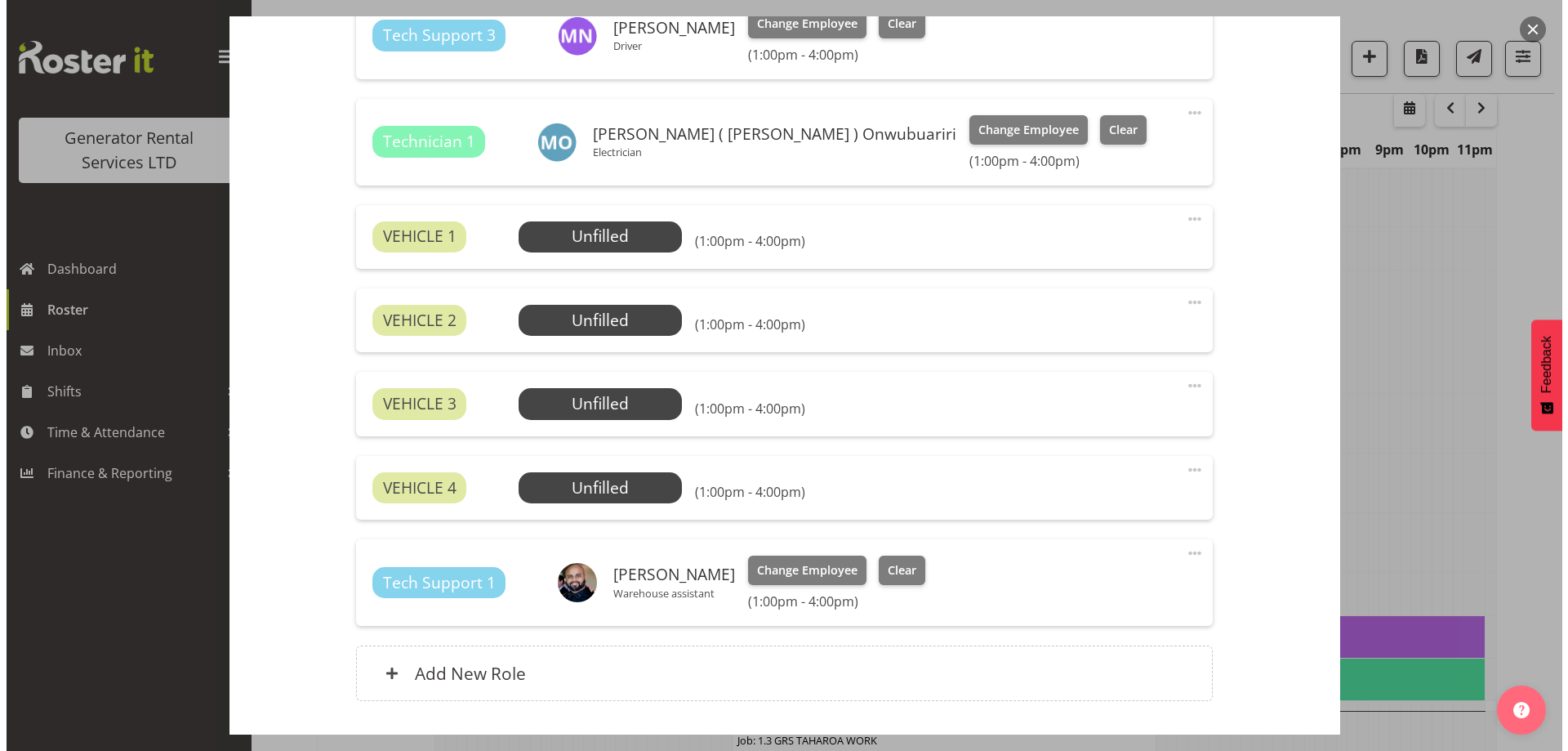
scroll to position [837, 0]
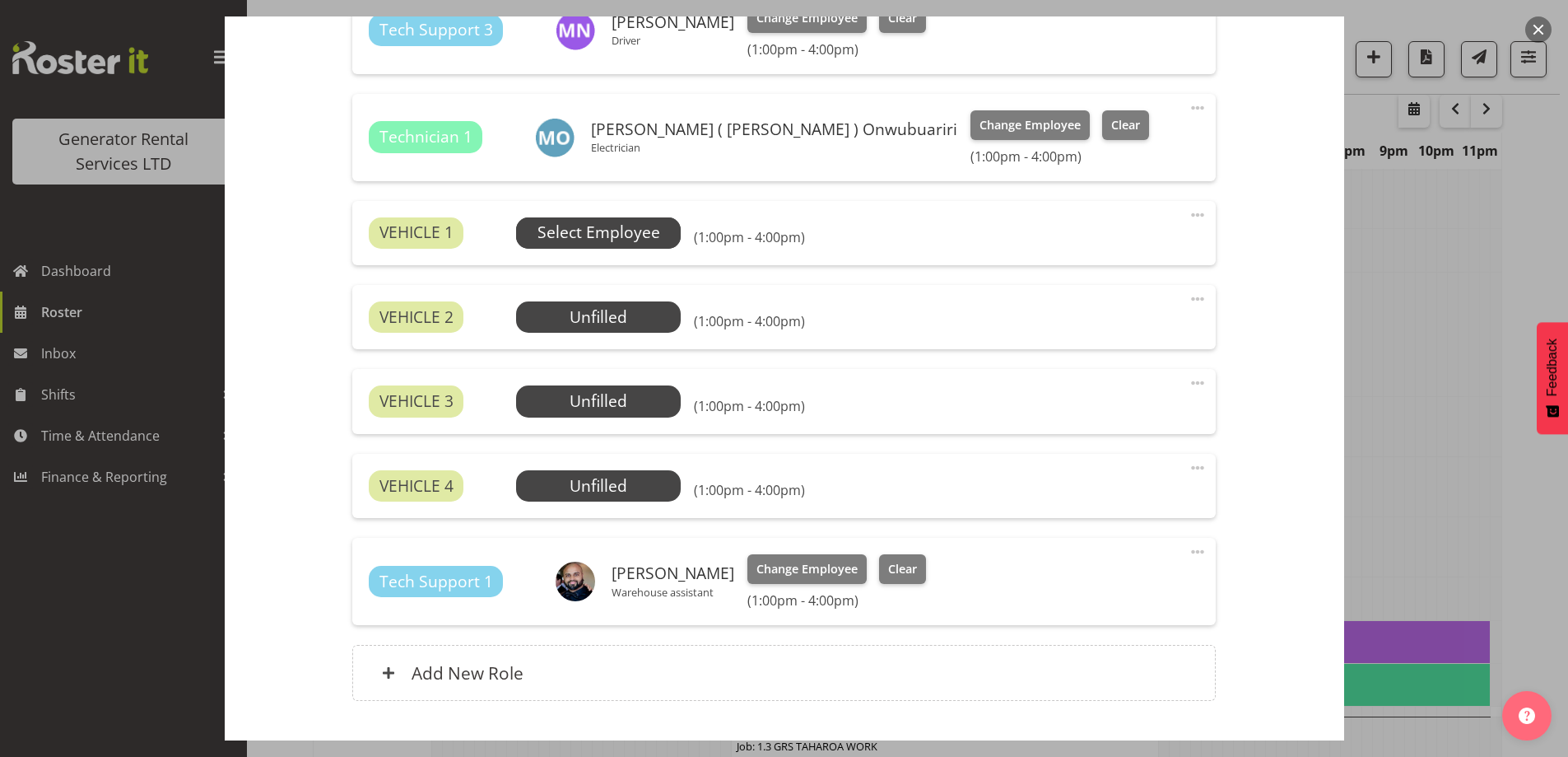
click at [608, 238] on span "Select Employee" at bounding box center [598, 232] width 123 height 24
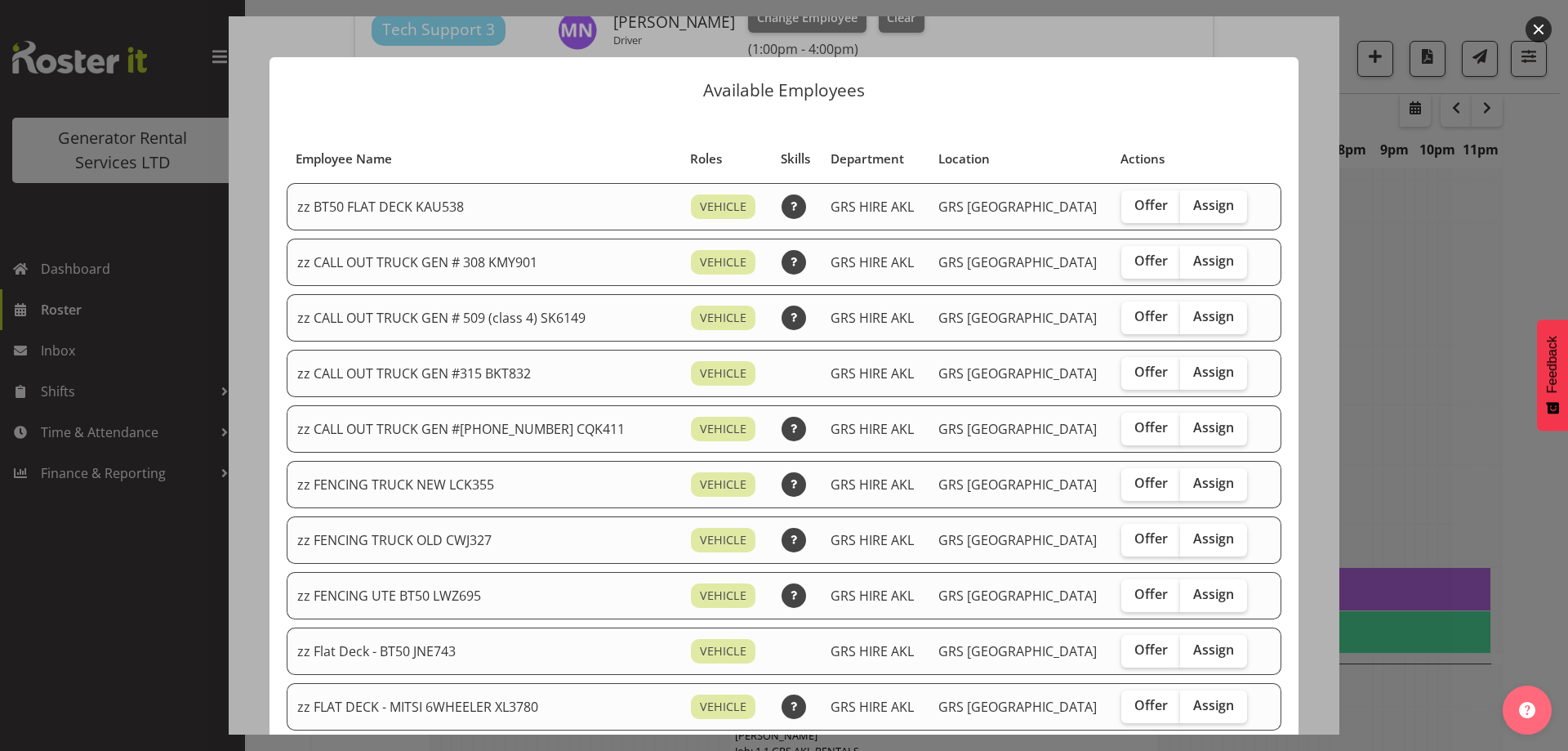
drag, startPoint x: 1195, startPoint y: 321, endPoint x: 1164, endPoint y: 457, distance: 139.5
click at [1194, 322] on span "Assign" at bounding box center [1214, 316] width 41 height 16
click at [1191, 322] on input "Assign" at bounding box center [1186, 316] width 11 height 11
checkbox input "true"
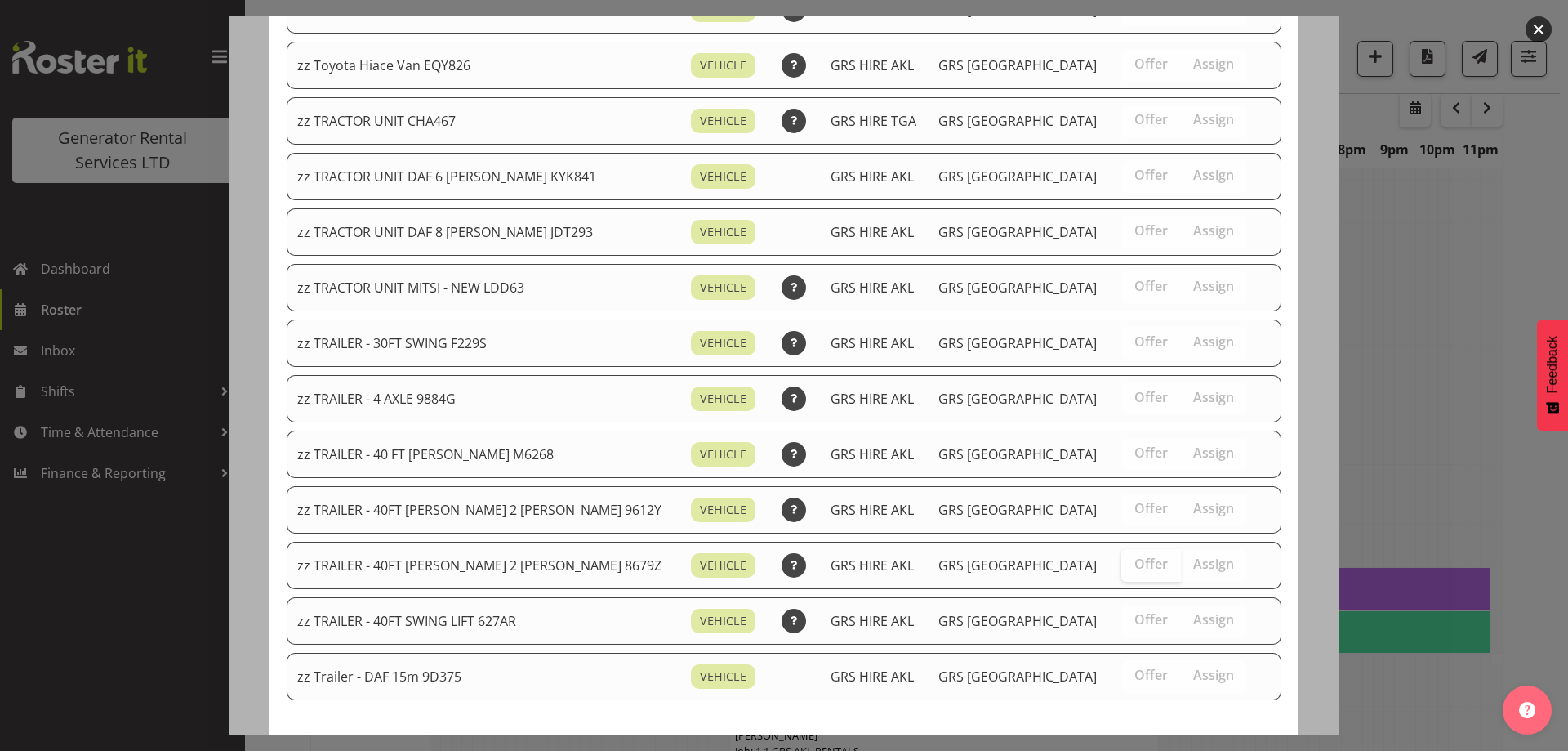
scroll to position [2043, 0]
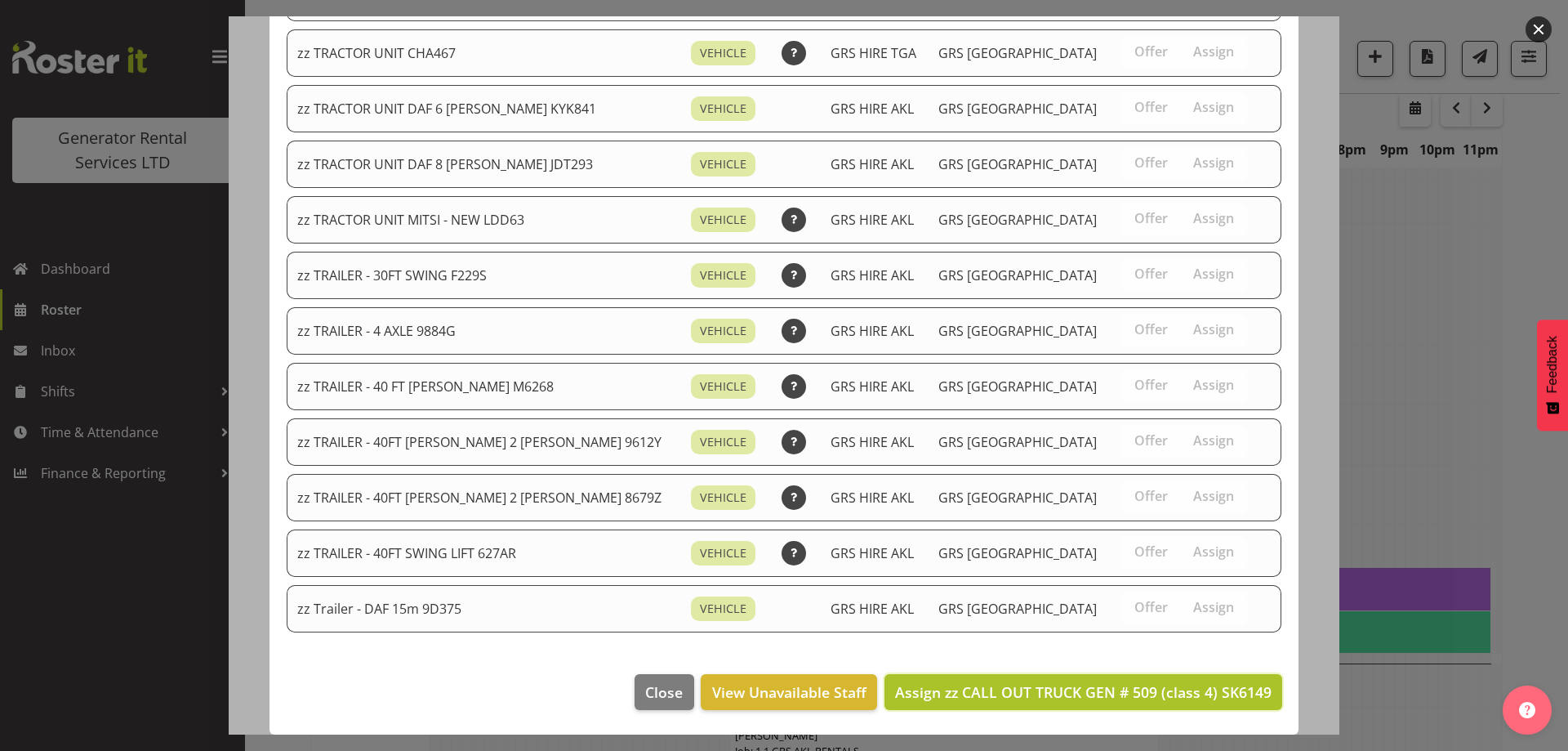
click at [1105, 684] on span "Assign zz CALL OUT TRUCK GEN # 509 (class 4) SK6149" at bounding box center [1083, 692] width 377 height 20
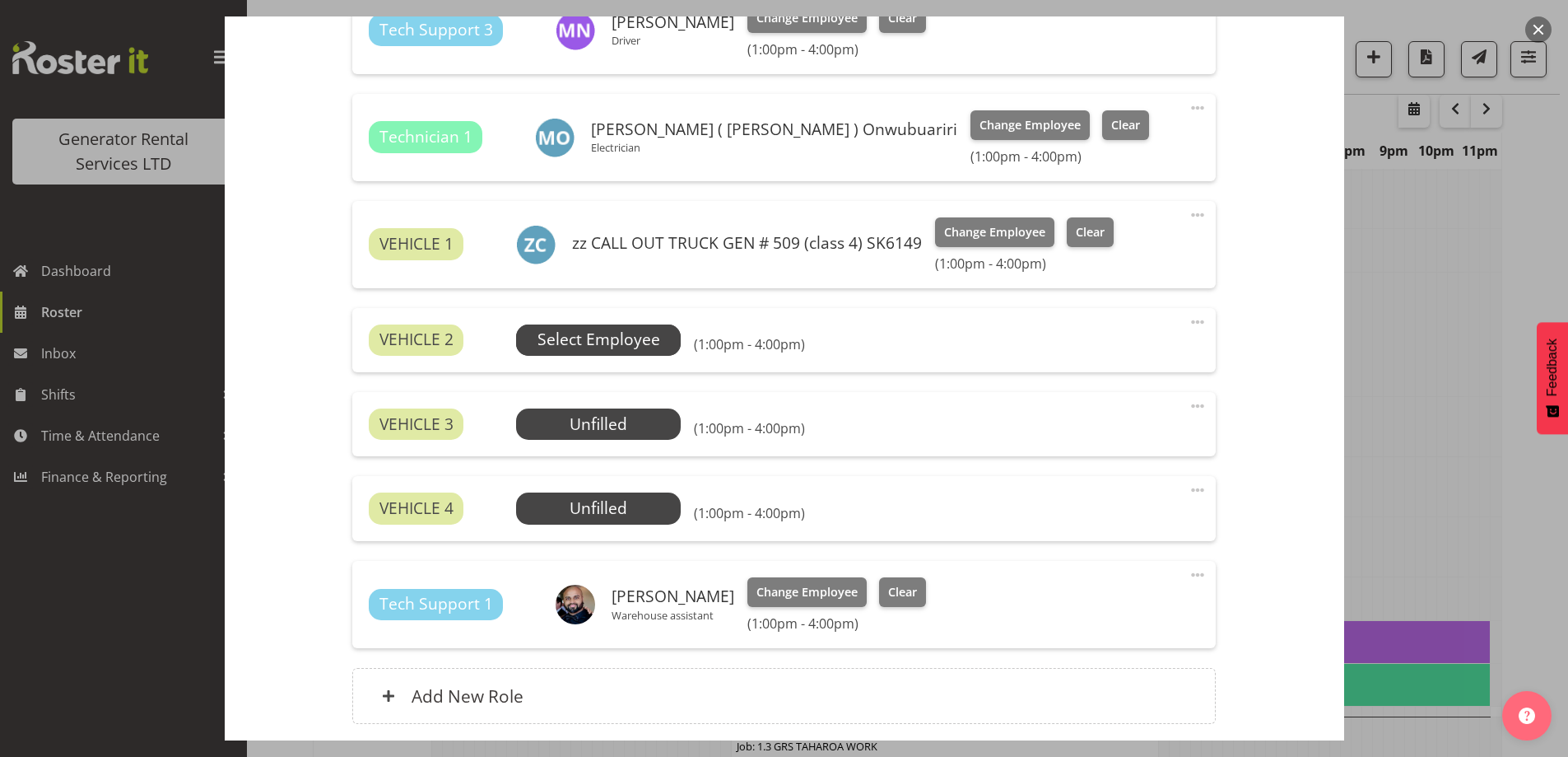
click at [583, 343] on span "Select Employee" at bounding box center [598, 339] width 123 height 24
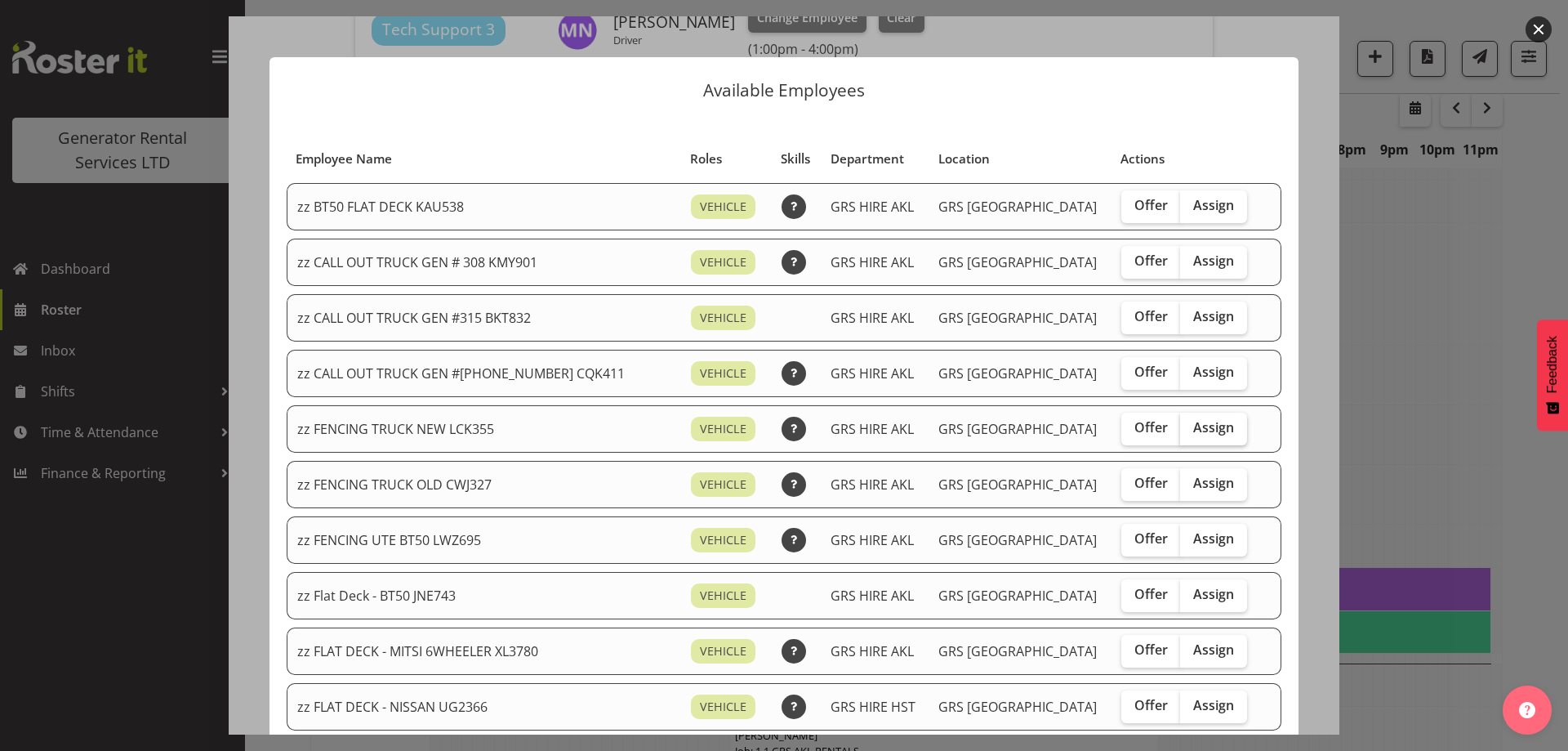
click at [1181, 428] on input "Assign" at bounding box center [1186, 428] width 11 height 11
checkbox input "true"
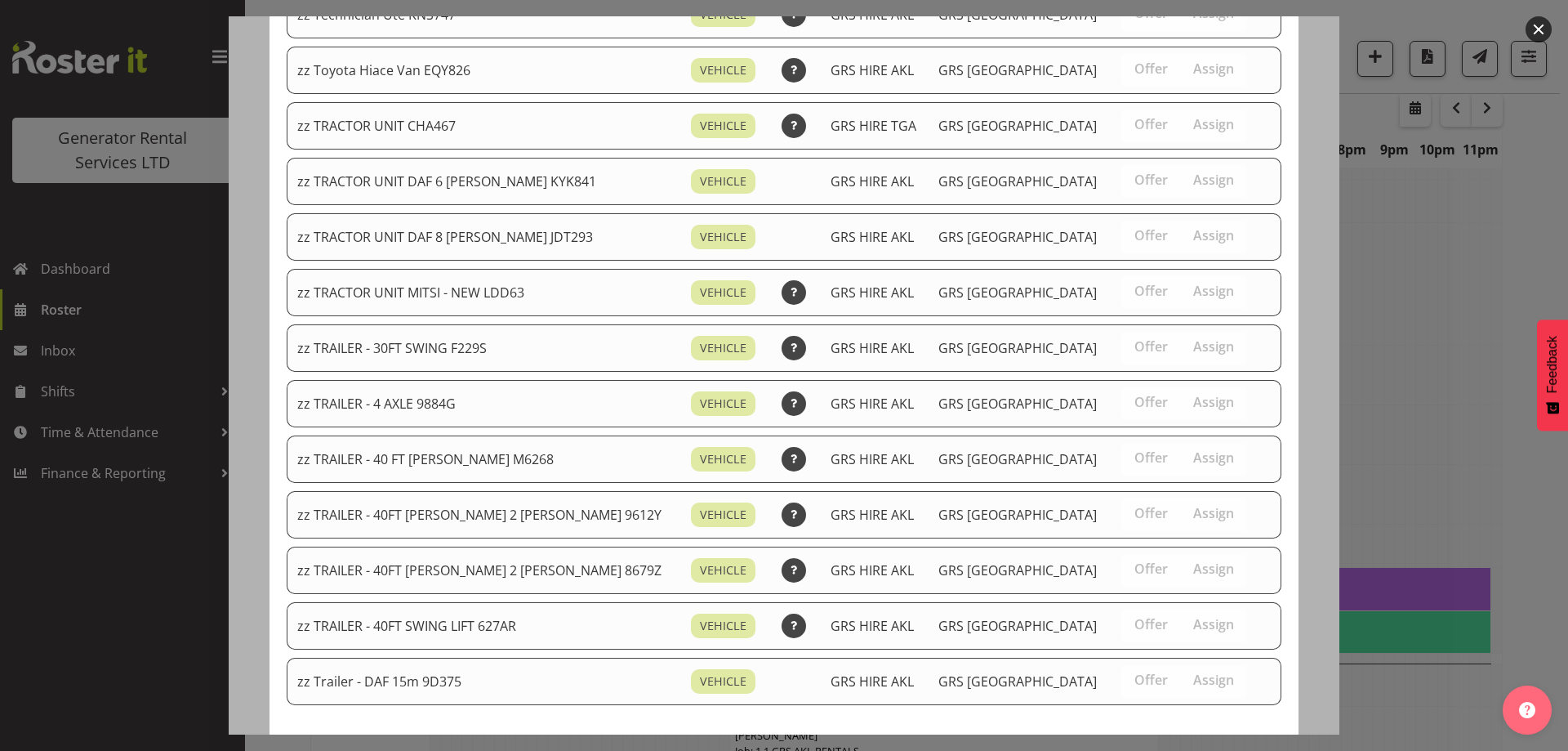
scroll to position [1987, 0]
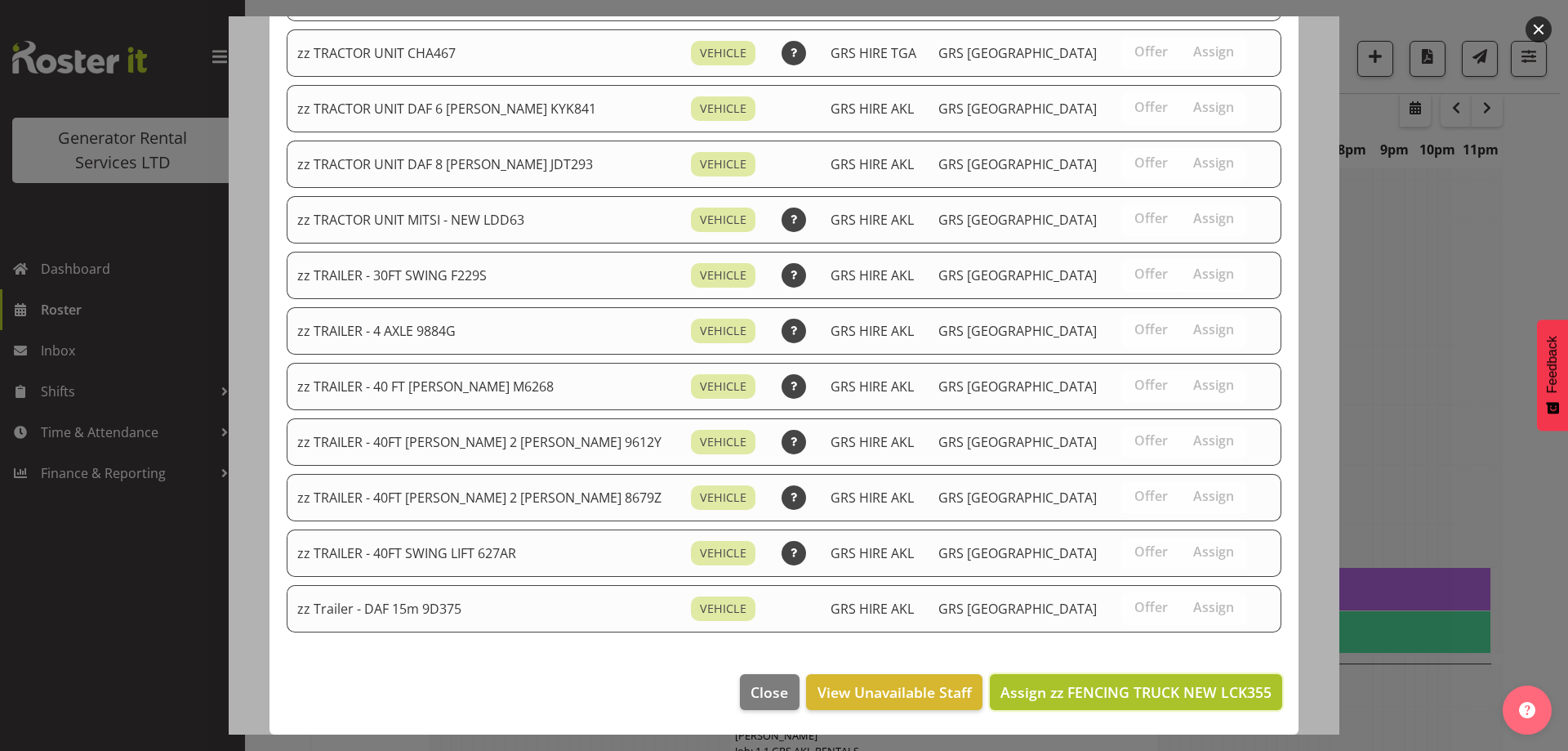
click at [1147, 698] on span "Assign zz FENCING TRUCK NEW LCK355" at bounding box center [1136, 692] width 271 height 20
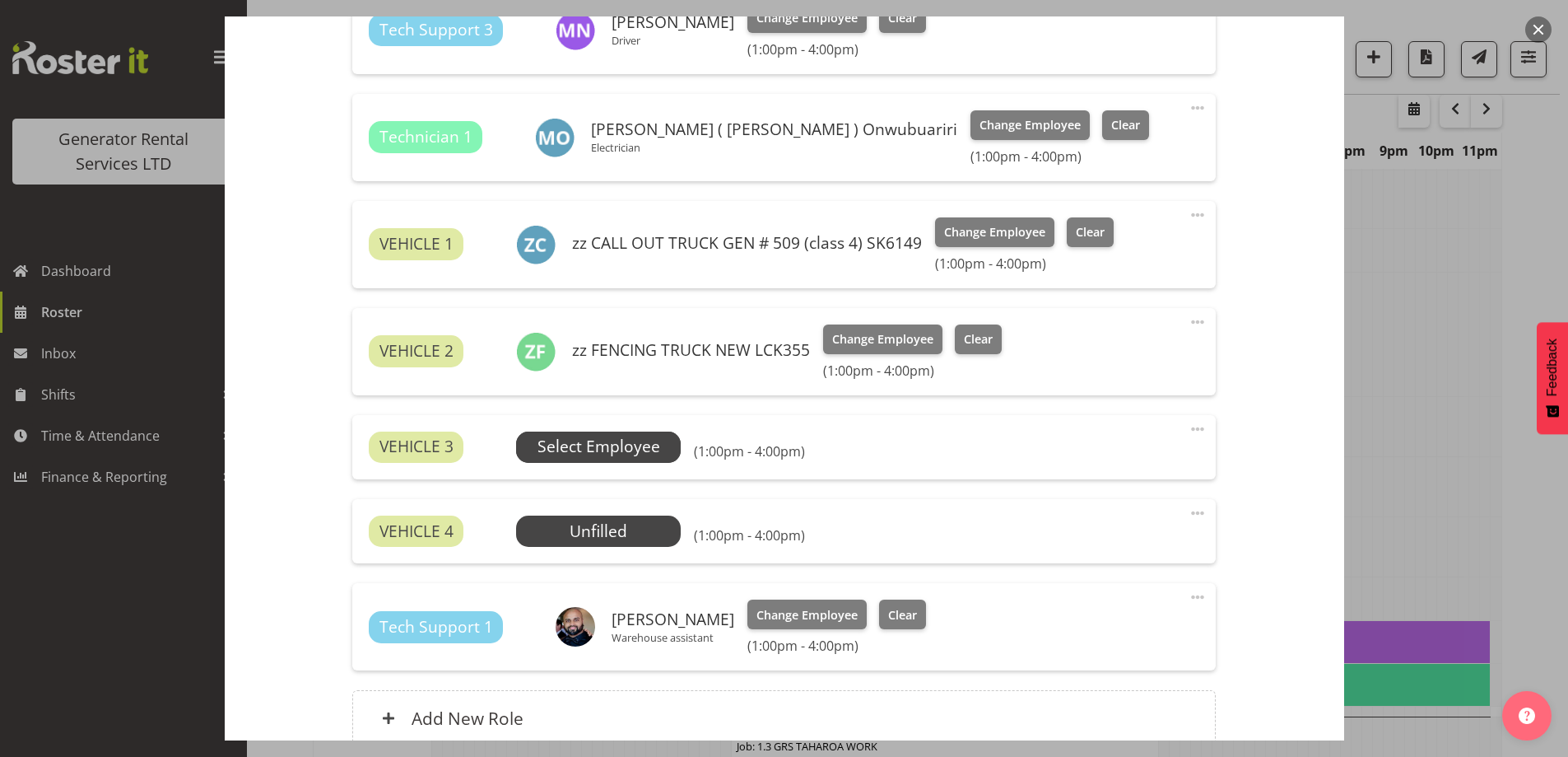
click at [641, 447] on span "Select Employee" at bounding box center [598, 447] width 123 height 24
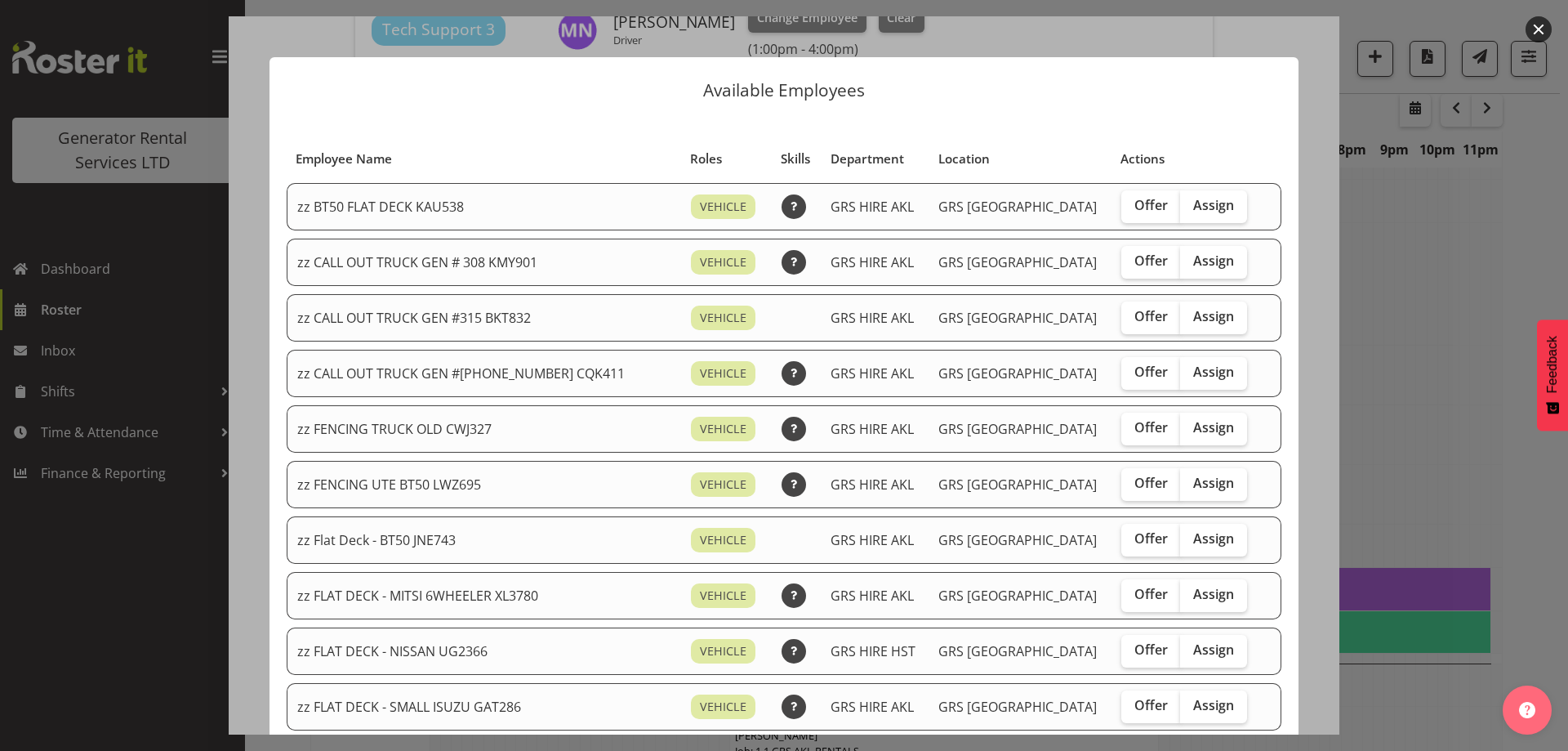
scroll to position [164, 0]
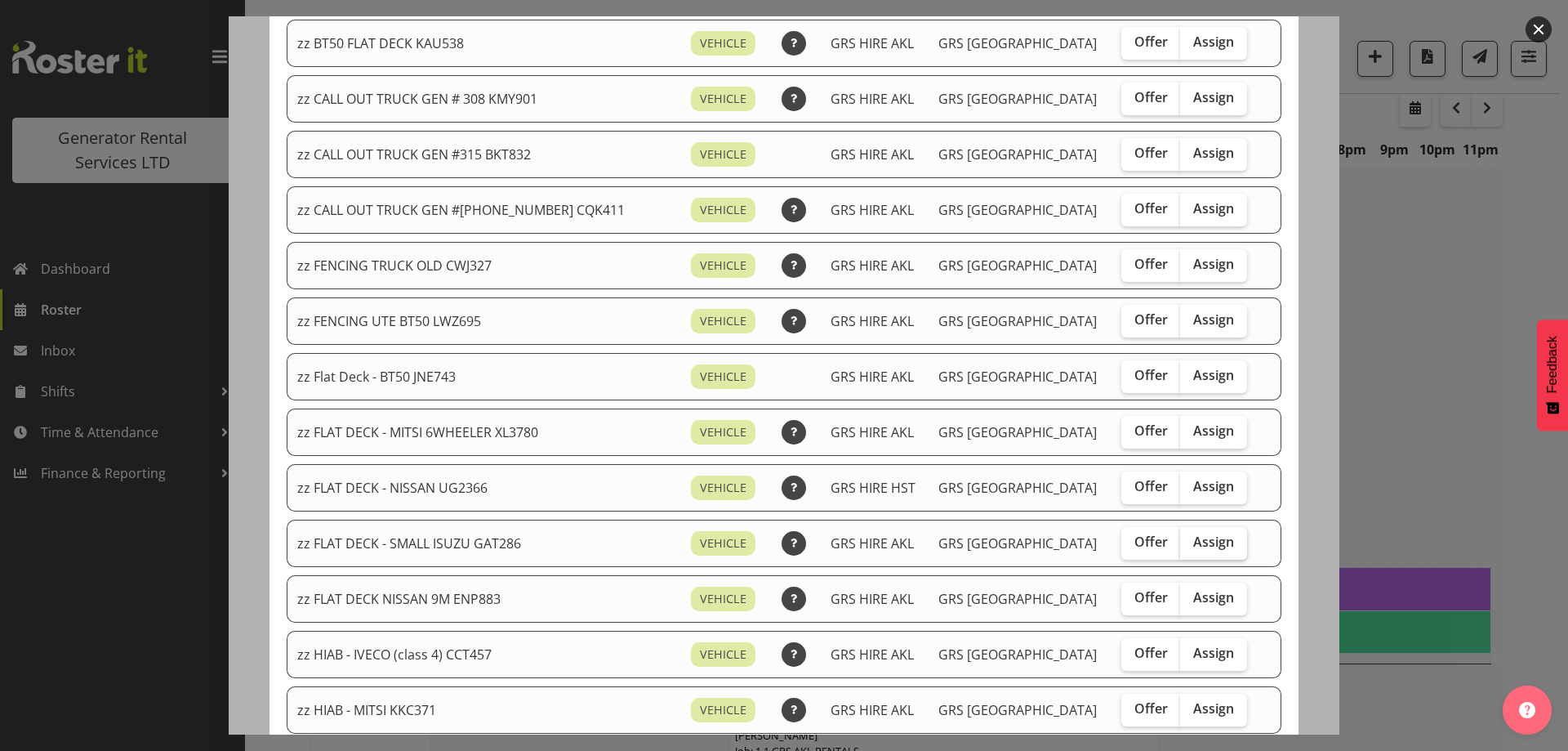
click at [1214, 538] on label "Assign" at bounding box center [1214, 543] width 67 height 33
click at [1191, 538] on input "Assign" at bounding box center [1186, 541] width 11 height 11
checkbox input "true"
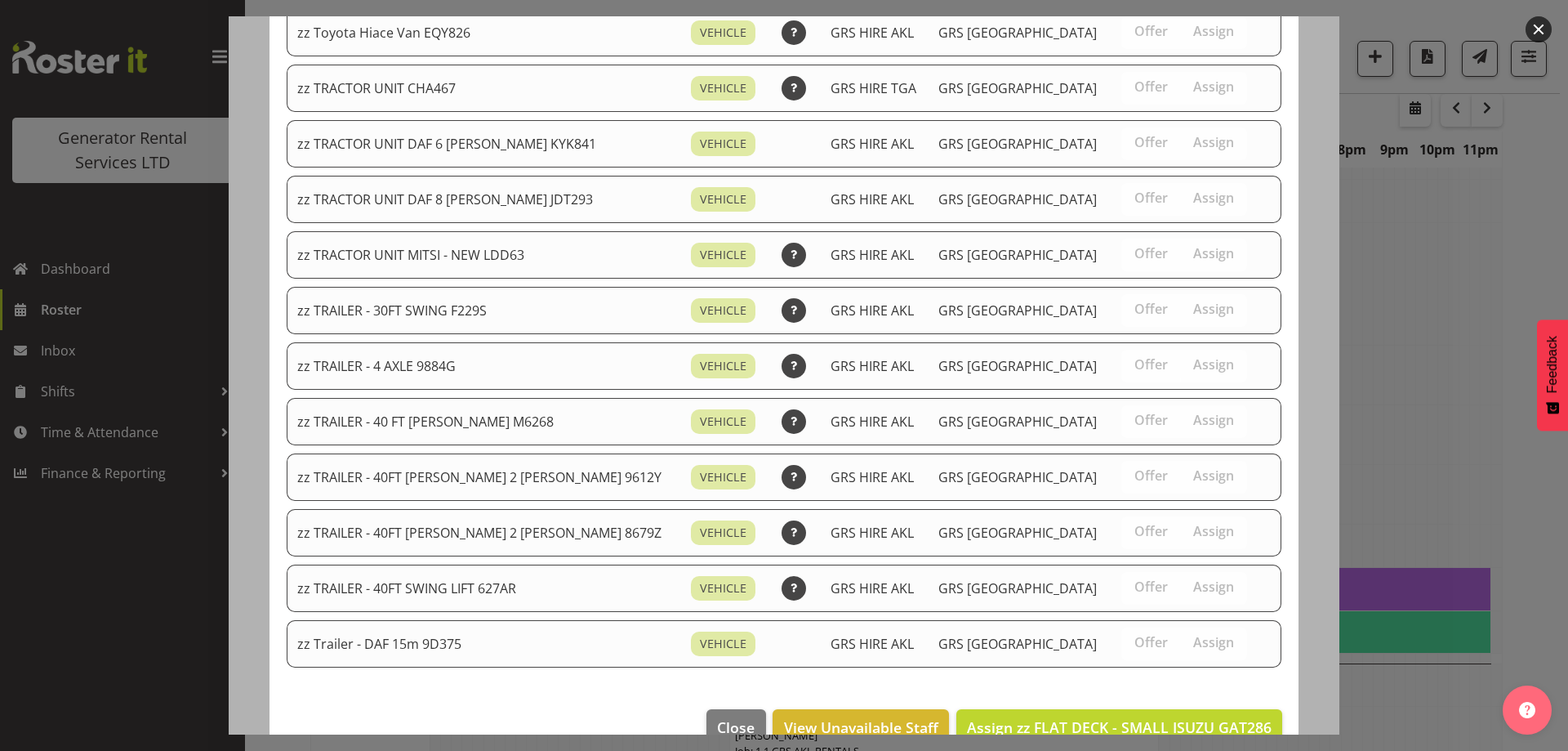
scroll to position [1931, 0]
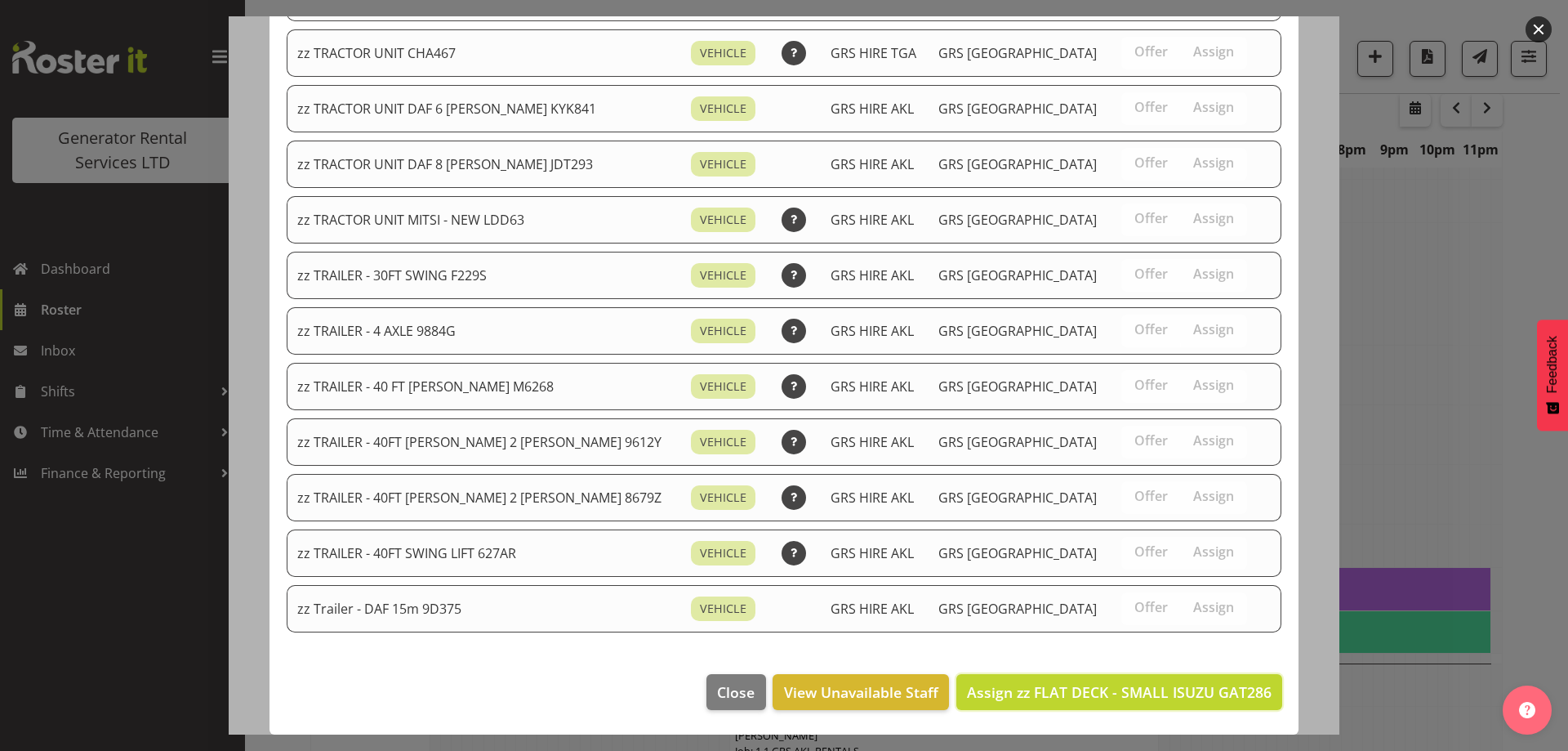
click at [1189, 707] on button "Assign zz FLAT DECK - SMALL ISUZU GAT286" at bounding box center [1119, 692] width 326 height 36
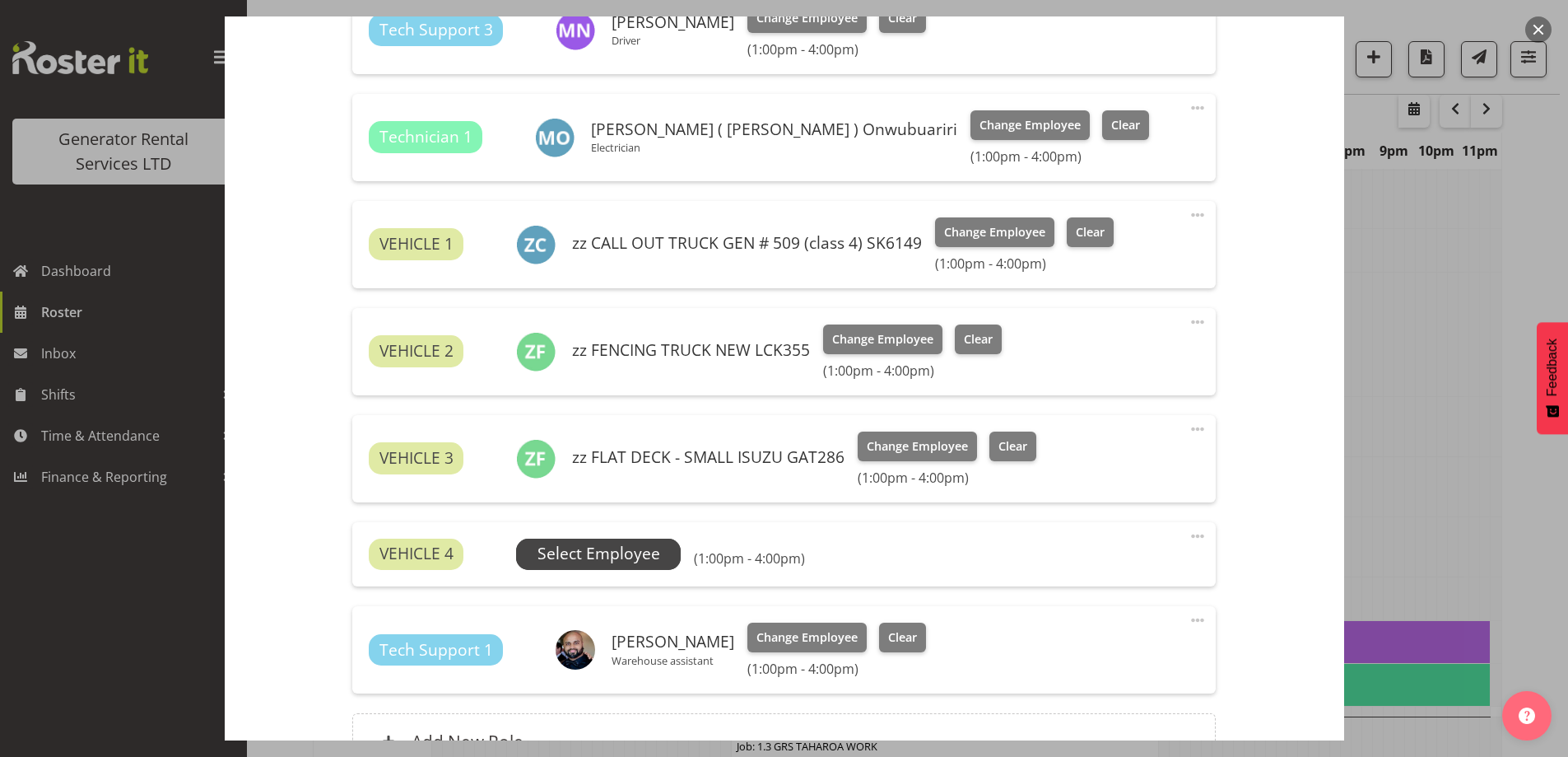
click at [588, 558] on span "Select Employee" at bounding box center [598, 553] width 123 height 24
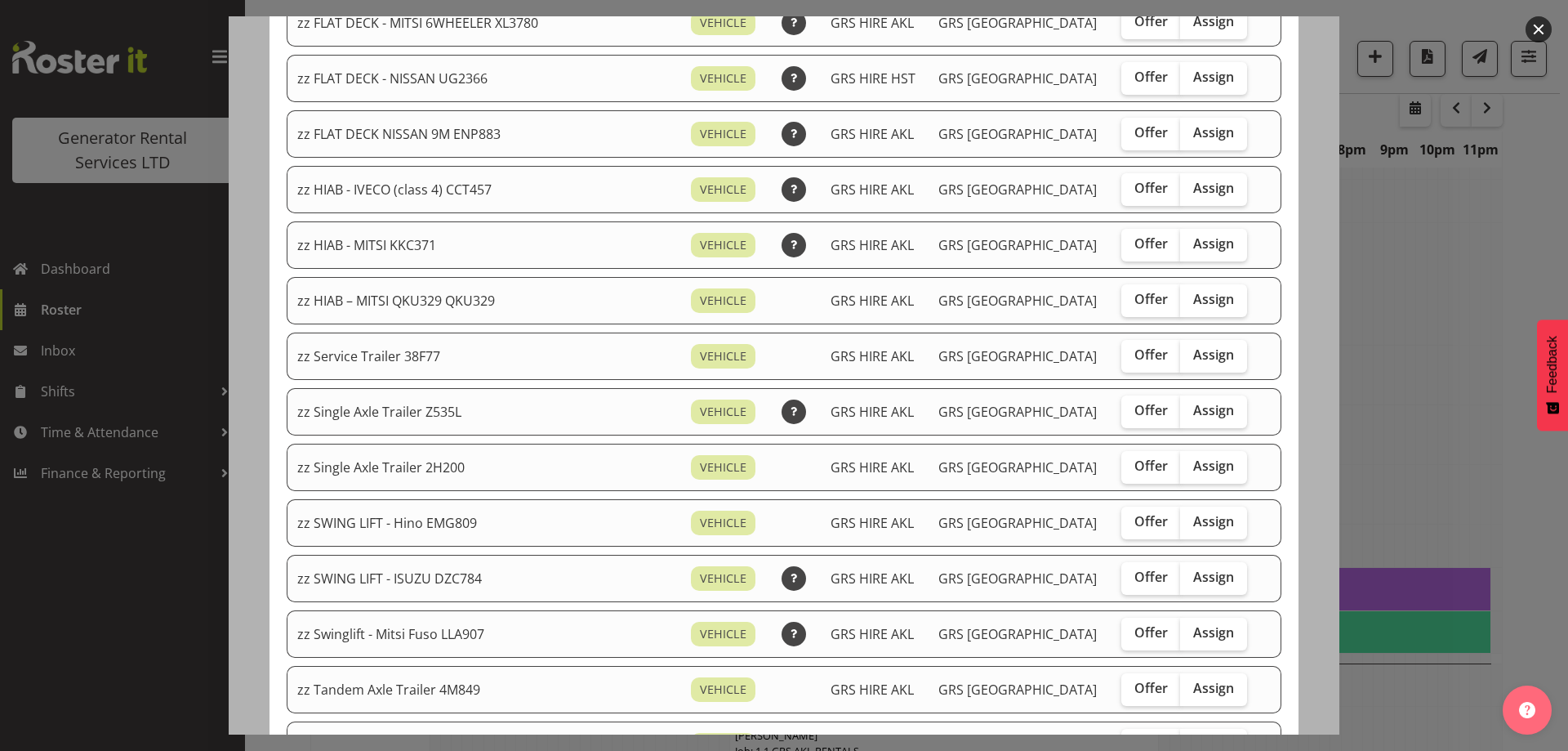
scroll to position [572, 0]
click at [1194, 242] on span "Assign" at bounding box center [1214, 244] width 41 height 16
click at [1182, 242] on input "Assign" at bounding box center [1186, 244] width 11 height 11
checkbox input "true"
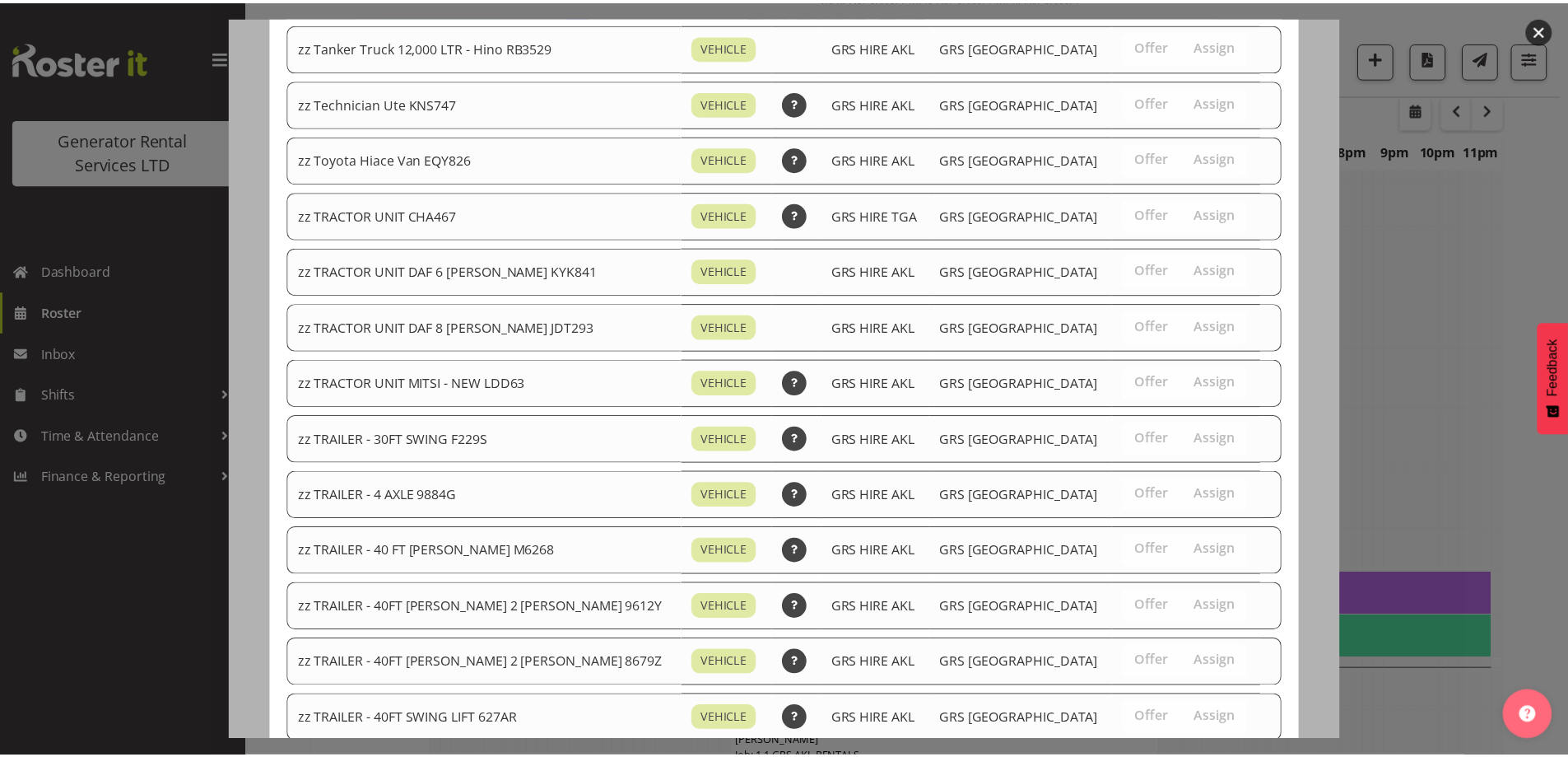
scroll to position [1891, 0]
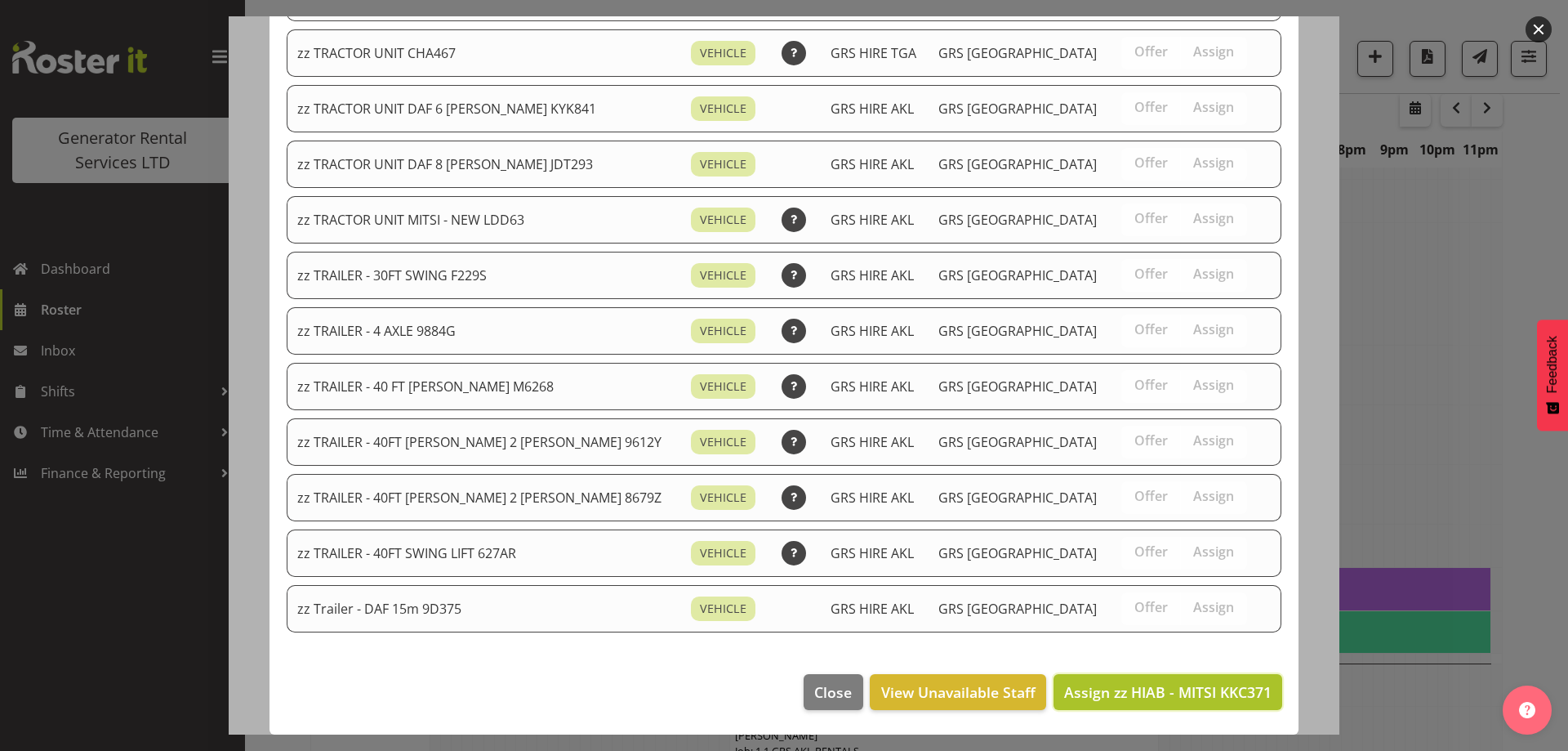
click at [1186, 681] on span "Assign zz HIAB - MITSI KKC371" at bounding box center [1168, 692] width 207 height 21
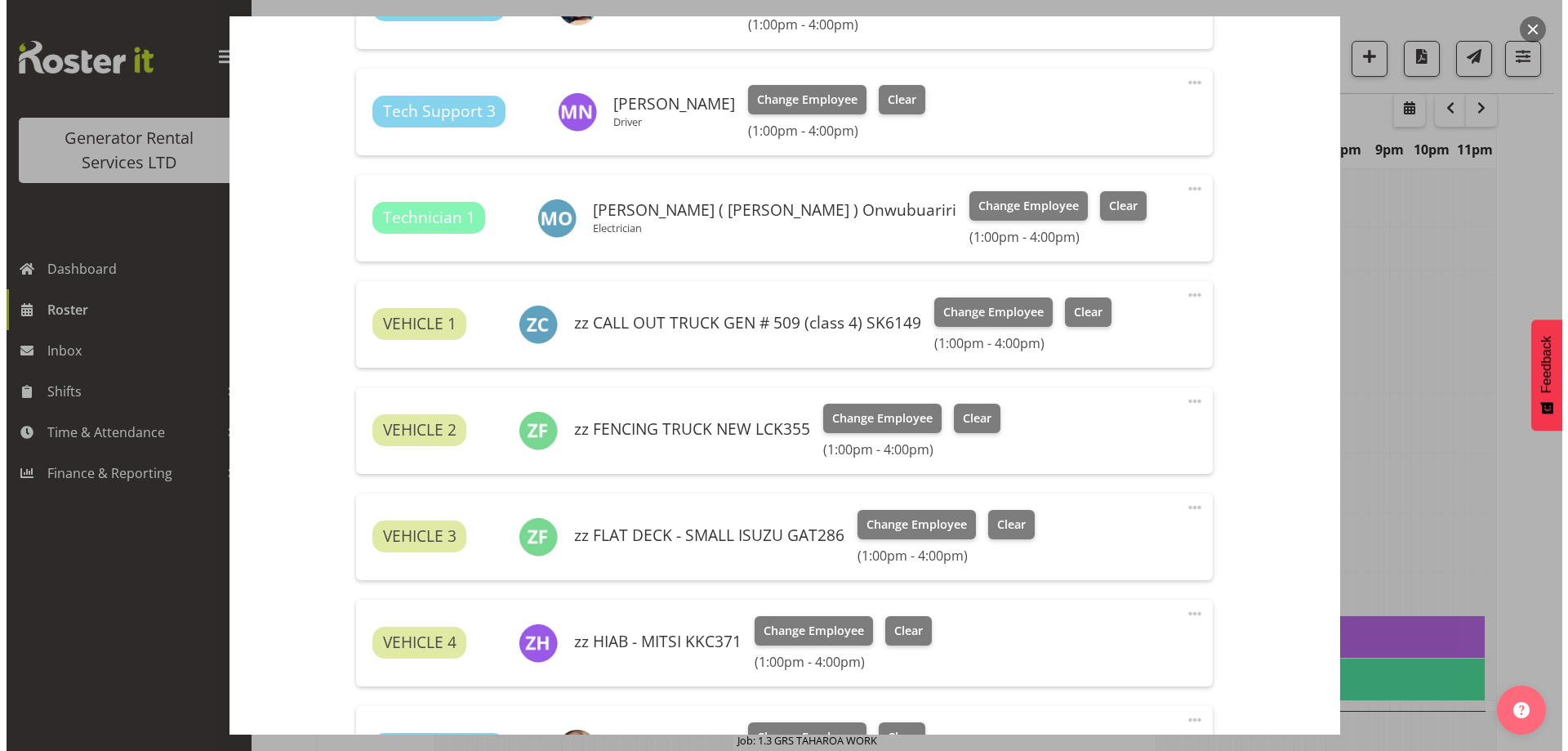
scroll to position [1034, 0]
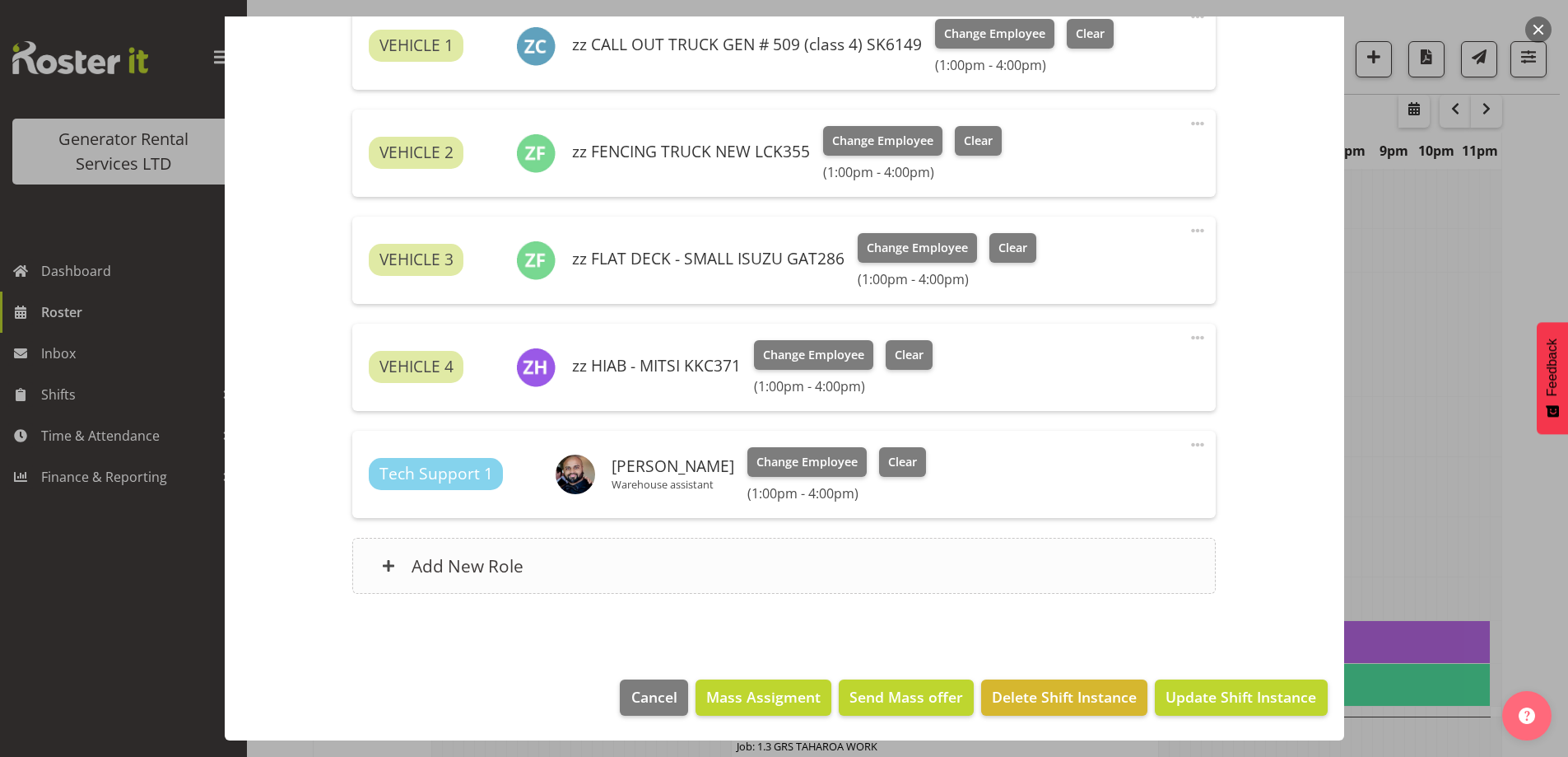
click at [671, 546] on div "Add New Role" at bounding box center [784, 565] width 864 height 56
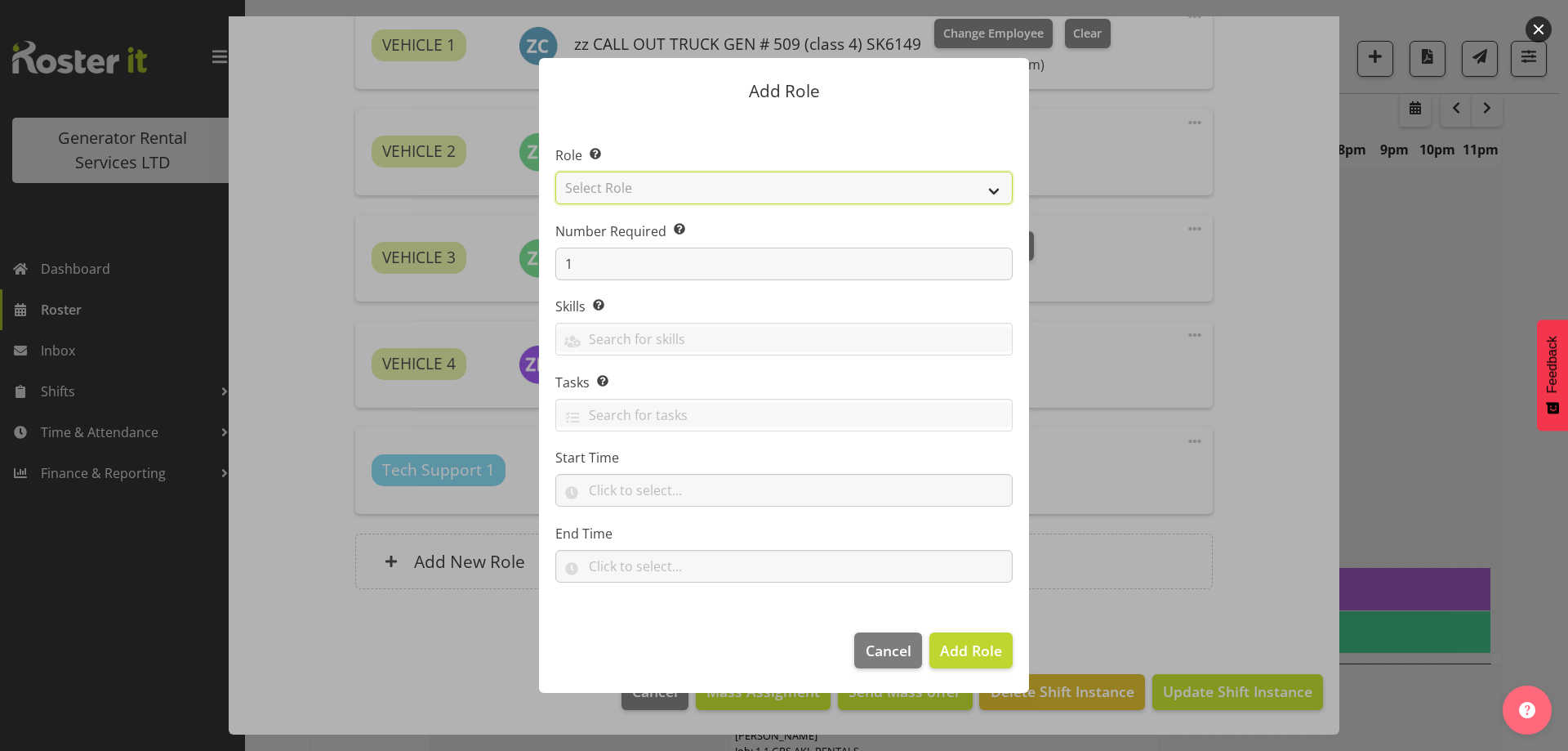
click at [683, 189] on select "Select Role Account Manager Electrician Engineering GM HSEQ manager MECH Mechan…" at bounding box center [784, 188] width 458 height 33
select select "27"
click at [555, 172] on select "Select Role Account Manager Electrician Engineering GM HSEQ manager MECH Mechan…" at bounding box center [784, 188] width 458 height 33
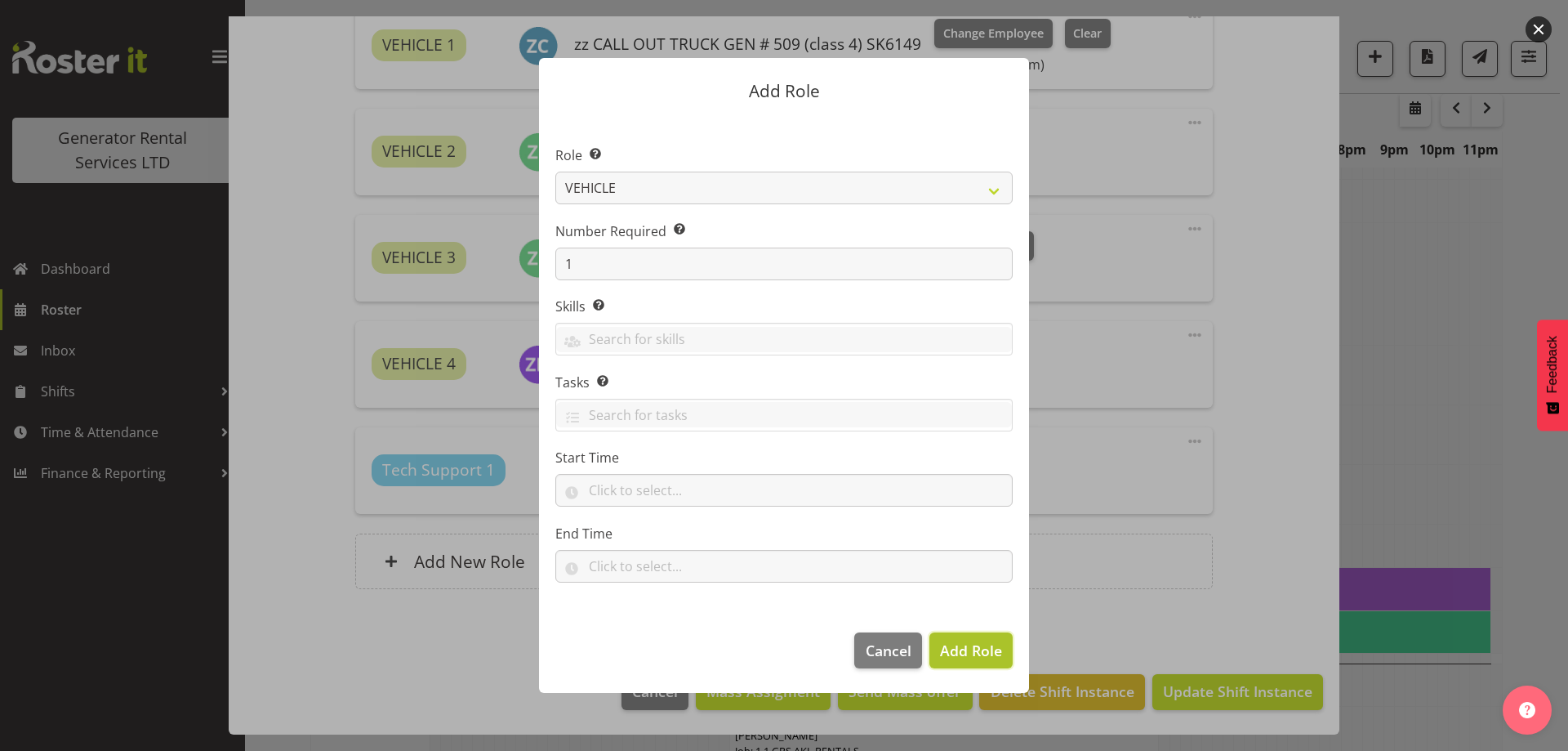
click at [965, 637] on button "Add Role" at bounding box center [971, 650] width 84 height 36
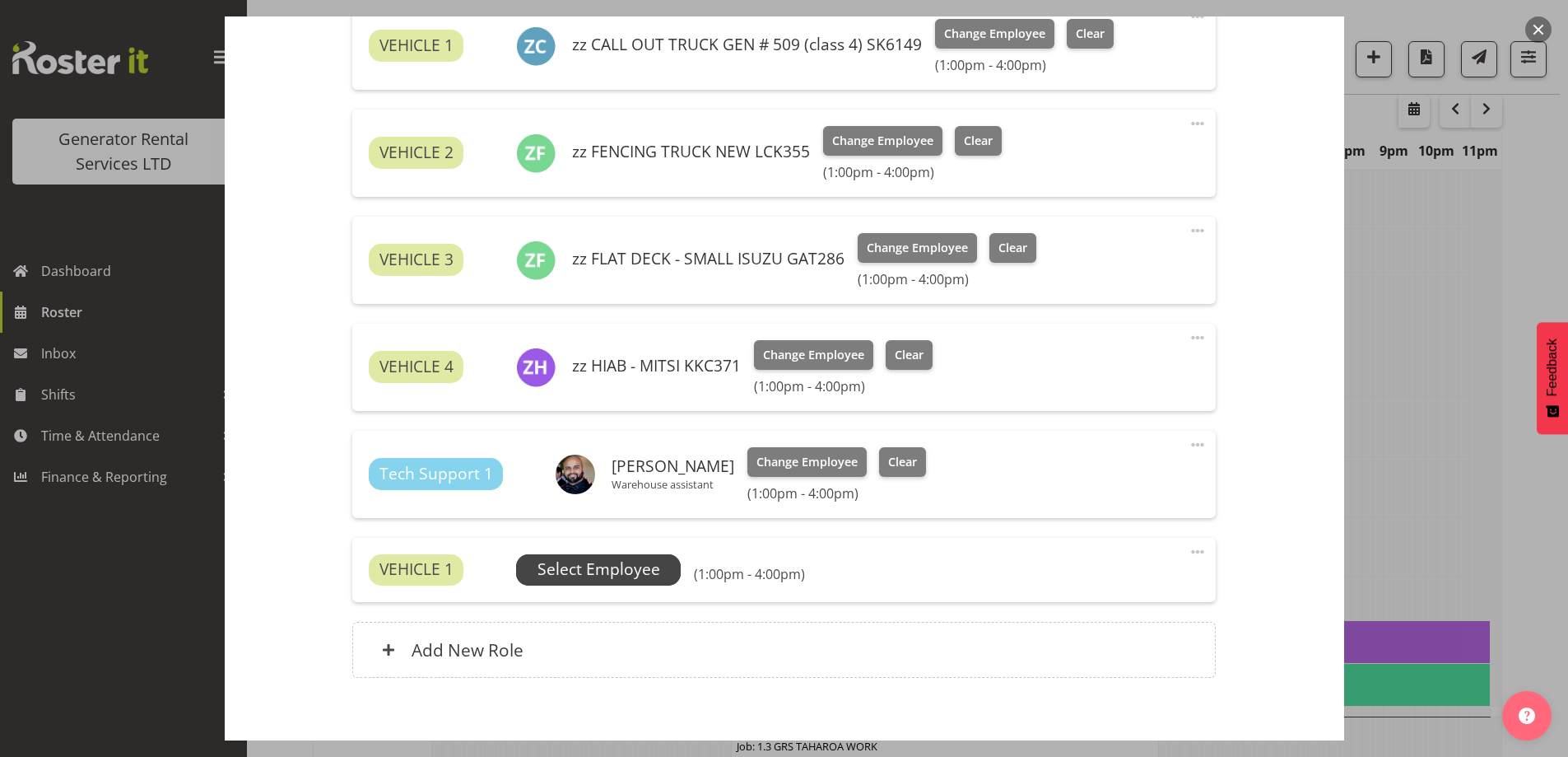
click at [626, 564] on span "Select Employee" at bounding box center [598, 569] width 123 height 24
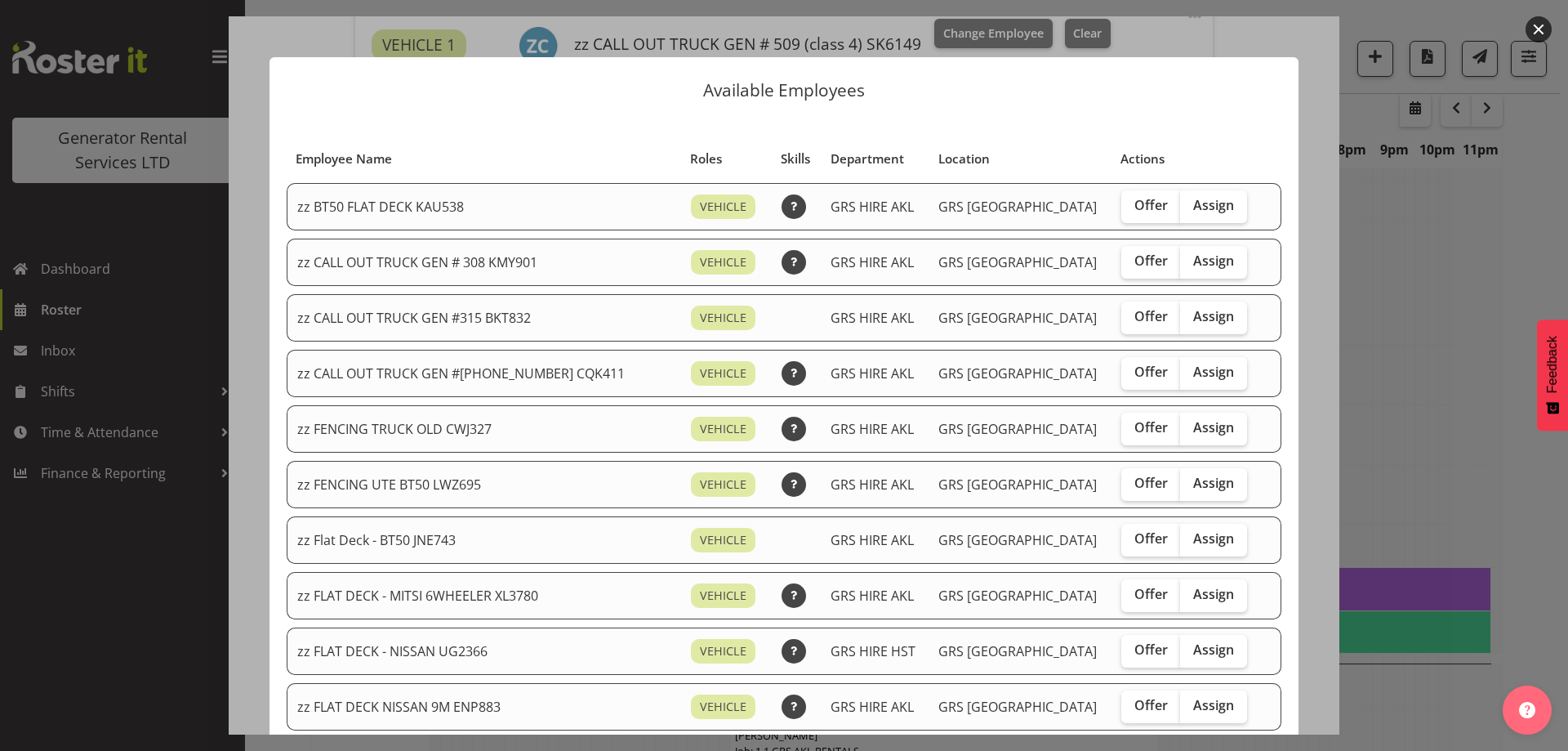
scroll to position [654, 0]
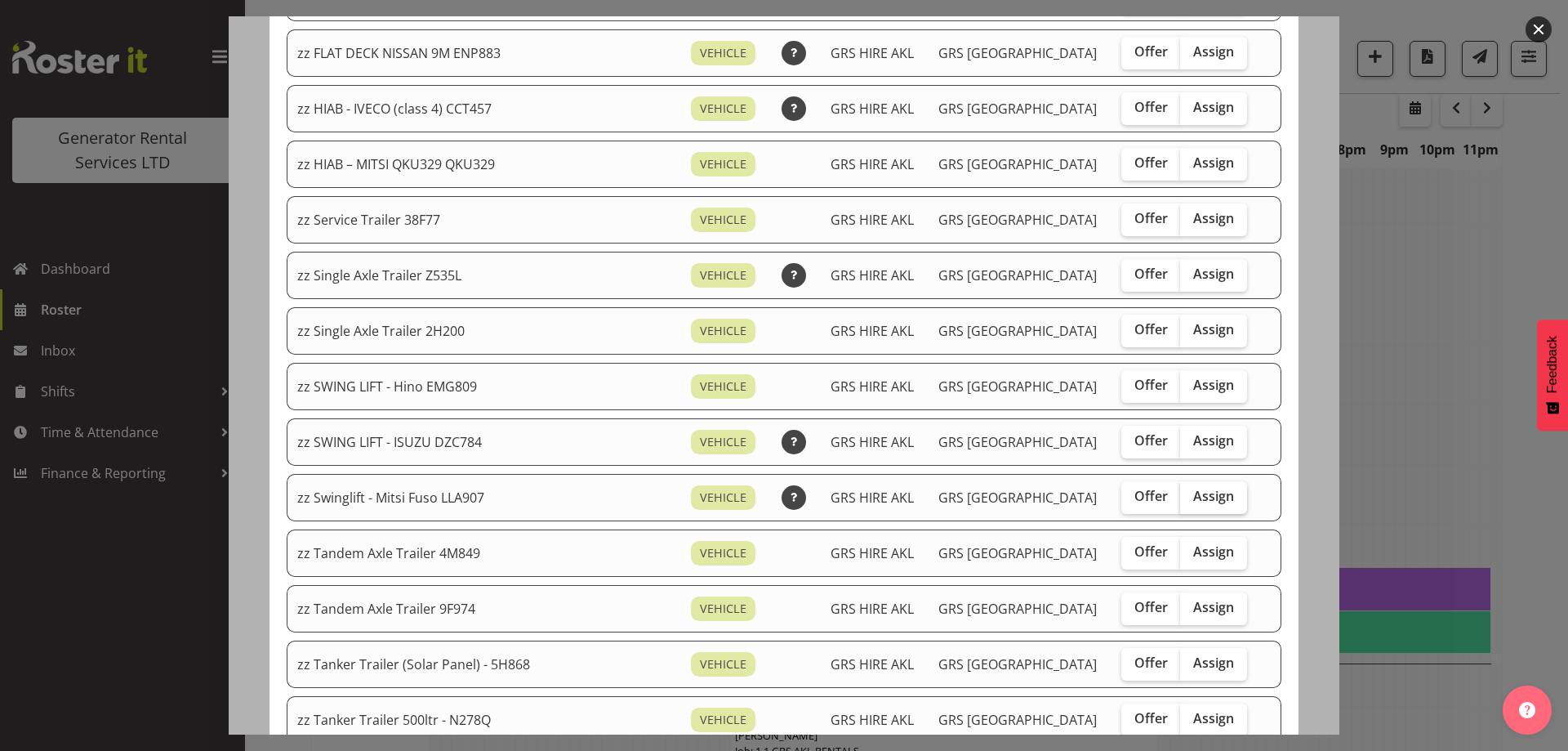
drag, startPoint x: 1171, startPoint y: 491, endPoint x: 1181, endPoint y: 495, distance: 10.8
click at [1181, 493] on label "Assign" at bounding box center [1214, 498] width 67 height 33
click at [1181, 493] on input "Assign" at bounding box center [1186, 496] width 11 height 11
checkbox input "true"
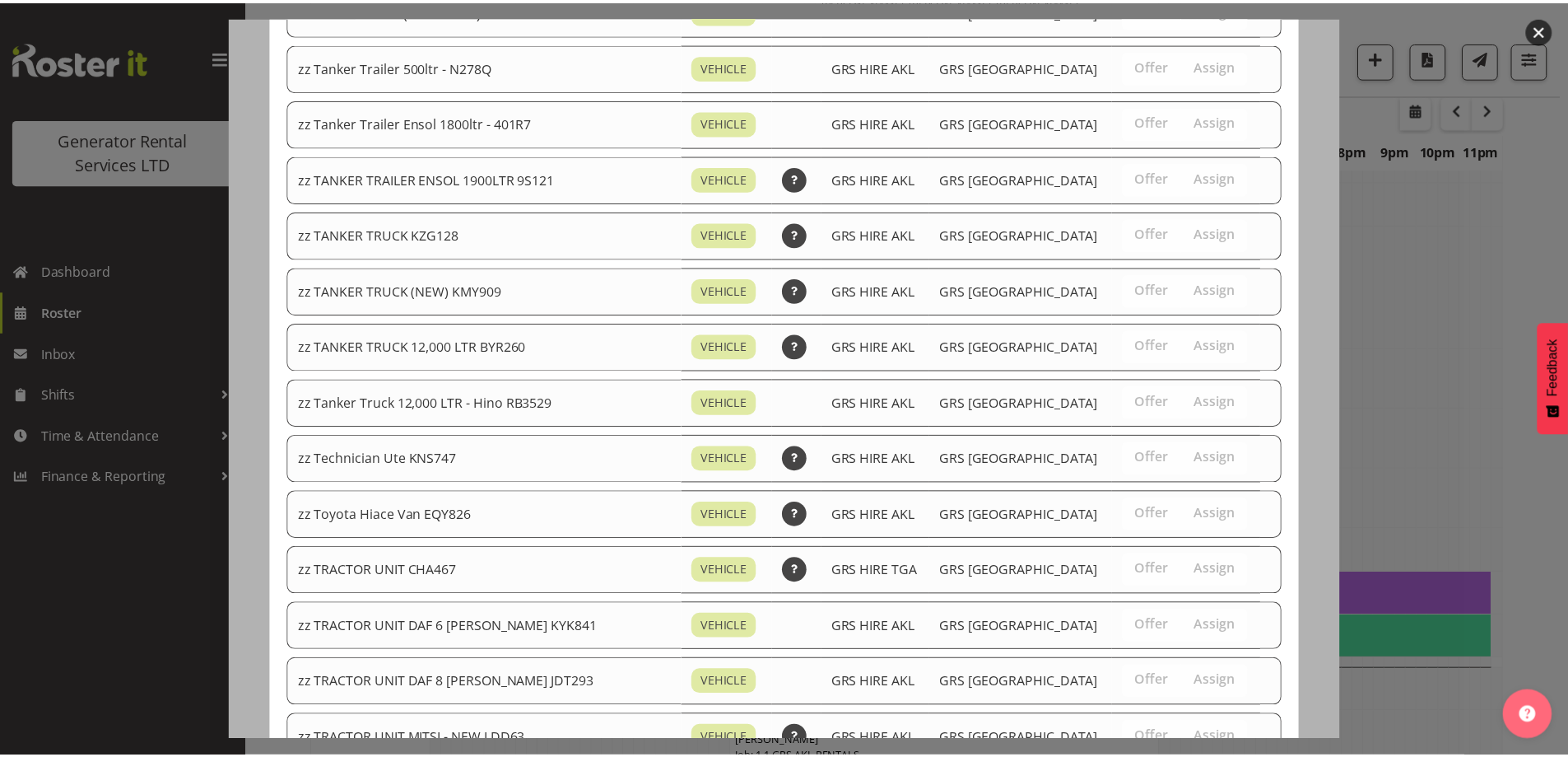
scroll to position [1835, 0]
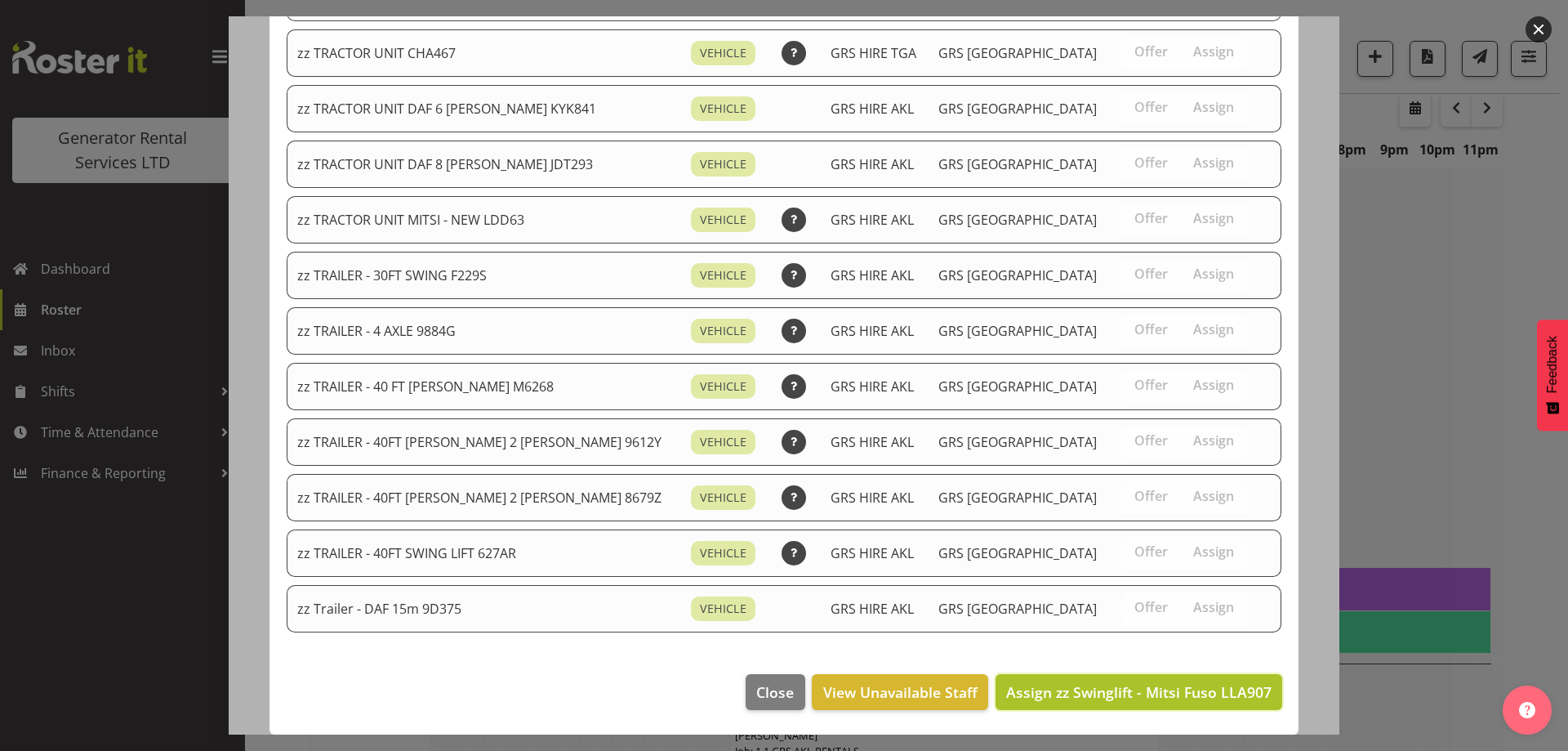
click at [1137, 693] on span "Assign zz Swinglift - Mitsi Fuso LLA907" at bounding box center [1139, 692] width 265 height 20
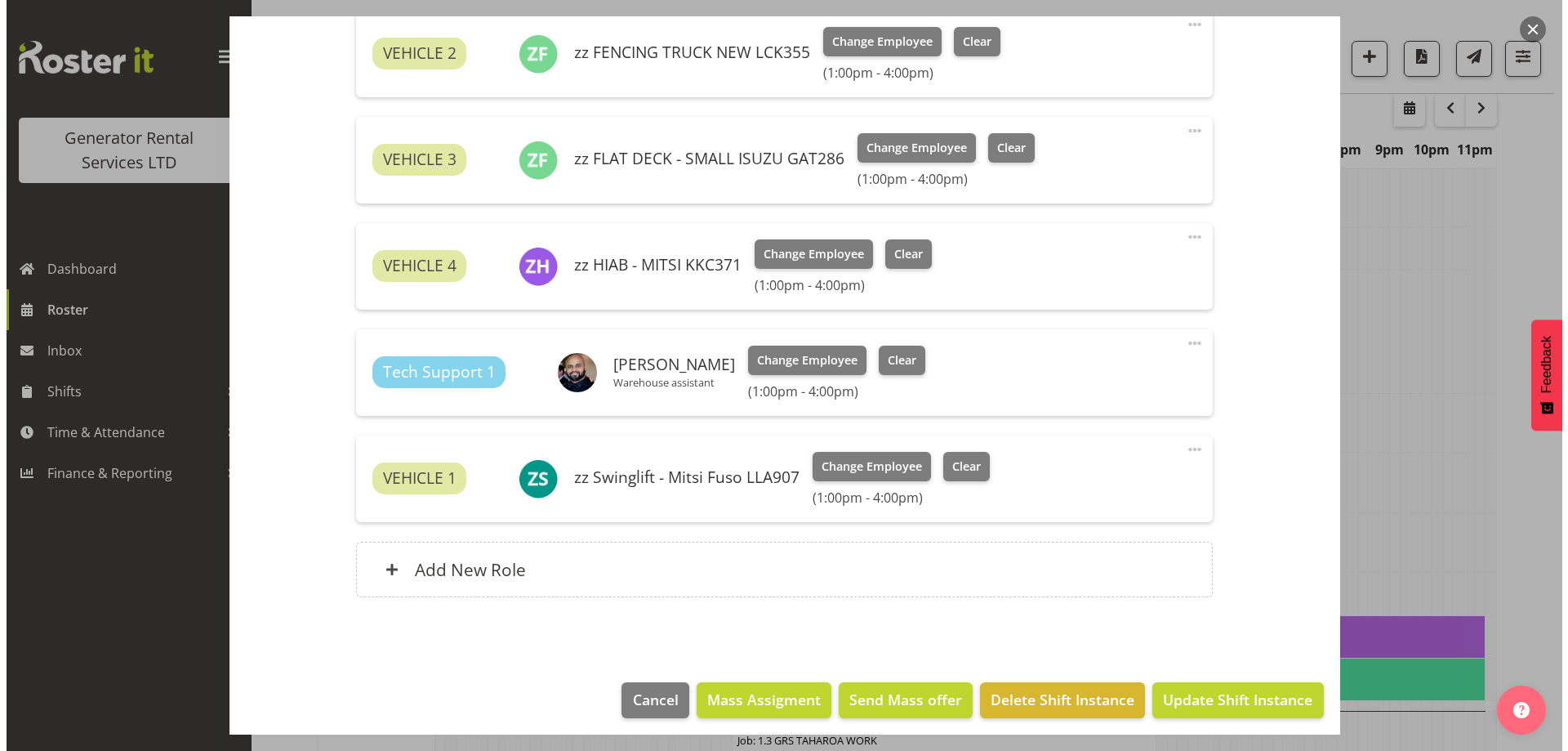
scroll to position [1140, 0]
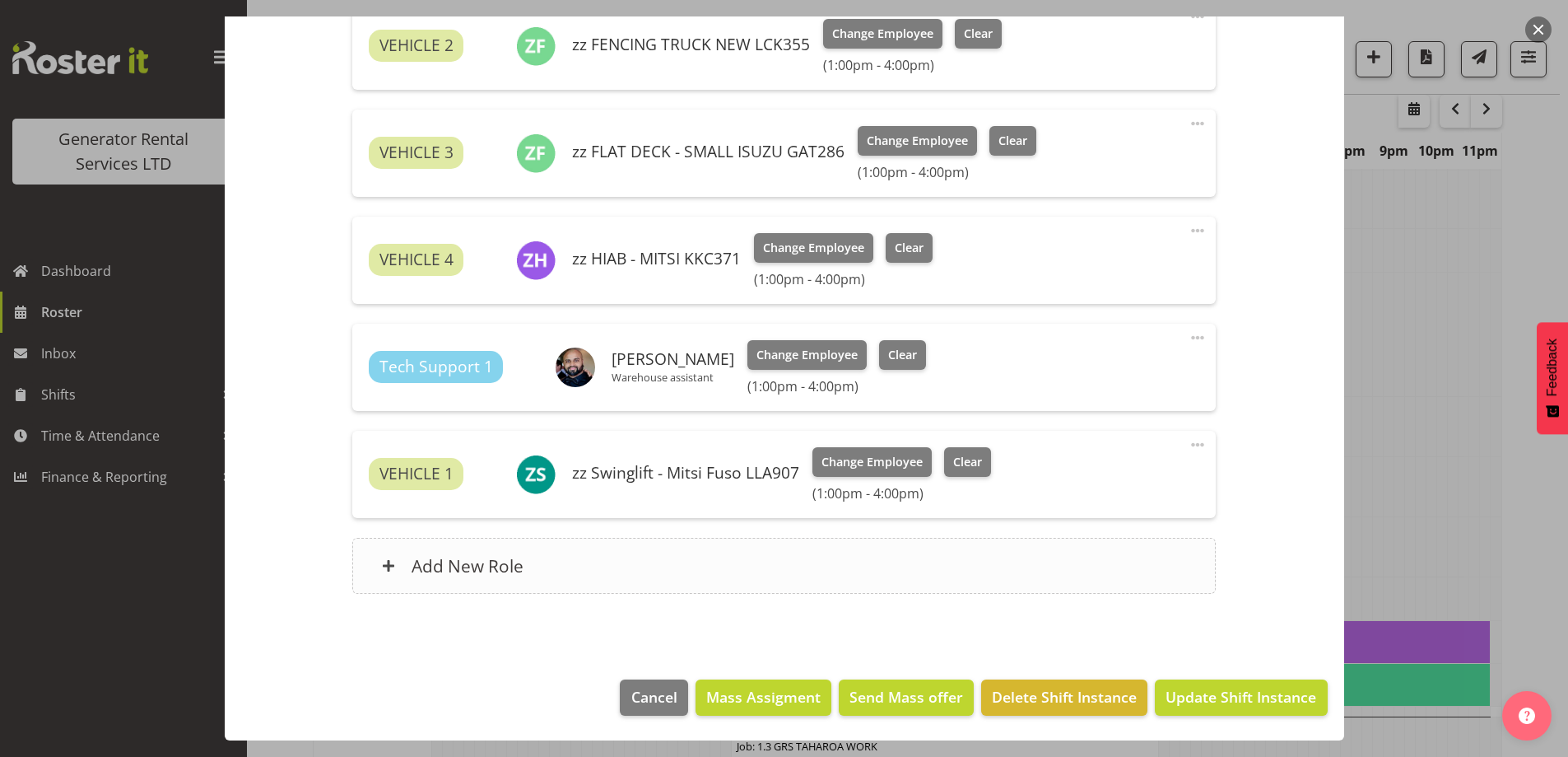
click at [631, 566] on div "Add New Role" at bounding box center [784, 565] width 864 height 56
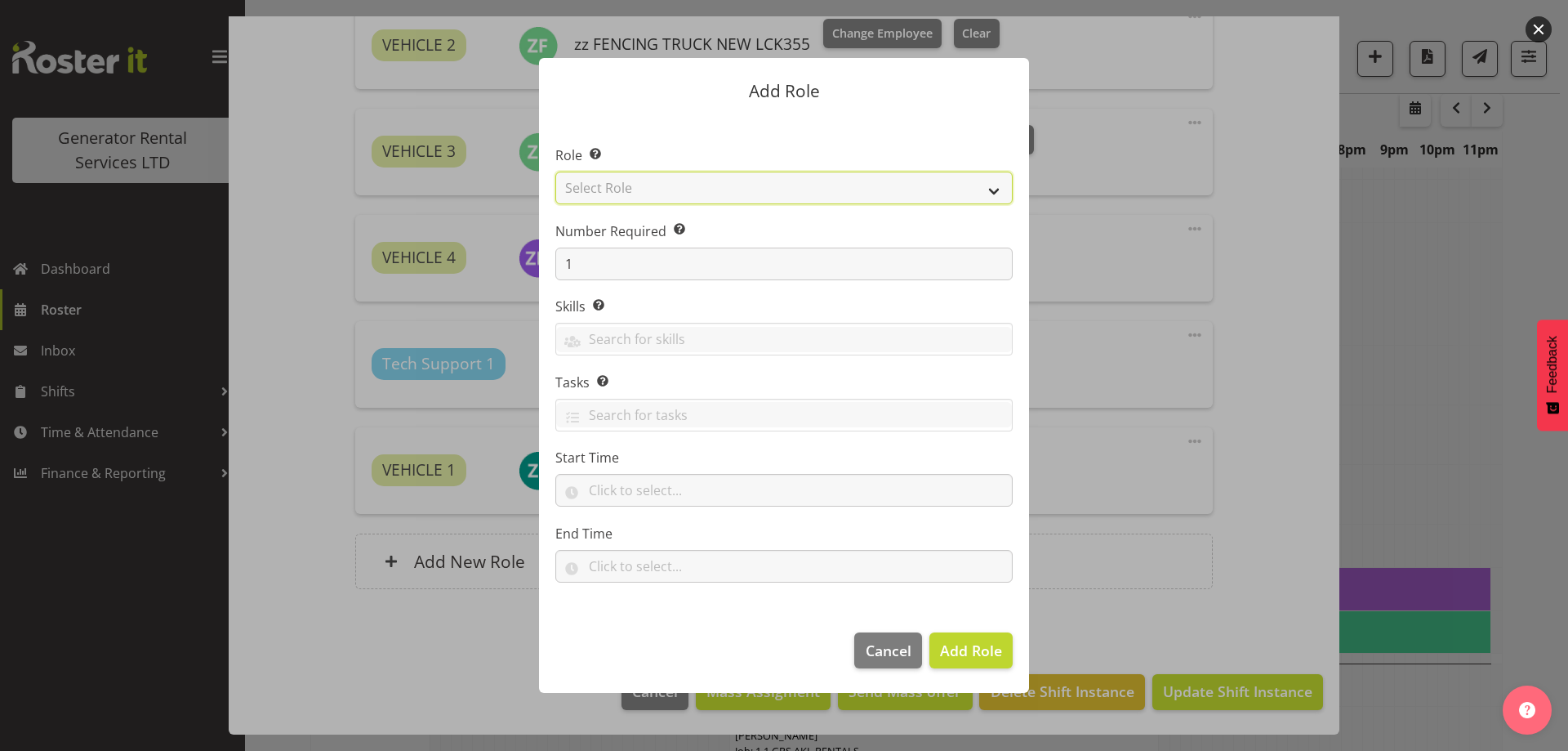
click at [674, 192] on select "Select Role Account Manager Electrician Engineering GM HSEQ manager MECH Mechan…" at bounding box center [784, 188] width 458 height 33
select select "20"
click at [555, 172] on select "Select Role Account Manager Electrician Engineering GM HSEQ manager MECH Mechan…" at bounding box center [784, 188] width 458 height 33
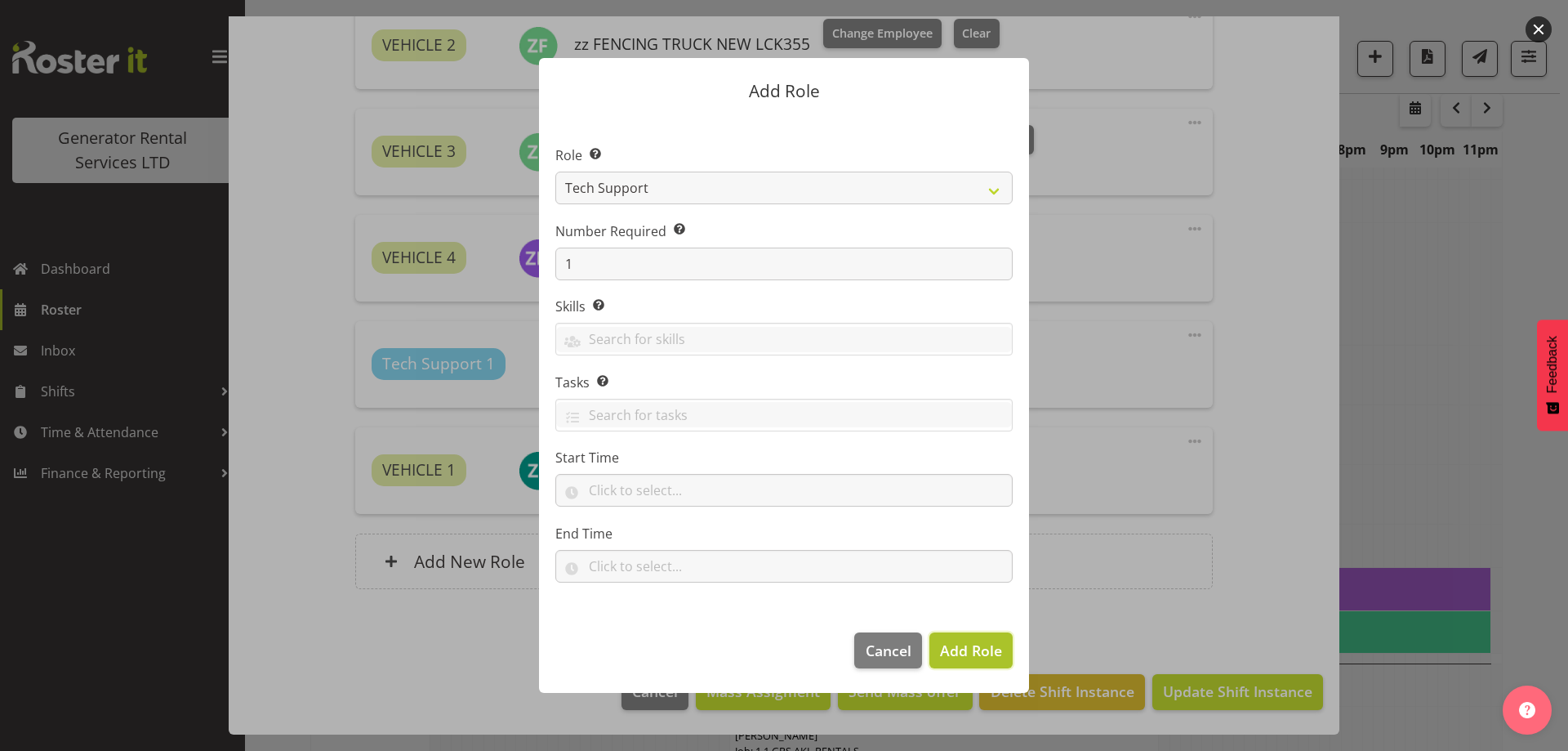
drag, startPoint x: 989, startPoint y: 648, endPoint x: 969, endPoint y: 633, distance: 25.0
click at [988, 648] on span "Add Role" at bounding box center [971, 650] width 62 height 20
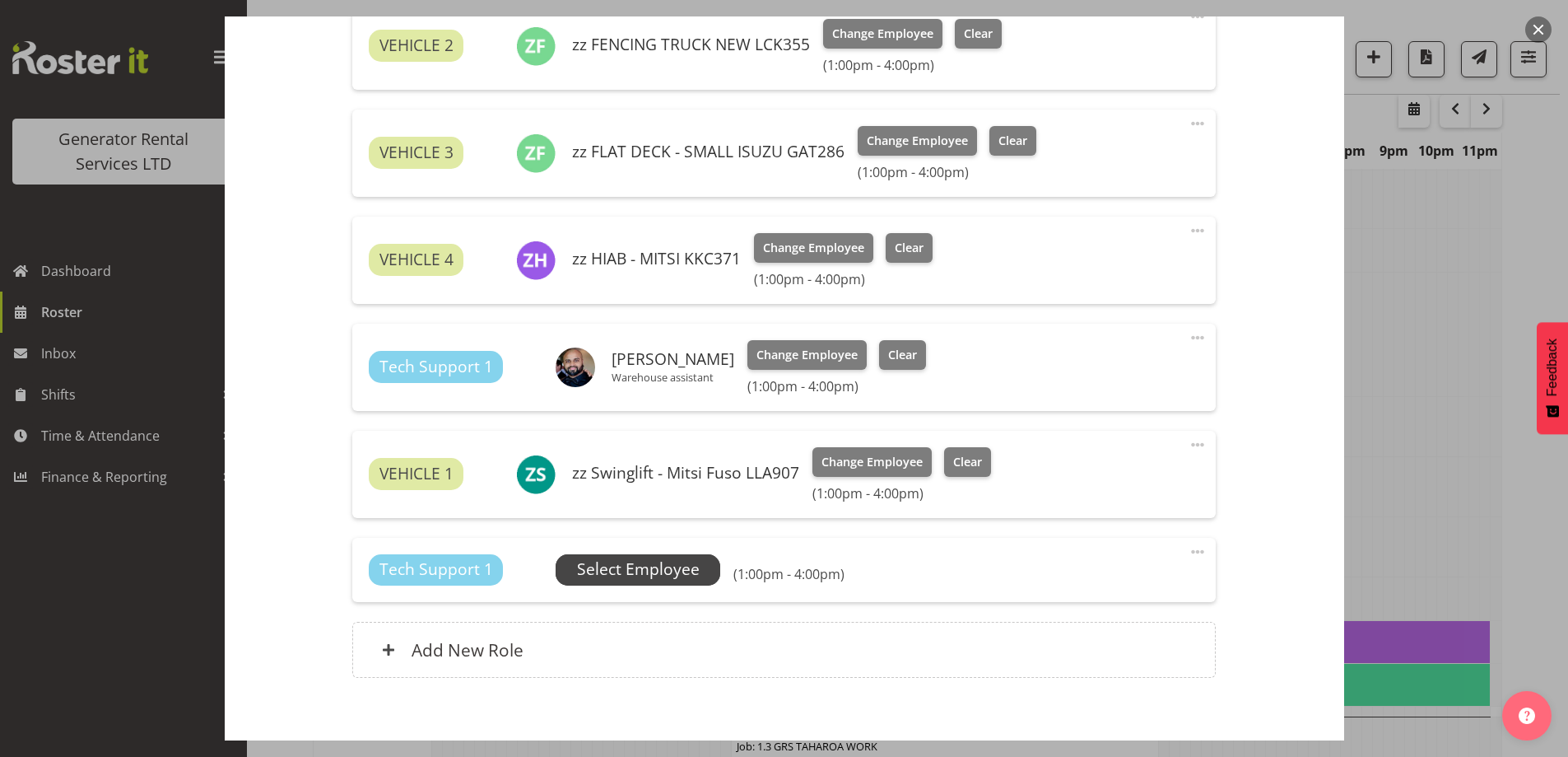
click at [660, 560] on span "Select Employee" at bounding box center [638, 569] width 123 height 24
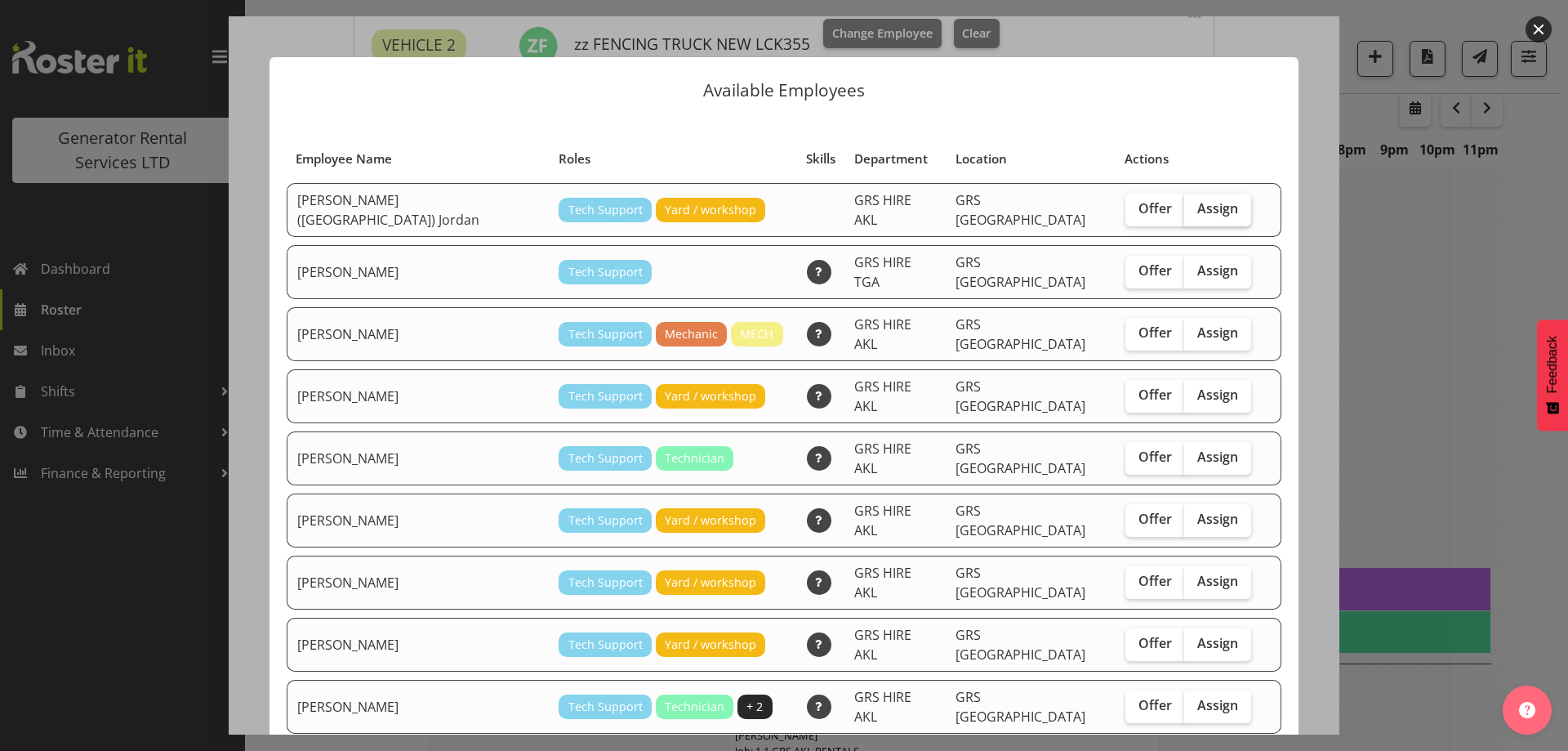
click at [1205, 201] on label "Assign" at bounding box center [1218, 210] width 67 height 33
click at [1195, 203] on input "Assign" at bounding box center [1190, 208] width 11 height 11
checkbox input "true"
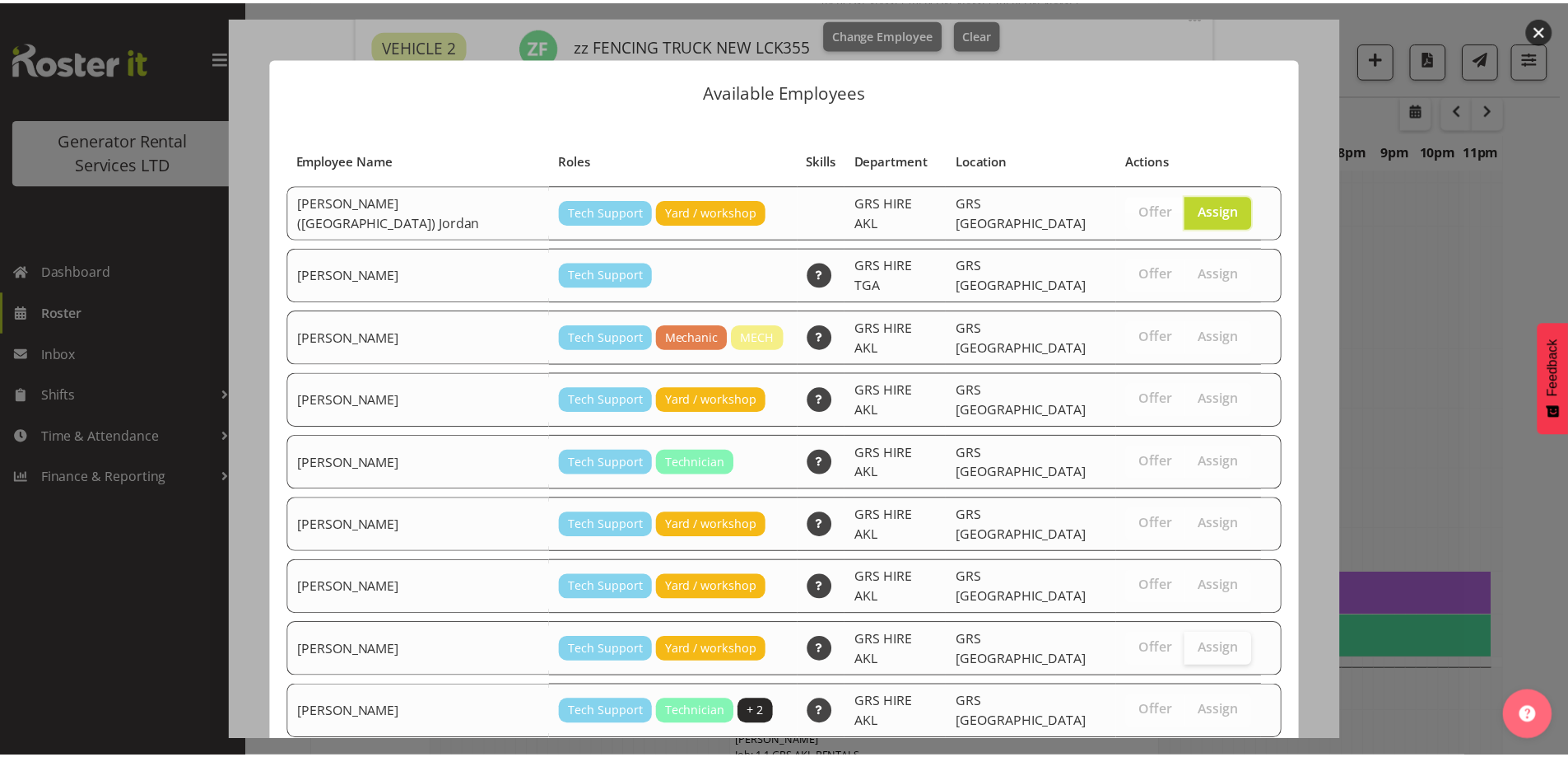
scroll to position [43, 0]
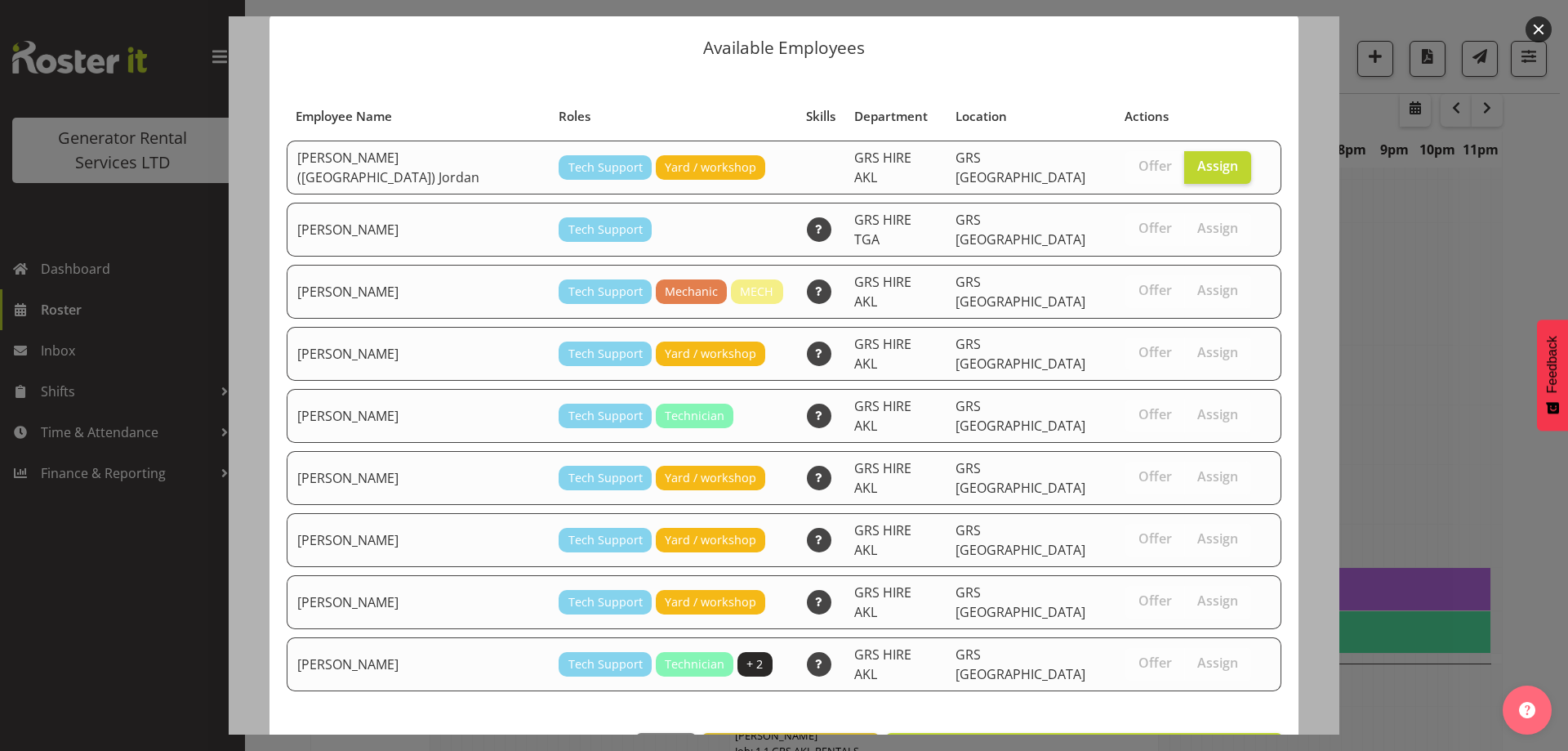
click at [1163, 717] on footer "Close View Unavailable Staff Assign [PERSON_NAME] ([GEOGRAPHIC_DATA]) Jordan" at bounding box center [784, 755] width 1029 height 77
click at [1164, 741] on span "Assign [PERSON_NAME] ([GEOGRAPHIC_DATA]) Jordan" at bounding box center [1084, 751] width 375 height 20
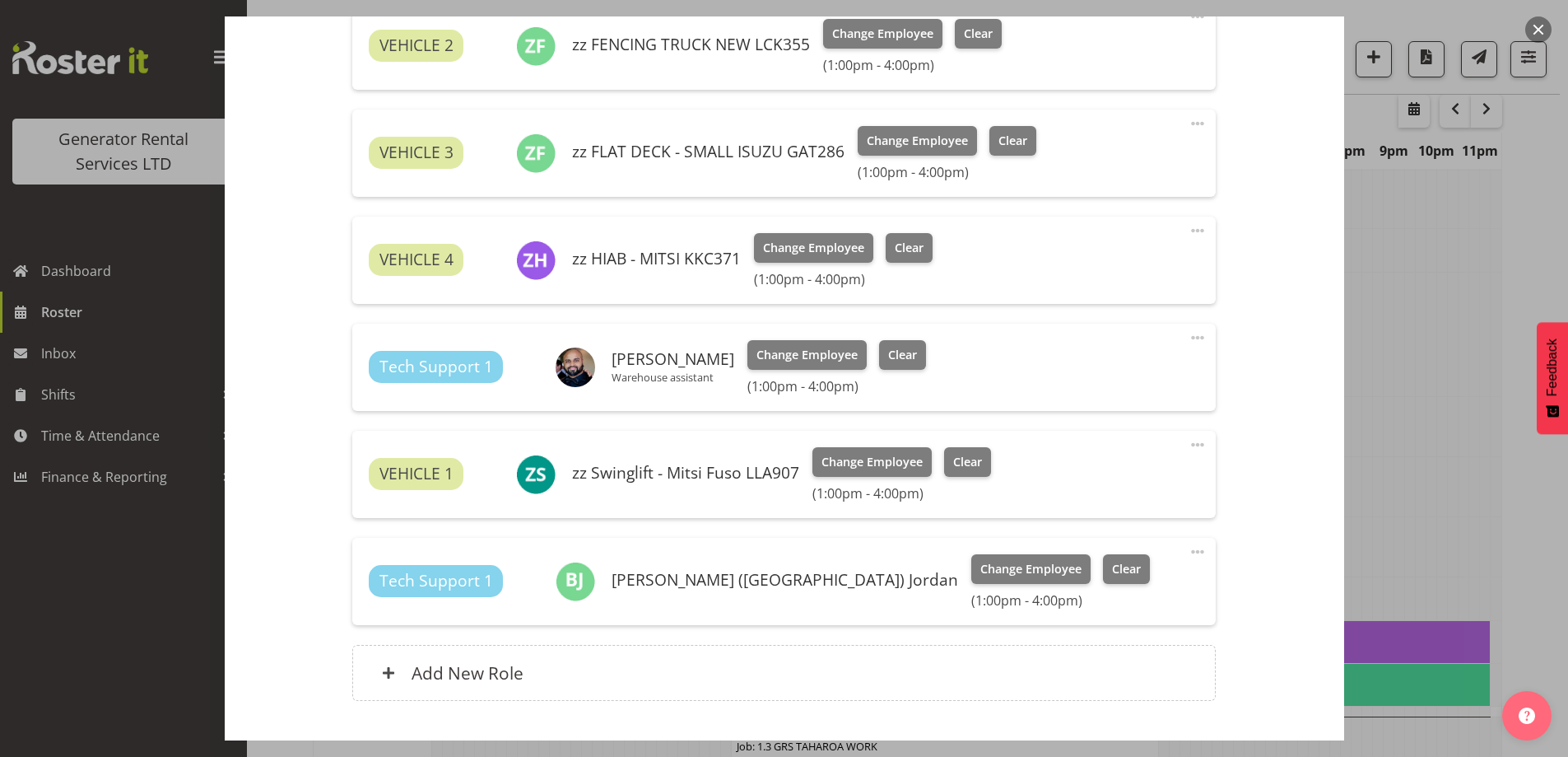
scroll to position [1256, 0]
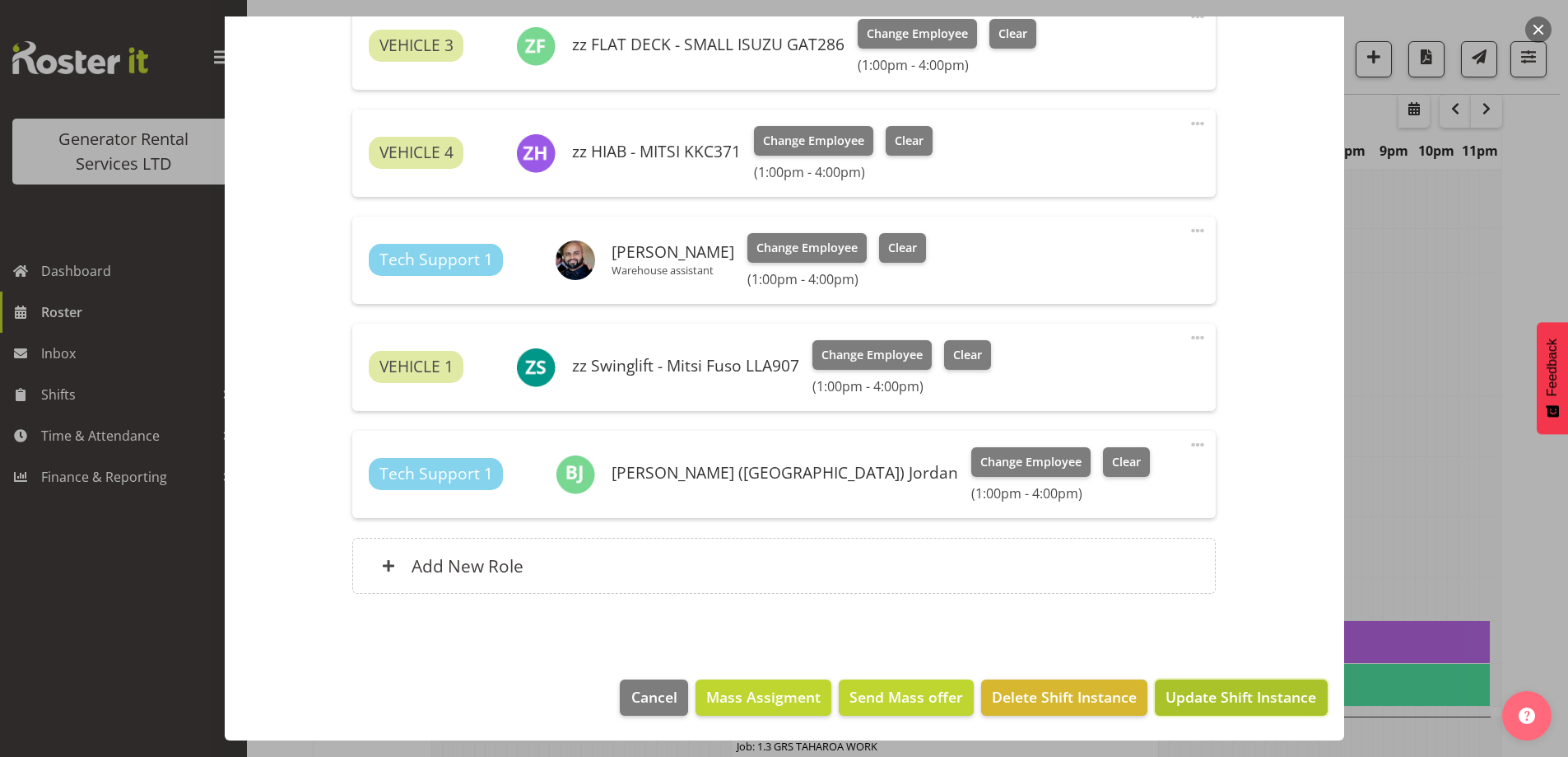
click at [1195, 703] on span "Update Shift Instance" at bounding box center [1241, 697] width 151 height 21
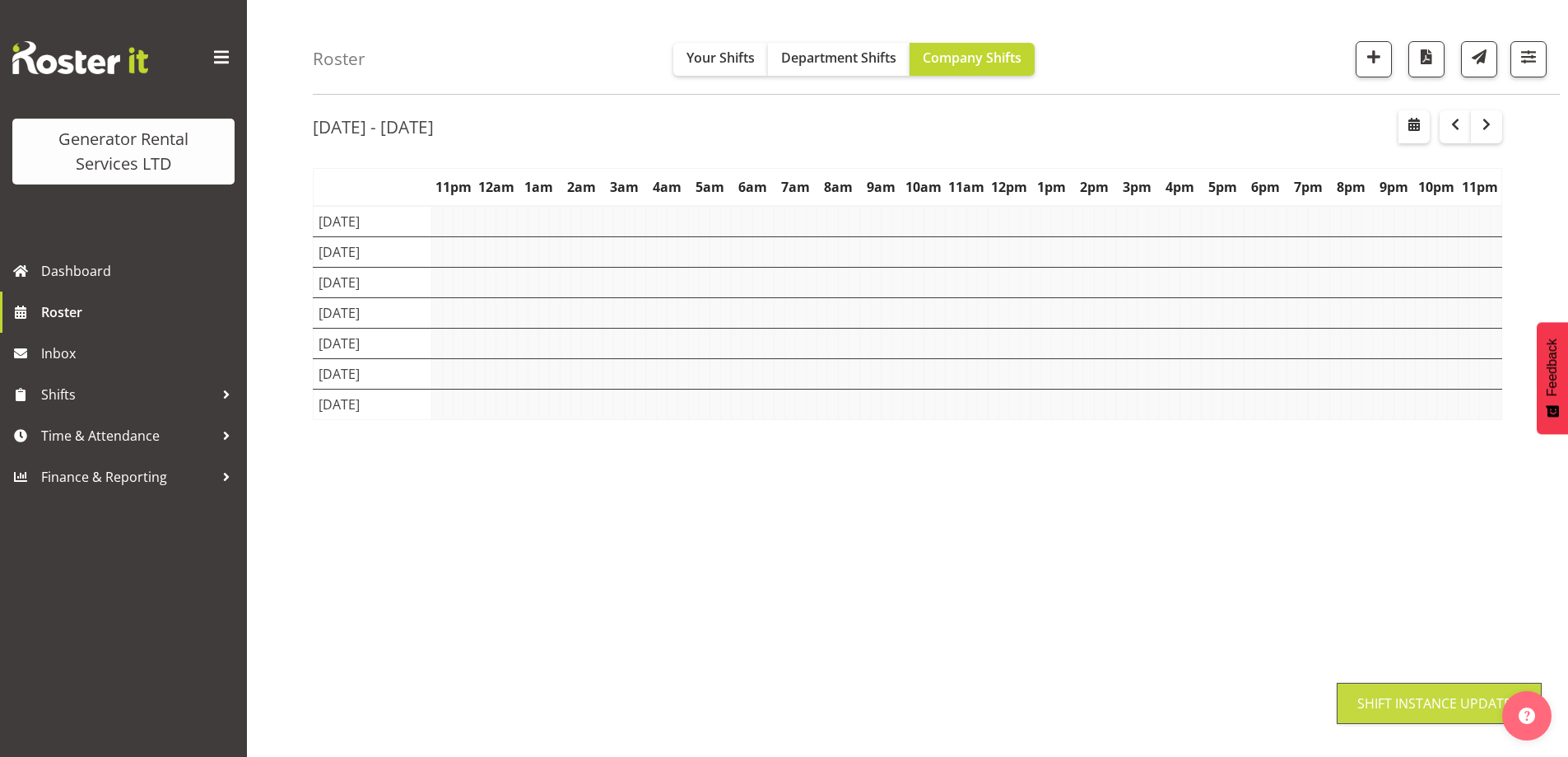
scroll to position [54, 0]
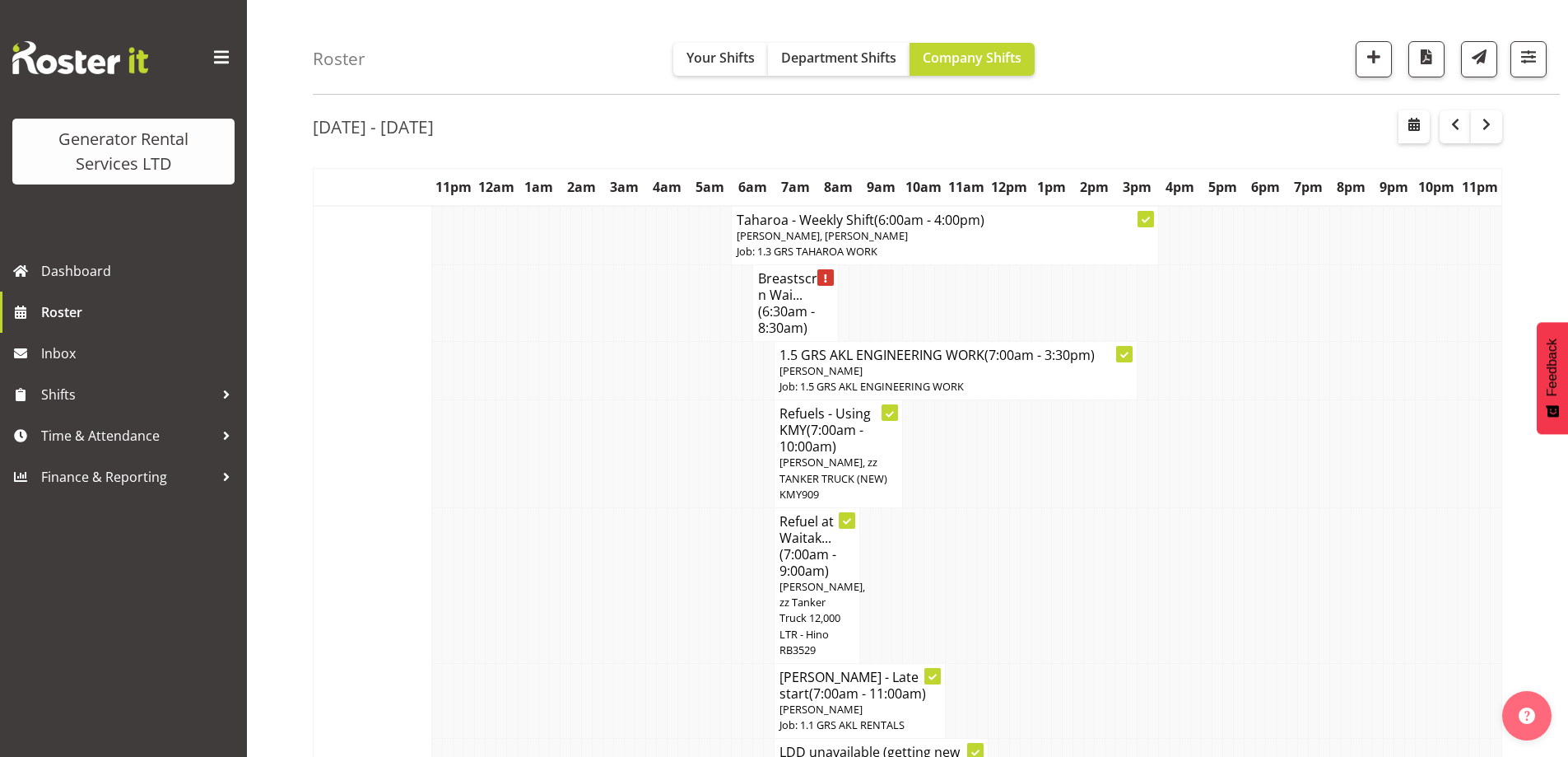
click at [668, 638] on td at bounding box center [673, 585] width 11 height 156
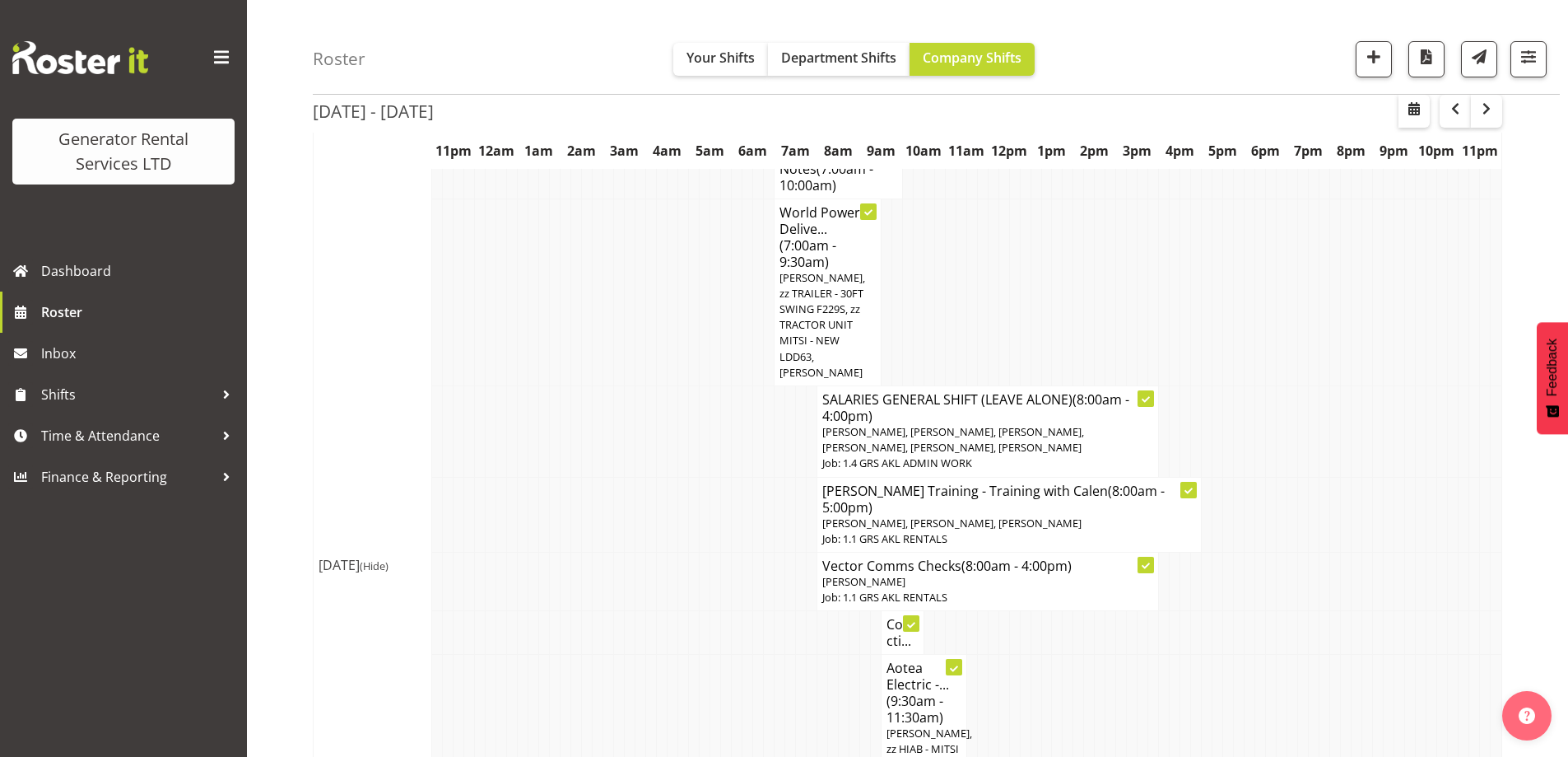
scroll to position [1895, 0]
click at [719, 612] on td at bounding box center [715, 633] width 11 height 44
click at [1009, 655] on td at bounding box center [1014, 717] width 11 height 125
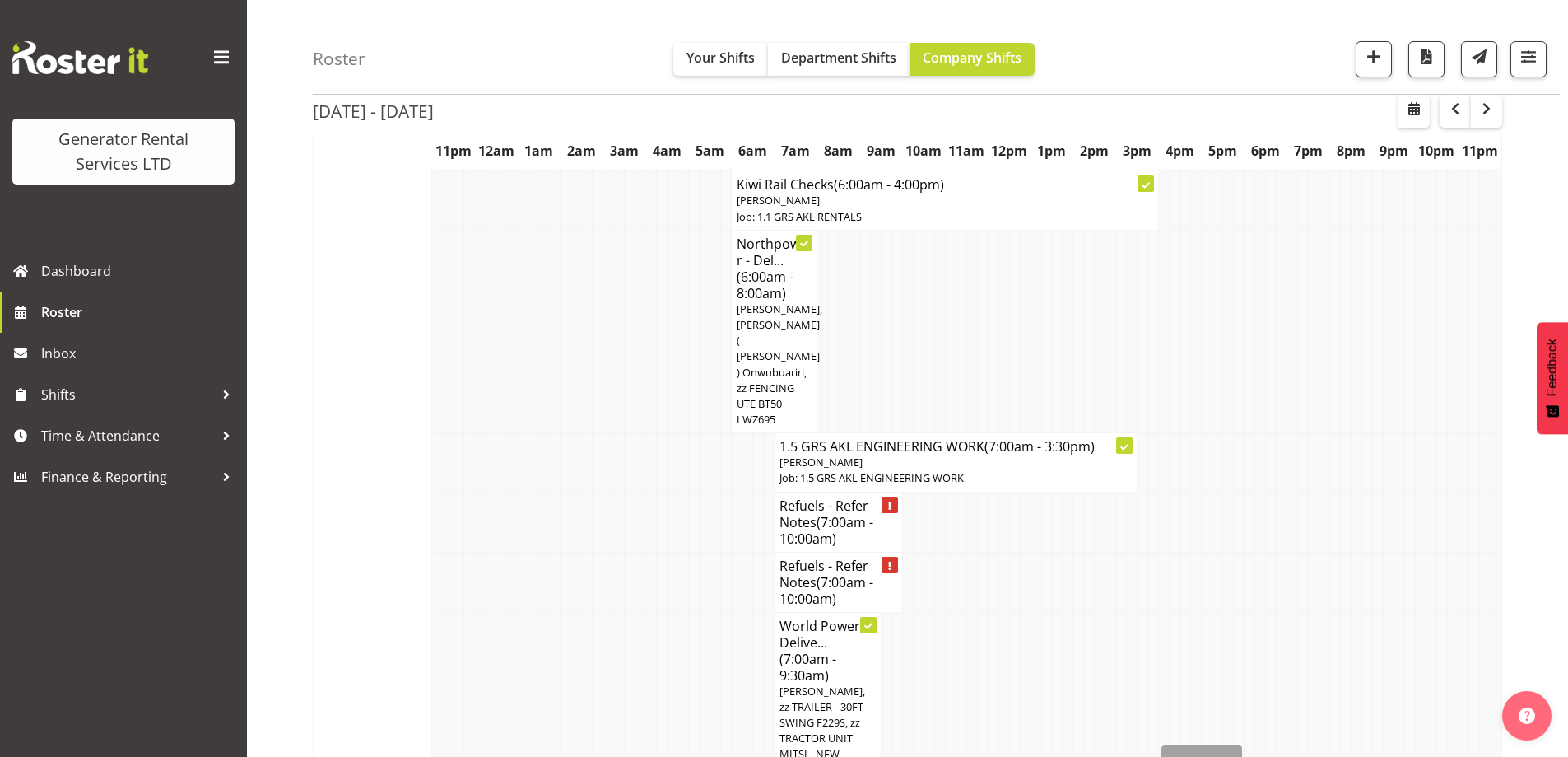
scroll to position [1400, 0]
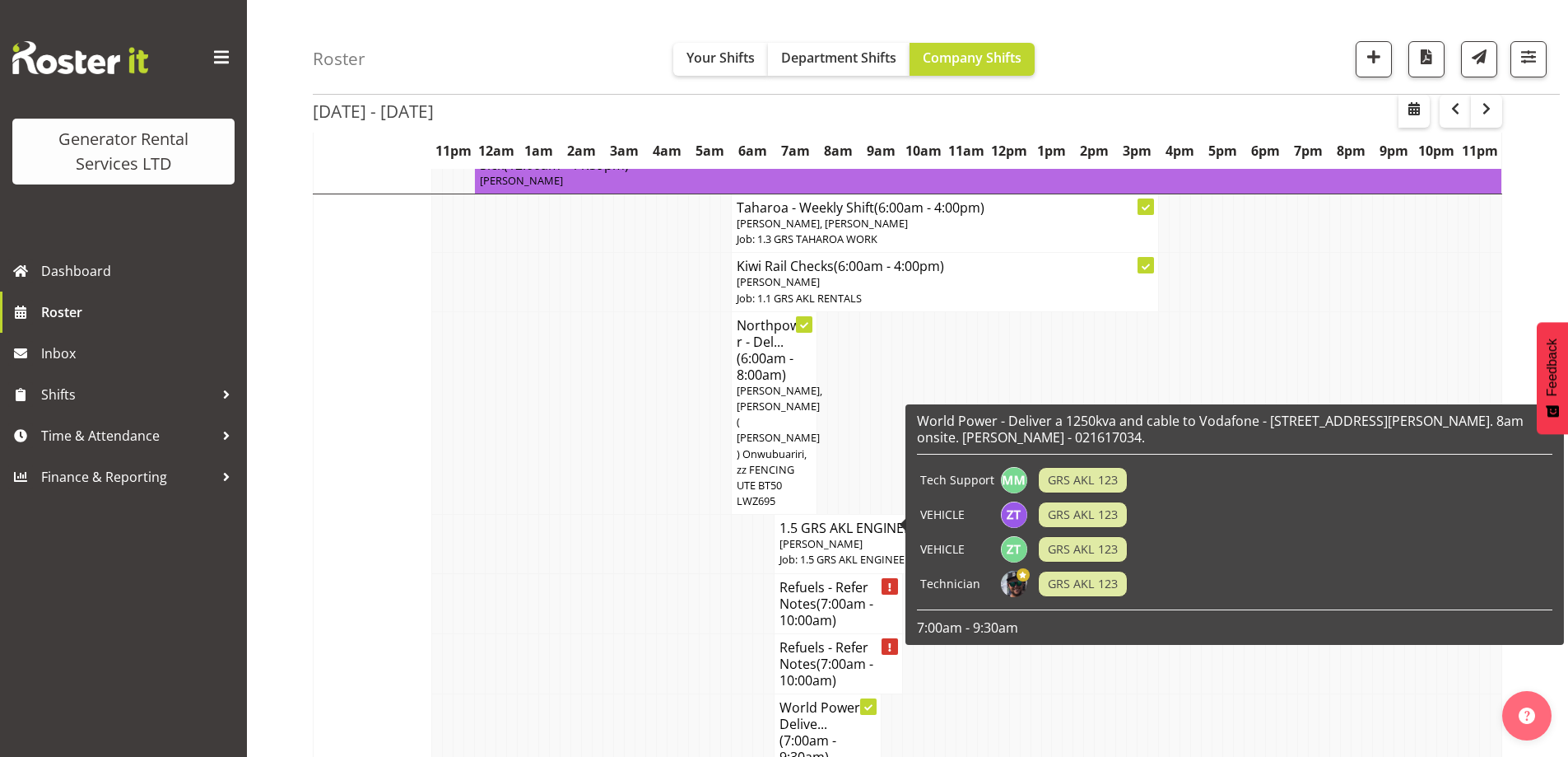
click at [844, 594] on span "(7:00am - 10:00am)" at bounding box center [827, 612] width 94 height 35
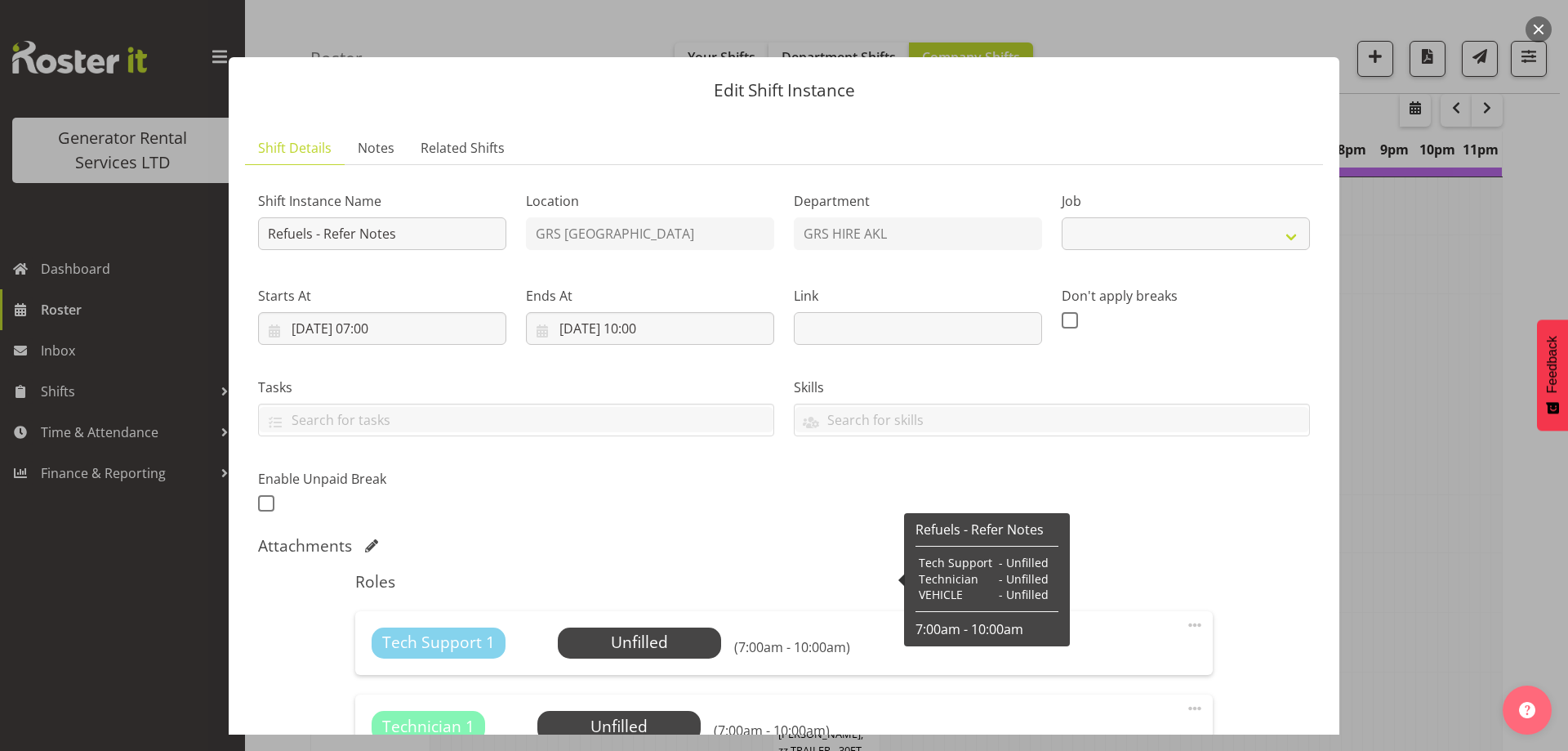
select select "9"
drag, startPoint x: 381, startPoint y: 146, endPoint x: 380, endPoint y: 130, distance: 16.0
click at [381, 136] on link "Notes" at bounding box center [376, 148] width 63 height 34
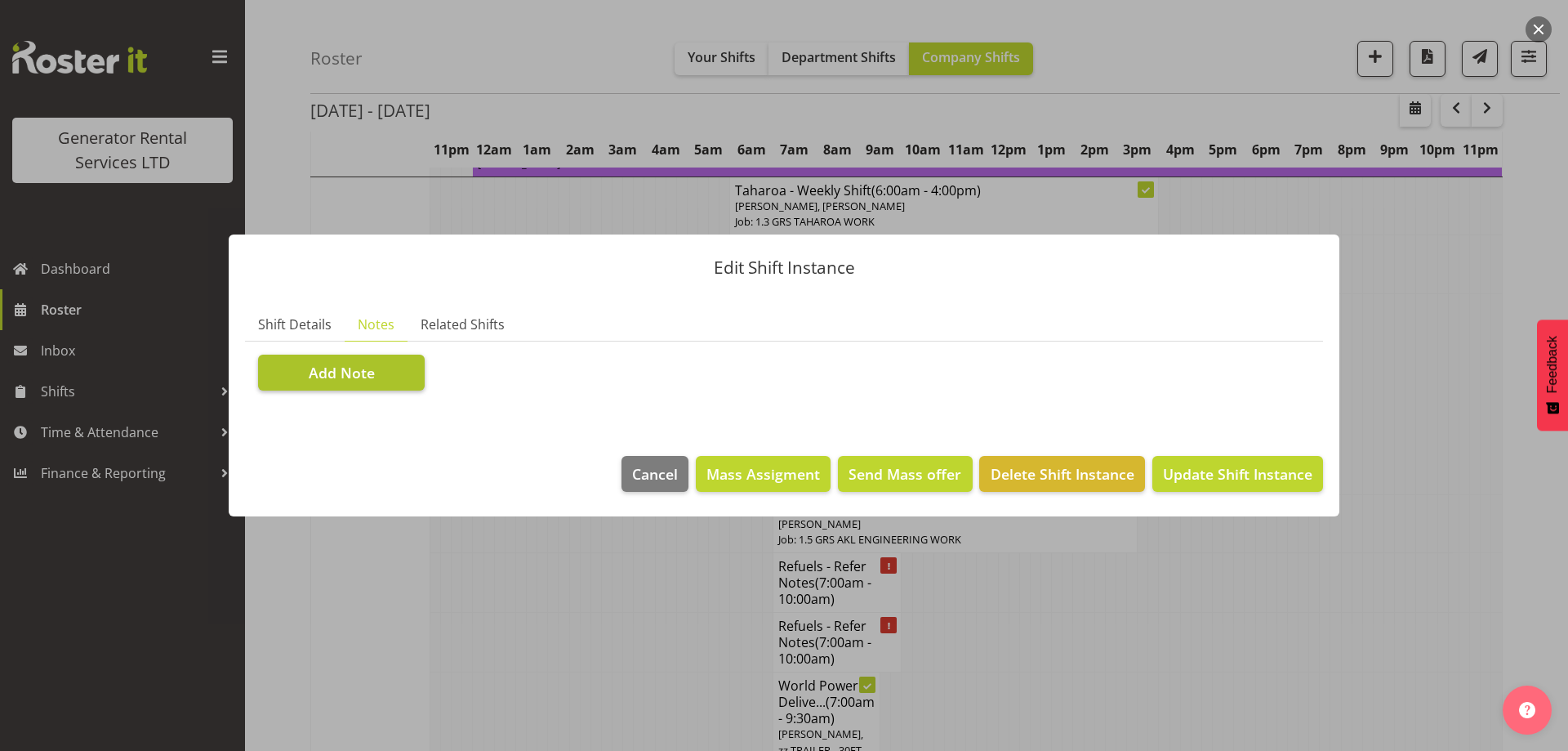
drag, startPoint x: 377, startPoint y: 393, endPoint x: 418, endPoint y: 379, distance: 43.3
click at [378, 393] on section "Shift Instance Name Refuels - Refer Notes Location GRS Auckland Department GRS …" at bounding box center [784, 373] width 1078 height 62
click at [411, 382] on button "Add Note" at bounding box center [341, 373] width 167 height 36
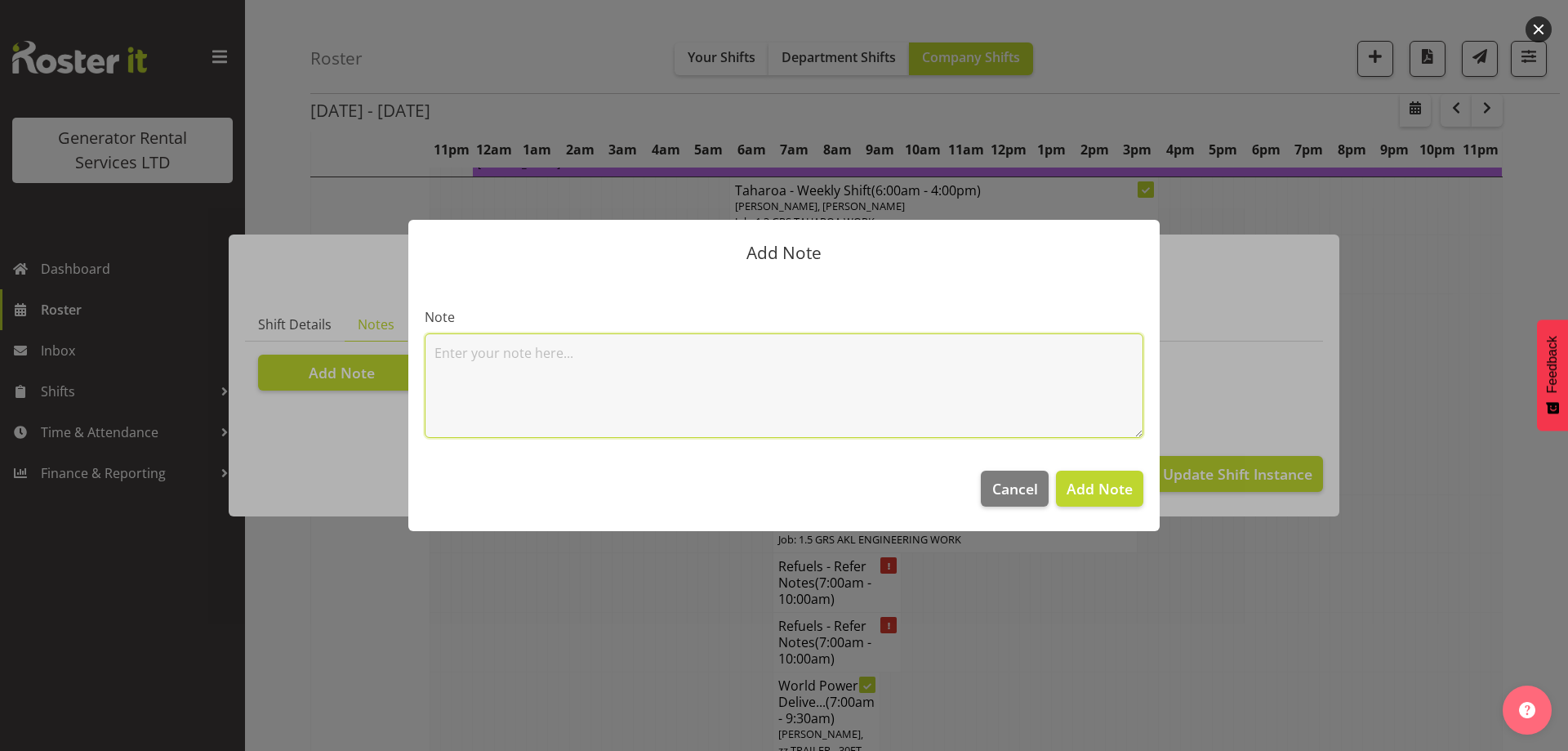
click at [601, 353] on textarea at bounding box center [784, 386] width 719 height 105
paste textarea "100kva @ Macrennie Construction Site, [STREET_ADDRESS][PERSON_NAME] (There is a…"
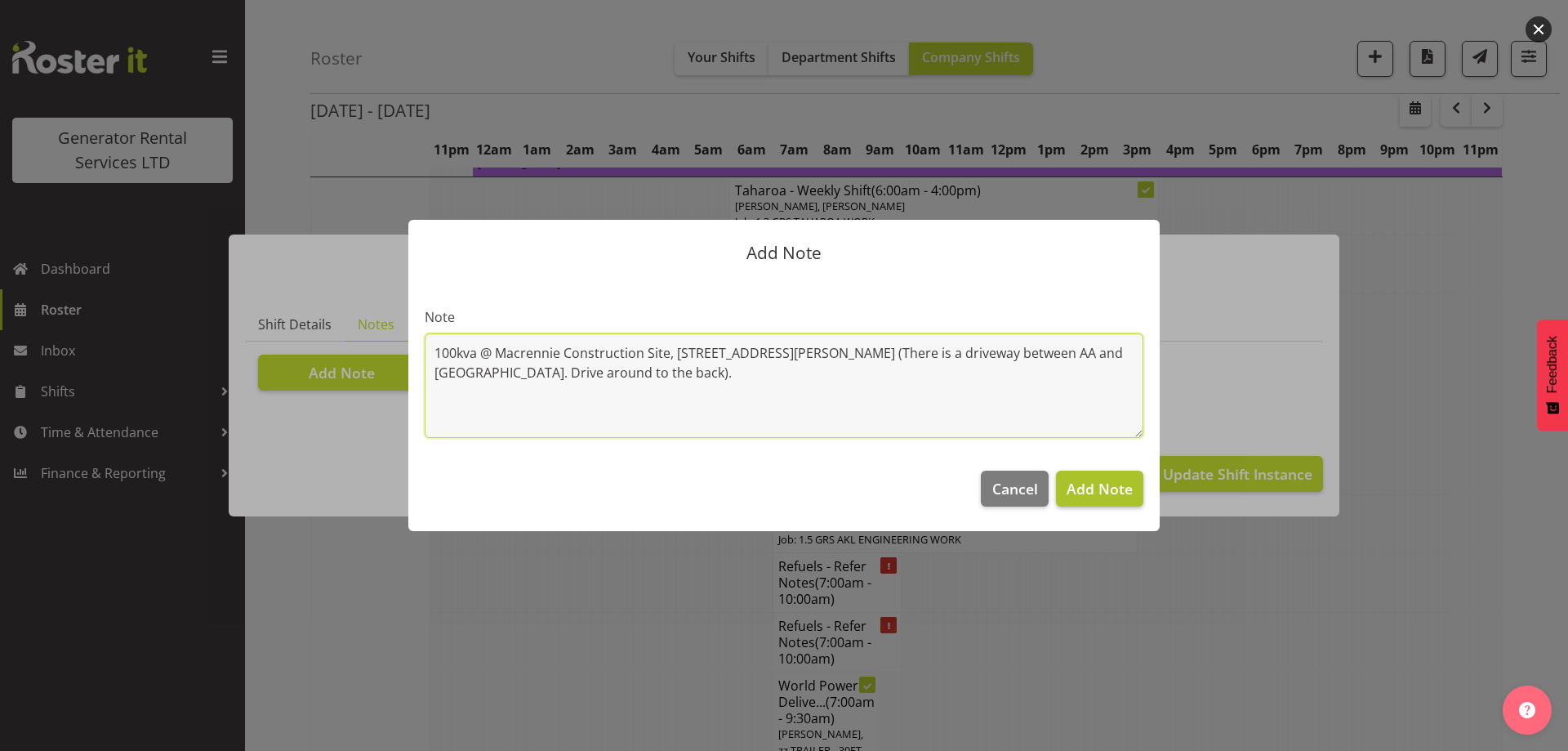
type textarea "100kva @ Macrennie Construction Site, [STREET_ADDRESS][PERSON_NAME] (There is a…"
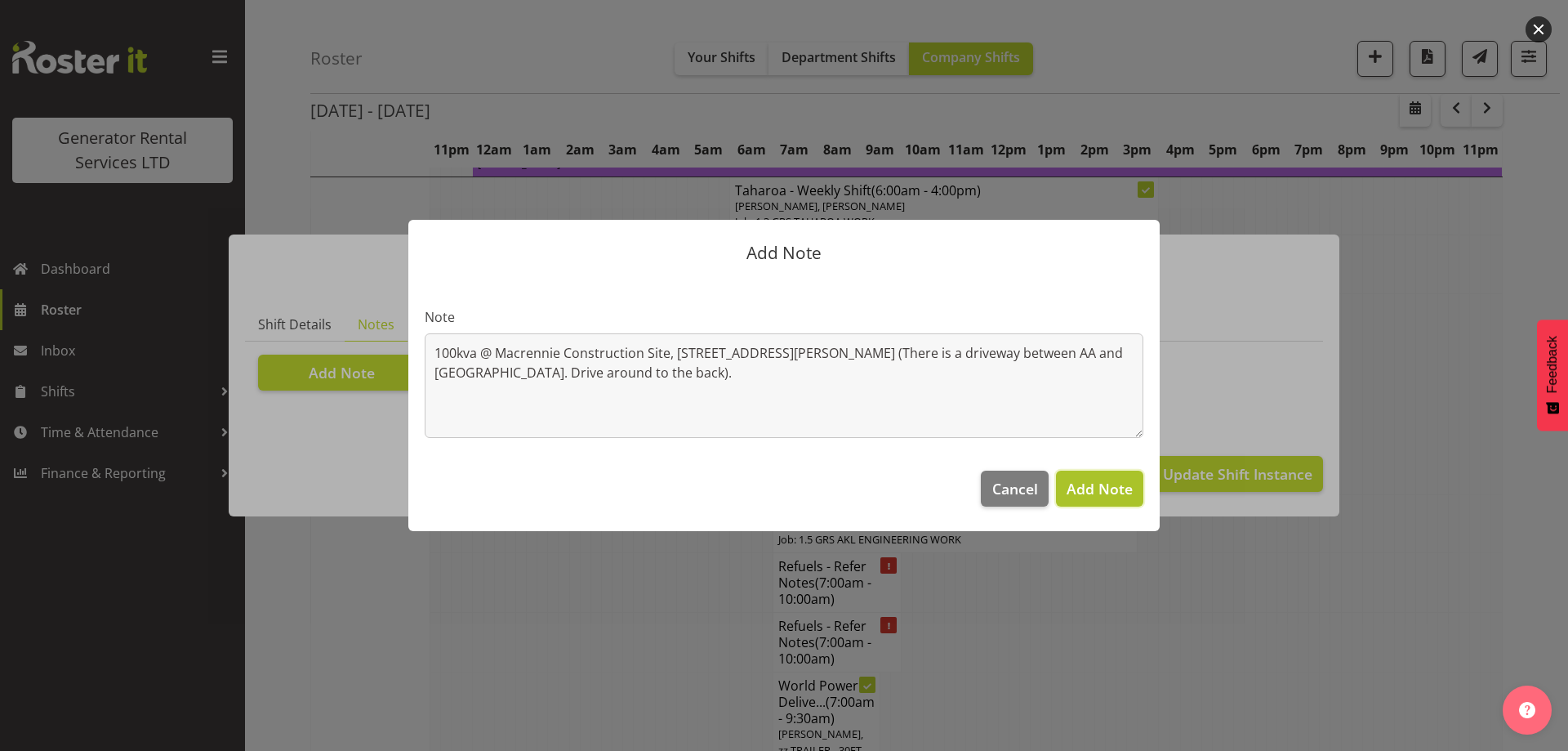
click at [1089, 486] on span "Add Note" at bounding box center [1100, 489] width 66 height 20
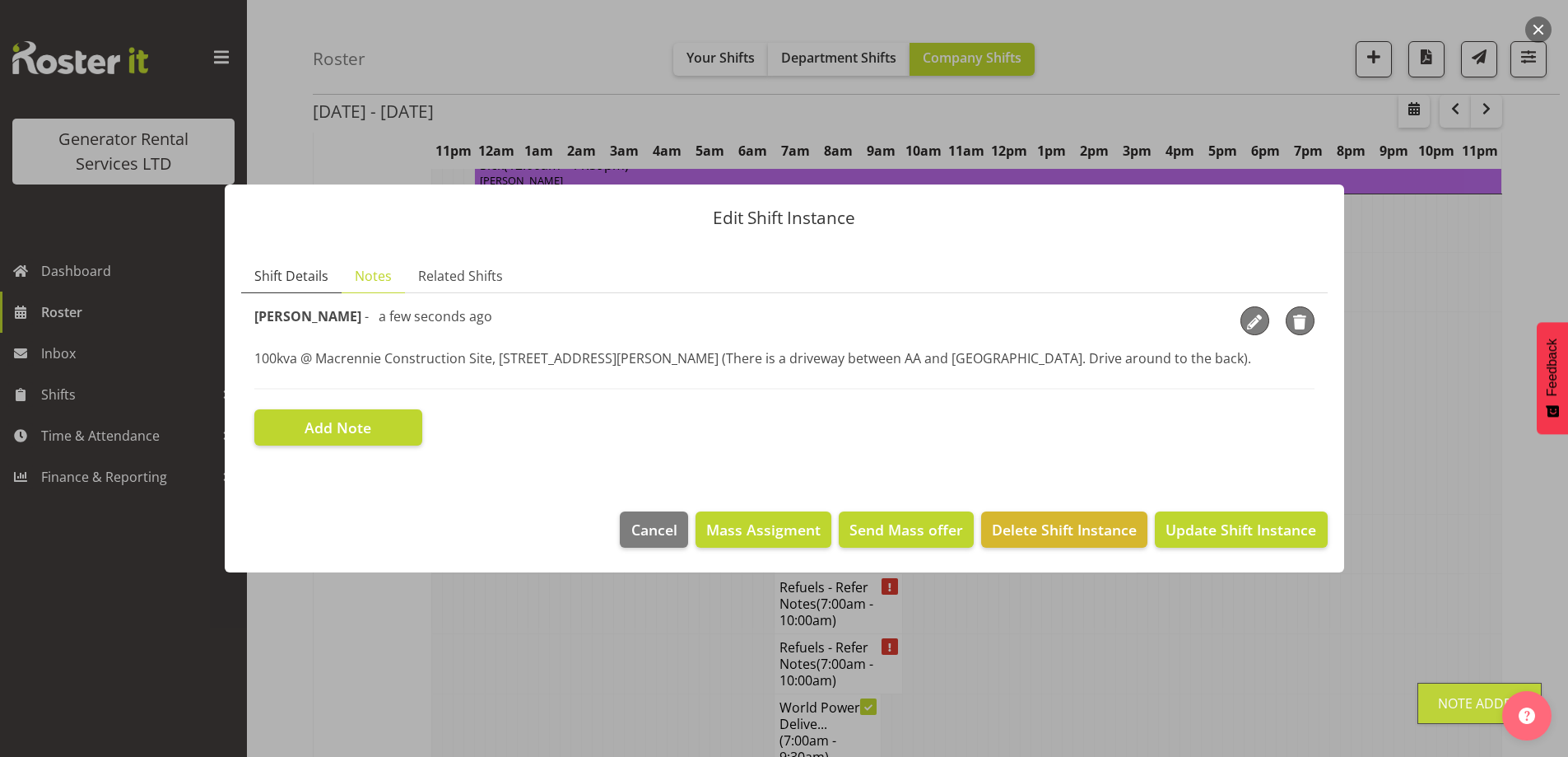
click at [272, 272] on span "Shift Details" at bounding box center [291, 276] width 74 height 20
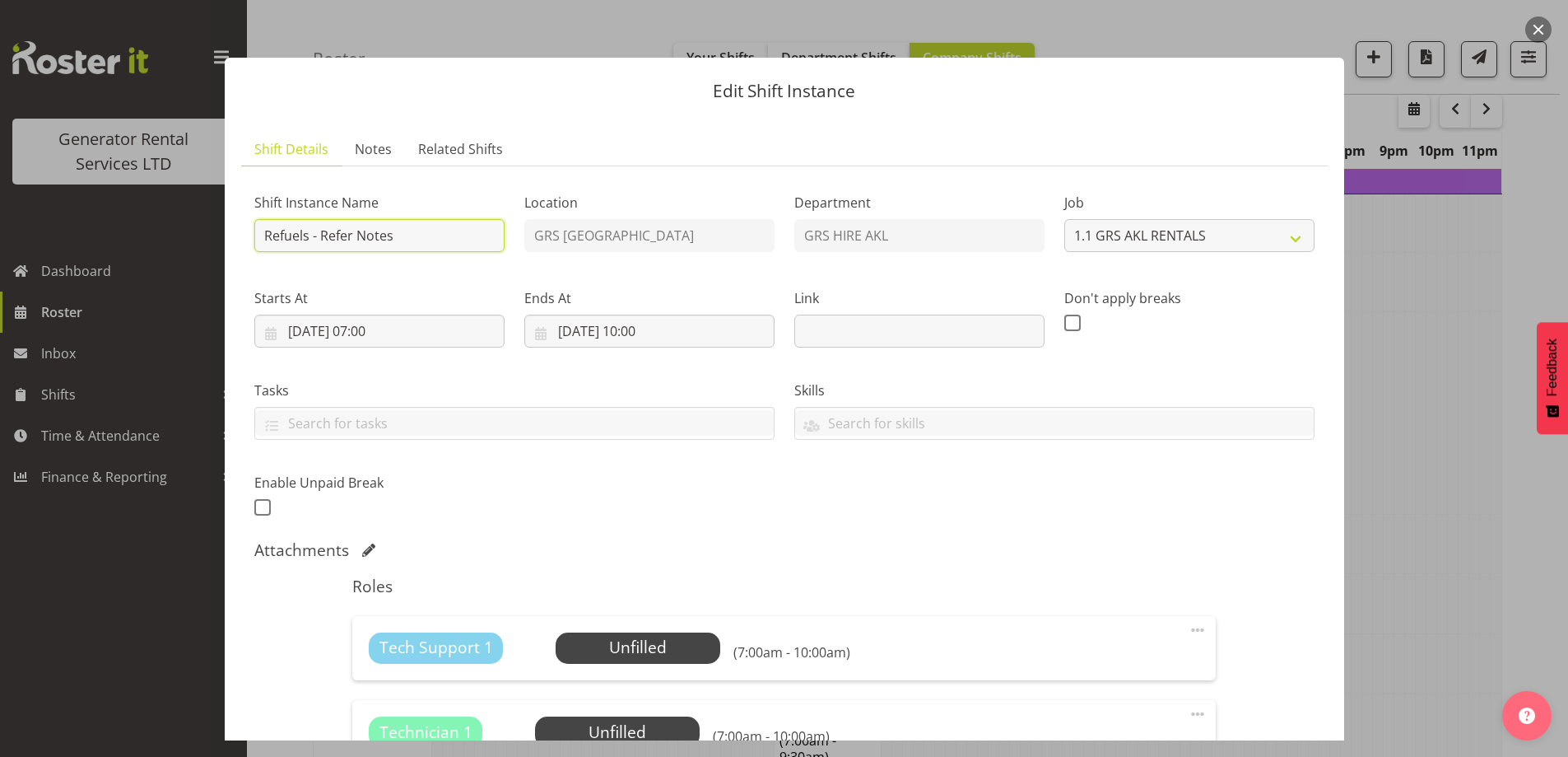
drag, startPoint x: 344, startPoint y: 244, endPoint x: 322, endPoint y: 243, distance: 22.0
click at [322, 243] on input "Refuels - Refer Notes" at bounding box center [379, 235] width 250 height 33
type input "Refuels - Using KMY"
click at [366, 153] on span "Notes" at bounding box center [373, 149] width 37 height 20
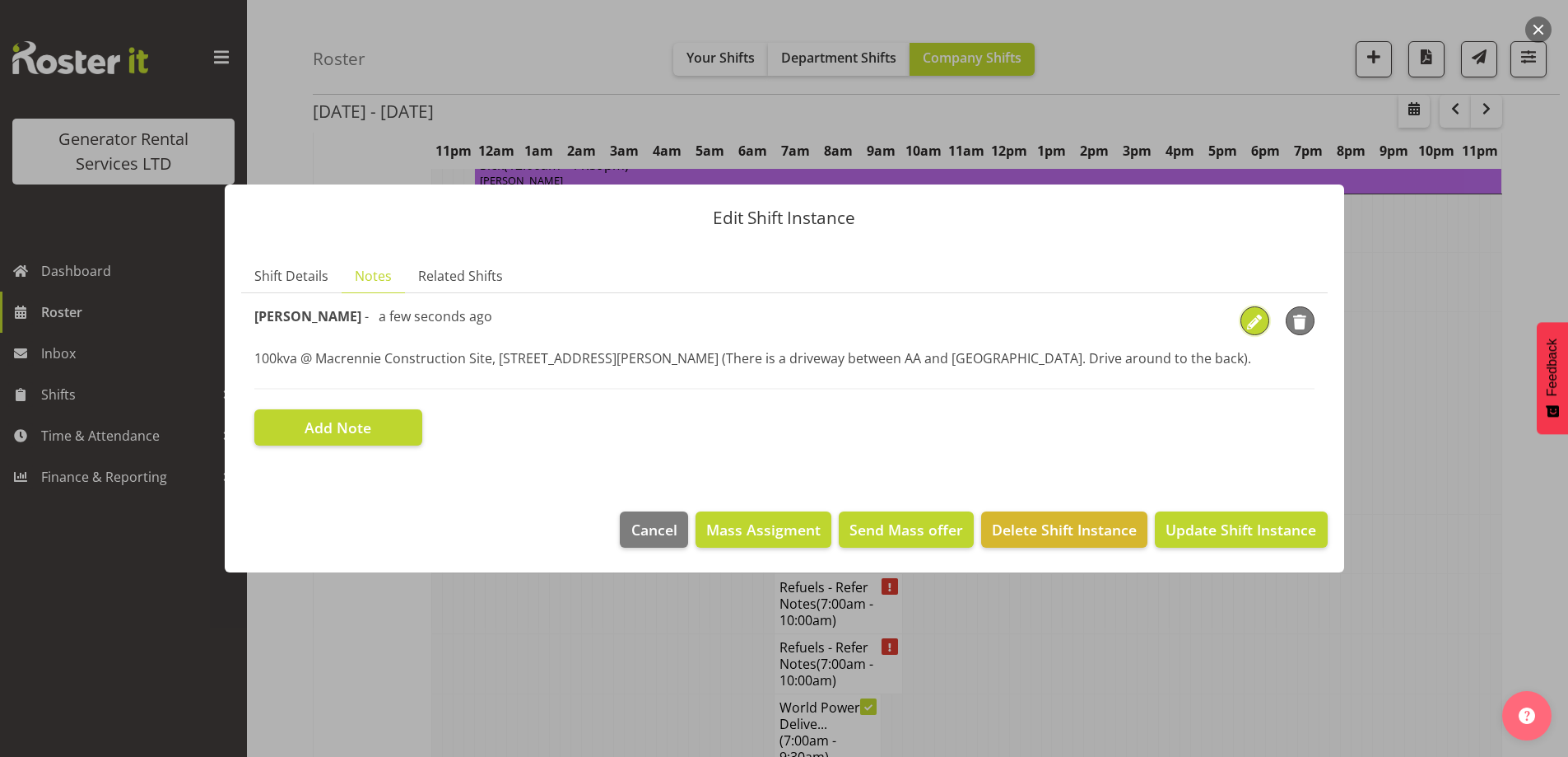
click at [1250, 318] on span "button" at bounding box center [1254, 322] width 25 height 25
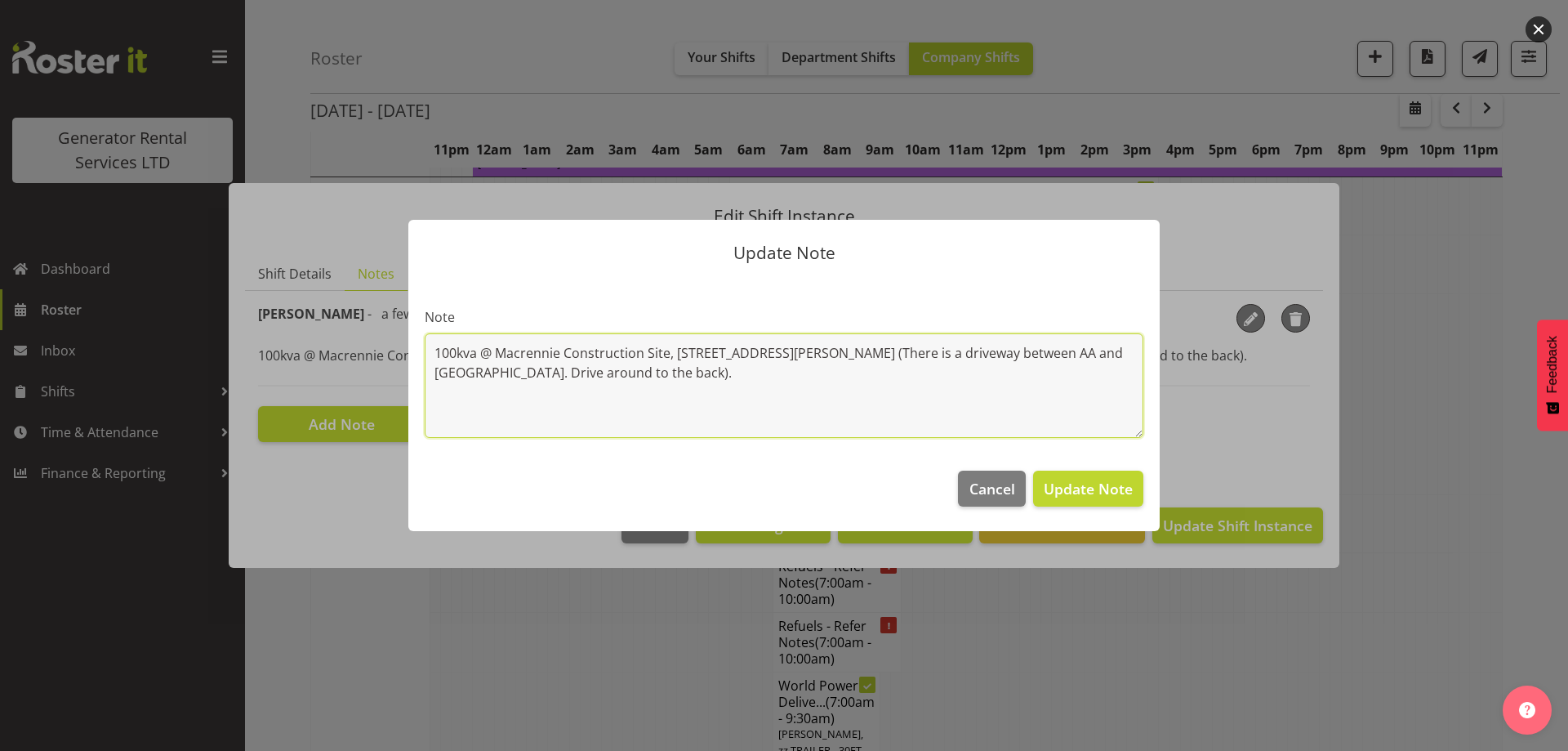
click at [573, 385] on textarea "100kva @ Macrennie Construction Site, [STREET_ADDRESS][PERSON_NAME] (There is a…" at bounding box center [784, 386] width 719 height 105
paste textarea "#115 @ [STREET_ADDRESS][PERSON_NAME] (Pilehire)"
type textarea "100kva @ Macrennie Construction Site, [STREET_ADDRESS][PERSON_NAME] (There is a…"
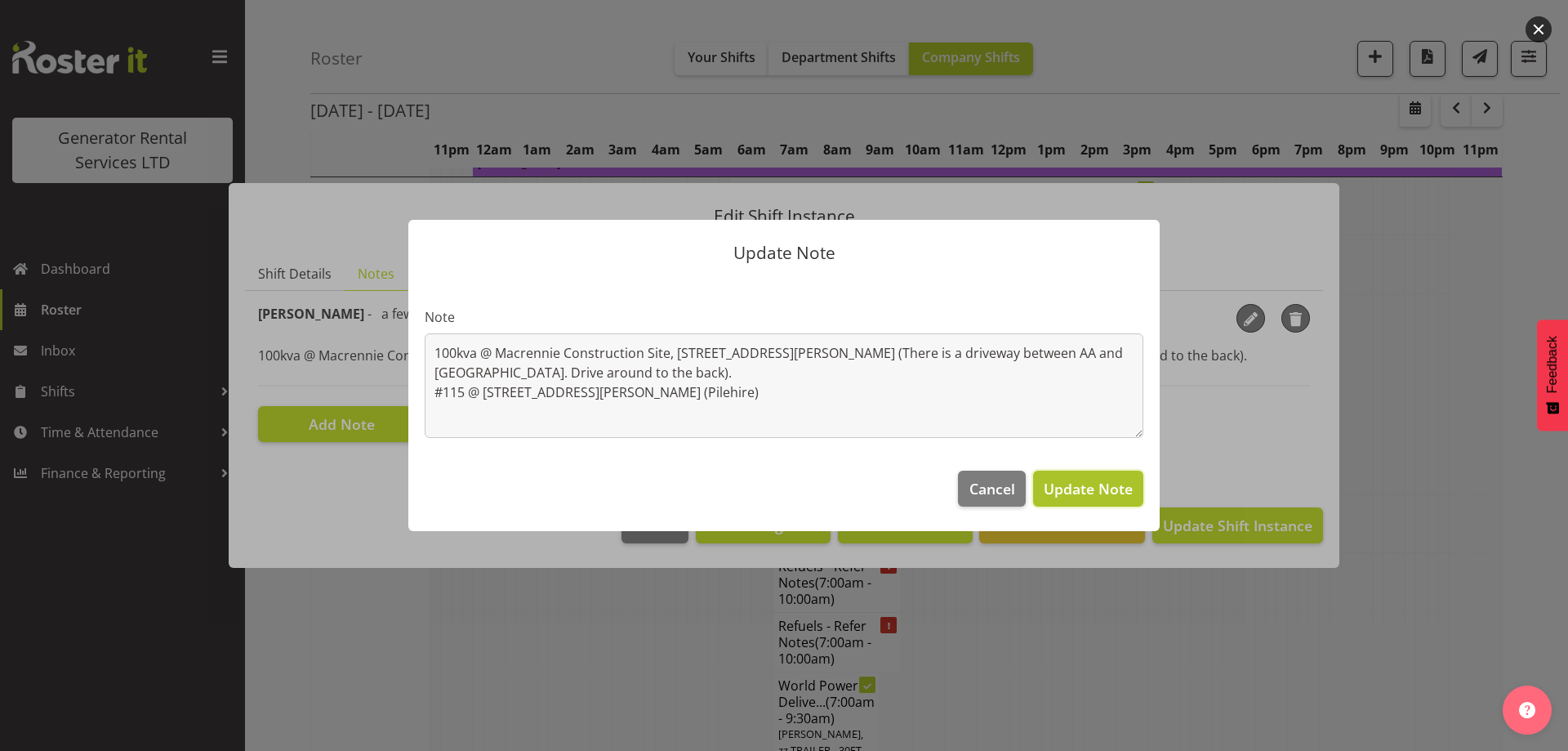
click at [1075, 484] on span "Update Note" at bounding box center [1088, 489] width 89 height 20
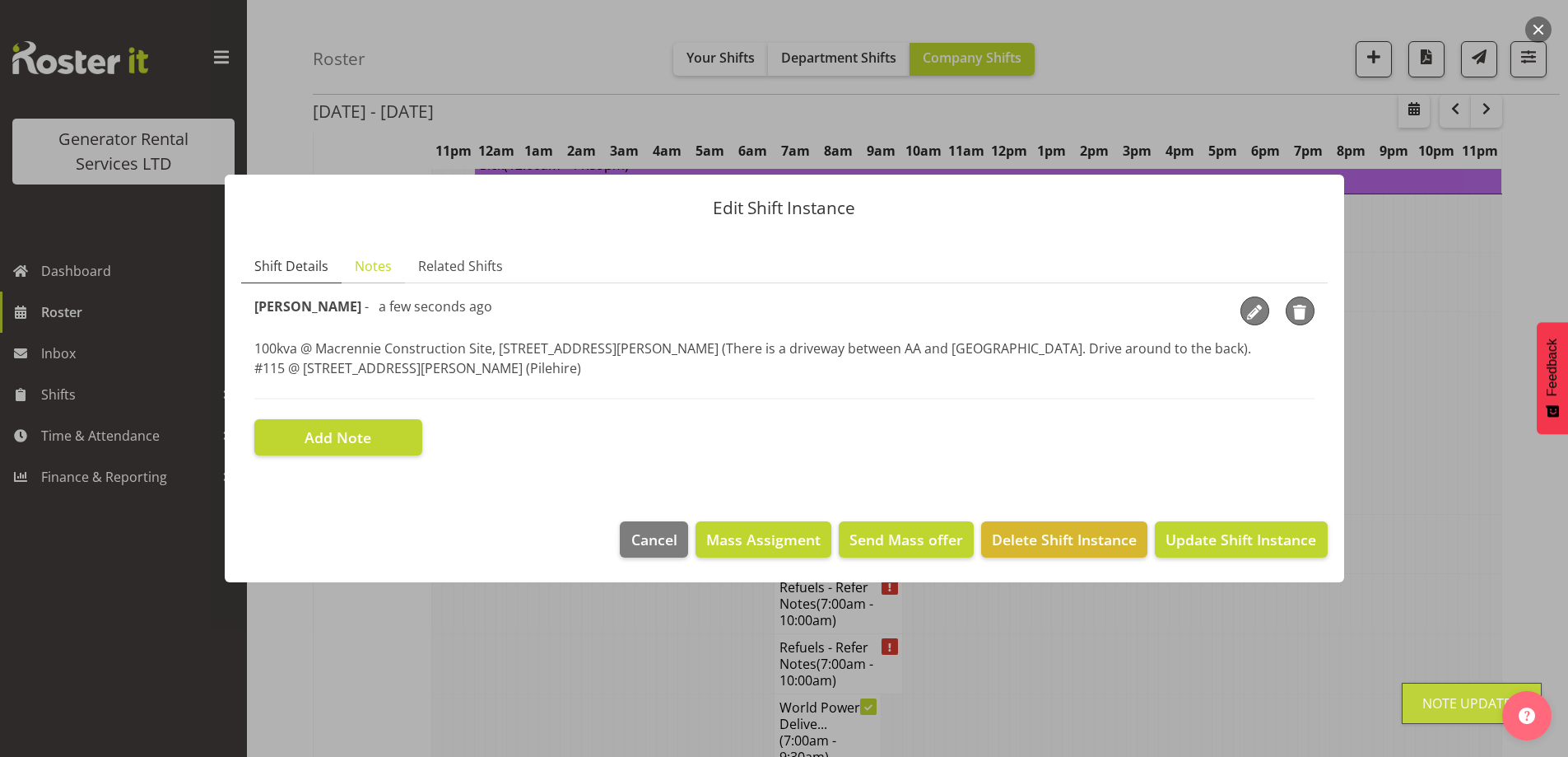
click at [290, 266] on span "Shift Details" at bounding box center [291, 266] width 74 height 20
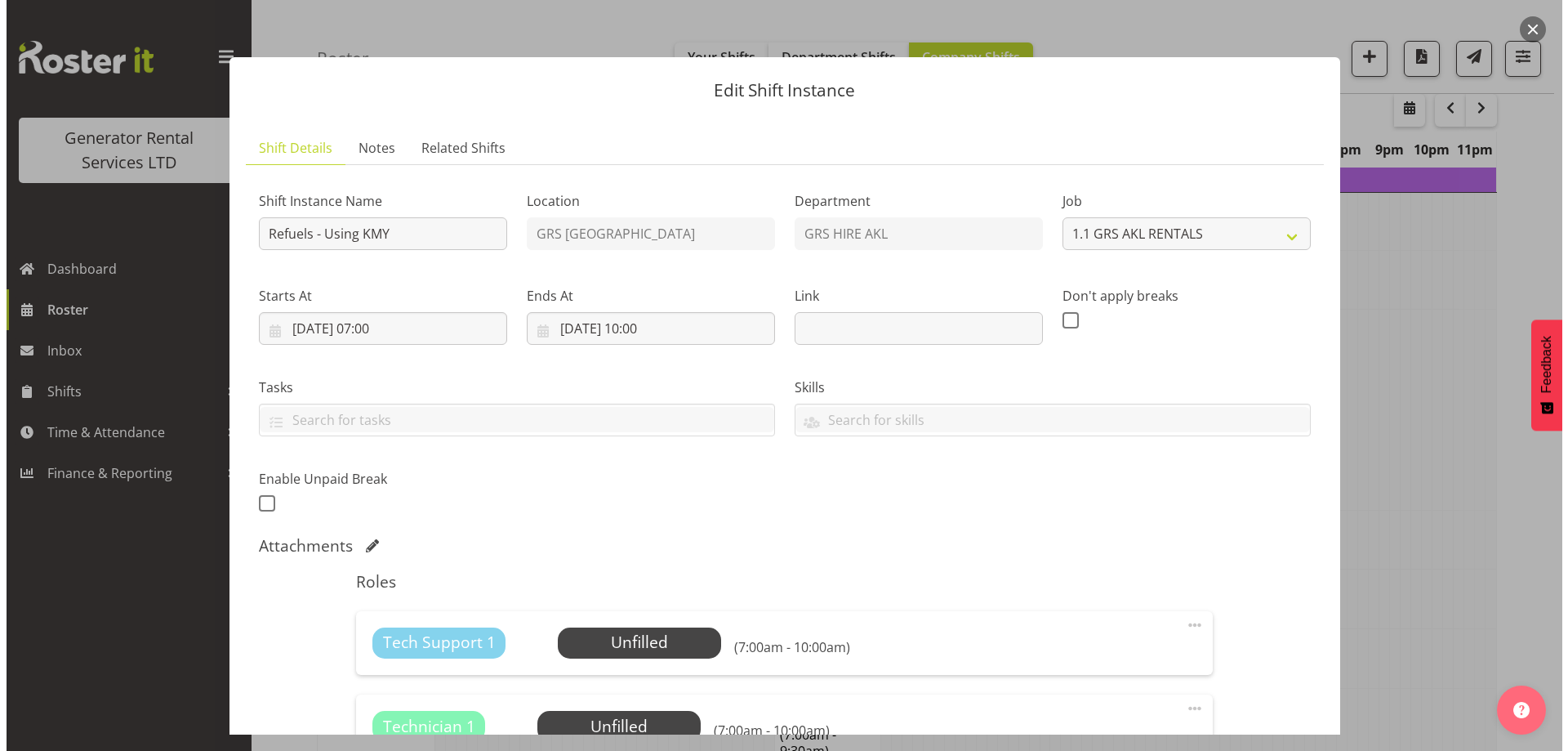
scroll to position [328, 0]
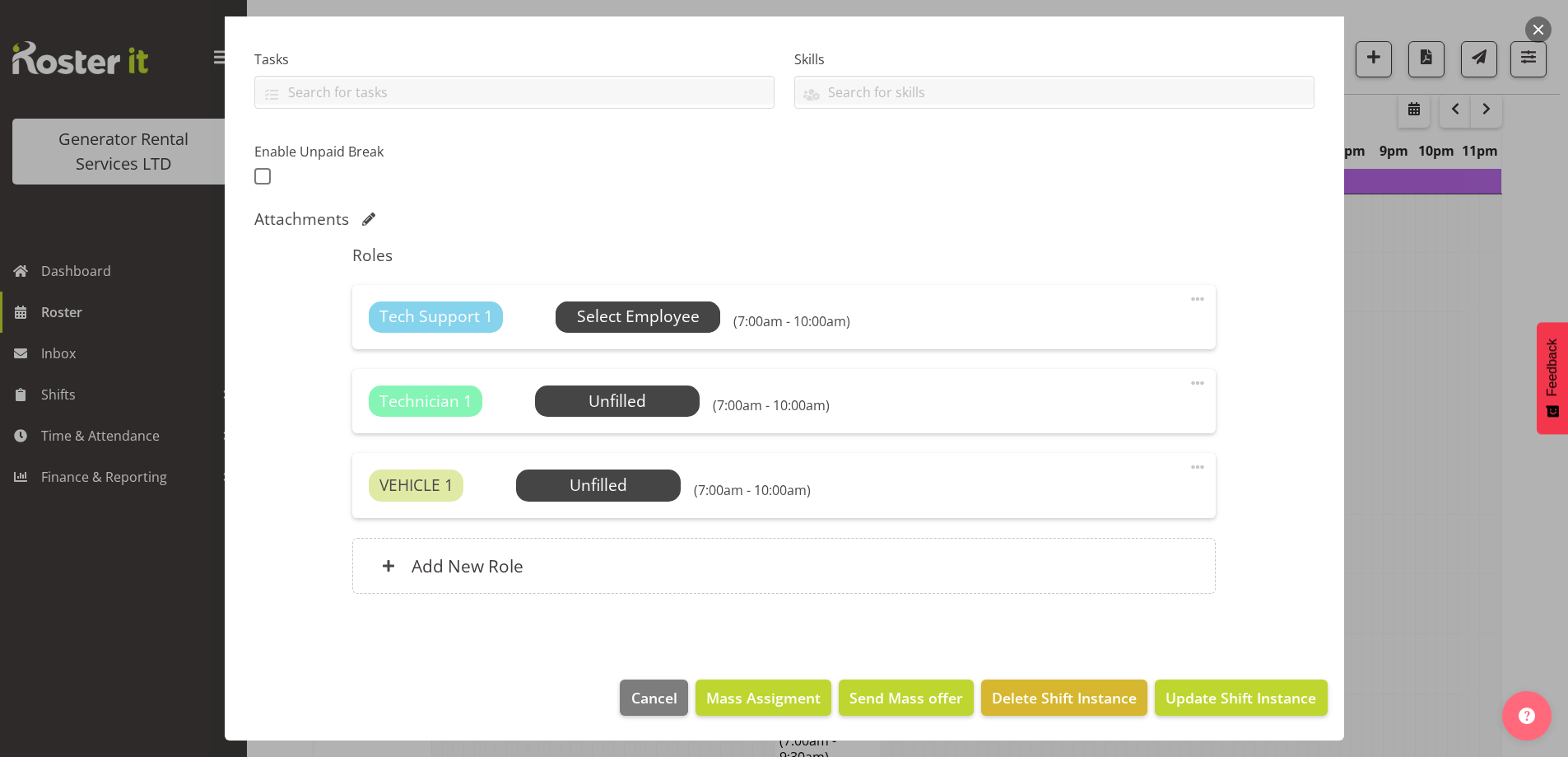
click at [600, 310] on span "Select Employee" at bounding box center [638, 316] width 123 height 24
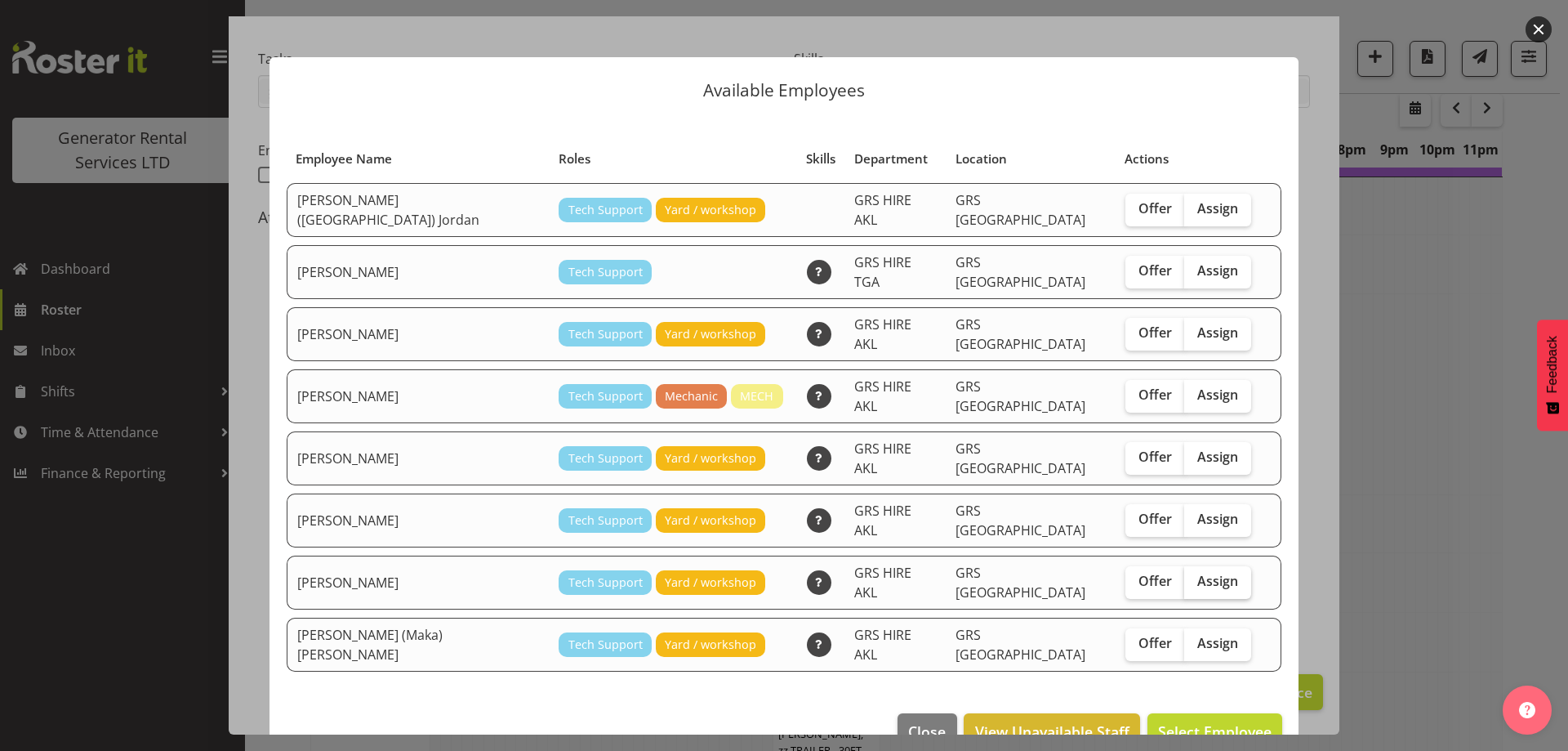
click at [1216, 566] on label "Assign" at bounding box center [1218, 582] width 67 height 33
click at [1195, 576] on input "Assign" at bounding box center [1190, 581] width 11 height 11
checkbox input "true"
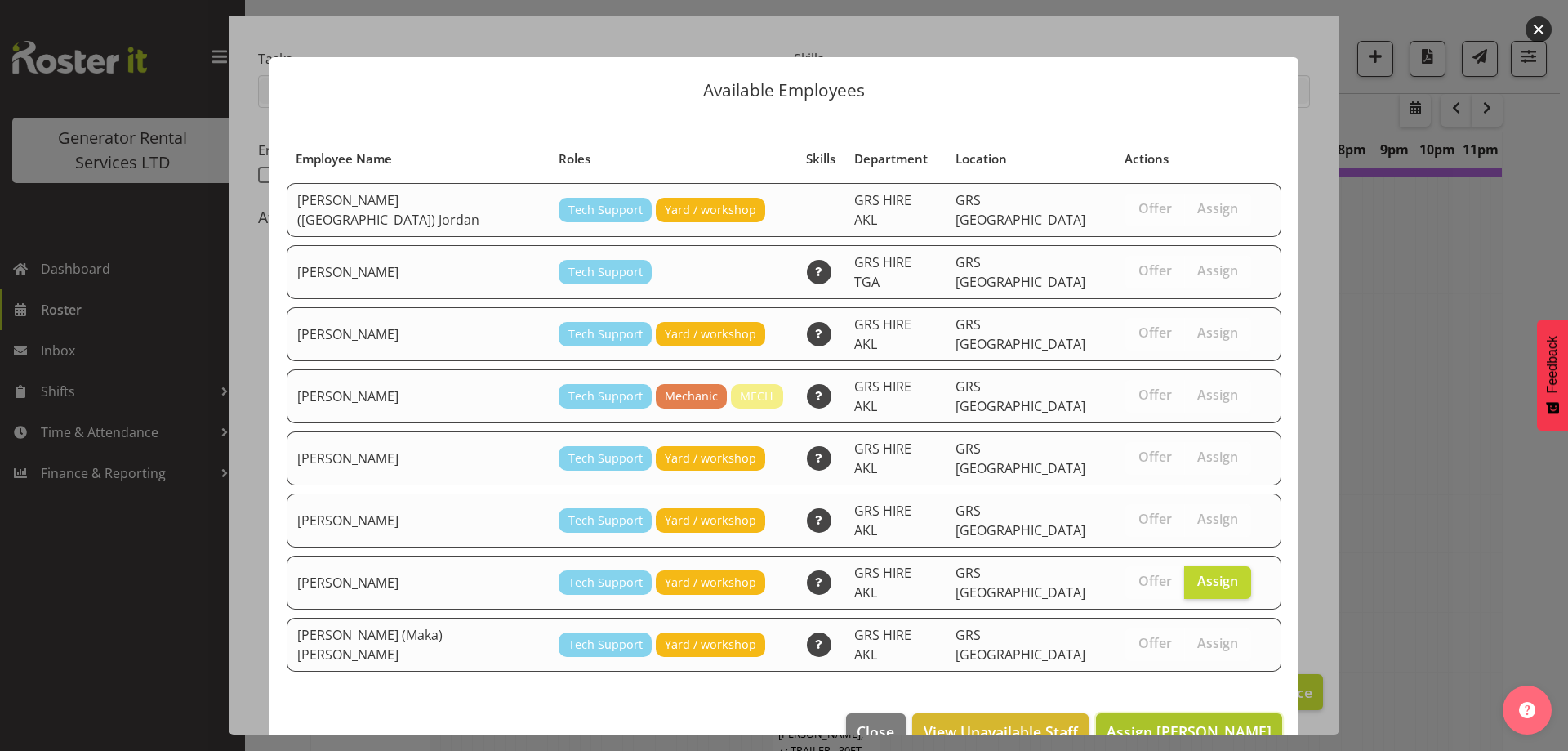
click at [1200, 722] on span "Assign [PERSON_NAME]" at bounding box center [1190, 731] width 165 height 20
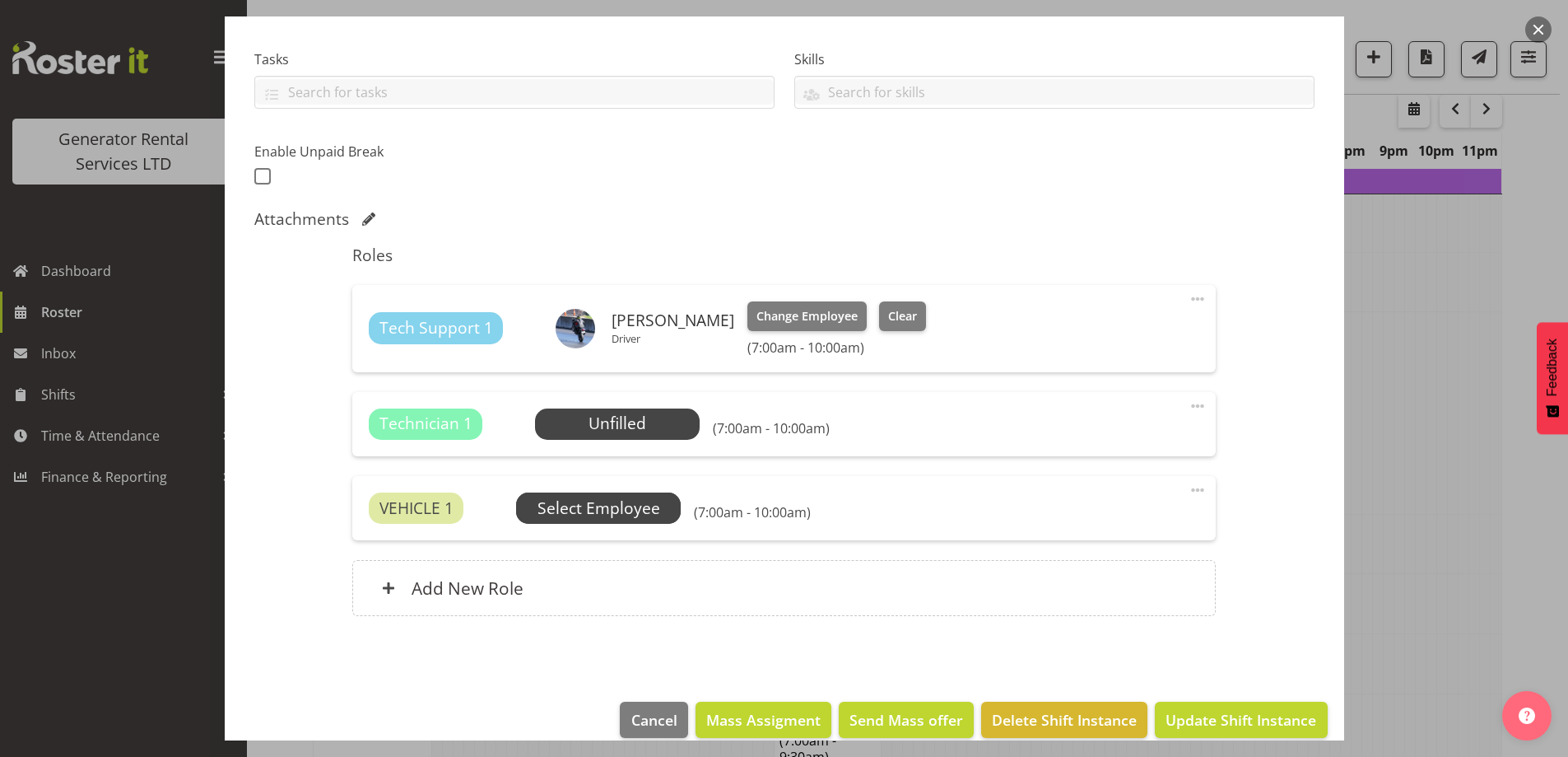
click at [0, 0] on span "Select Employee" at bounding box center [0, 0] width 0 height 0
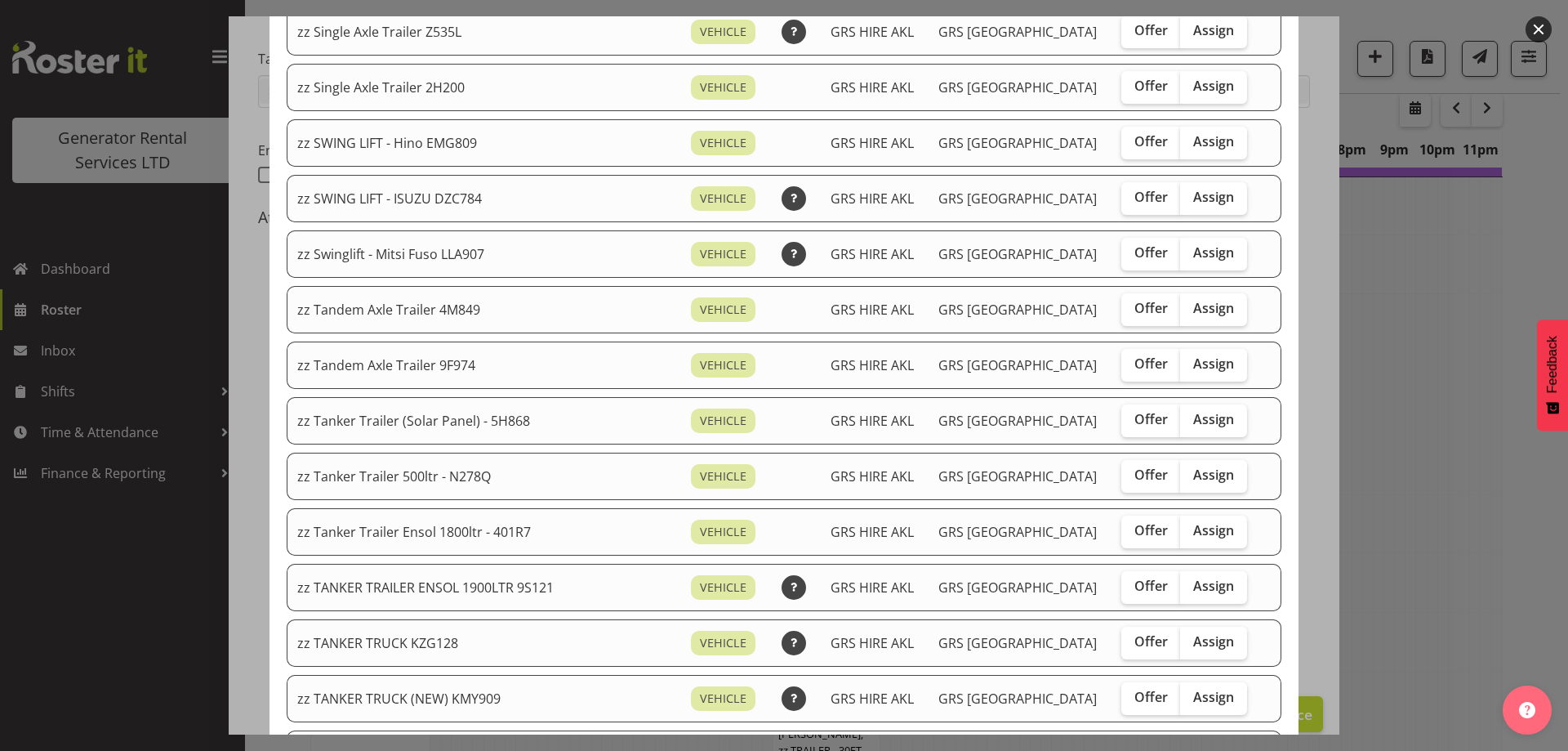
scroll to position [1144, 0]
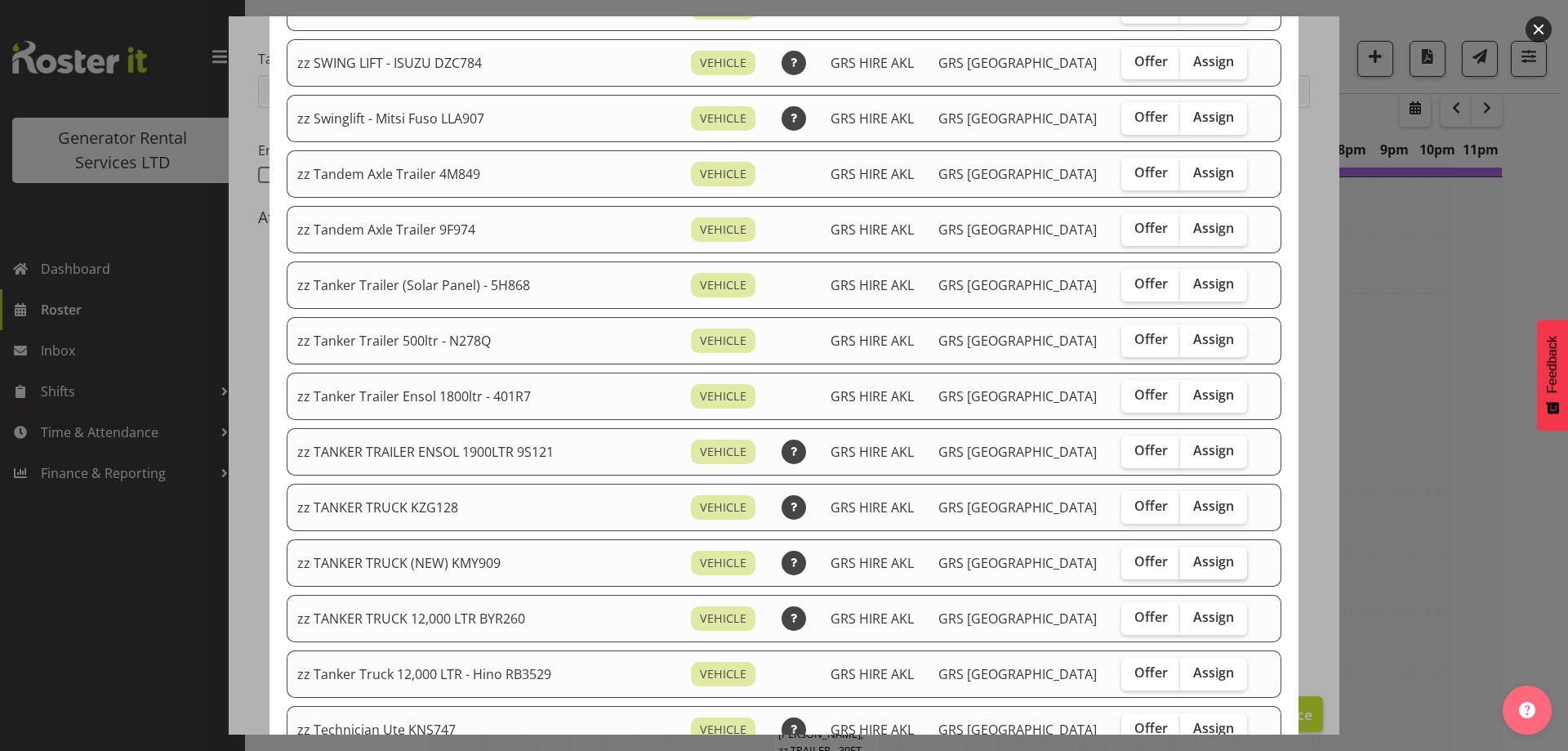
click at [1194, 560] on span "Assign" at bounding box center [1214, 561] width 41 height 16
click at [1181, 560] on input "Assign" at bounding box center [1186, 561] width 11 height 11
checkbox input "true"
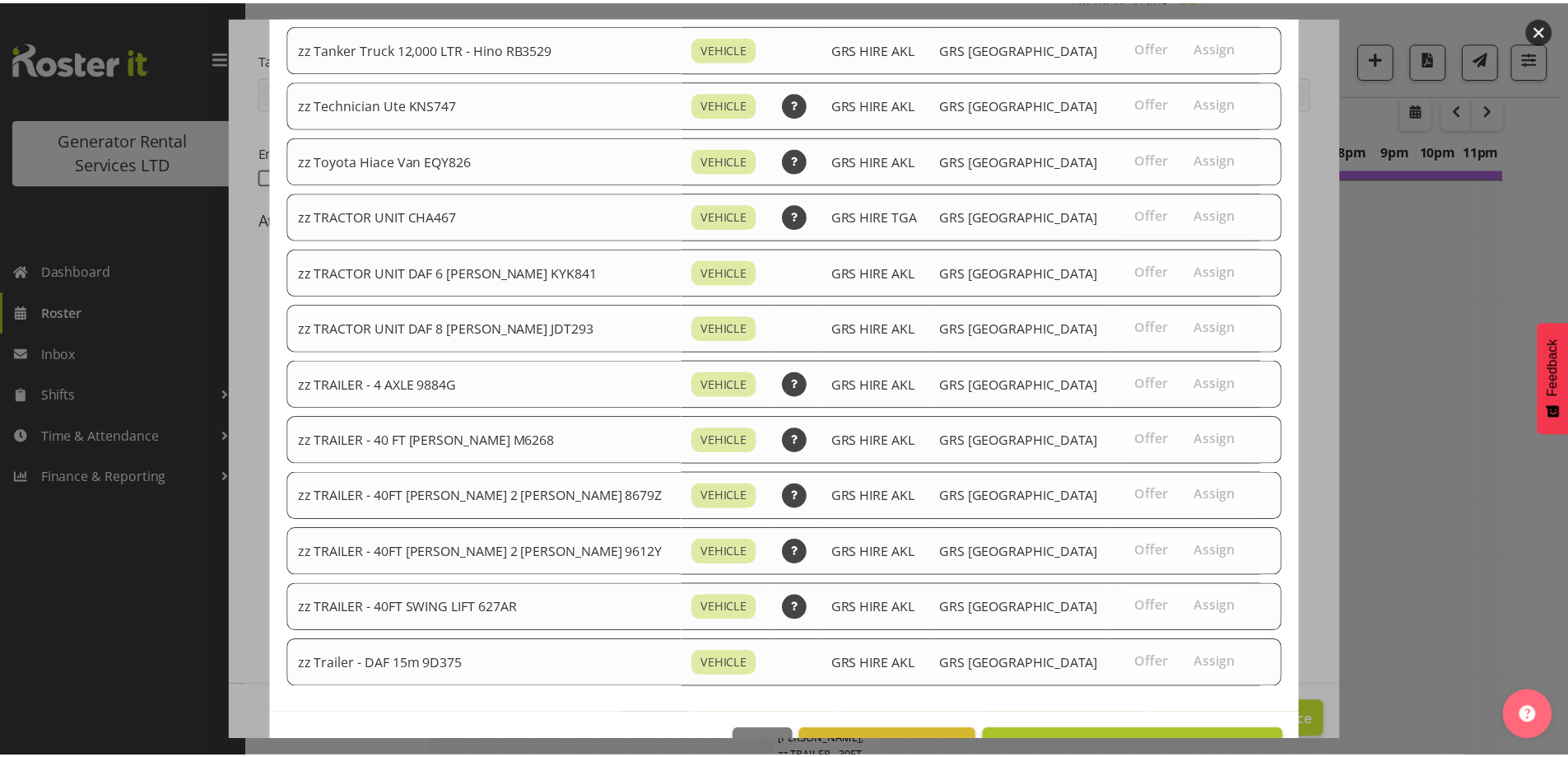
scroll to position [1835, 0]
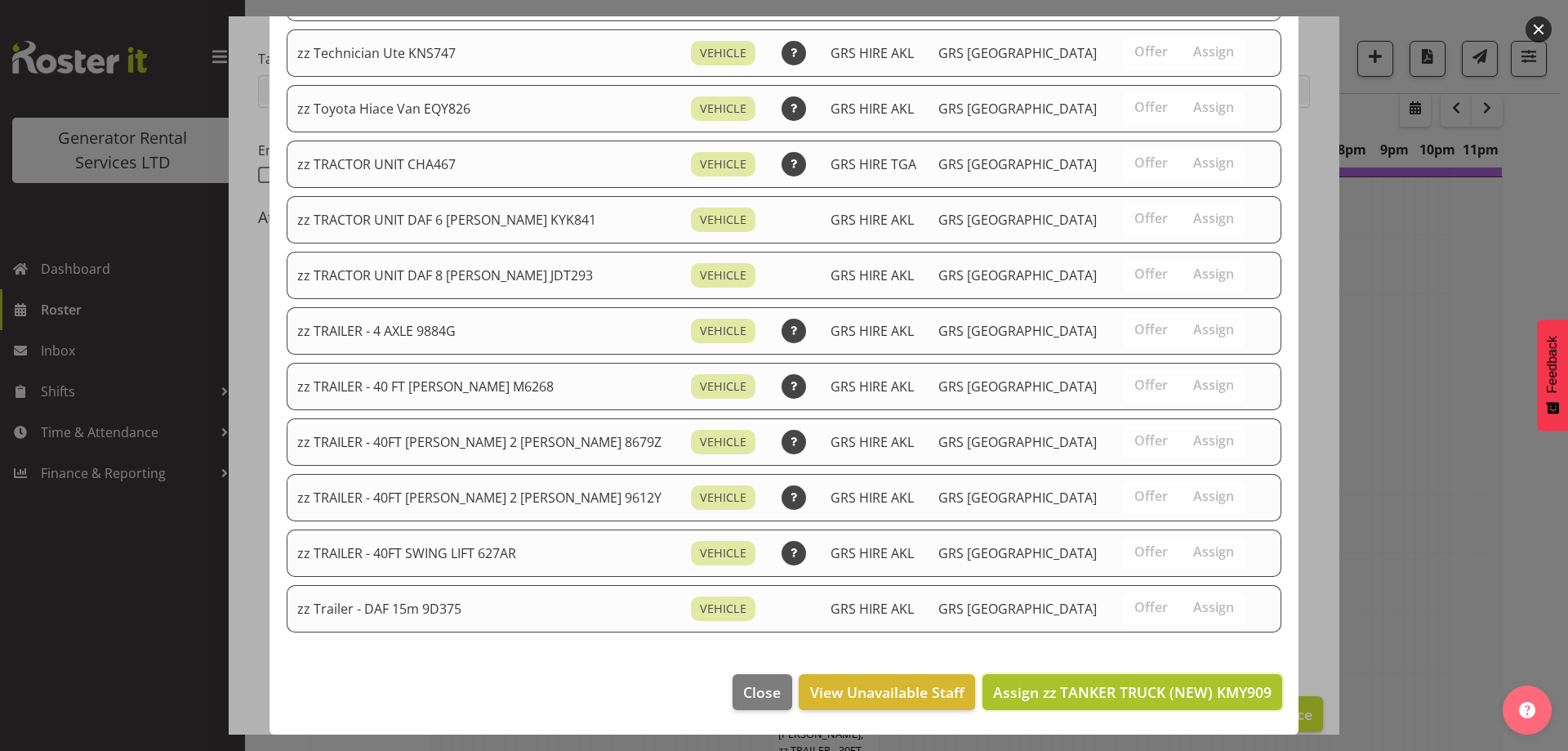
click at [1210, 685] on span "Assign zz TANKER TRUCK (NEW) KMY909" at bounding box center [1132, 692] width 278 height 20
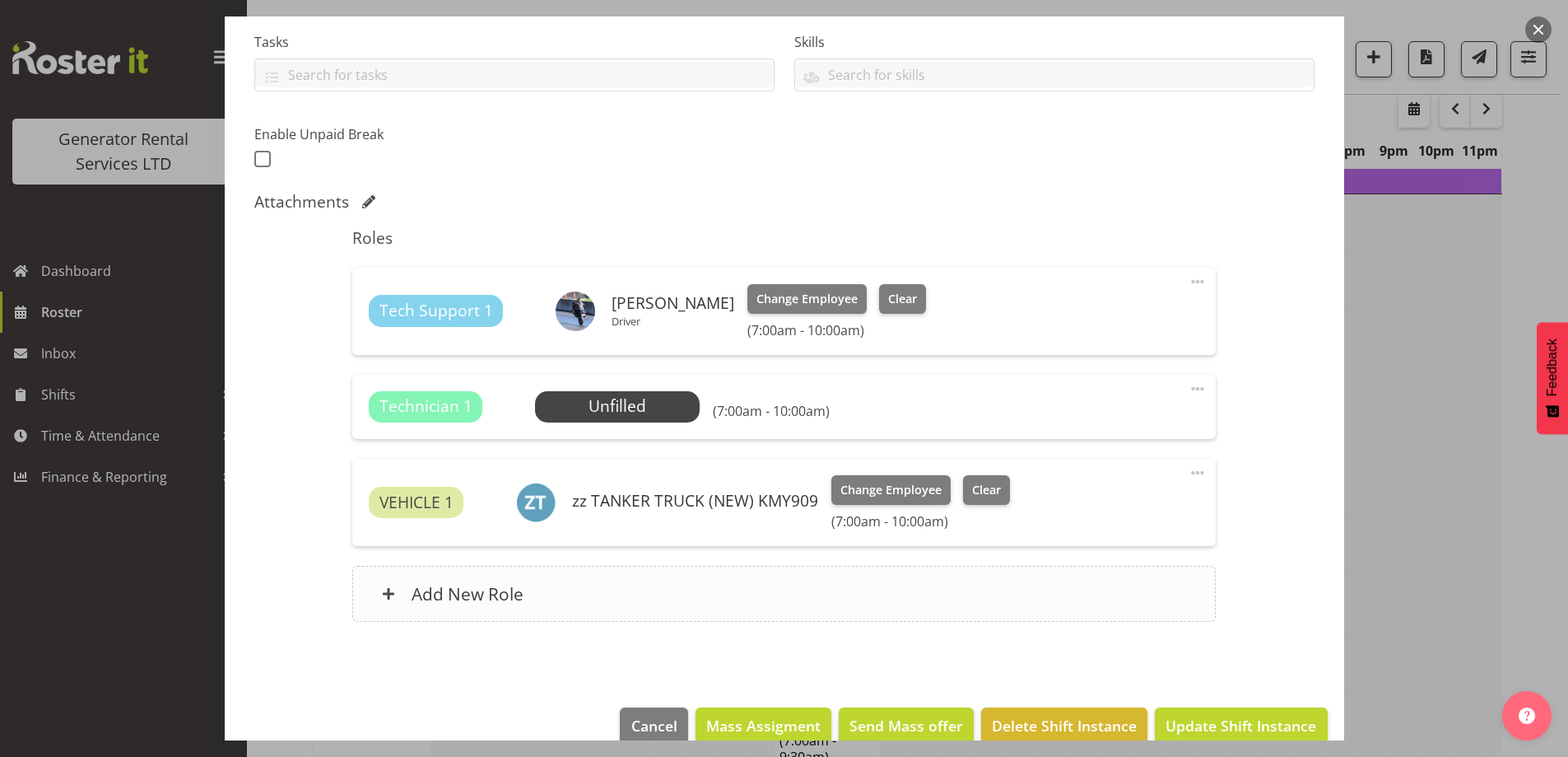
scroll to position [376, 0]
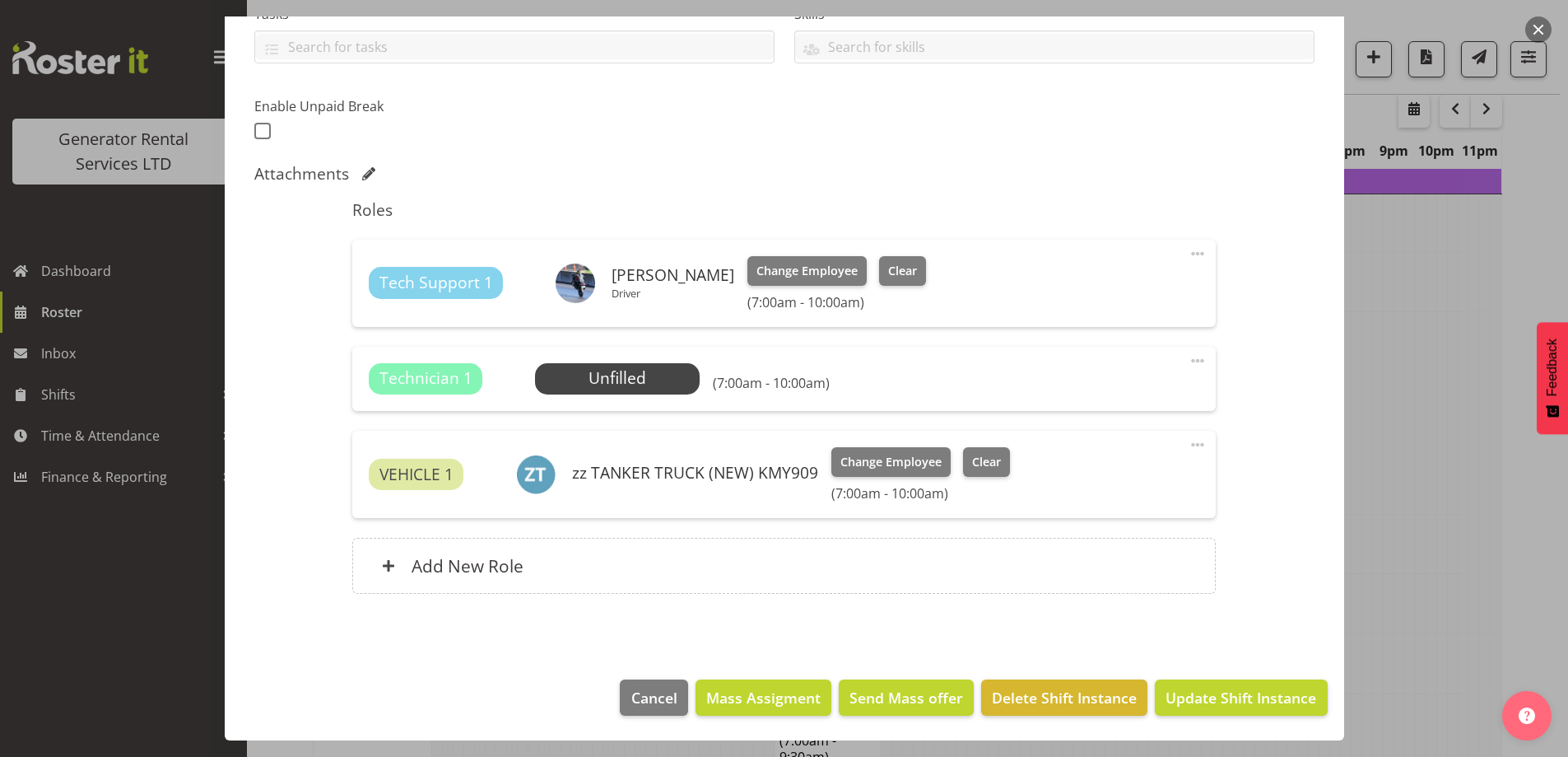
click at [1188, 360] on span at bounding box center [1198, 361] width 20 height 20
click at [1122, 455] on link "Delete" at bounding box center [1129, 457] width 158 height 30
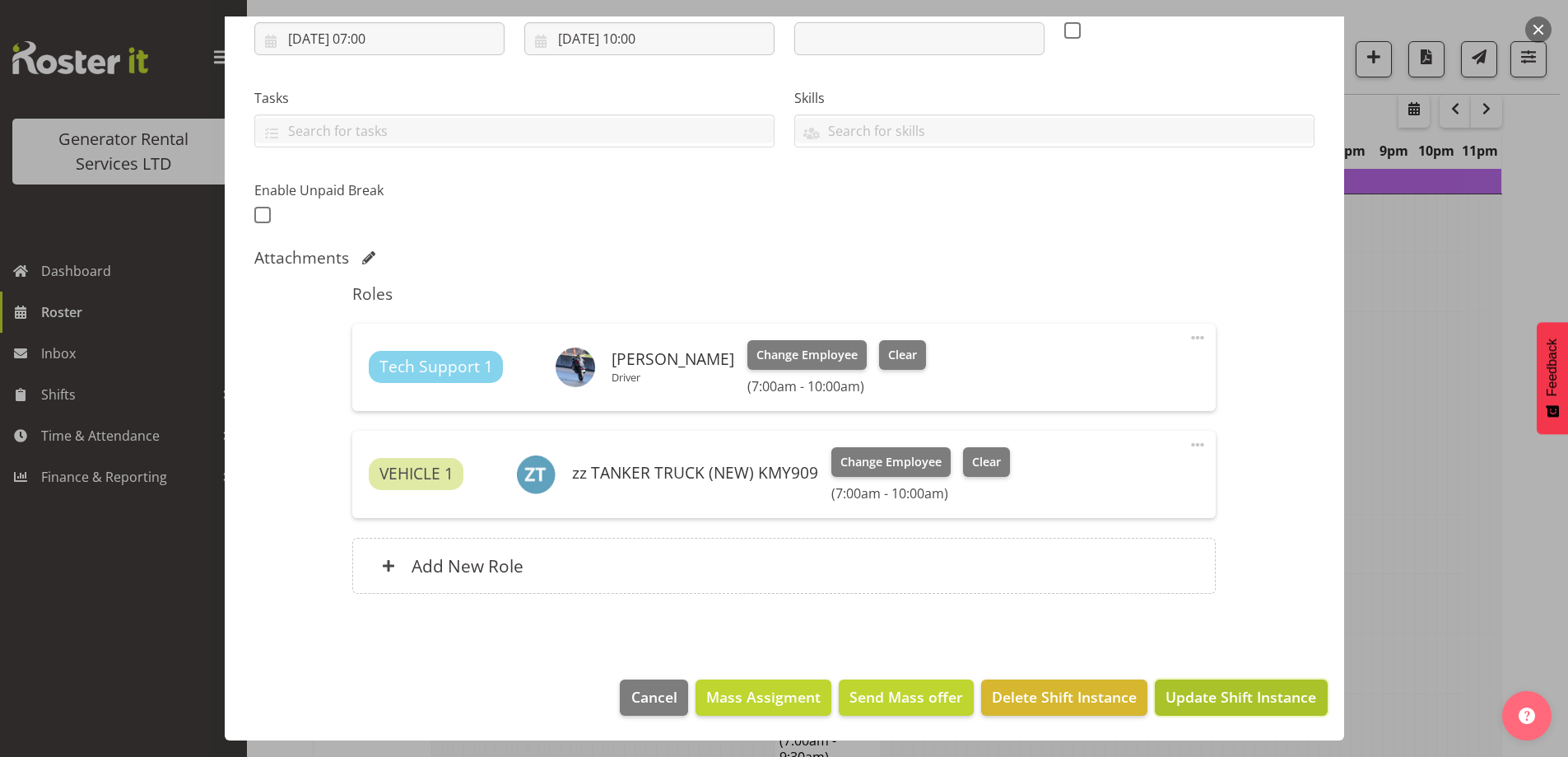
click at [1202, 700] on span "Update Shift Instance" at bounding box center [1241, 697] width 151 height 21
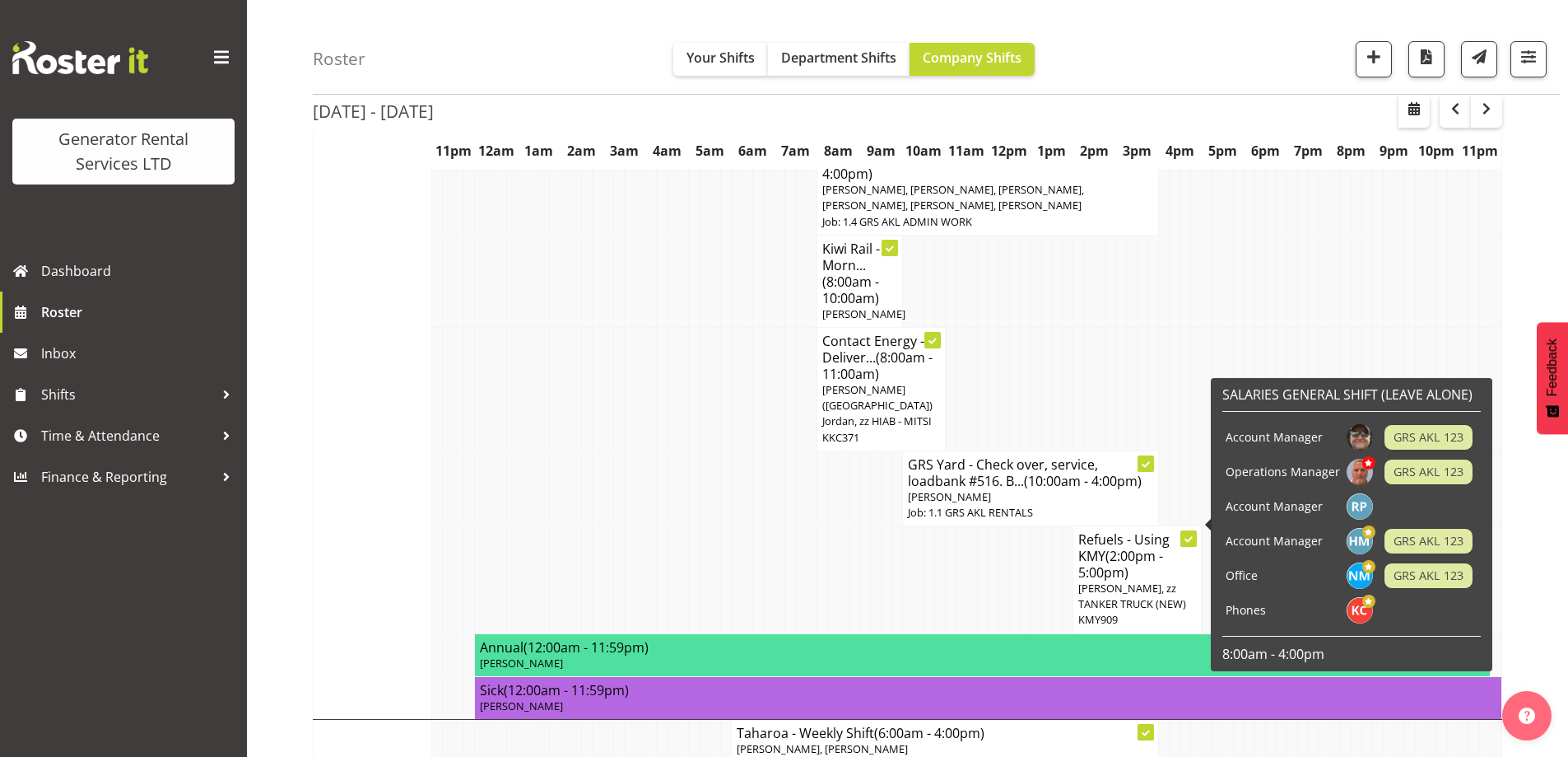
scroll to position [877, 0]
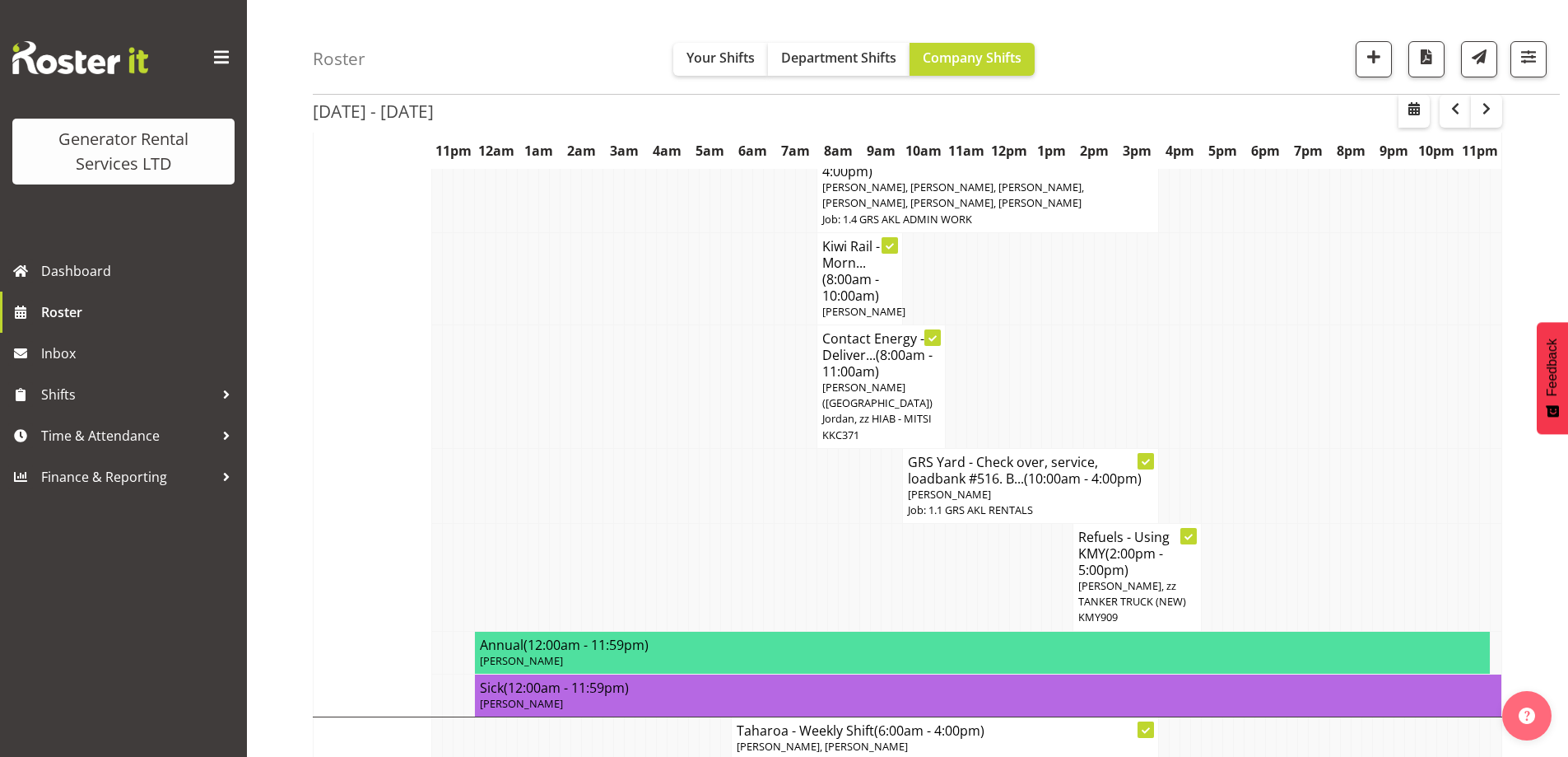
click at [841, 471] on td at bounding box center [843, 485] width 11 height 75
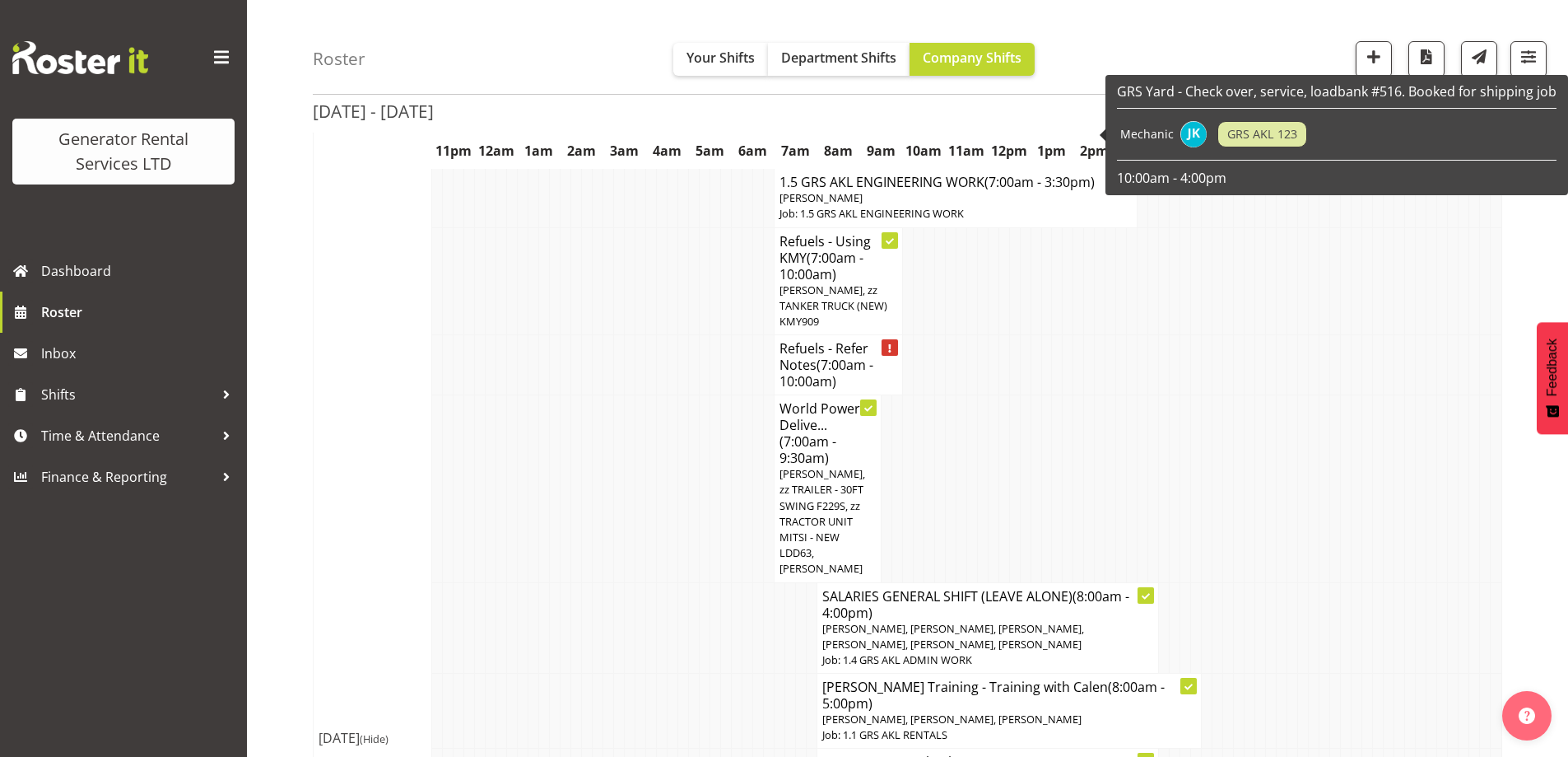
scroll to position [2113, 0]
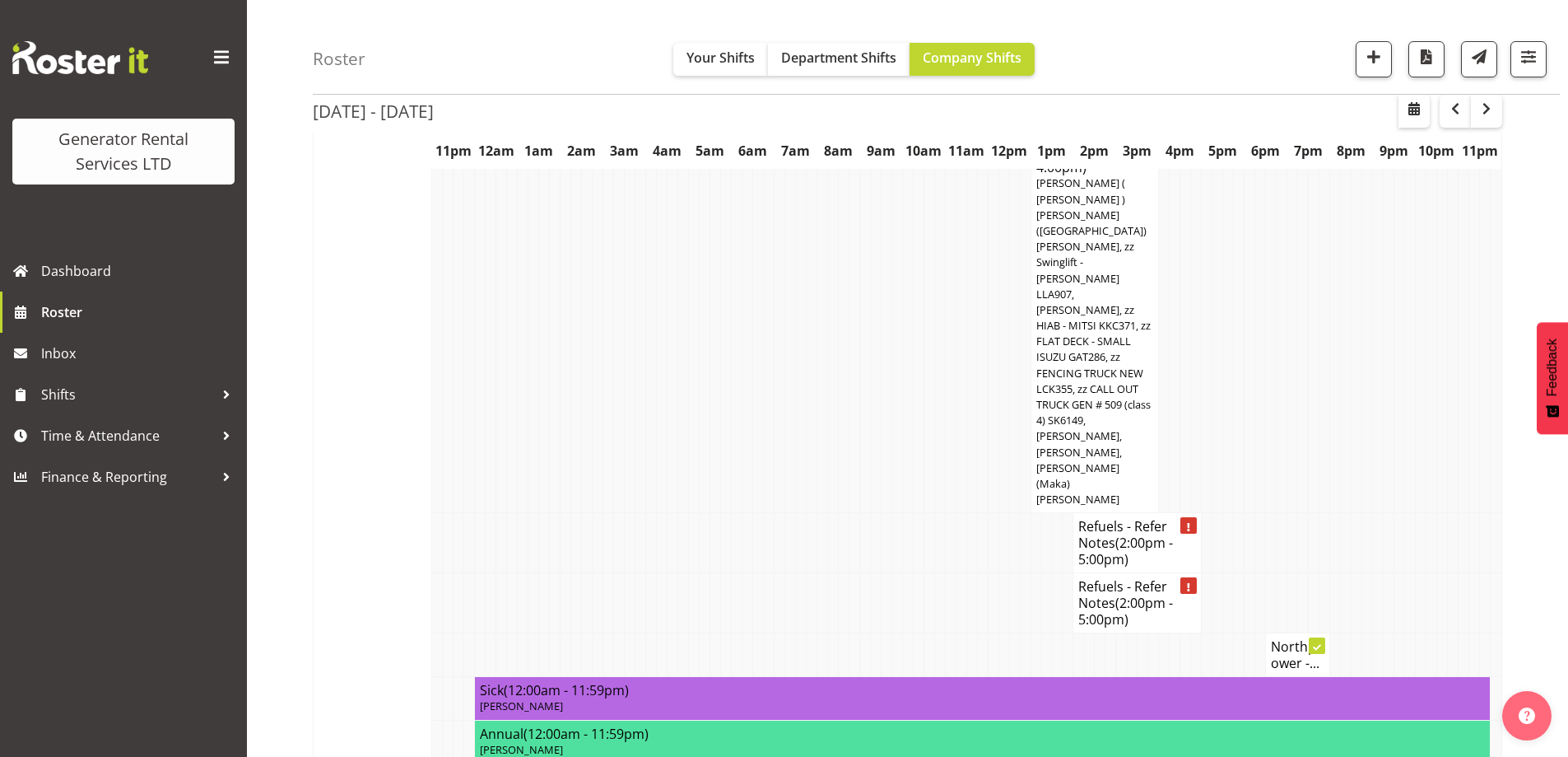
scroll to position [2524, 0]
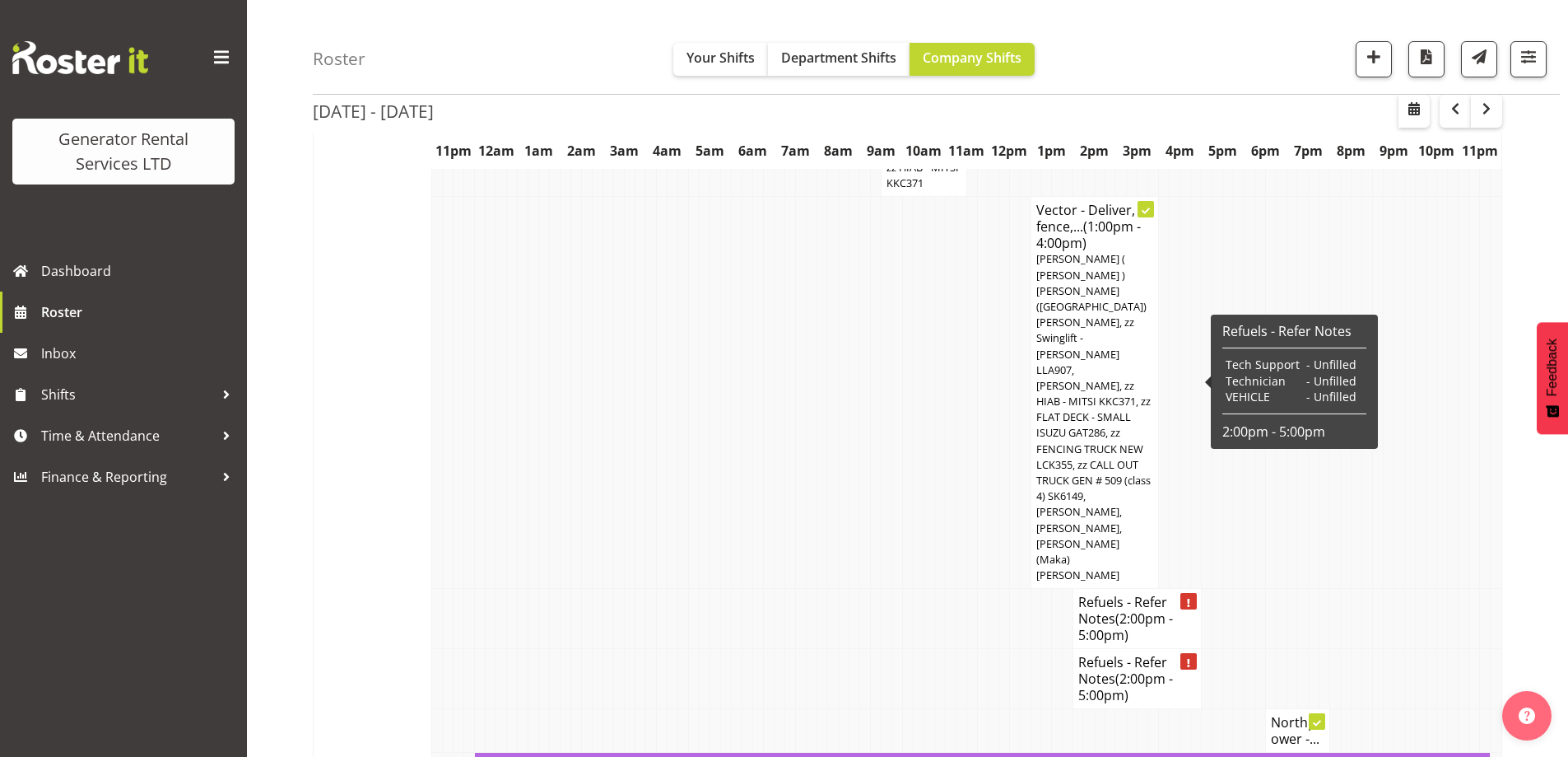
click at [1132, 609] on span "(2:00pm - 5:00pm)" at bounding box center [1126, 627] width 95 height 35
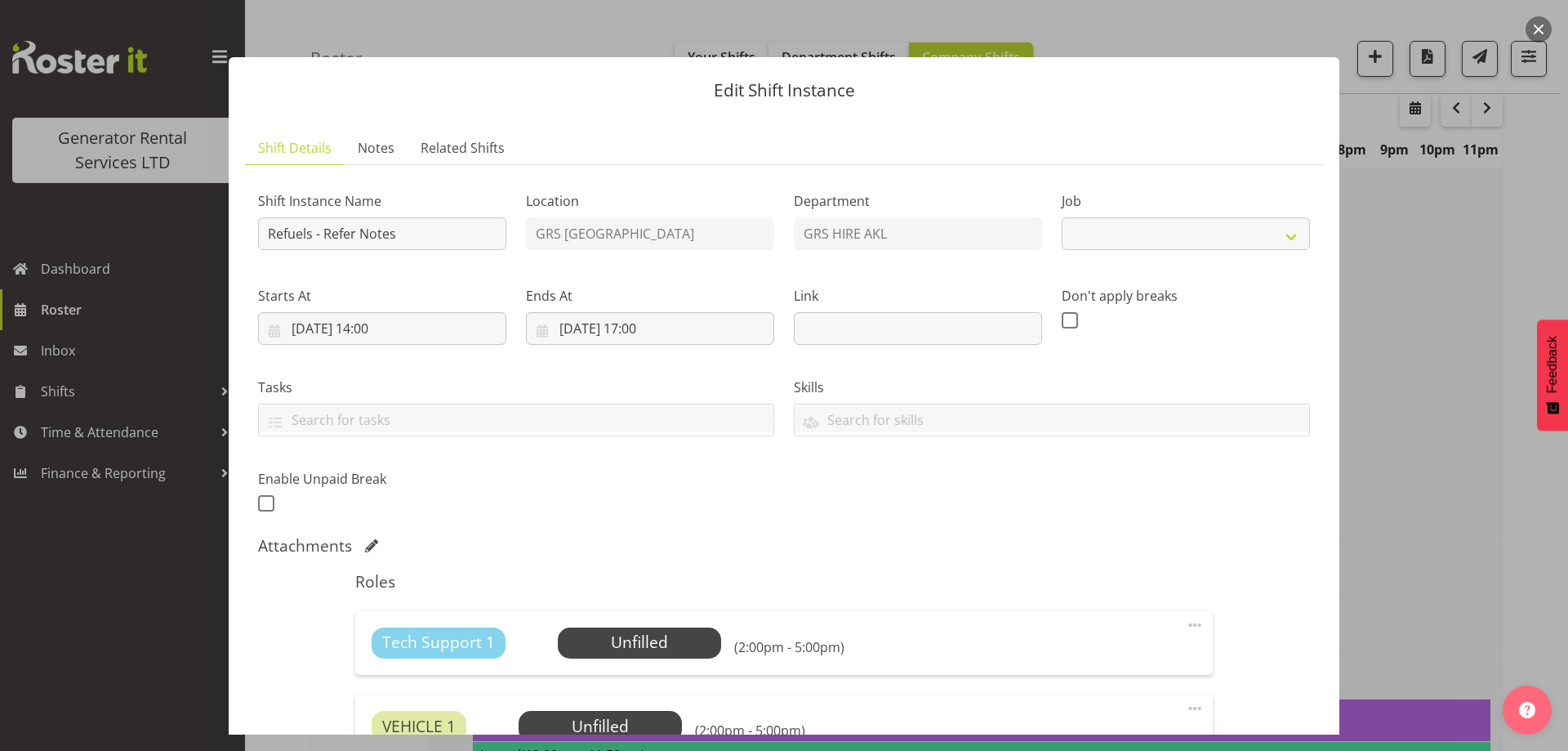
select select "9"
click at [365, 142] on span "Notes" at bounding box center [376, 148] width 37 height 20
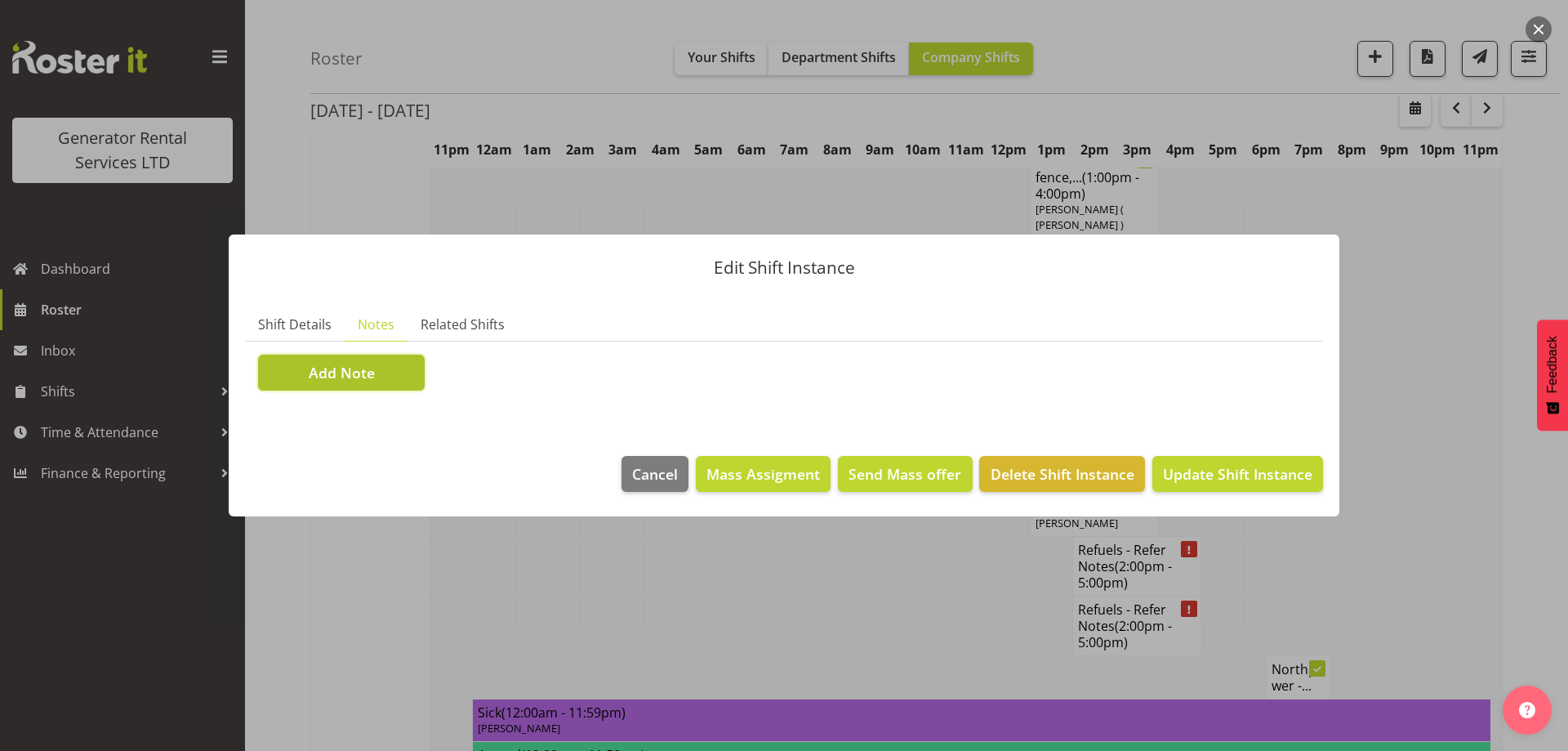
click at [364, 374] on span "Add Note" at bounding box center [341, 373] width 66 height 21
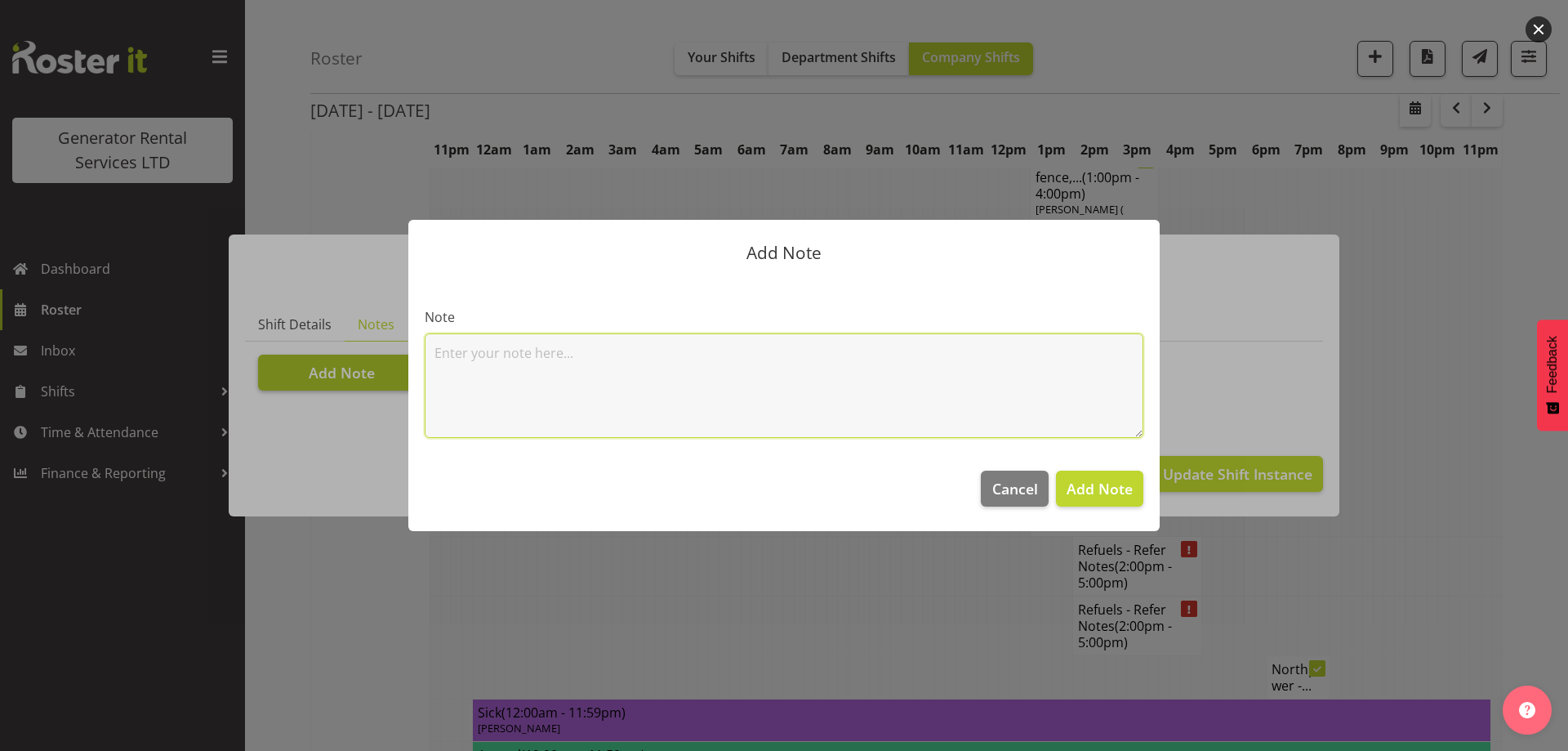
click at [480, 348] on textarea at bounding box center [784, 386] width 719 height 105
paste textarea "100kva @ Macrennie Construction Site, [STREET_ADDRESS][PERSON_NAME] (There is a…"
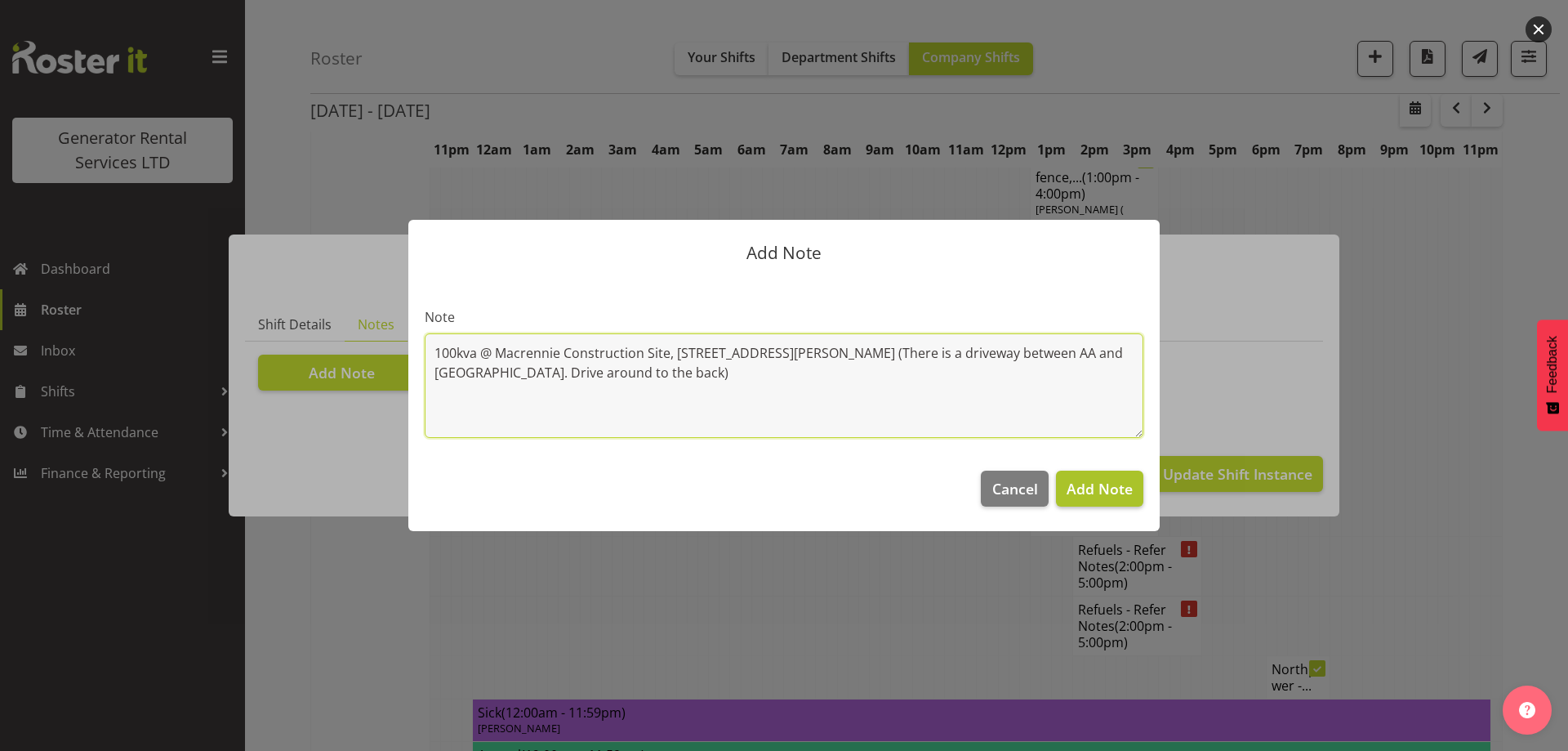
type textarea "100kva @ Macrennie Construction Site, [STREET_ADDRESS][PERSON_NAME] (There is a…"
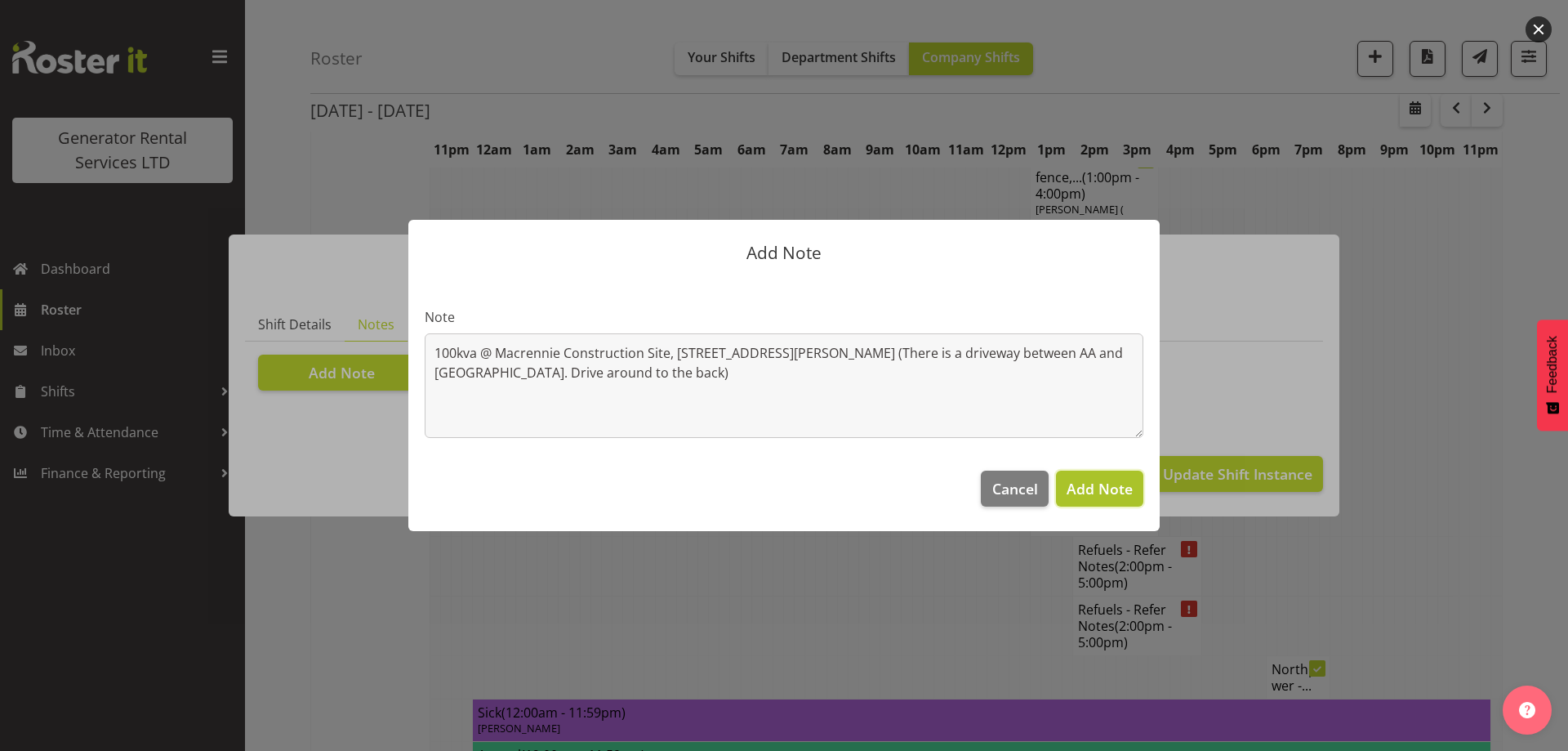
click at [1107, 480] on span "Add Note" at bounding box center [1100, 489] width 66 height 20
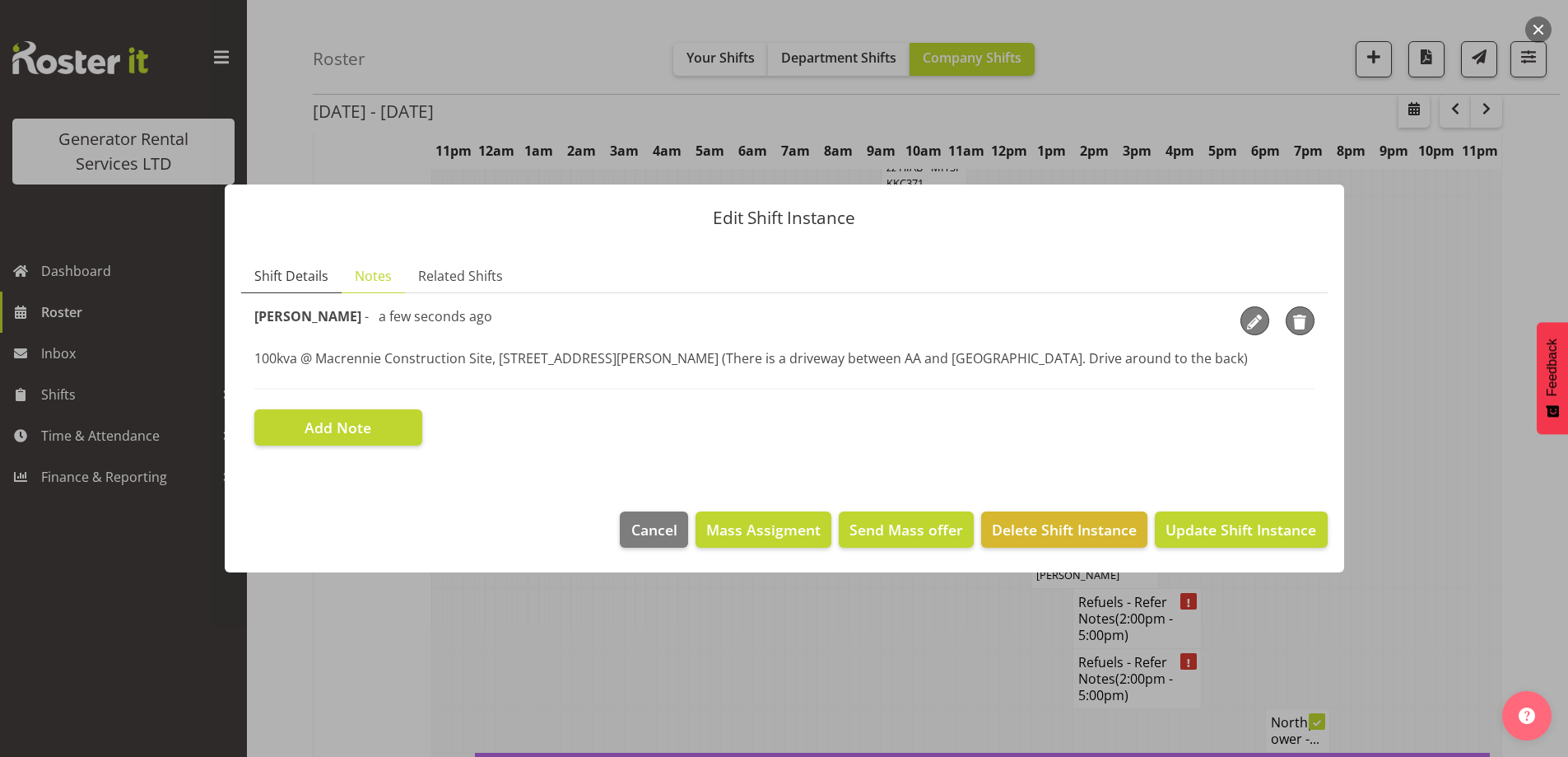
click at [312, 281] on span "Shift Details" at bounding box center [291, 276] width 74 height 20
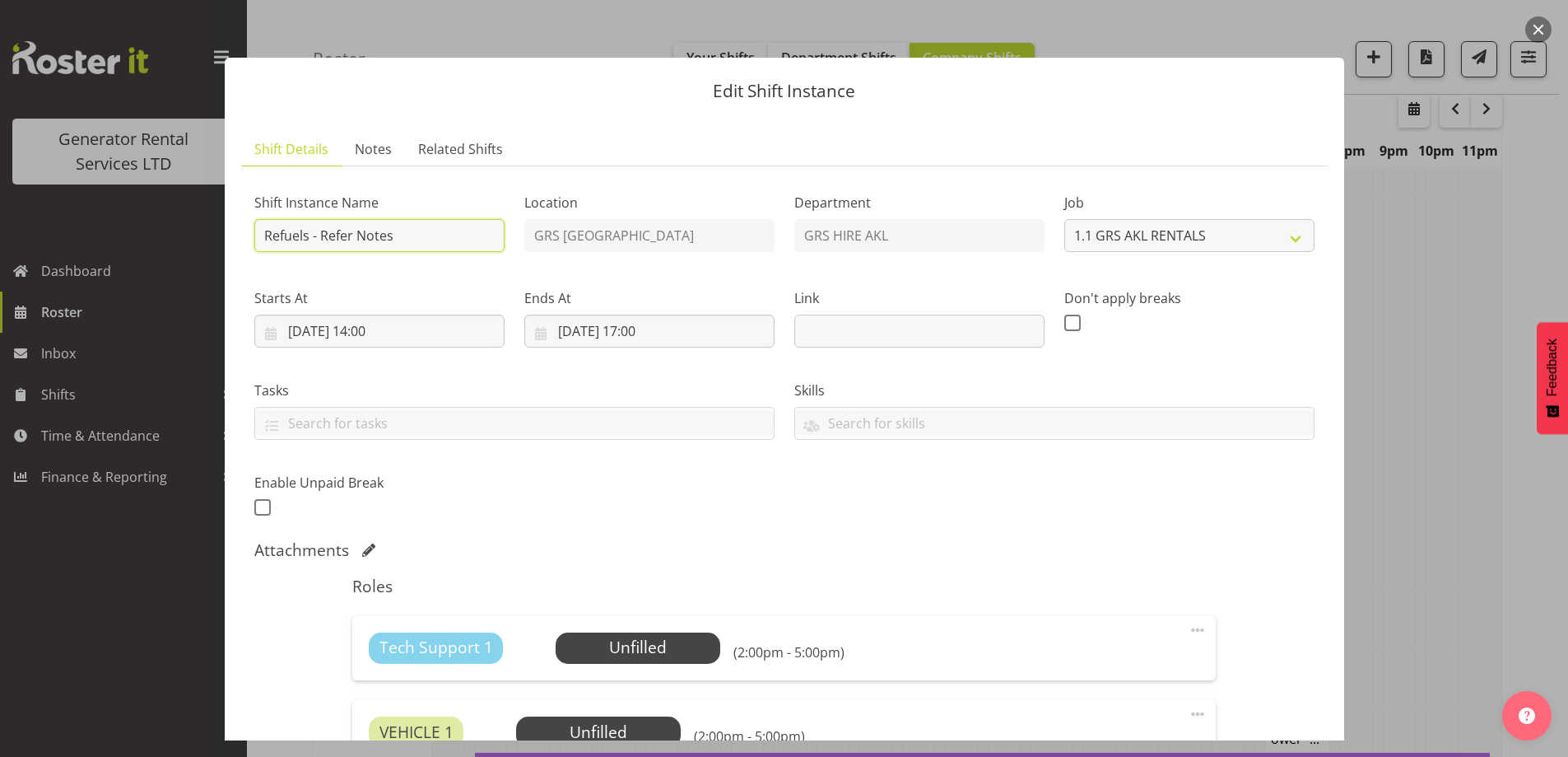
drag, startPoint x: 415, startPoint y: 243, endPoint x: 320, endPoint y: 236, distance: 95.3
click at [320, 236] on input "Refuels - Refer Notes" at bounding box center [379, 235] width 250 height 33
type input "Refuels - Using KMY"
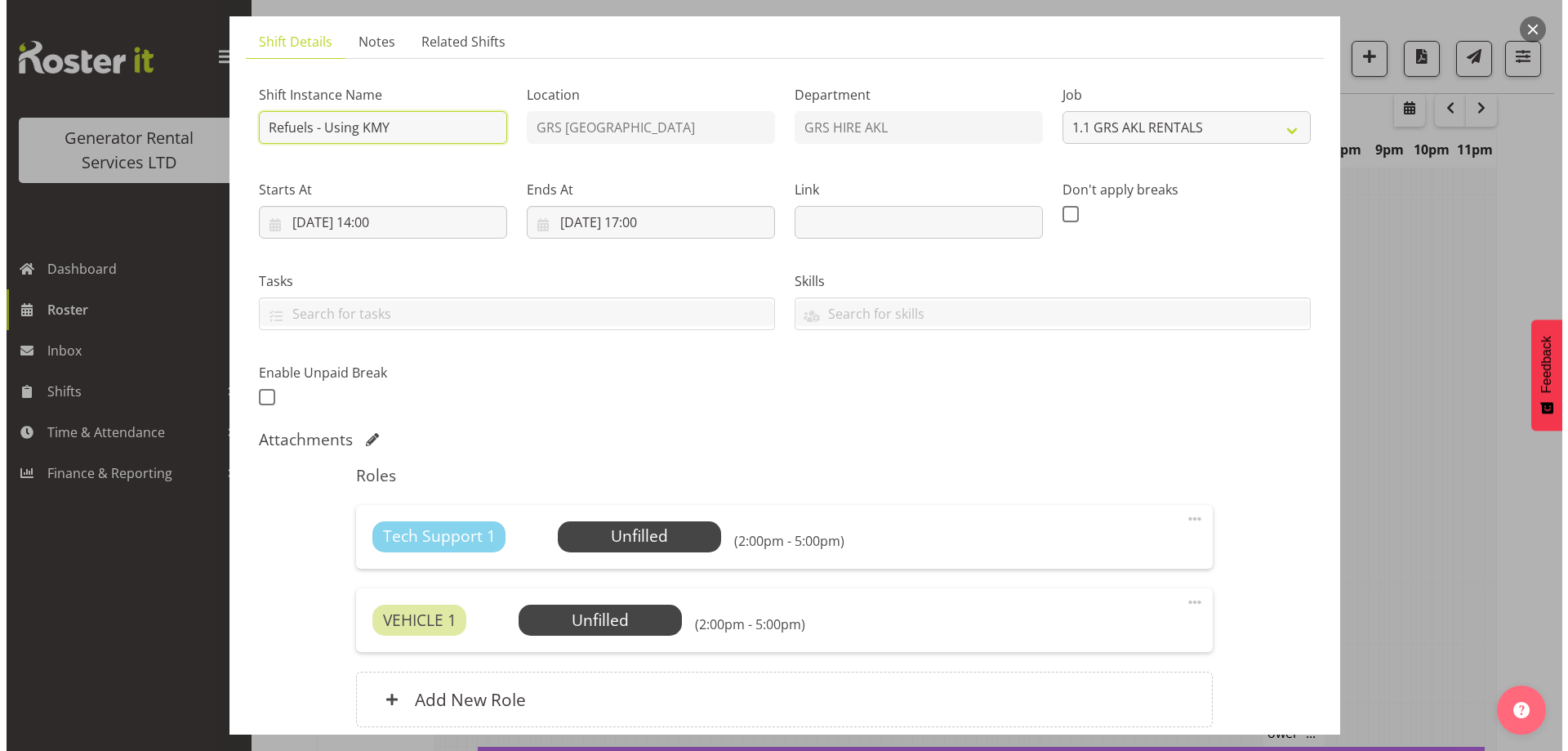
scroll to position [244, 0]
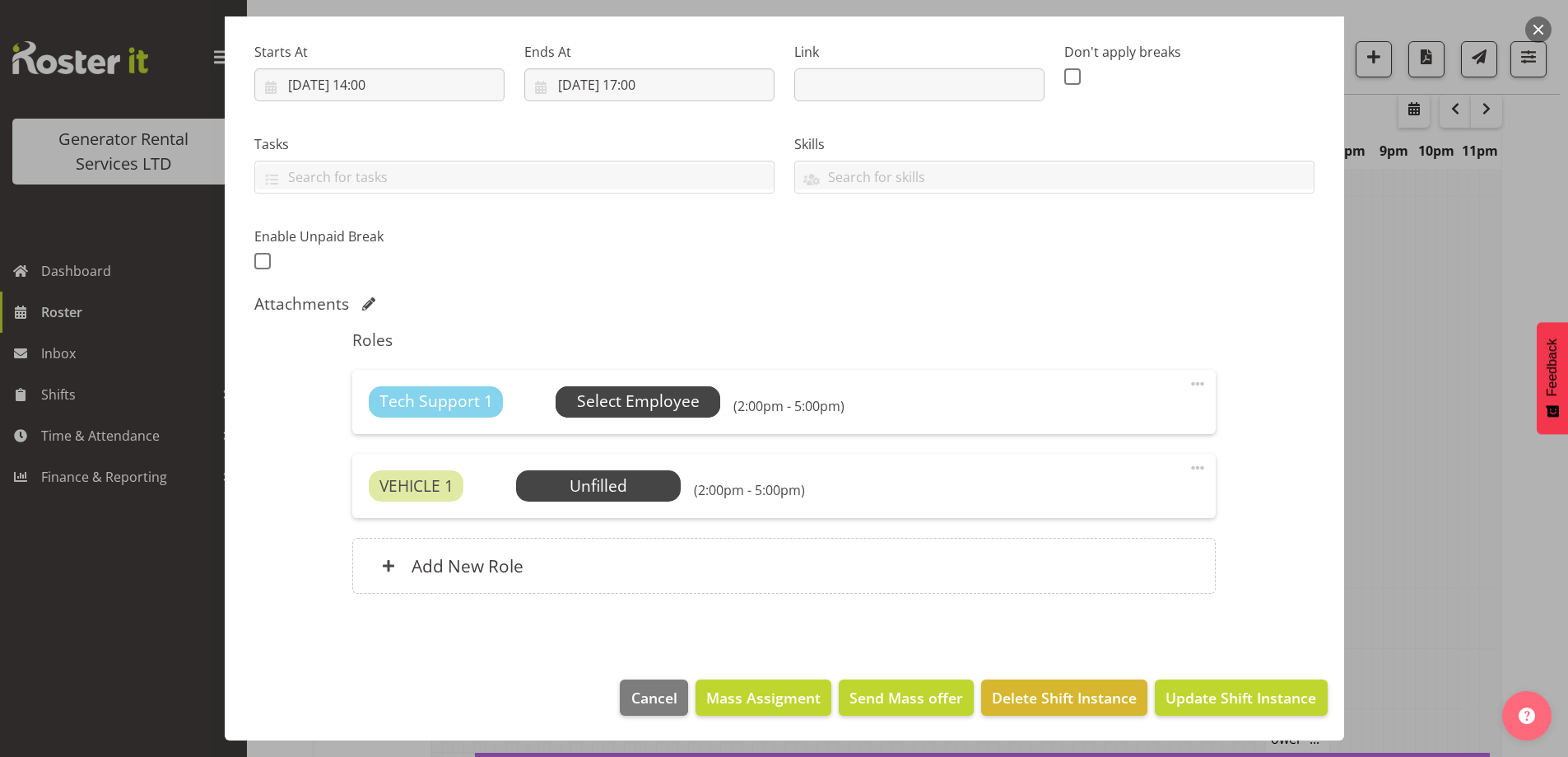
click at [687, 412] on span "Select Employee" at bounding box center [638, 401] width 123 height 24
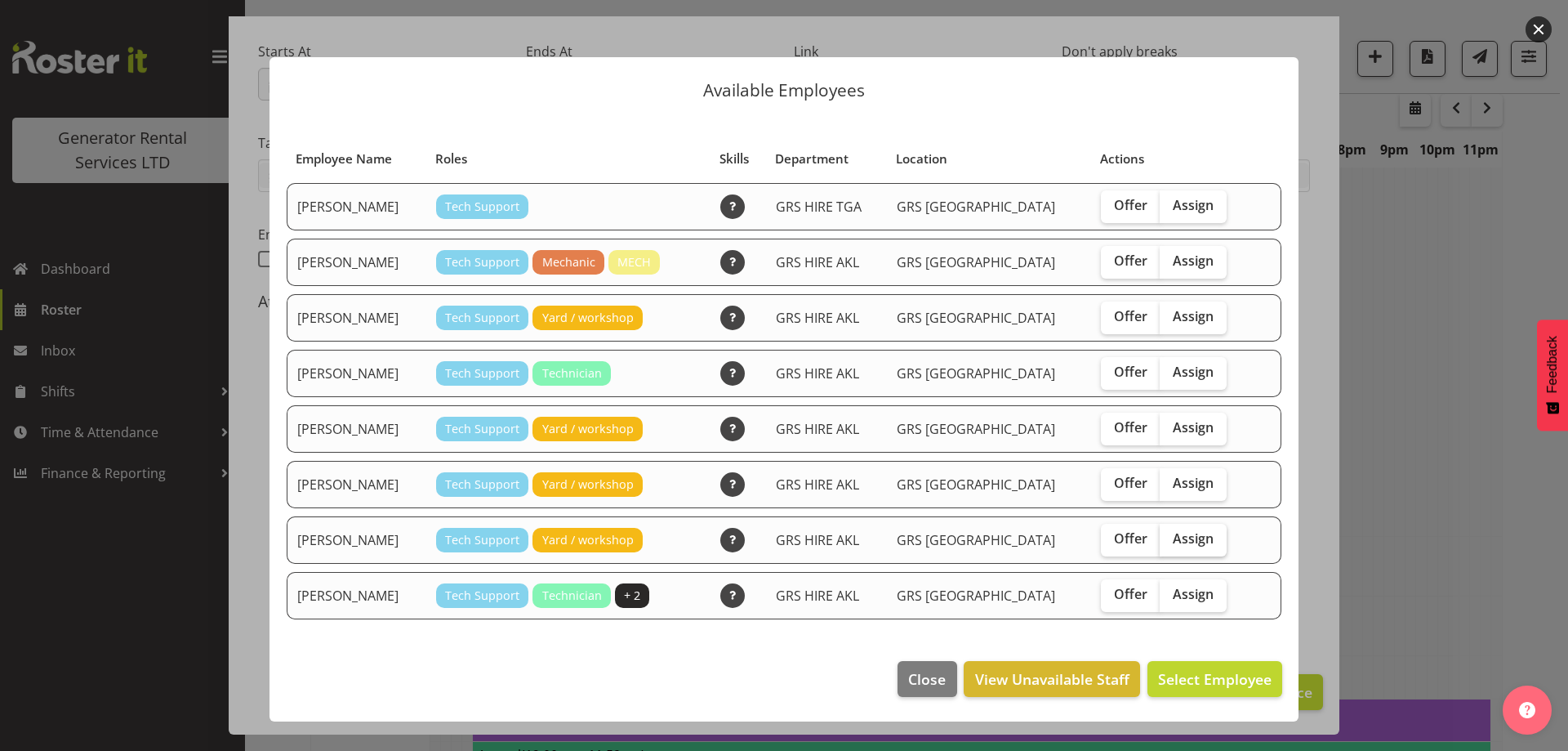
click at [1200, 535] on label "Assign" at bounding box center [1194, 540] width 67 height 33
click at [1171, 535] on input "Assign" at bounding box center [1165, 538] width 11 height 11
checkbox input "true"
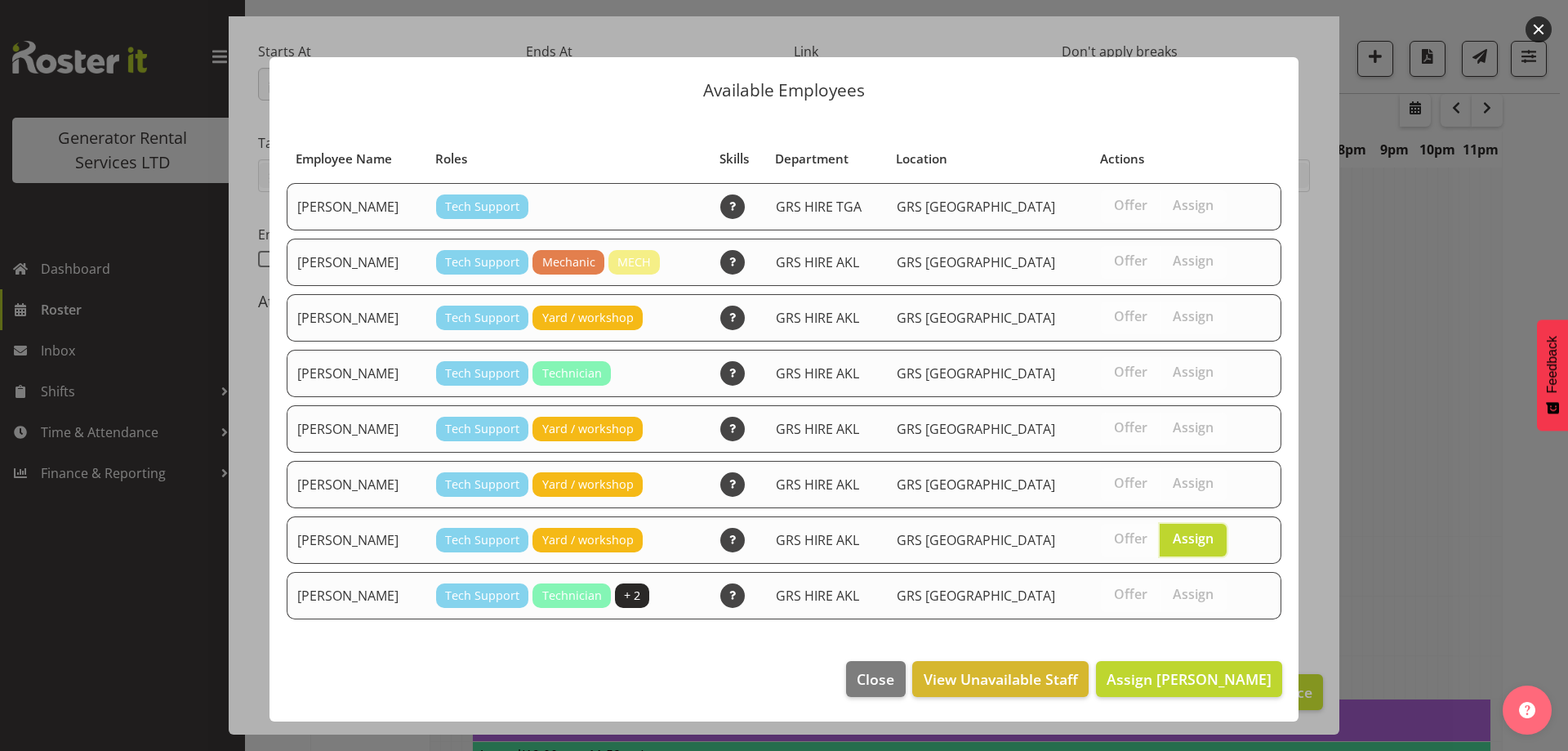
click at [1191, 645] on footer "Close View Unavailable Staff Assign [PERSON_NAME]" at bounding box center [784, 683] width 1029 height 77
click at [1194, 682] on span "Assign [PERSON_NAME]" at bounding box center [1190, 679] width 165 height 20
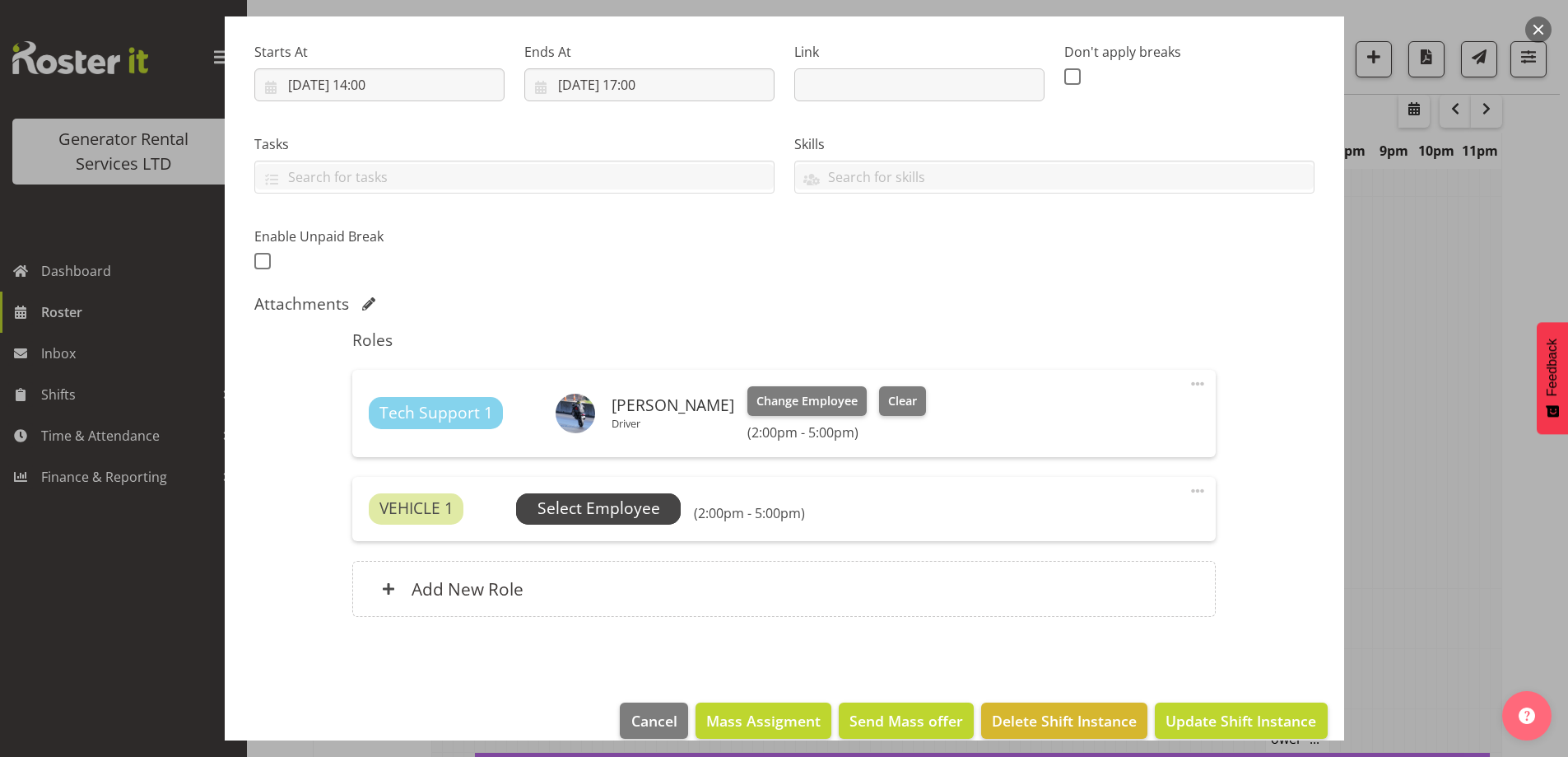
click at [668, 505] on span "Select Employee" at bounding box center [599, 509] width 165 height 31
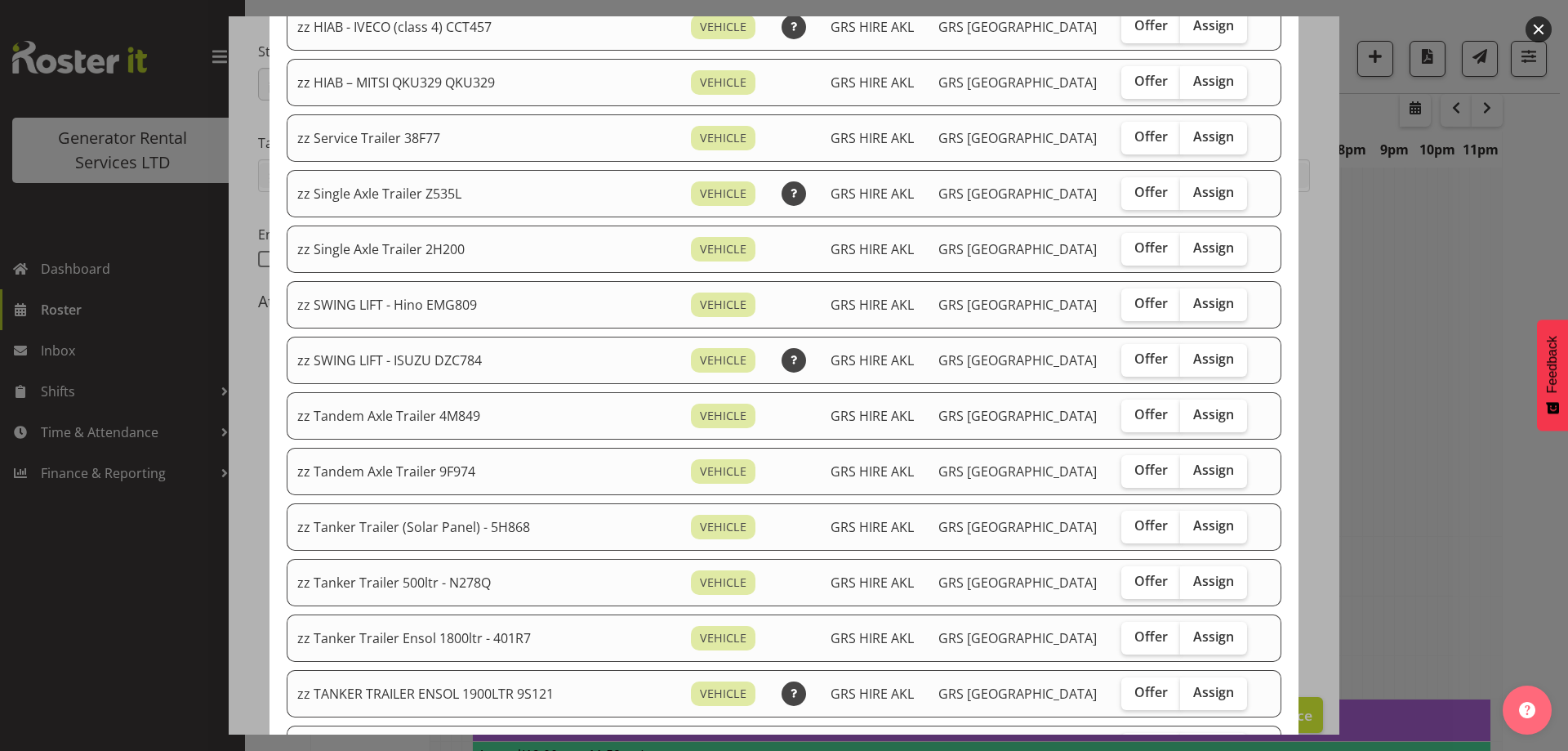
scroll to position [898, 0]
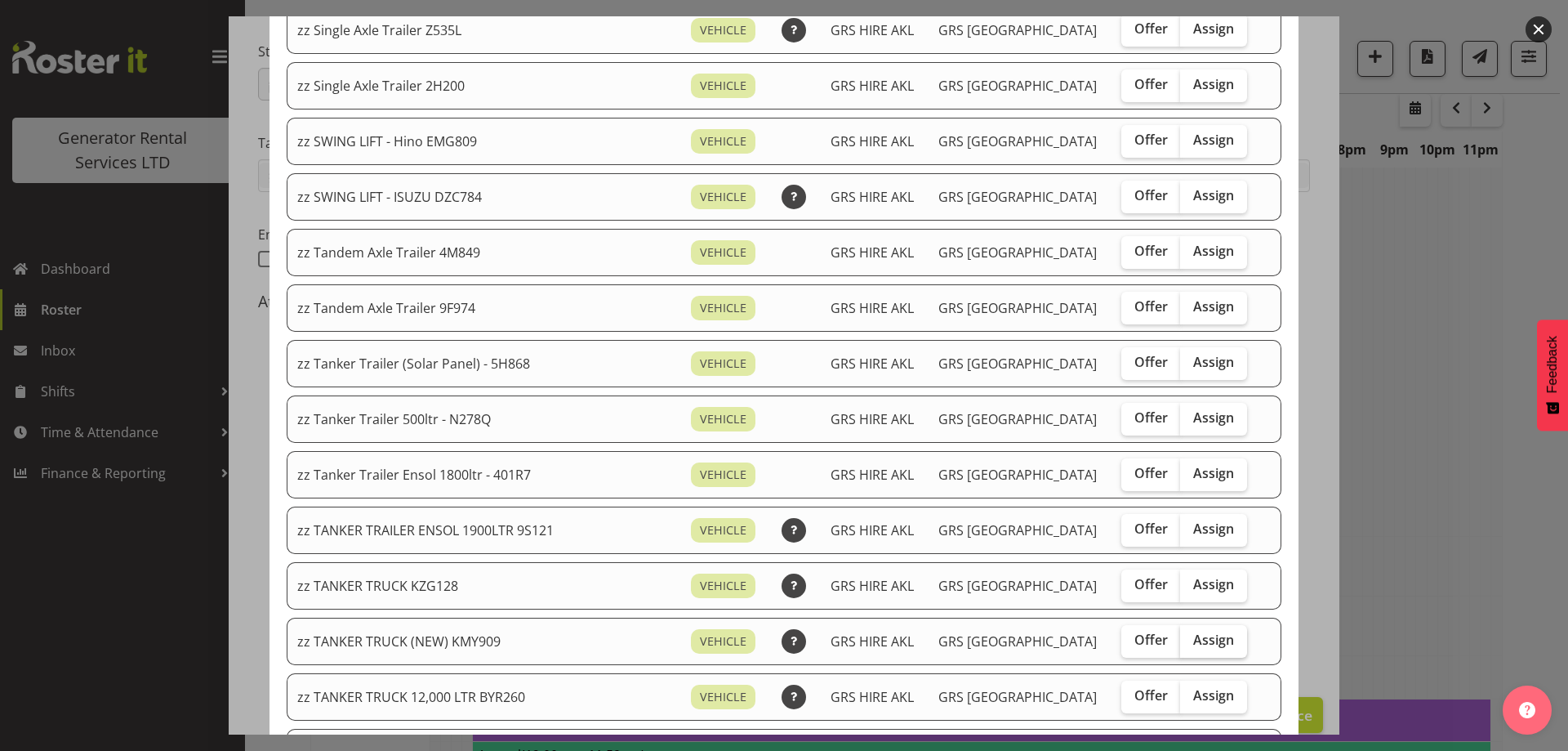
click at [1204, 635] on span "Assign" at bounding box center [1214, 640] width 41 height 16
click at [1191, 635] on input "Assign" at bounding box center [1186, 640] width 11 height 11
checkbox input "true"
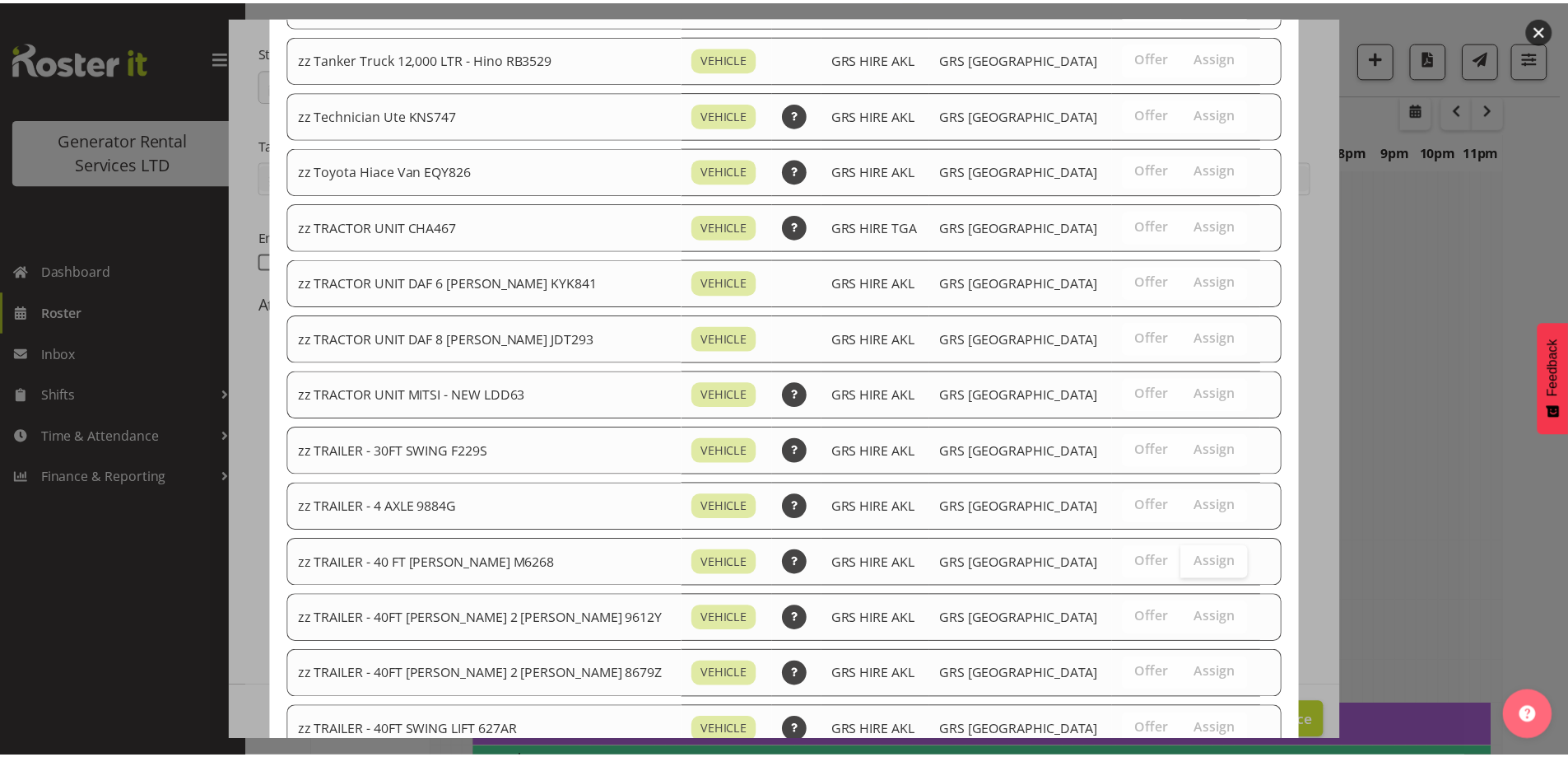
scroll to position [1779, 0]
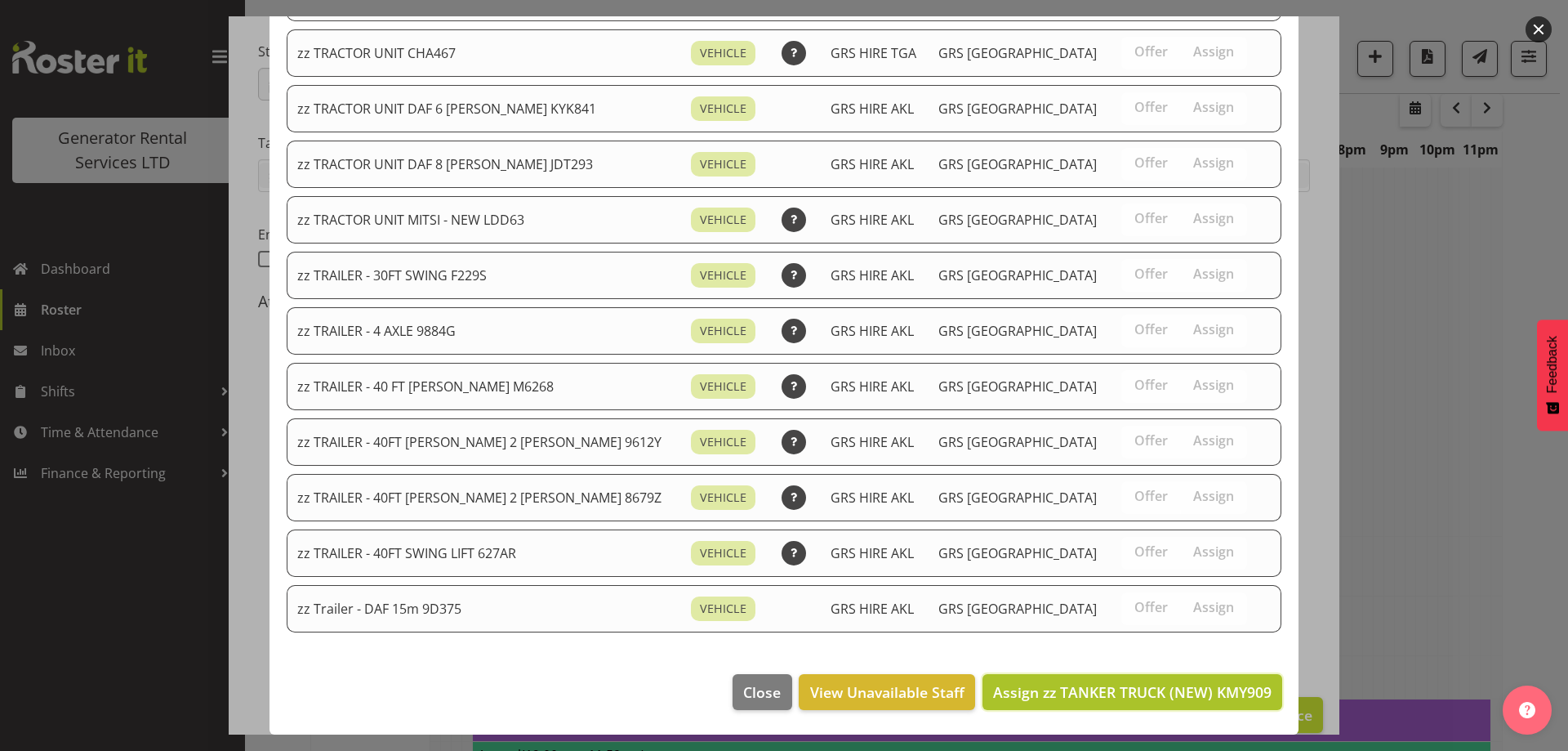
click at [1170, 696] on span "Assign zz TANKER TRUCK (NEW) KMY909" at bounding box center [1132, 692] width 278 height 20
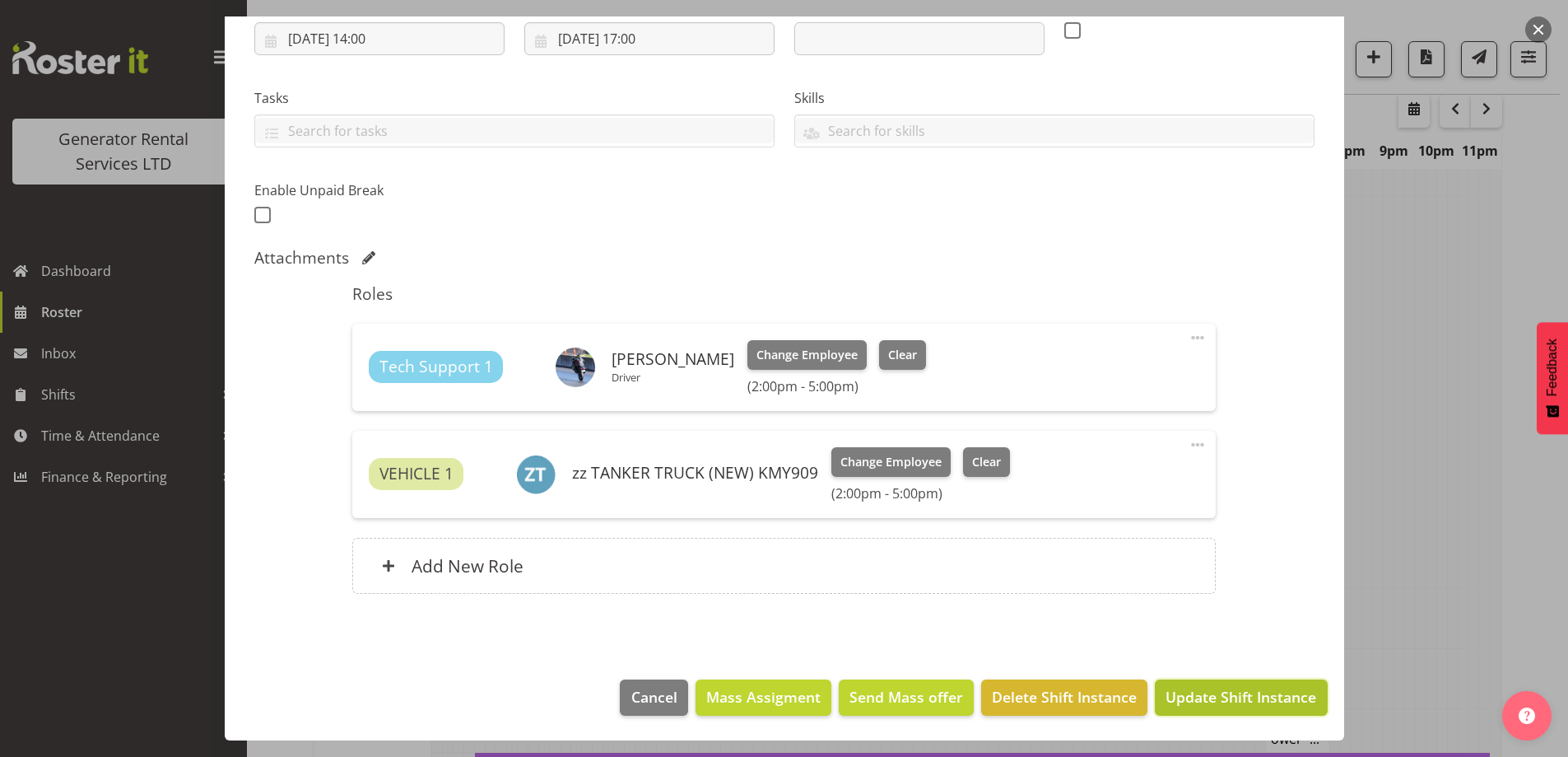
click at [1221, 688] on span "Update Shift Instance" at bounding box center [1241, 697] width 151 height 21
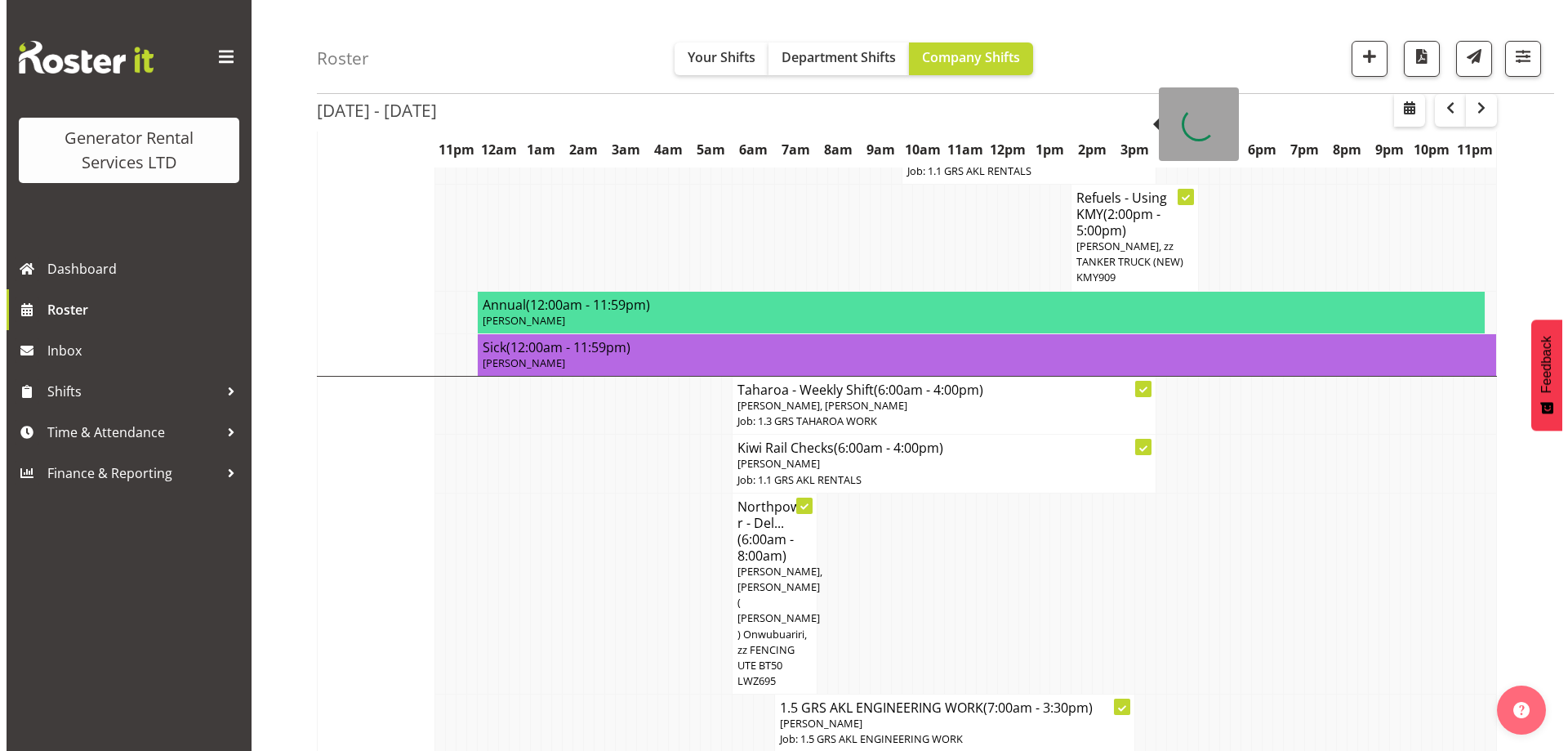
scroll to position [1360, 0]
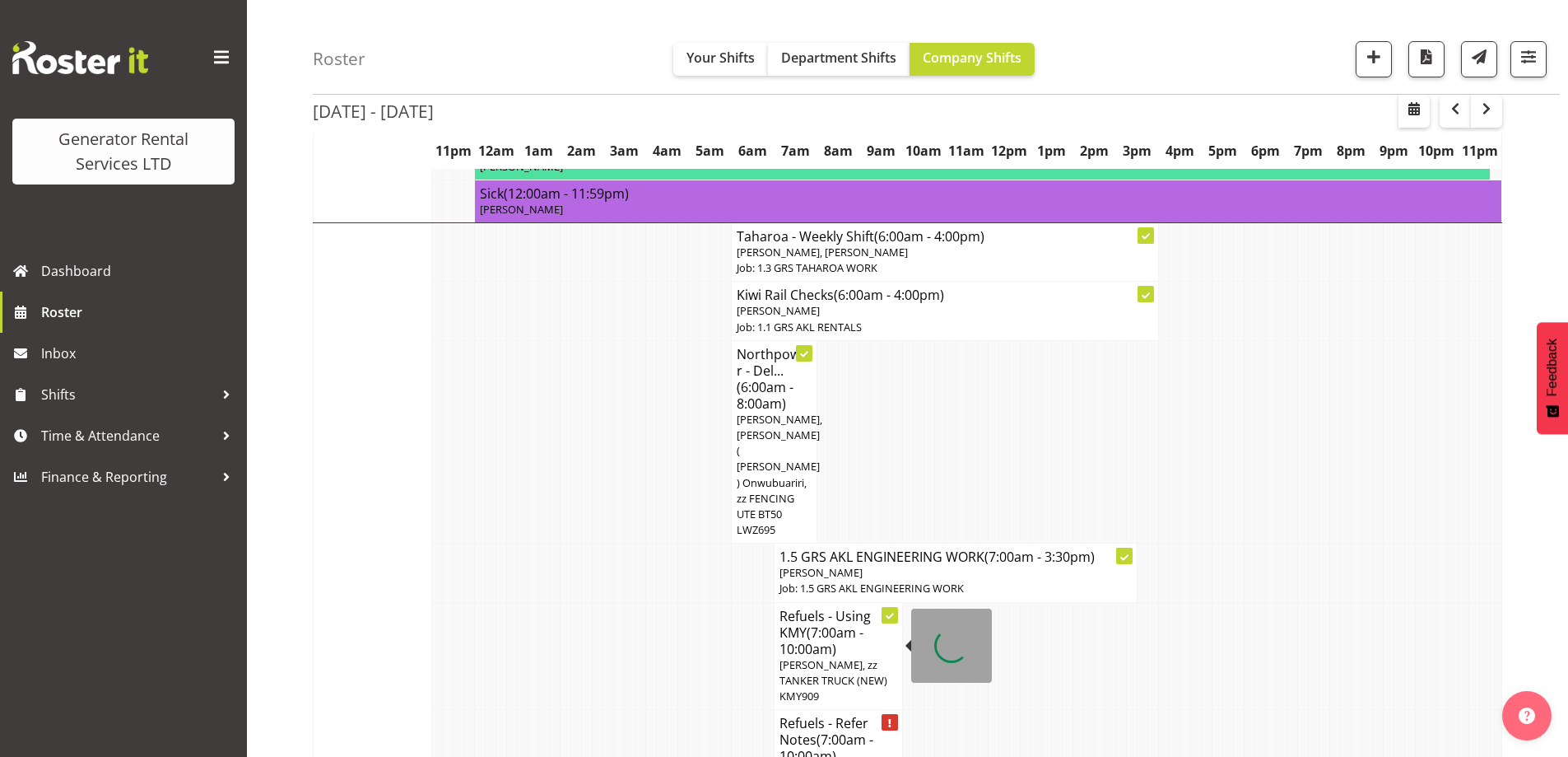
click at [867, 731] on span "(7:00am - 10:00am)" at bounding box center [827, 748] width 94 height 35
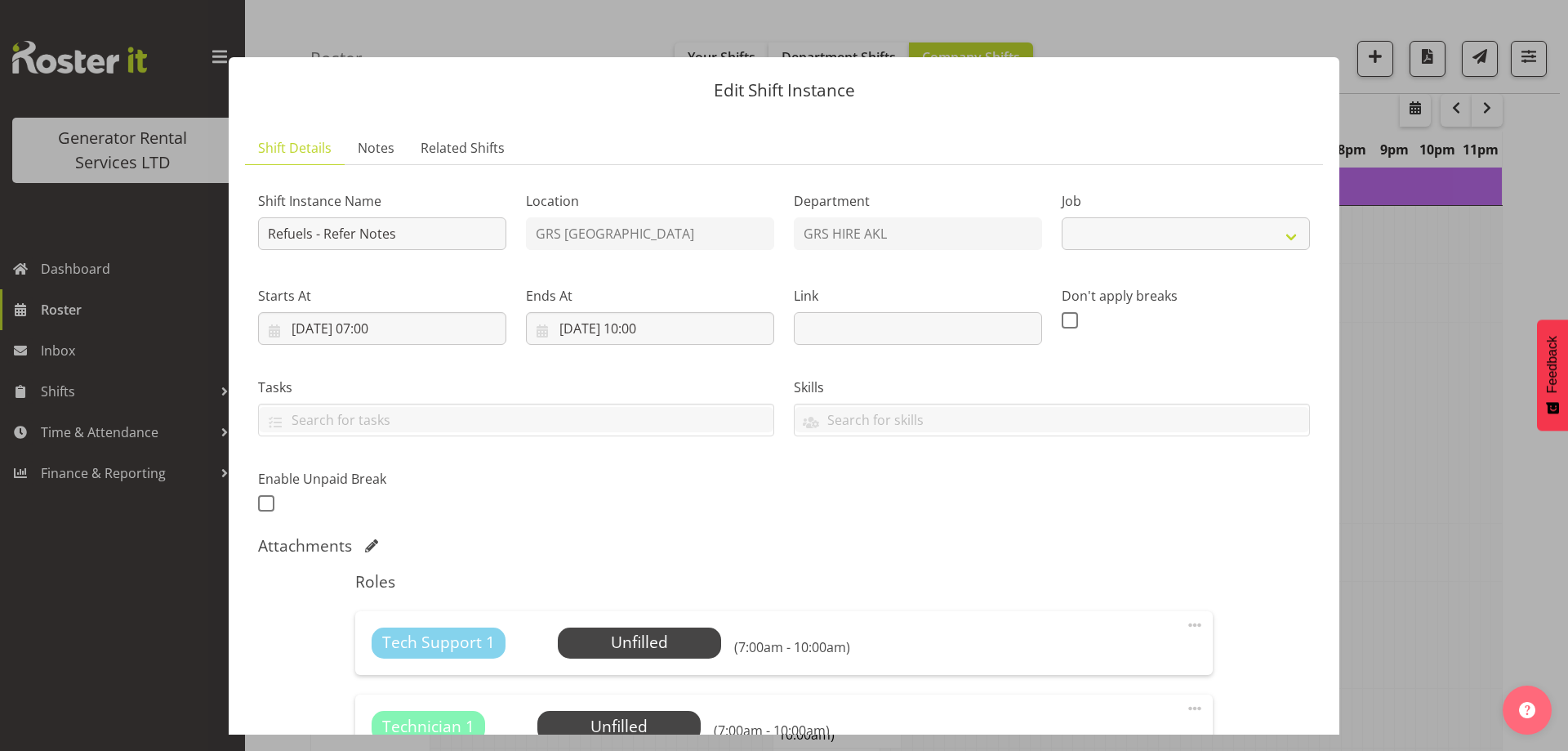
select select "9"
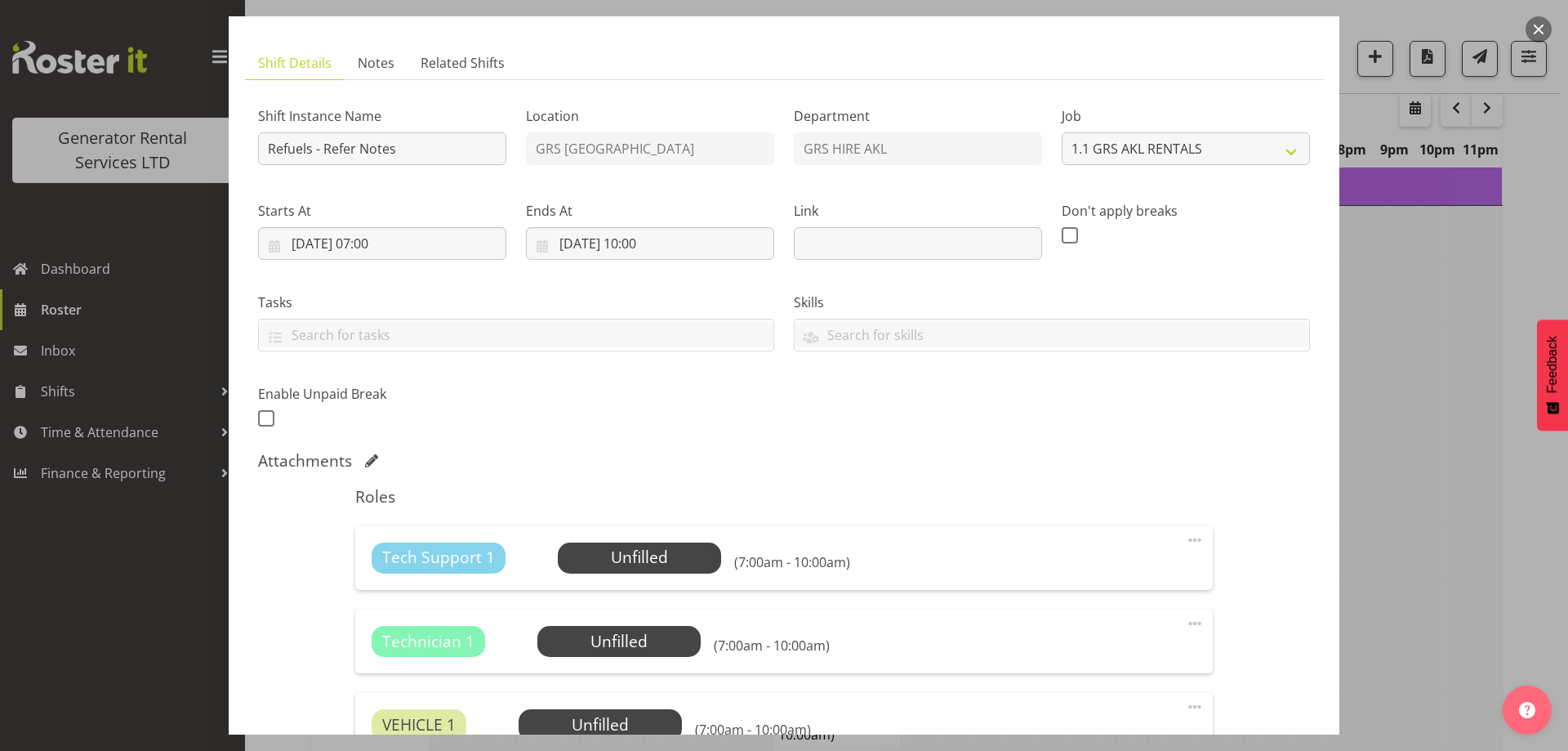
scroll to position [328, 0]
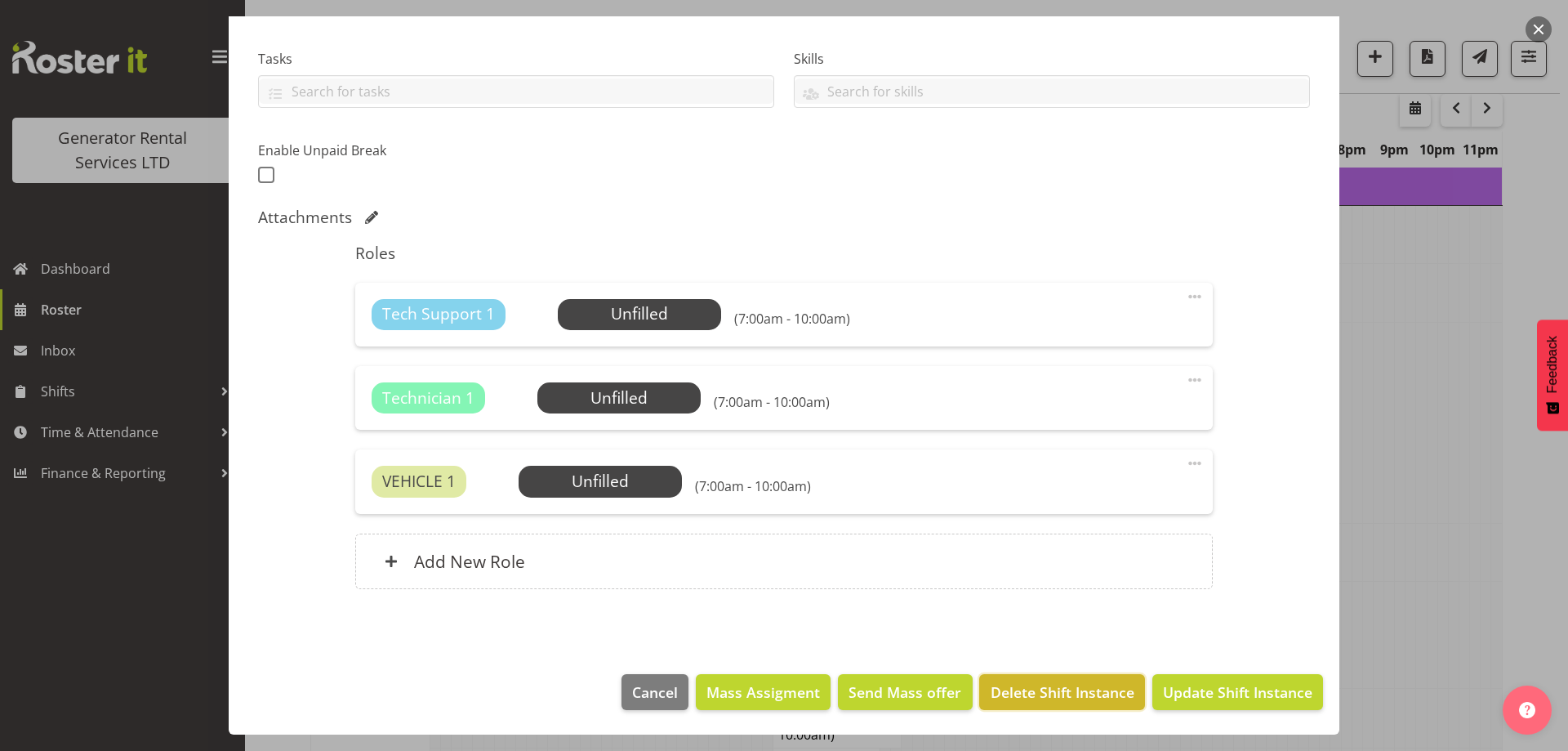
click at [1075, 682] on span "Delete Shift Instance" at bounding box center [1063, 692] width 144 height 21
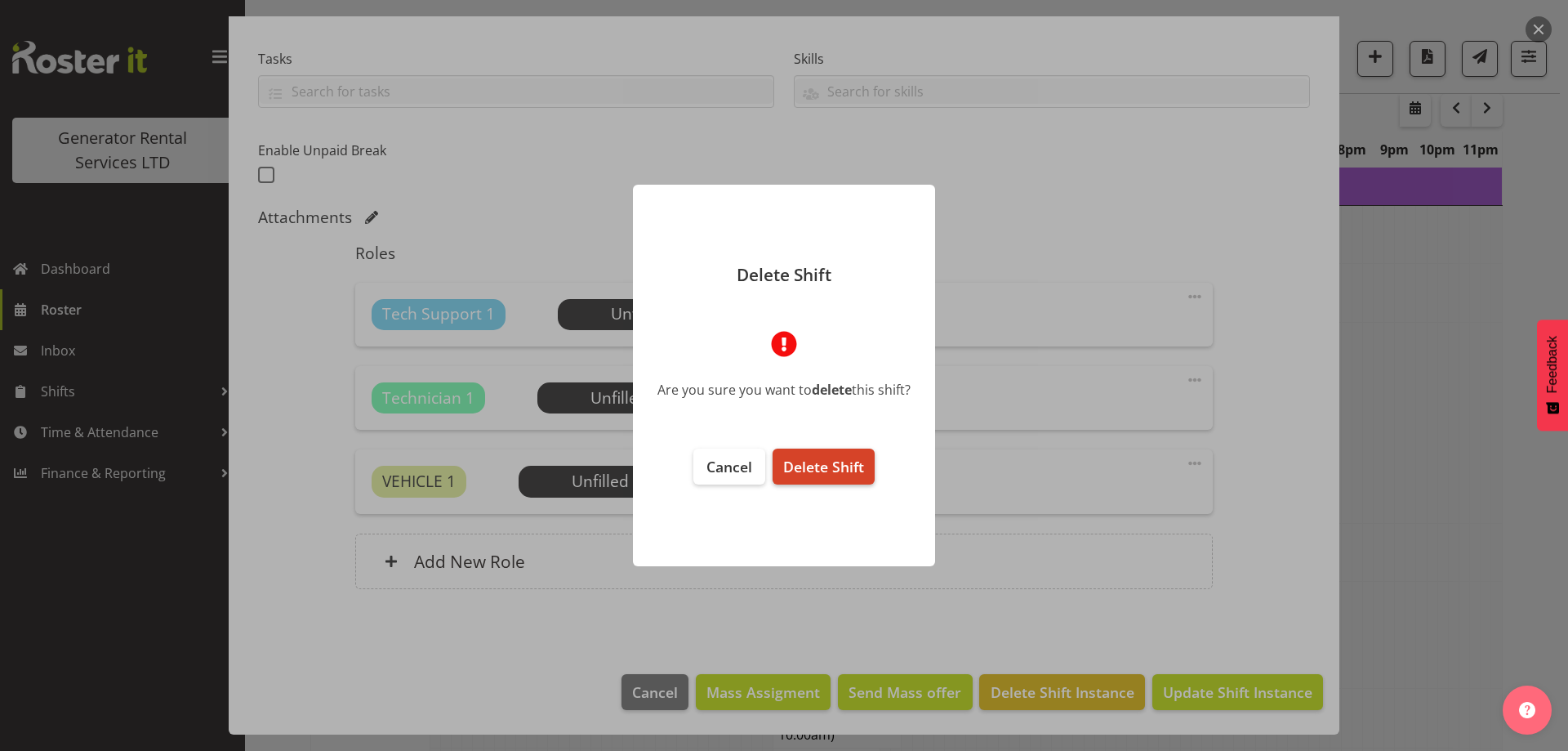
click at [847, 476] on span "Delete Shift" at bounding box center [824, 467] width 81 height 20
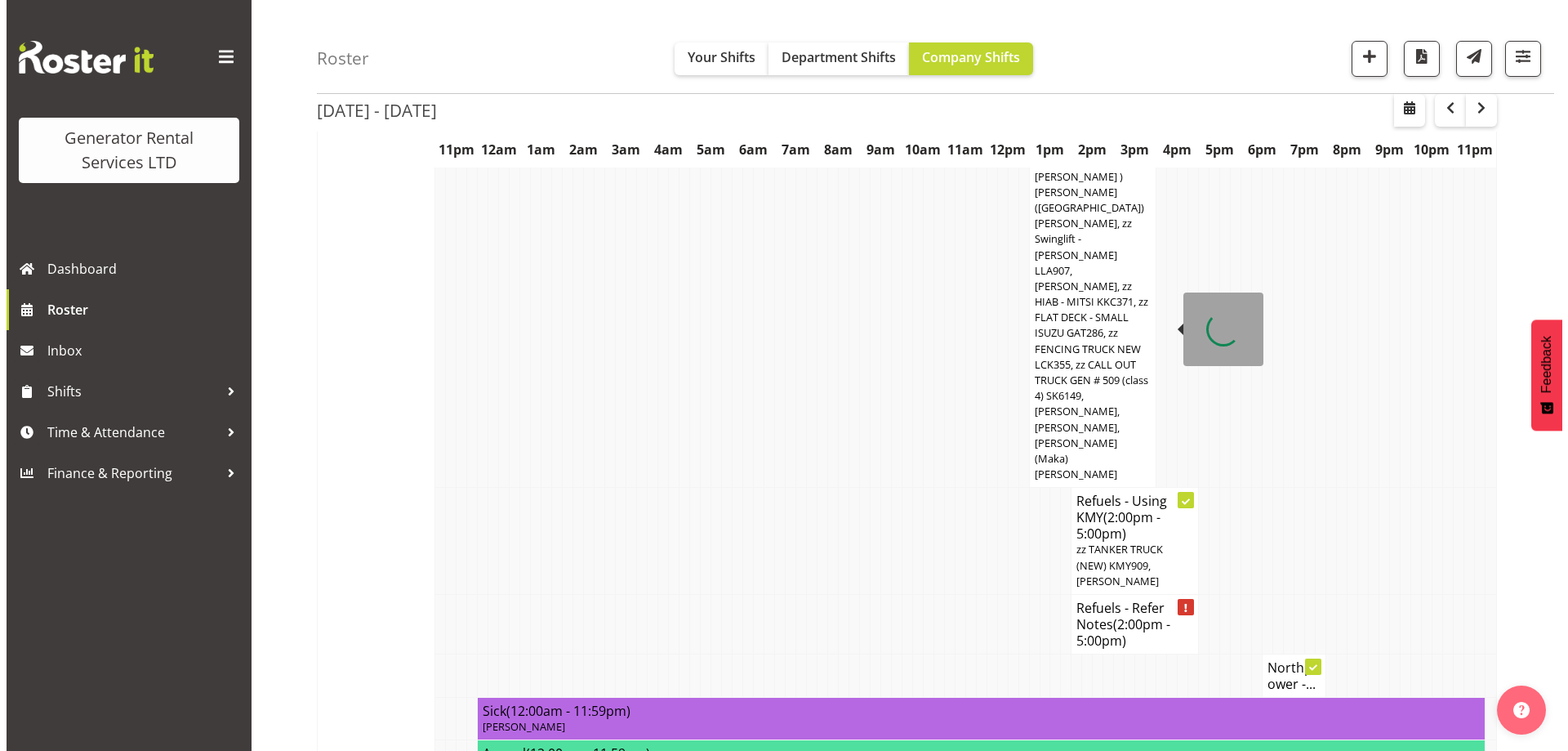
scroll to position [2341, 0]
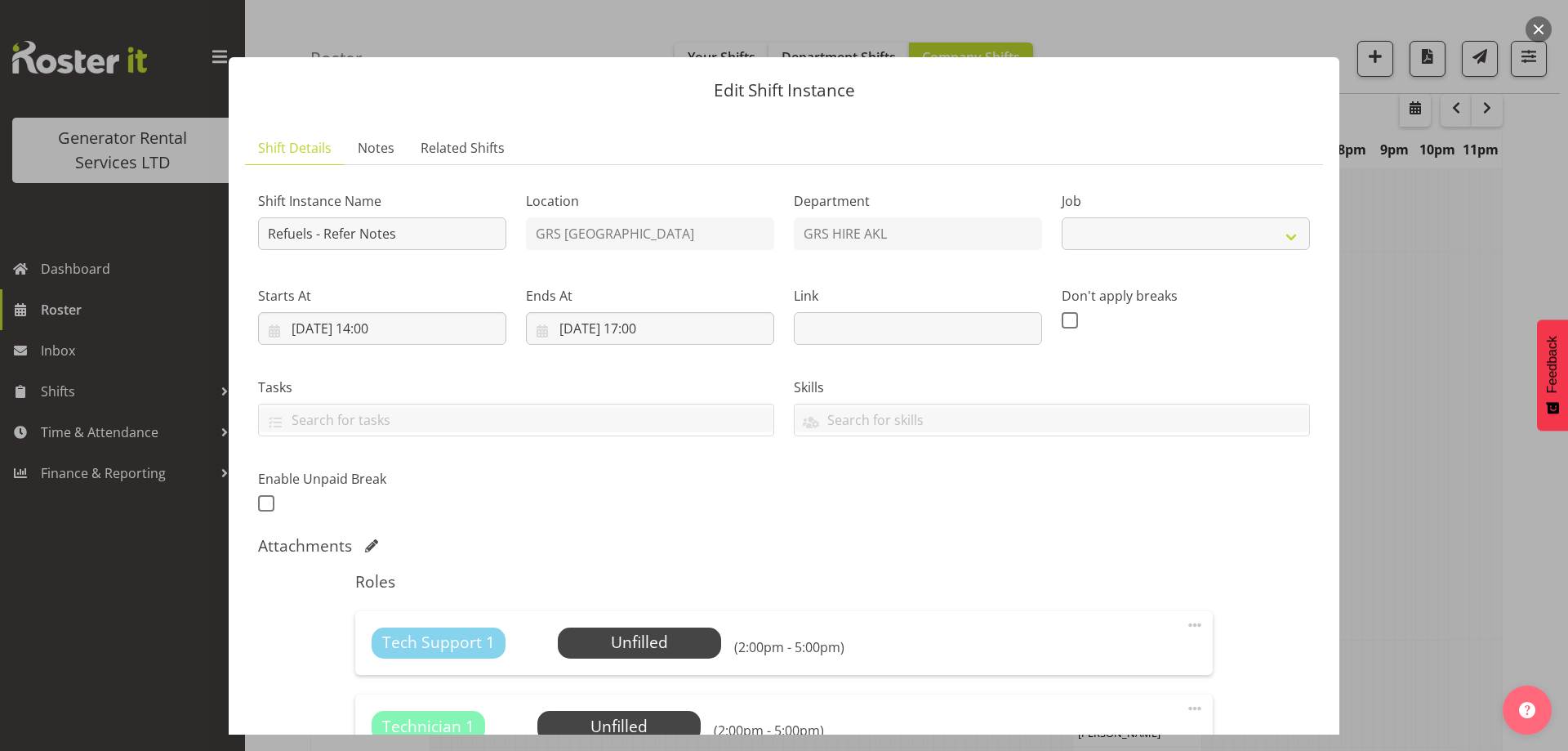
select select "9"
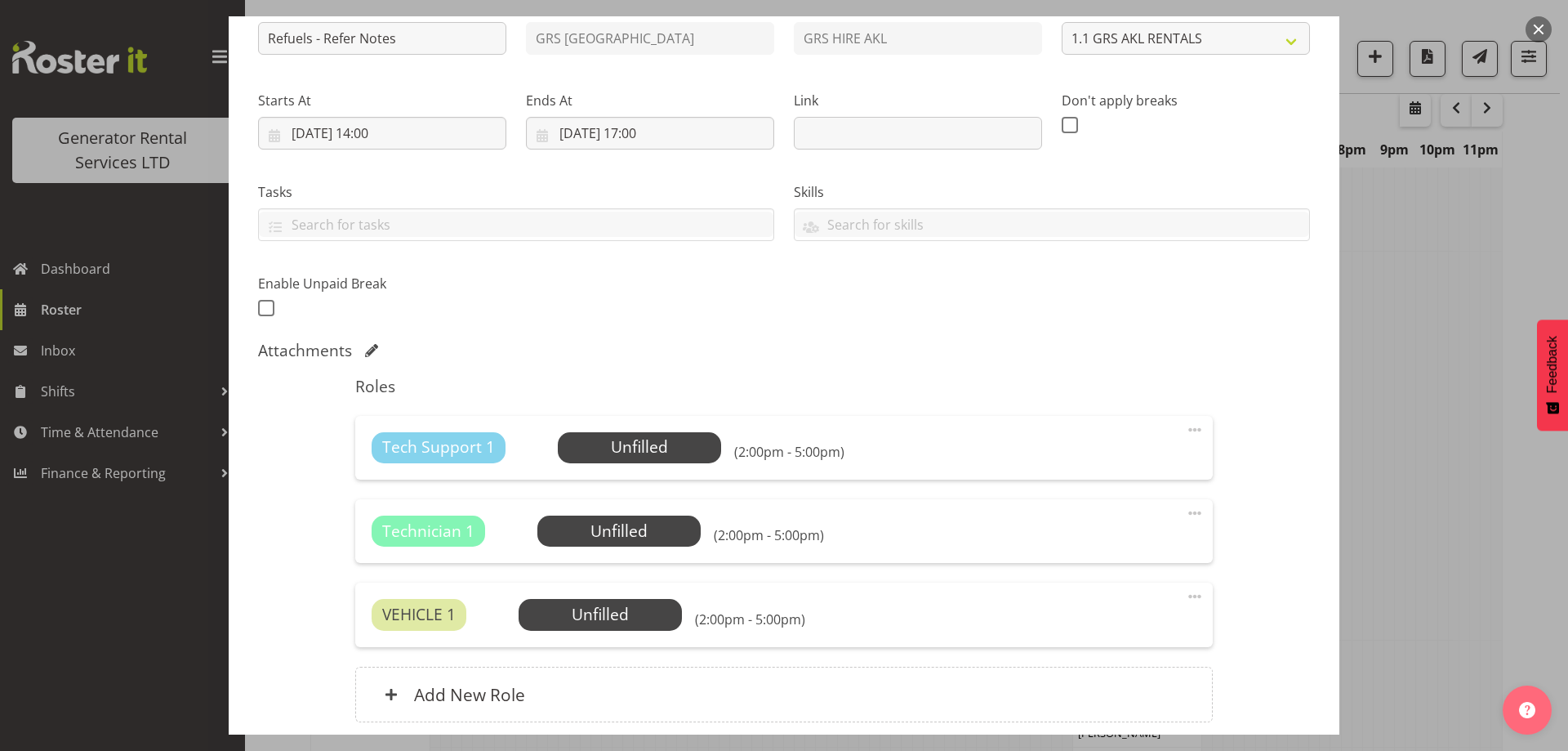
scroll to position [328, 0]
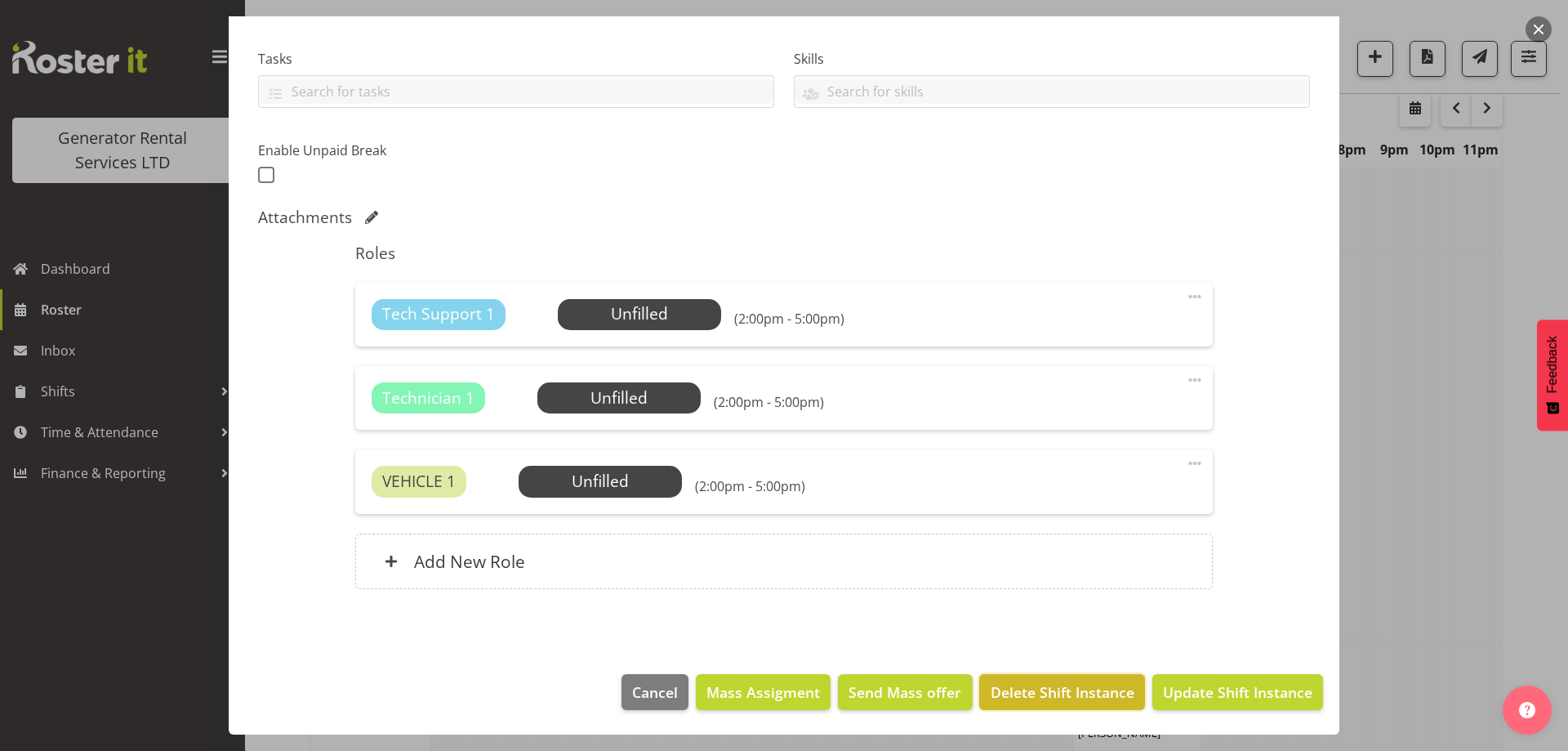
click at [1039, 681] on span "Delete Shift Instance" at bounding box center [1063, 692] width 144 height 21
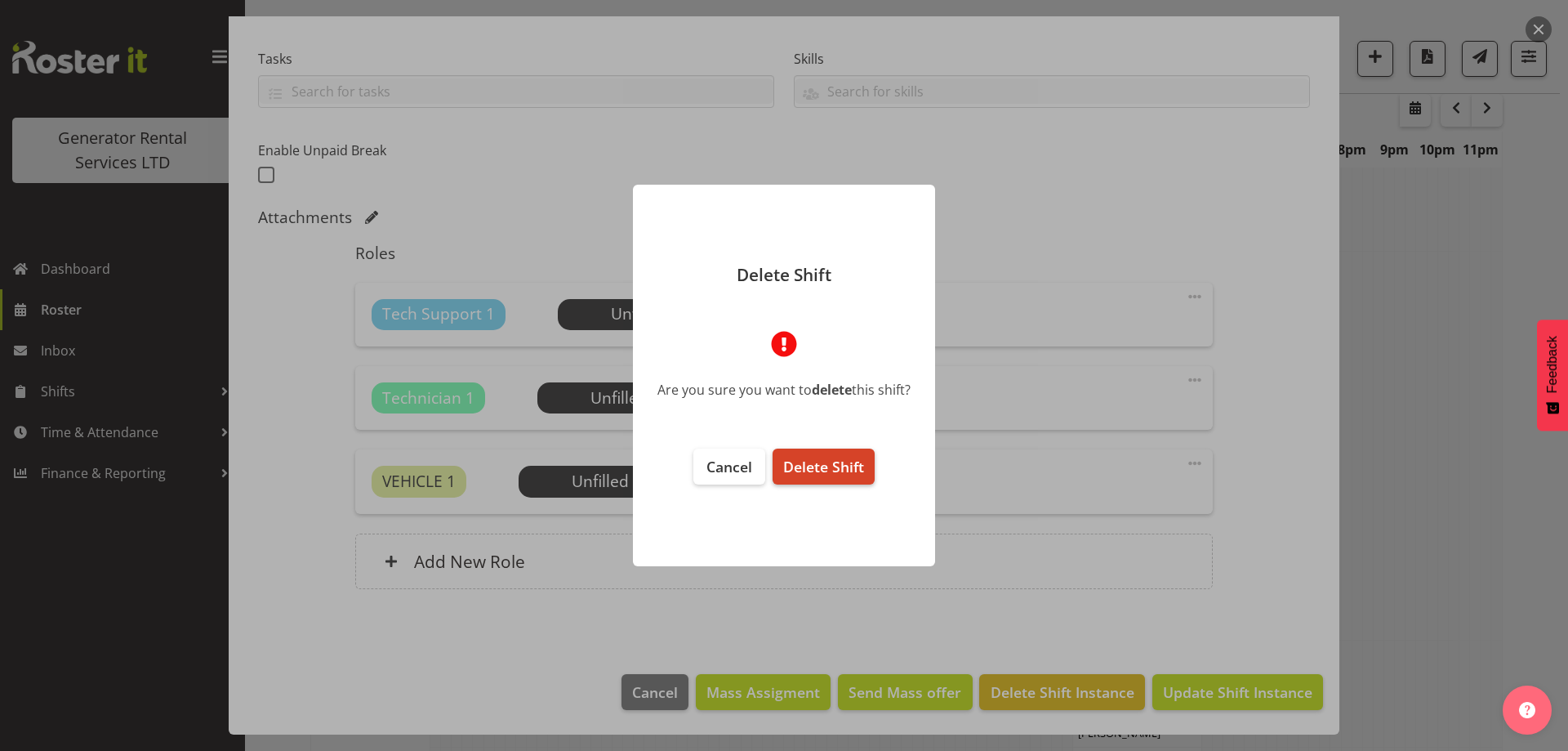
click at [828, 484] on button "Delete Shift" at bounding box center [824, 467] width 102 height 36
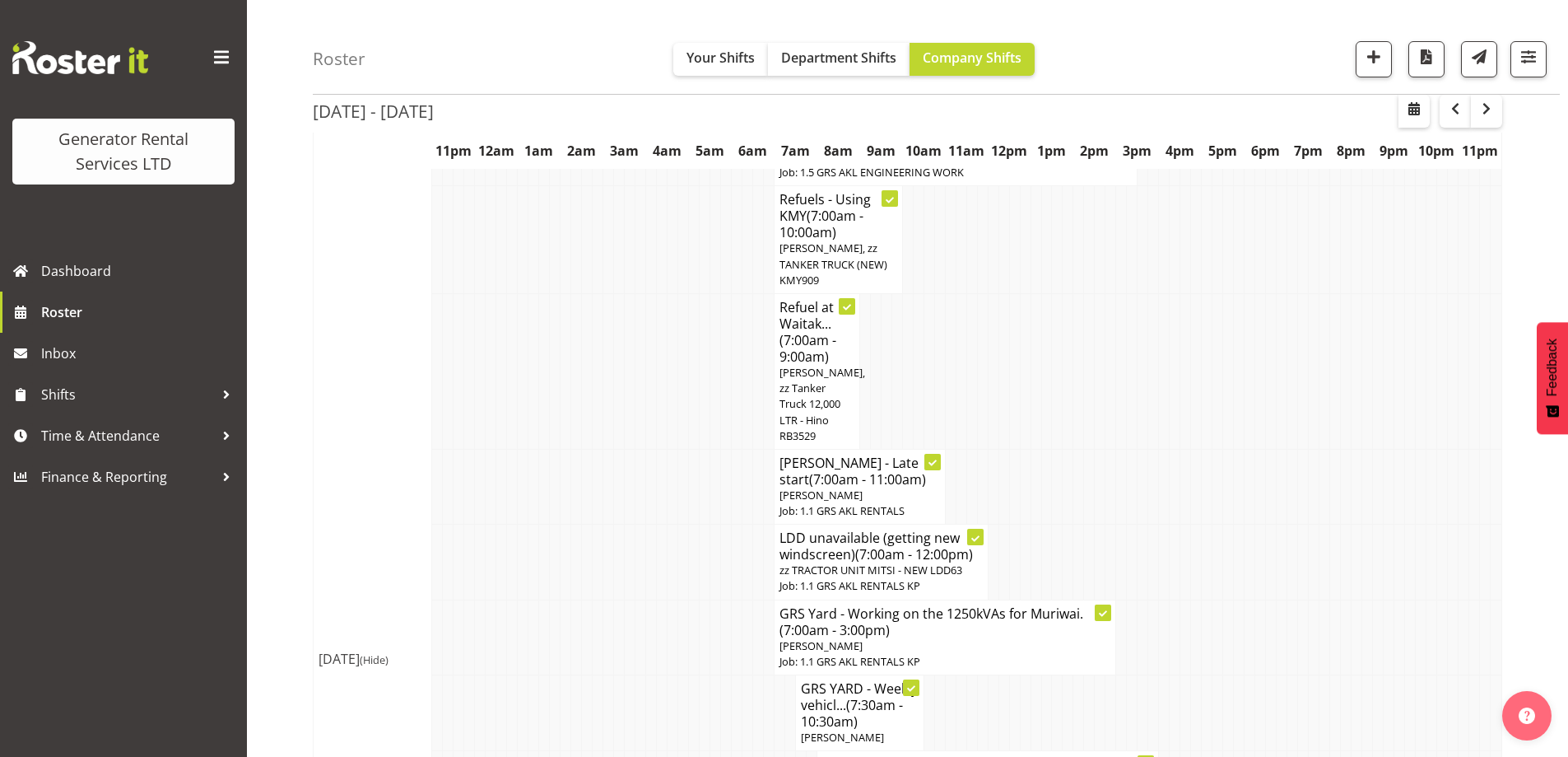
scroll to position [2359, 0]
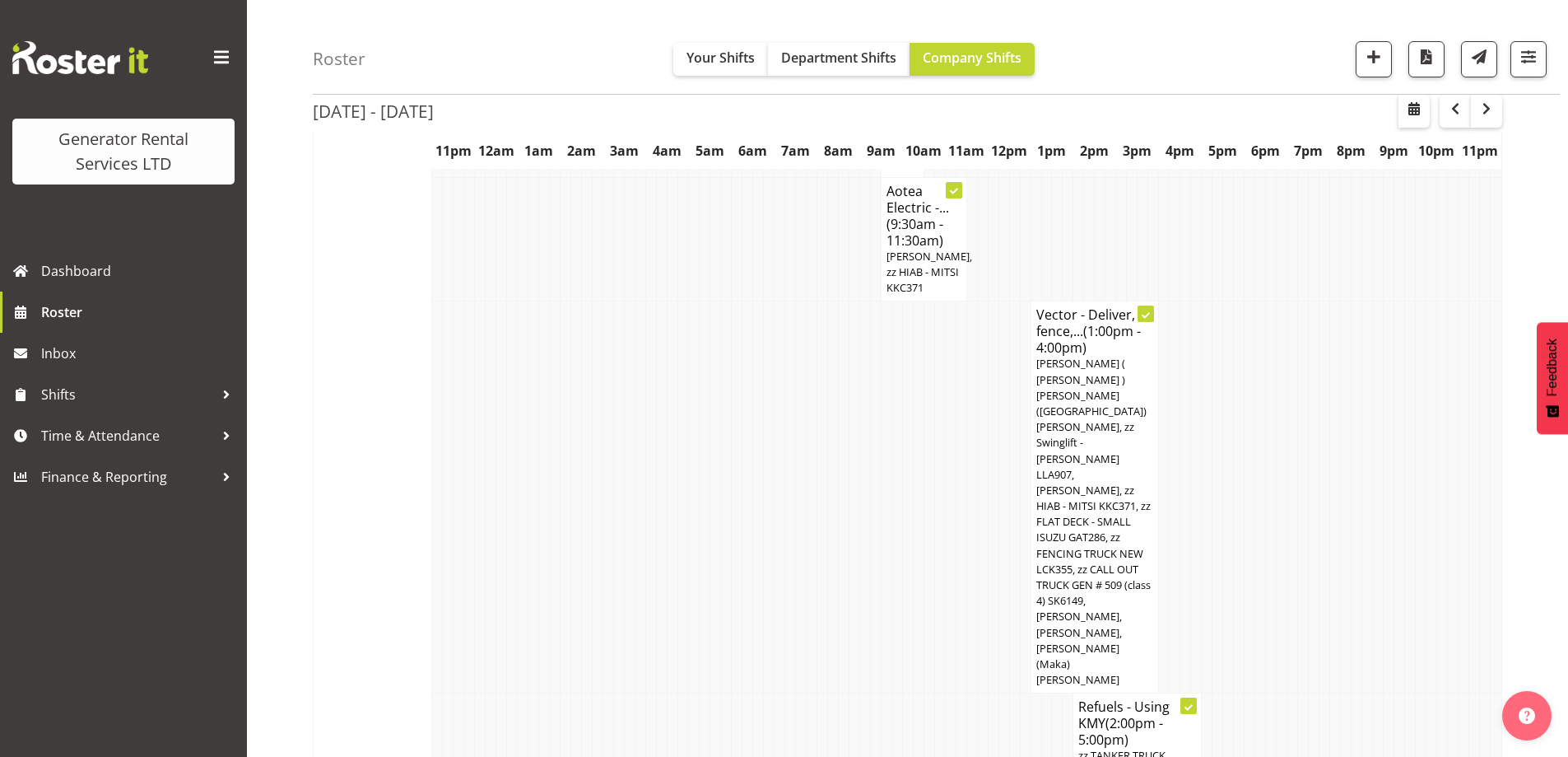
click at [580, 693] on td at bounding box center [576, 747] width 11 height 108
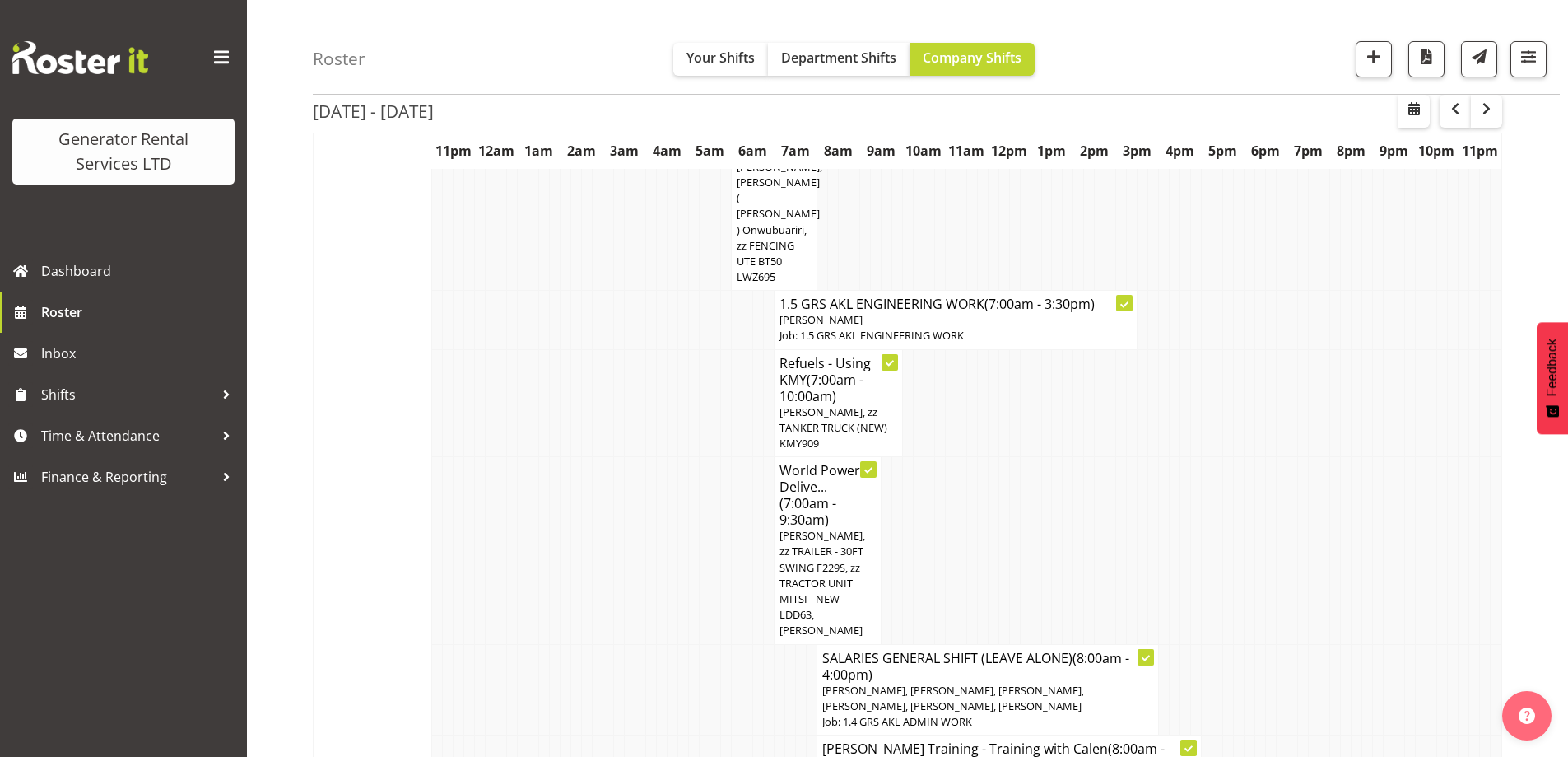
scroll to position [1454, 0]
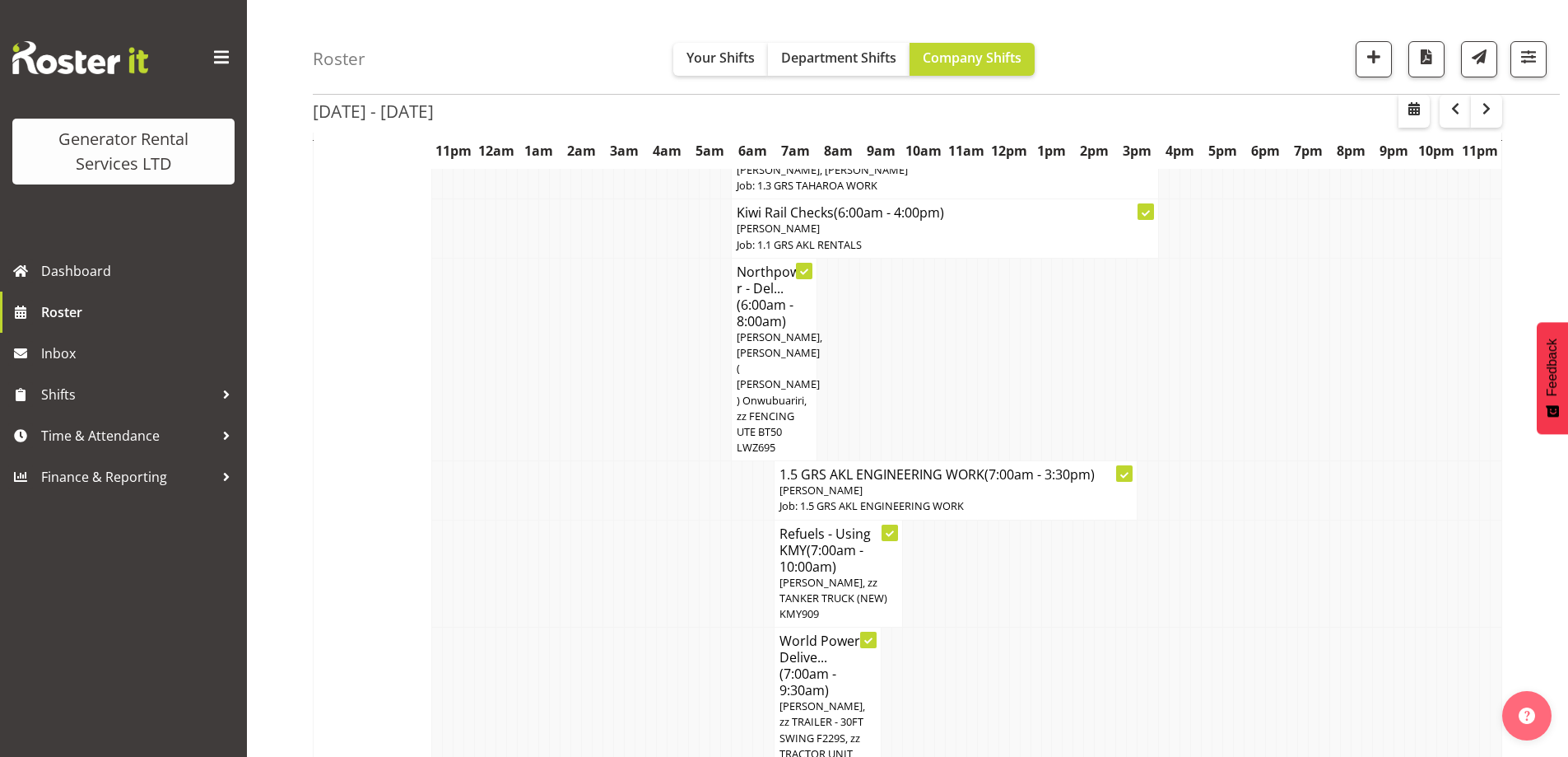
click at [701, 627] on td at bounding box center [705, 721] width 11 height 187
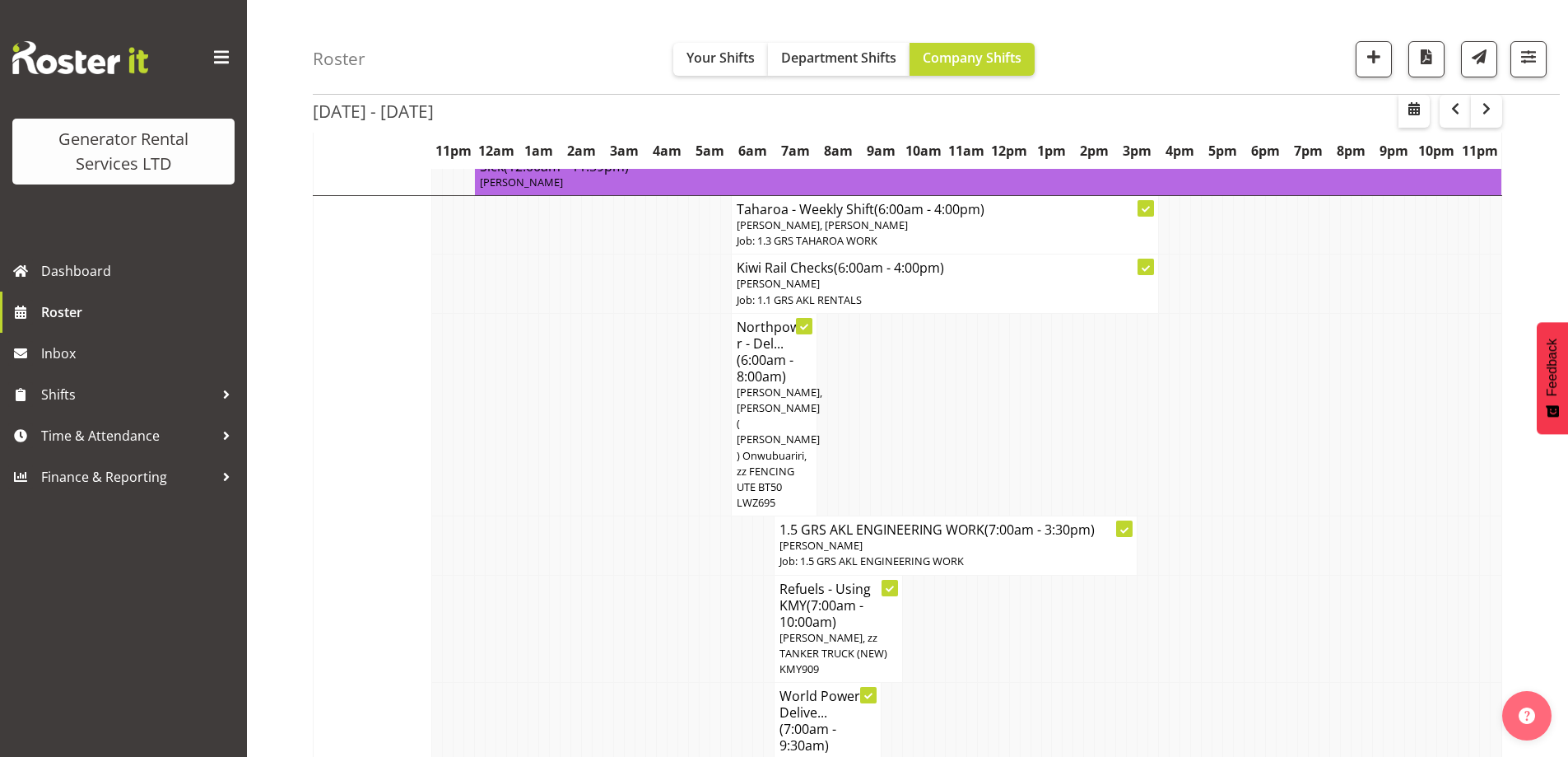
scroll to position [1371, 0]
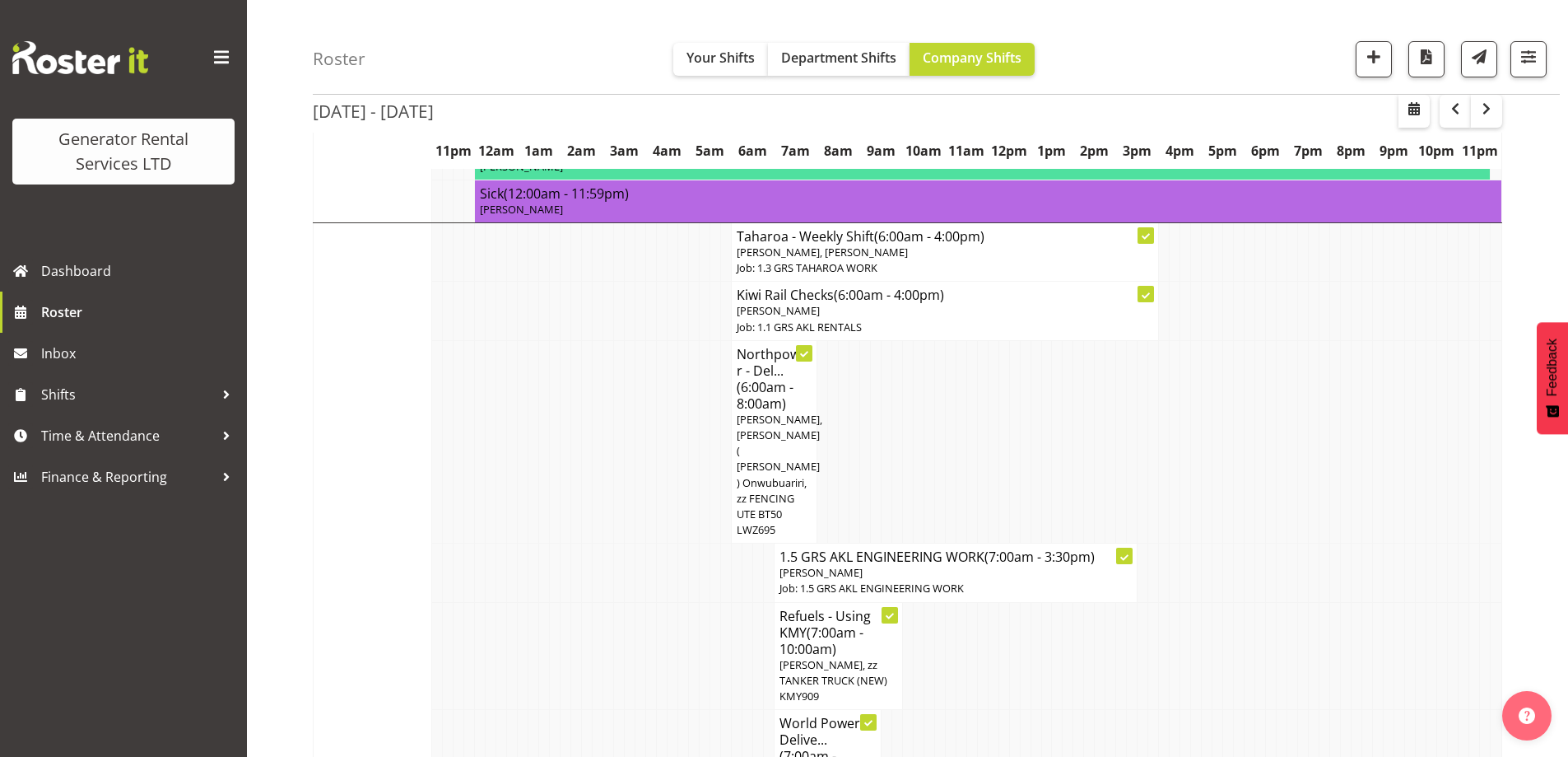
click at [488, 543] on td at bounding box center [491, 572] width 11 height 59
click at [583, 602] on td at bounding box center [587, 655] width 11 height 108
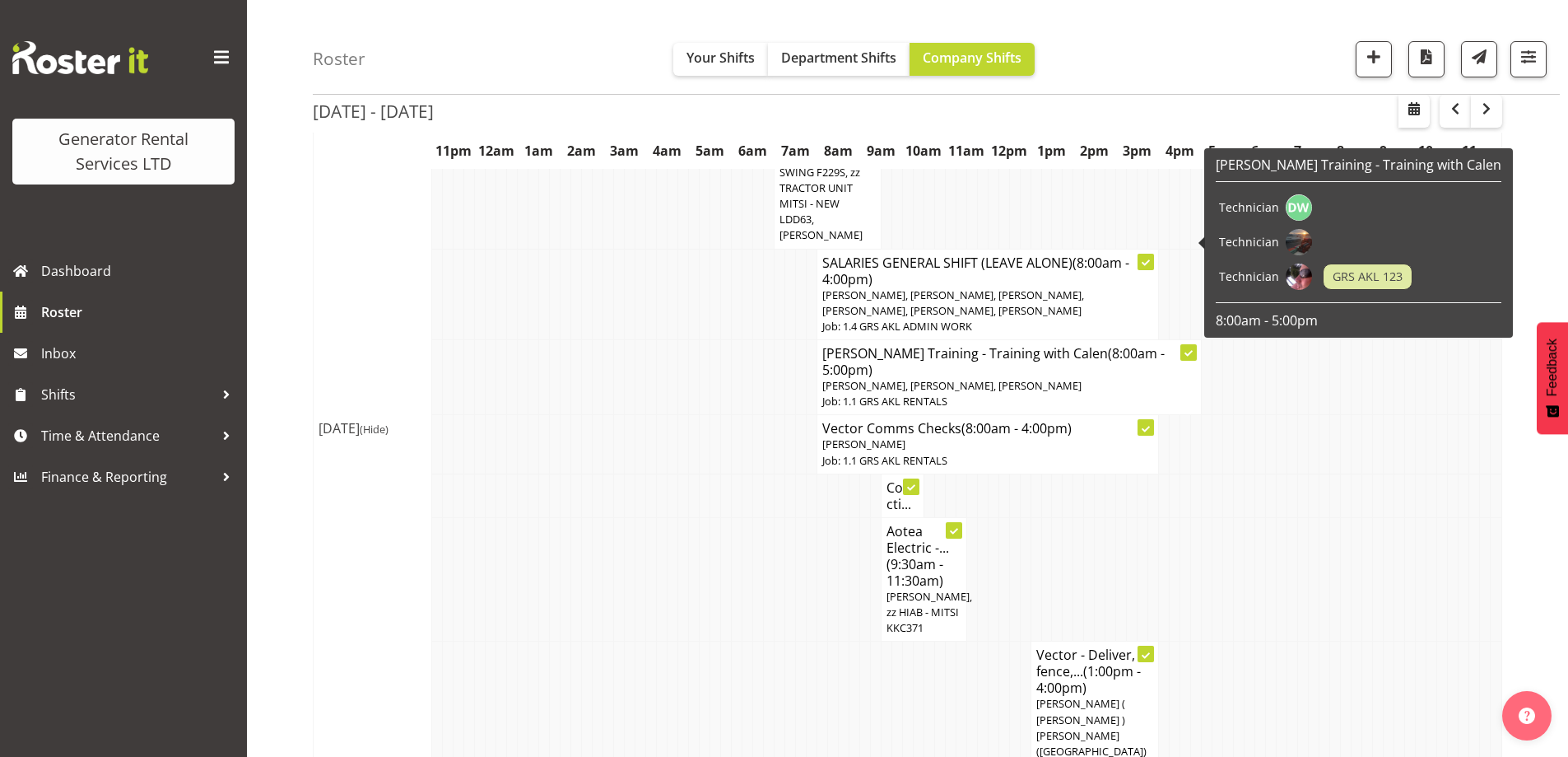
scroll to position [2030, 0]
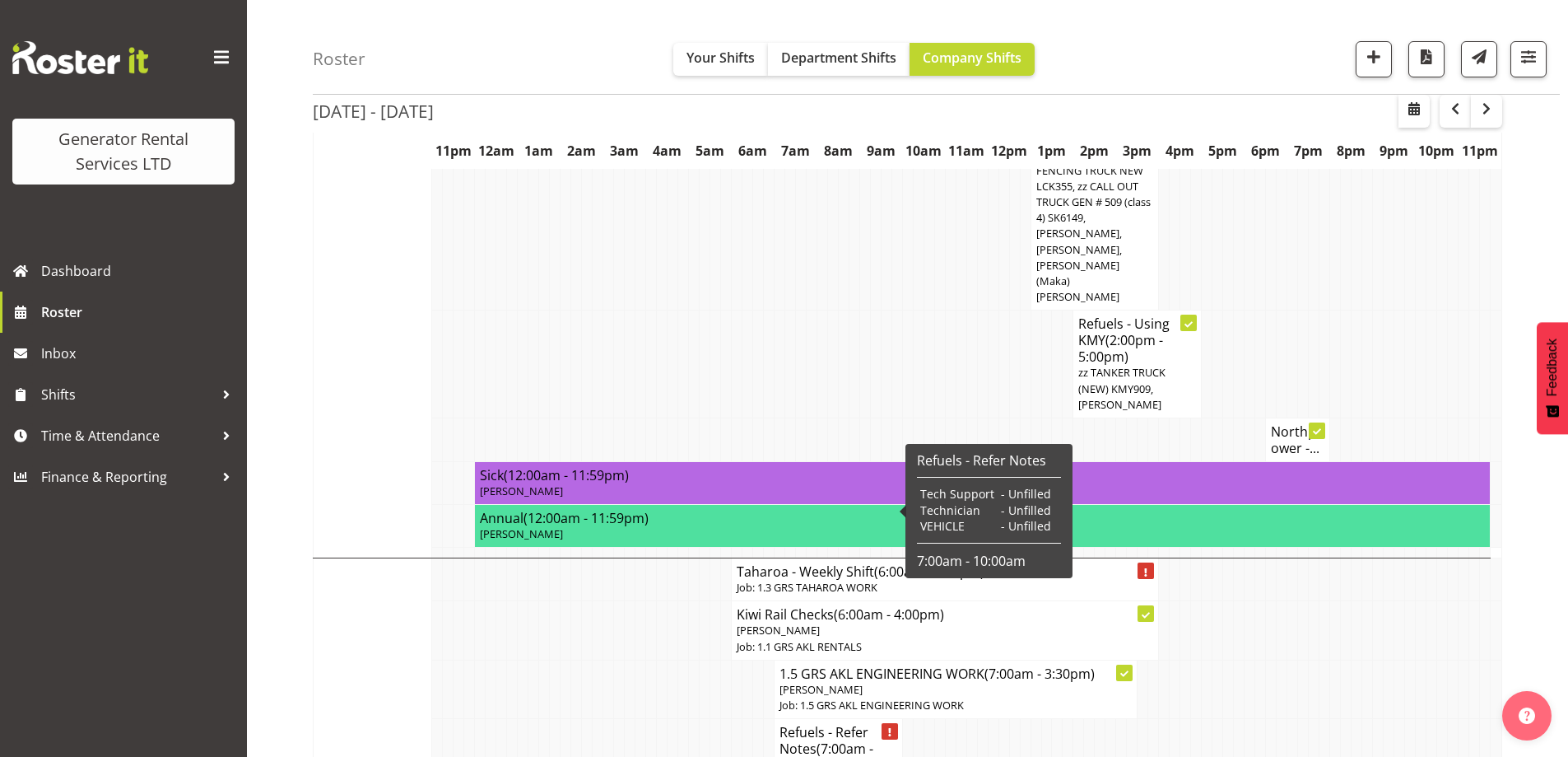
scroll to position [2771, 0]
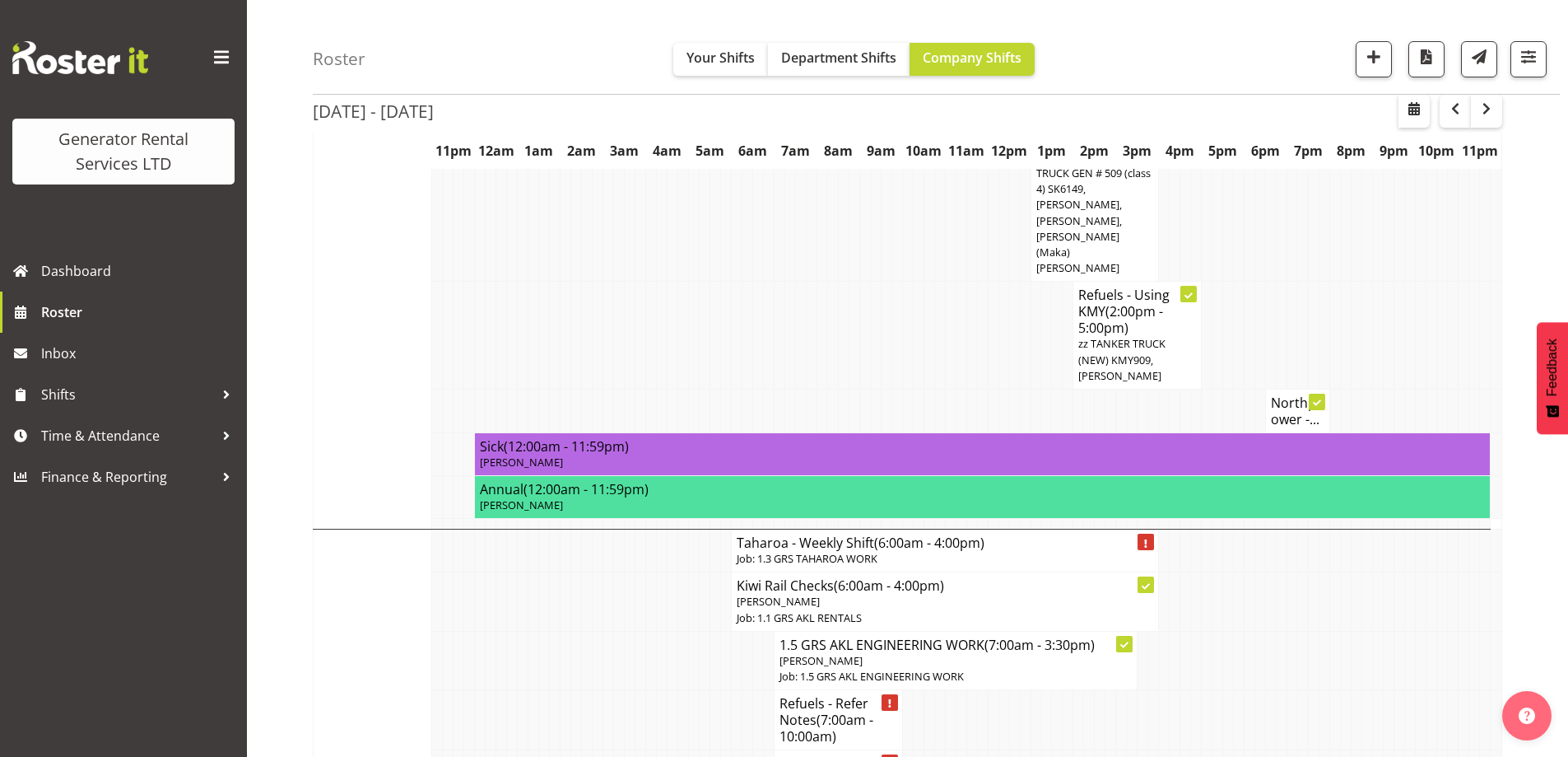
click at [611, 690] on td at bounding box center [608, 720] width 11 height 60
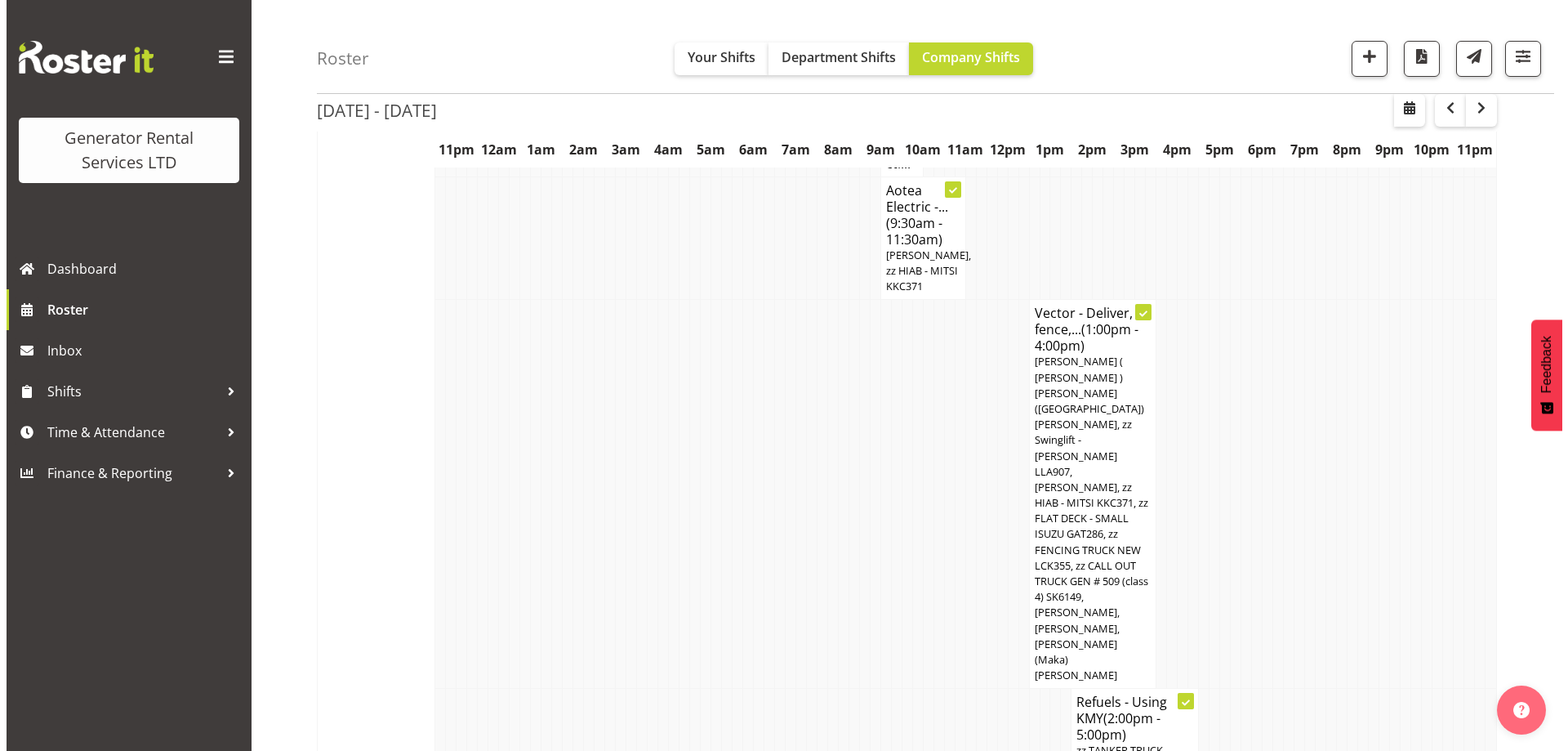
scroll to position [2341, 0]
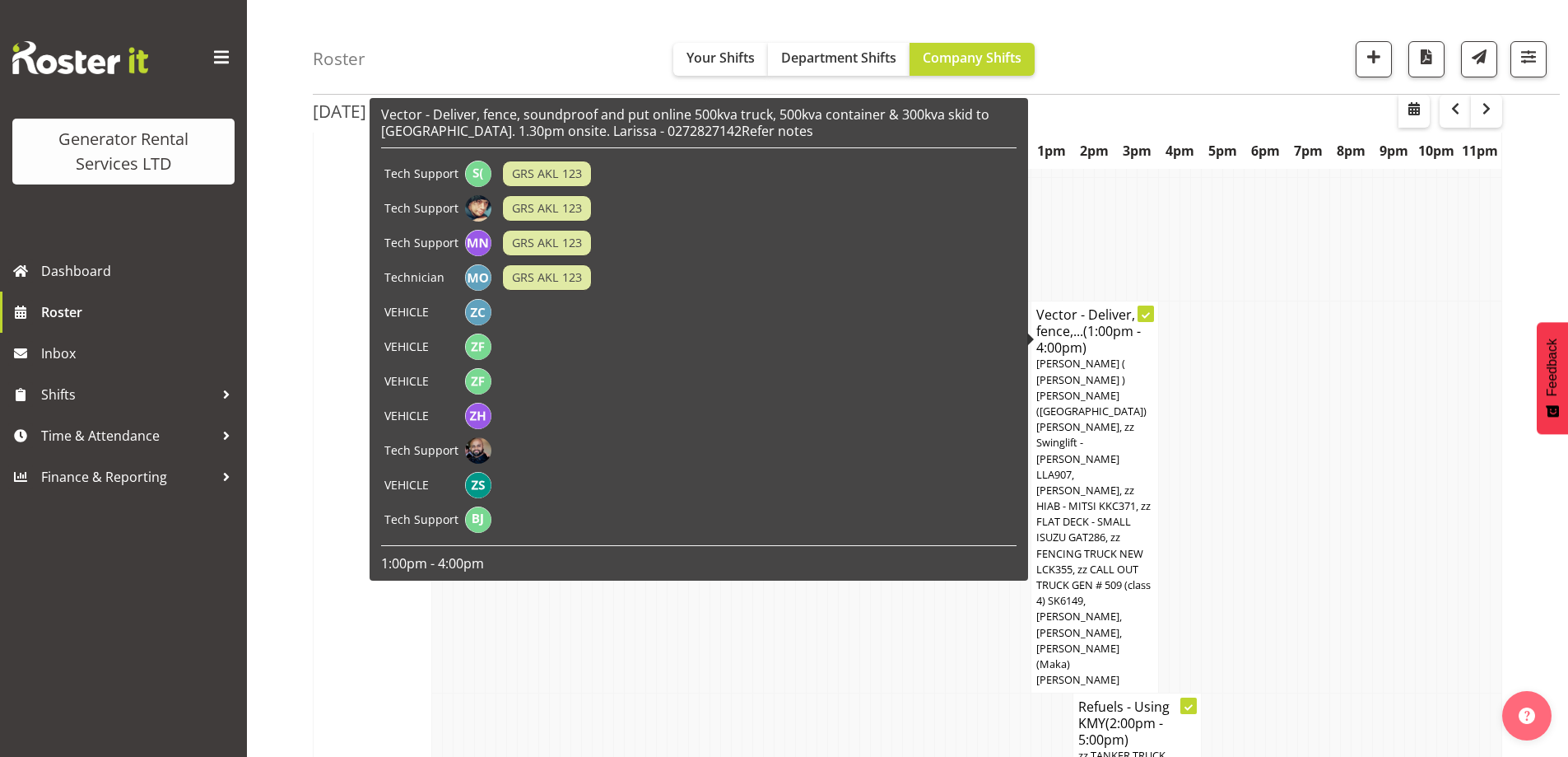
click at [1087, 376] on span "[PERSON_NAME] ( [PERSON_NAME] ) [PERSON_NAME] ([GEOGRAPHIC_DATA]) [PERSON_NAME]…" at bounding box center [1093, 521] width 115 height 331
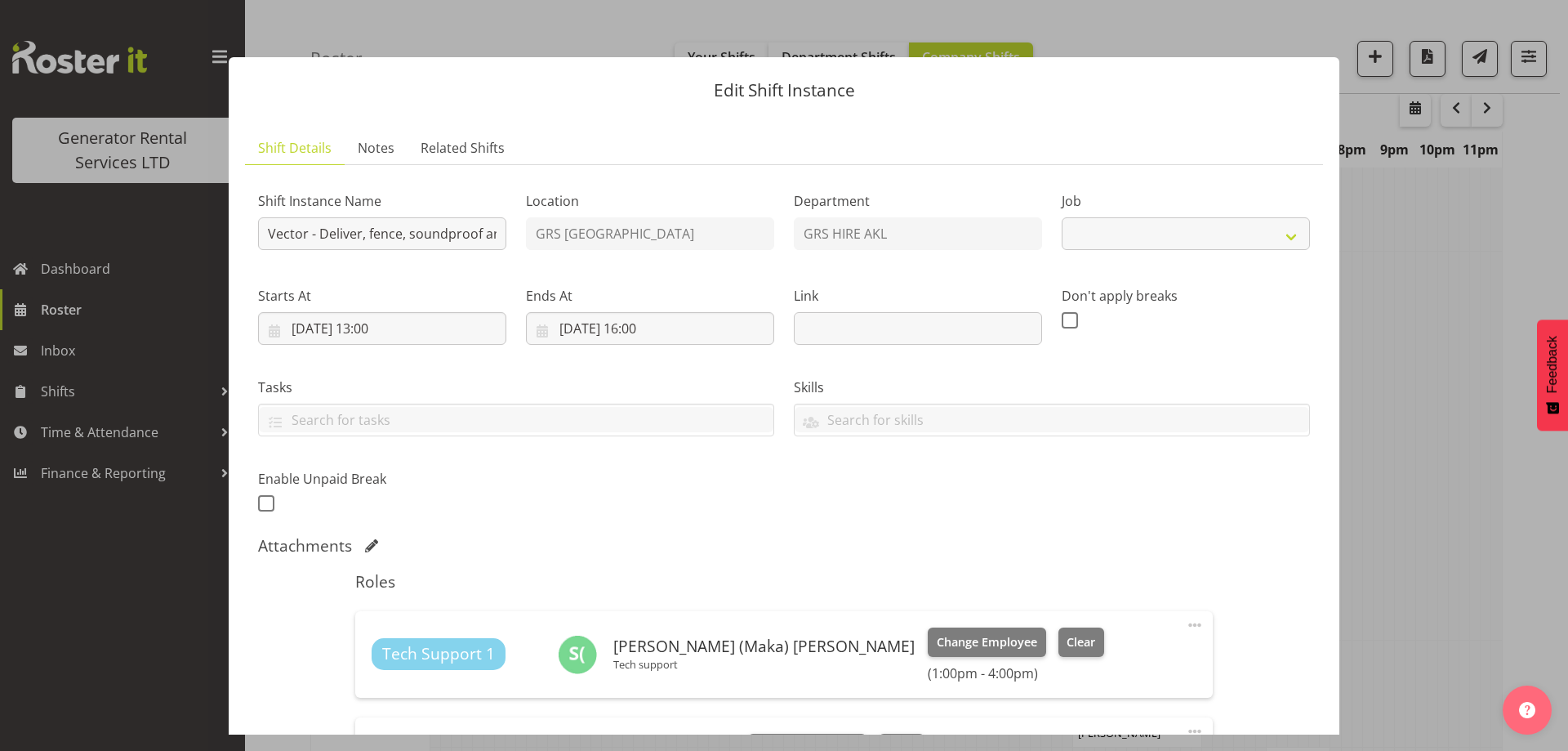
select select "9"
click at [445, 332] on input "[DATE] 13:00" at bounding box center [382, 328] width 248 height 33
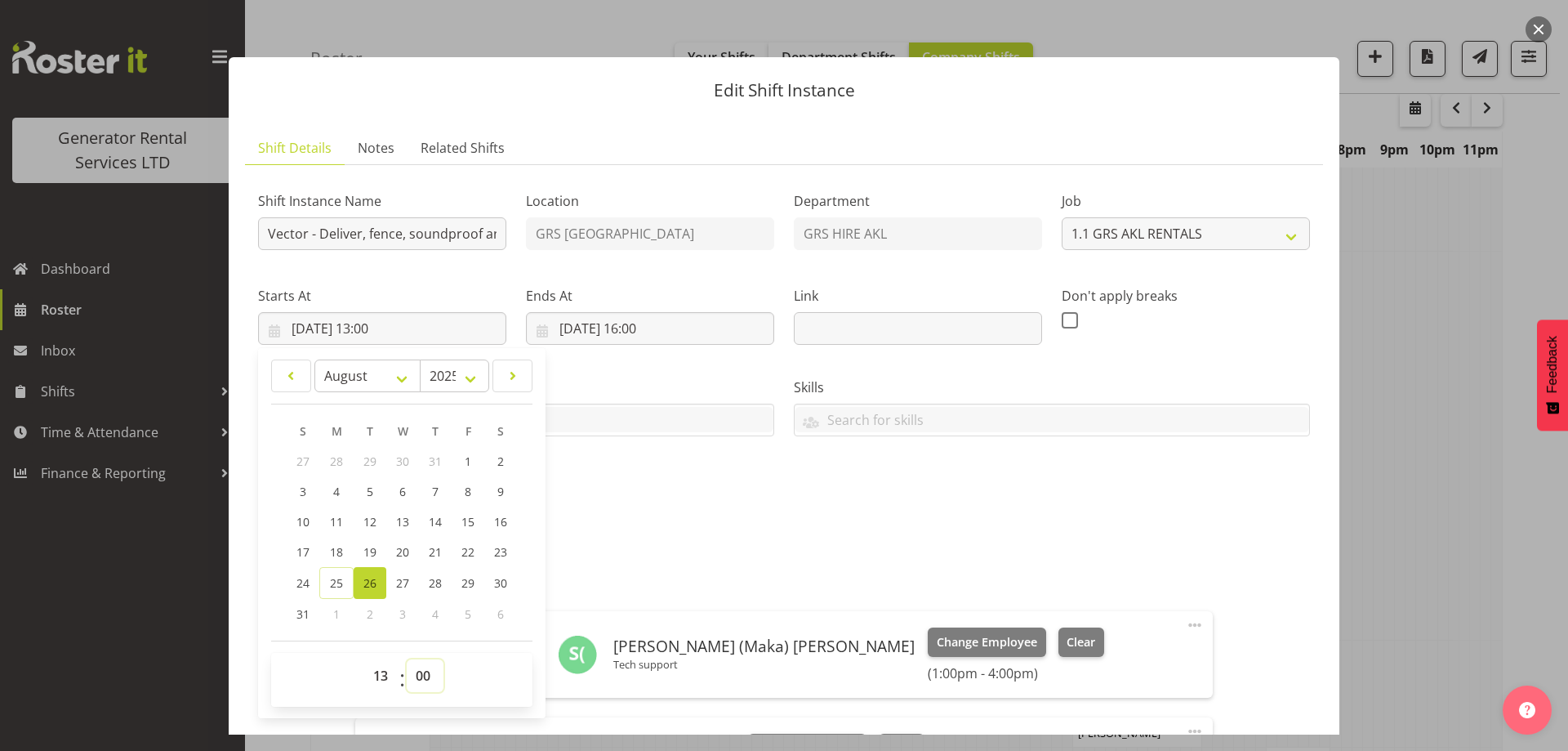
click at [424, 677] on select "00 01 02 03 04 05 06 07 08 09 10 11 12 13 14 15 16 17 18 19 20 21 22 23 24 25 2…" at bounding box center [425, 676] width 37 height 33
select select "30"
click at [407, 659] on select "00 01 02 03 04 05 06 07 08 09 10 11 12 13 14 15 16 17 18 19 20 21 22 23 24 25 2…" at bounding box center [425, 676] width 37 height 33
type input "[DATE] 13:30"
click at [626, 502] on div "Shift Instance Name Vector - Deliver, fence, soundproof and put online 500kva t…" at bounding box center [784, 347] width 1072 height 358
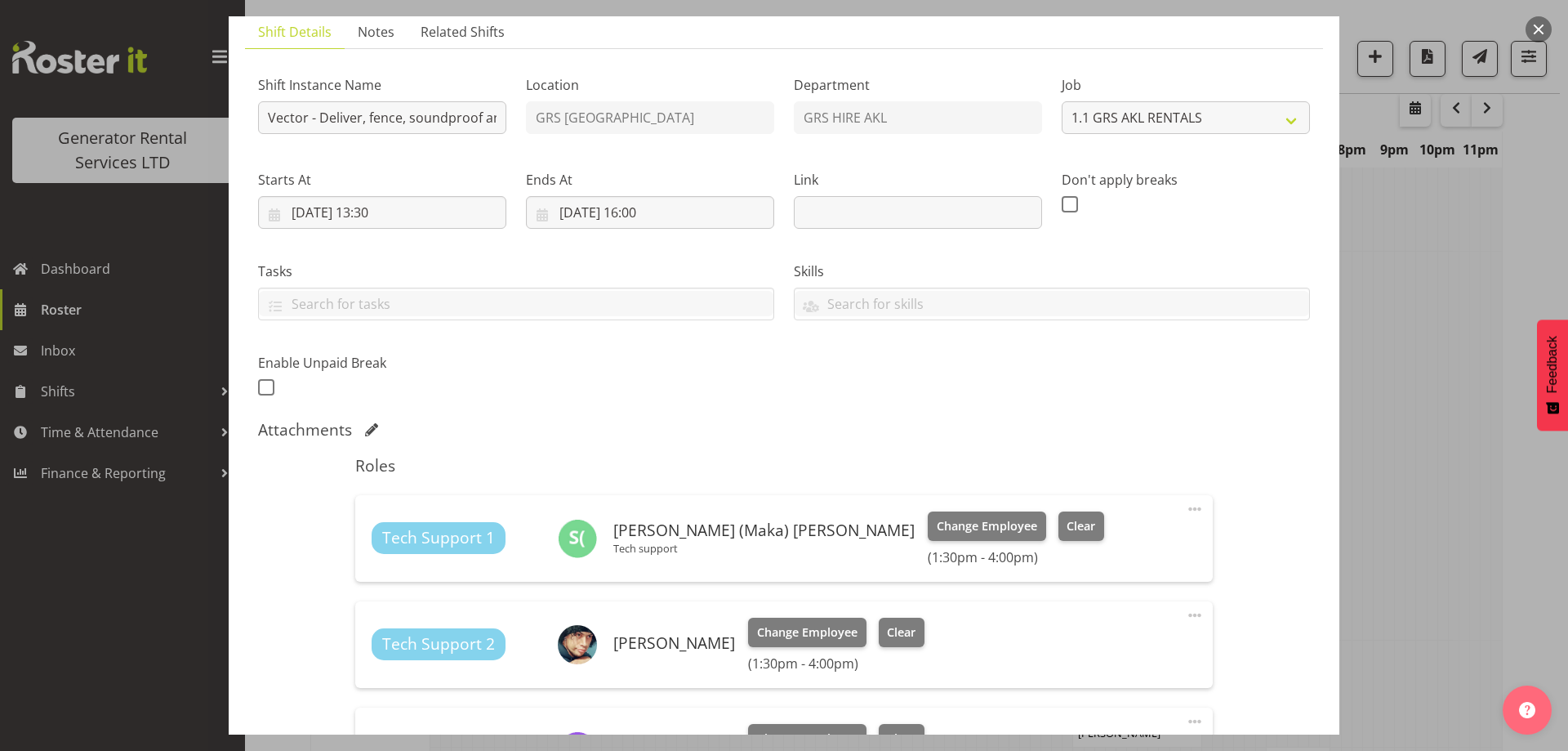
scroll to position [164, 0]
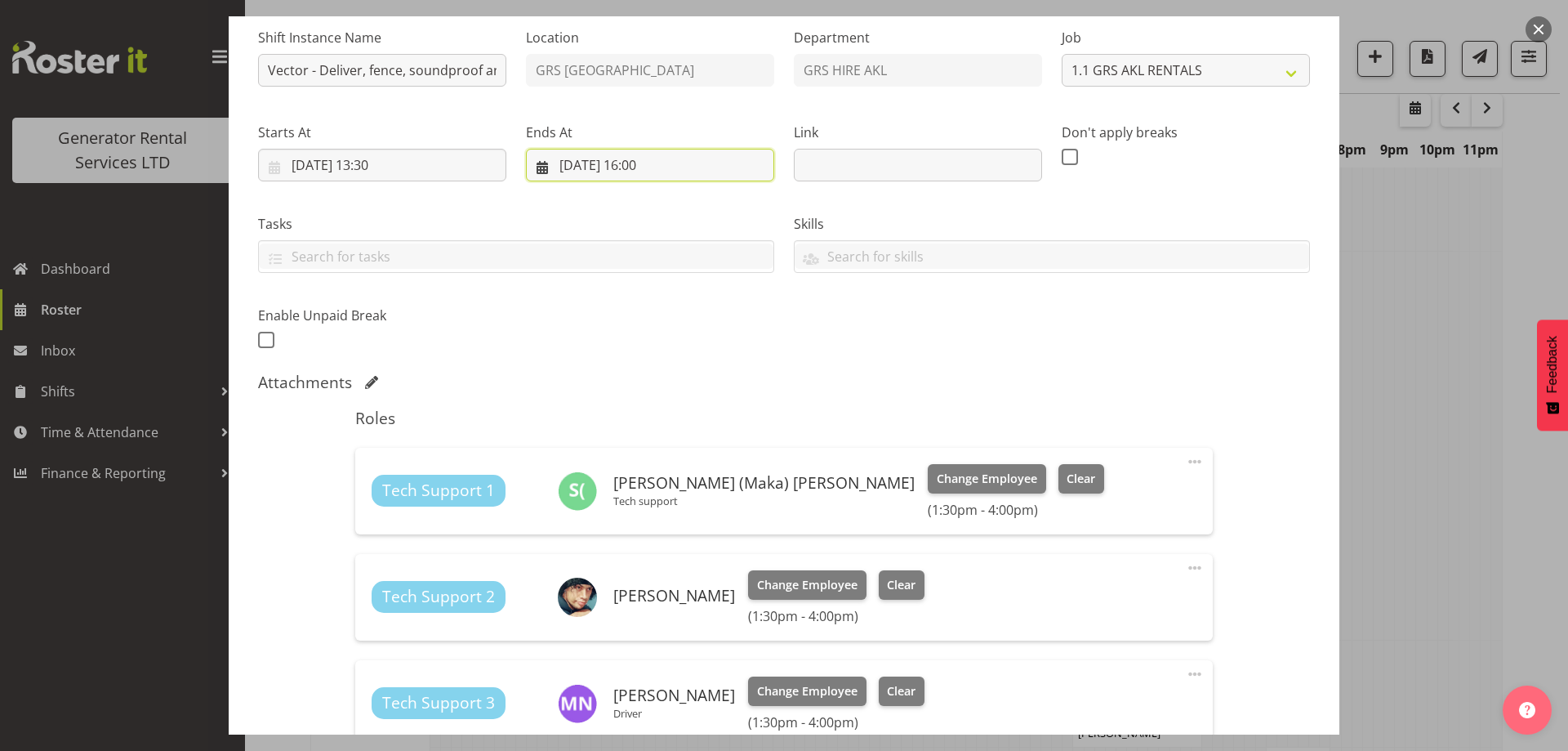
click at [714, 156] on input "[DATE] 16:00" at bounding box center [649, 165] width 248 height 33
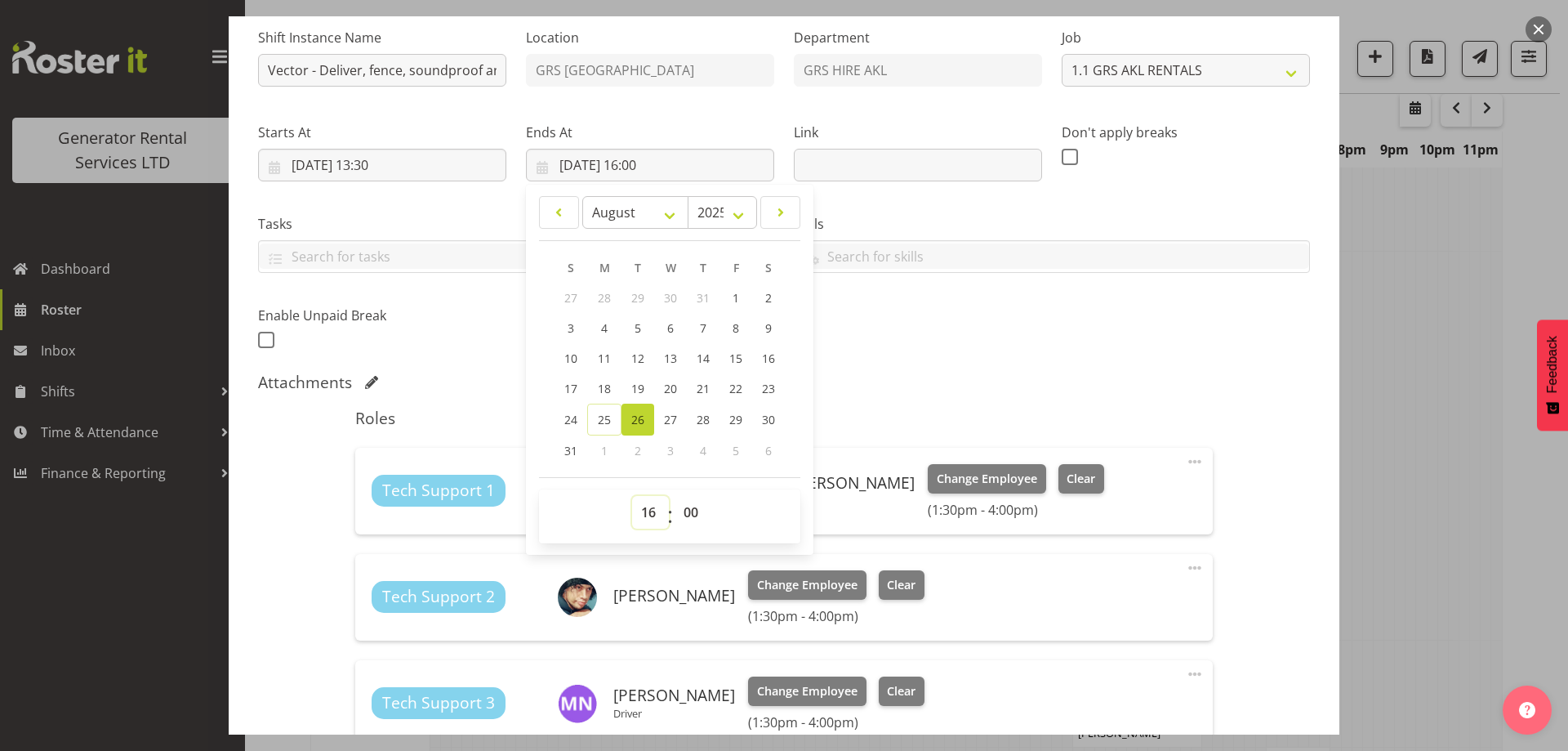
click at [636, 508] on select "00 01 02 03 04 05 06 07 08 09 10 11 12 13 14 15 16 17 18 19 20 21 22 23" at bounding box center [650, 513] width 37 height 33
select select "17"
click at [632, 496] on select "00 01 02 03 04 05 06 07 08 09 10 11 12 13 14 15 16 17 18 19 20 21 22 23" at bounding box center [650, 513] width 37 height 33
type input "[DATE] 17:00"
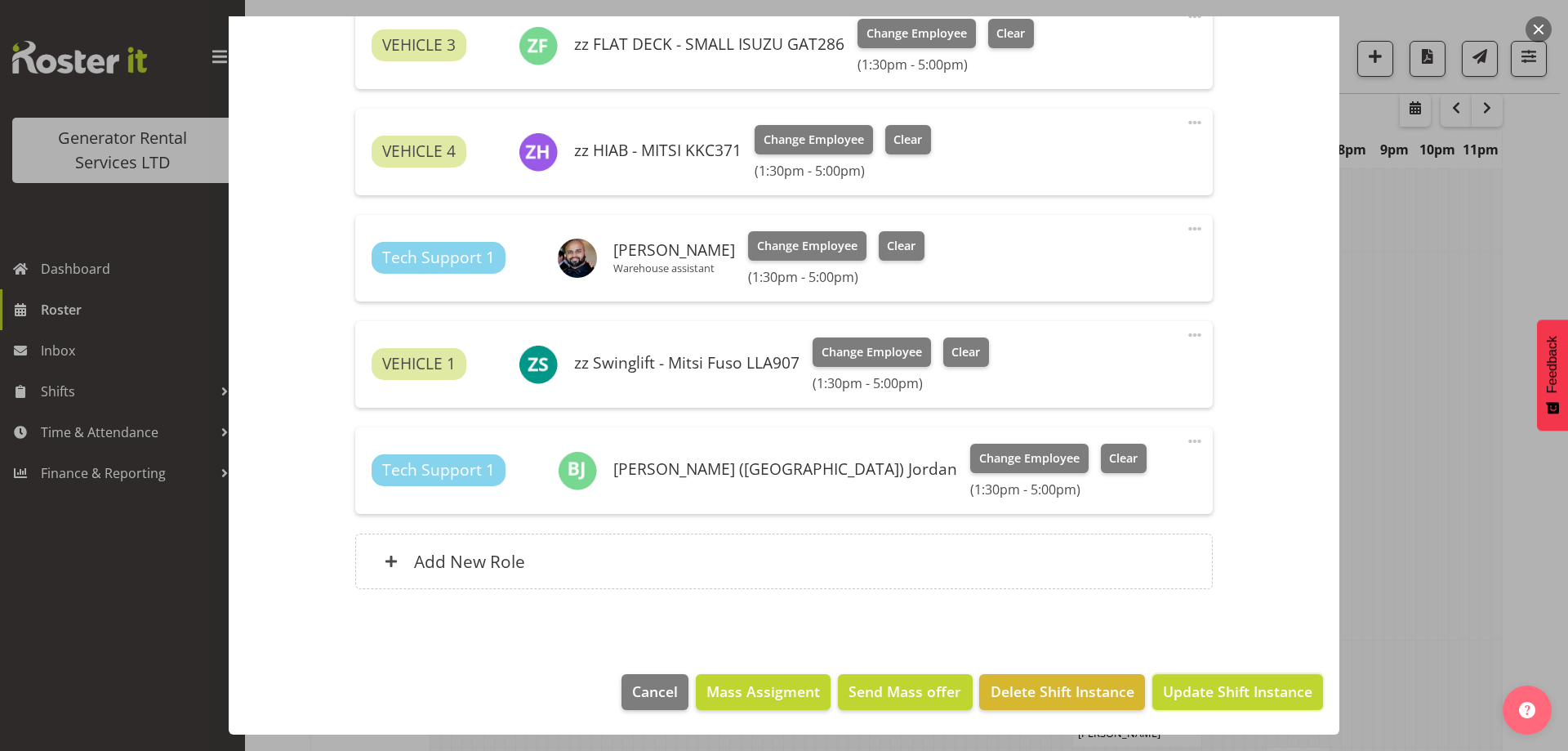
click at [1192, 689] on span "Update Shift Instance" at bounding box center [1238, 691] width 150 height 21
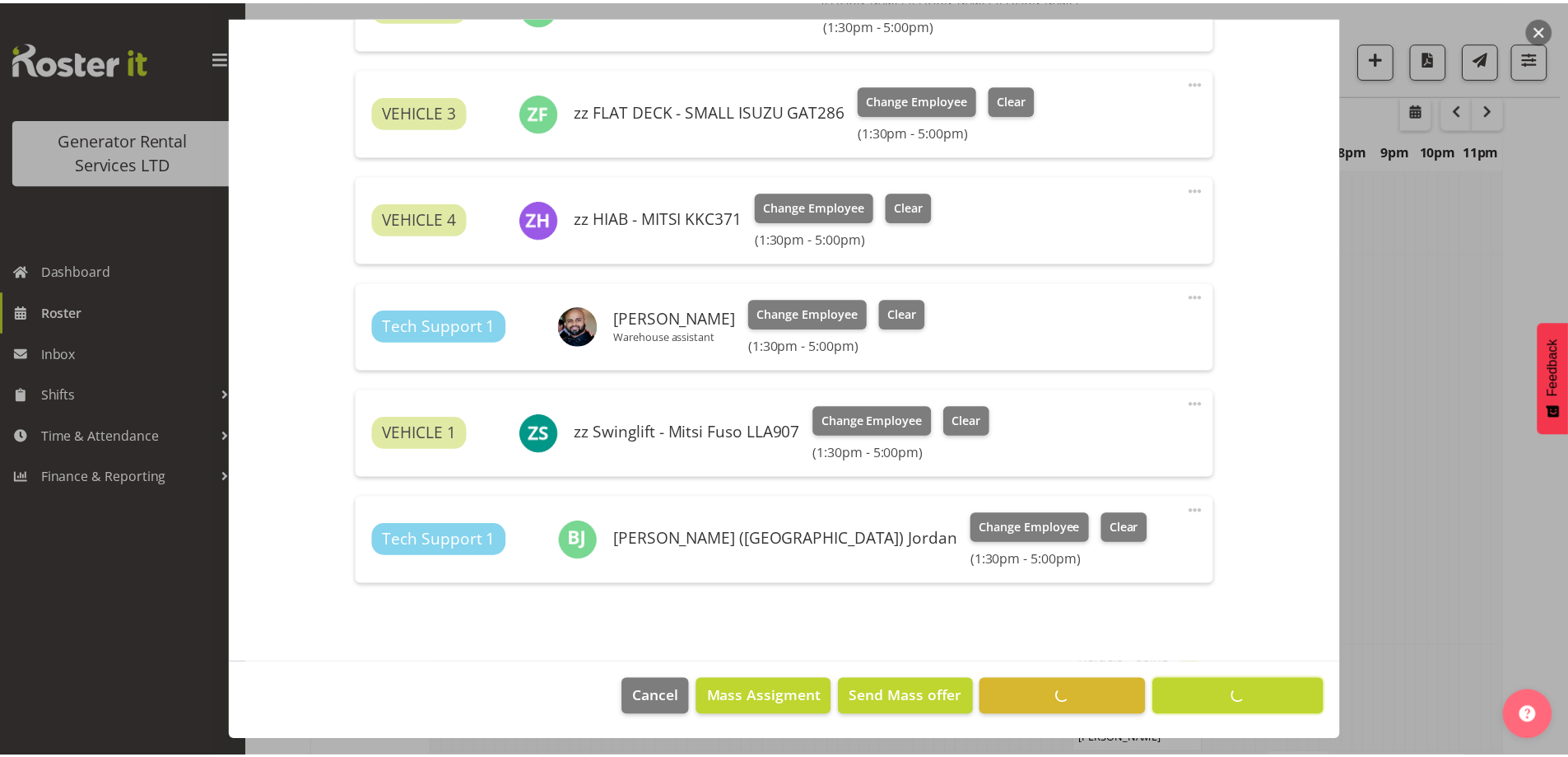
scroll to position [54, 0]
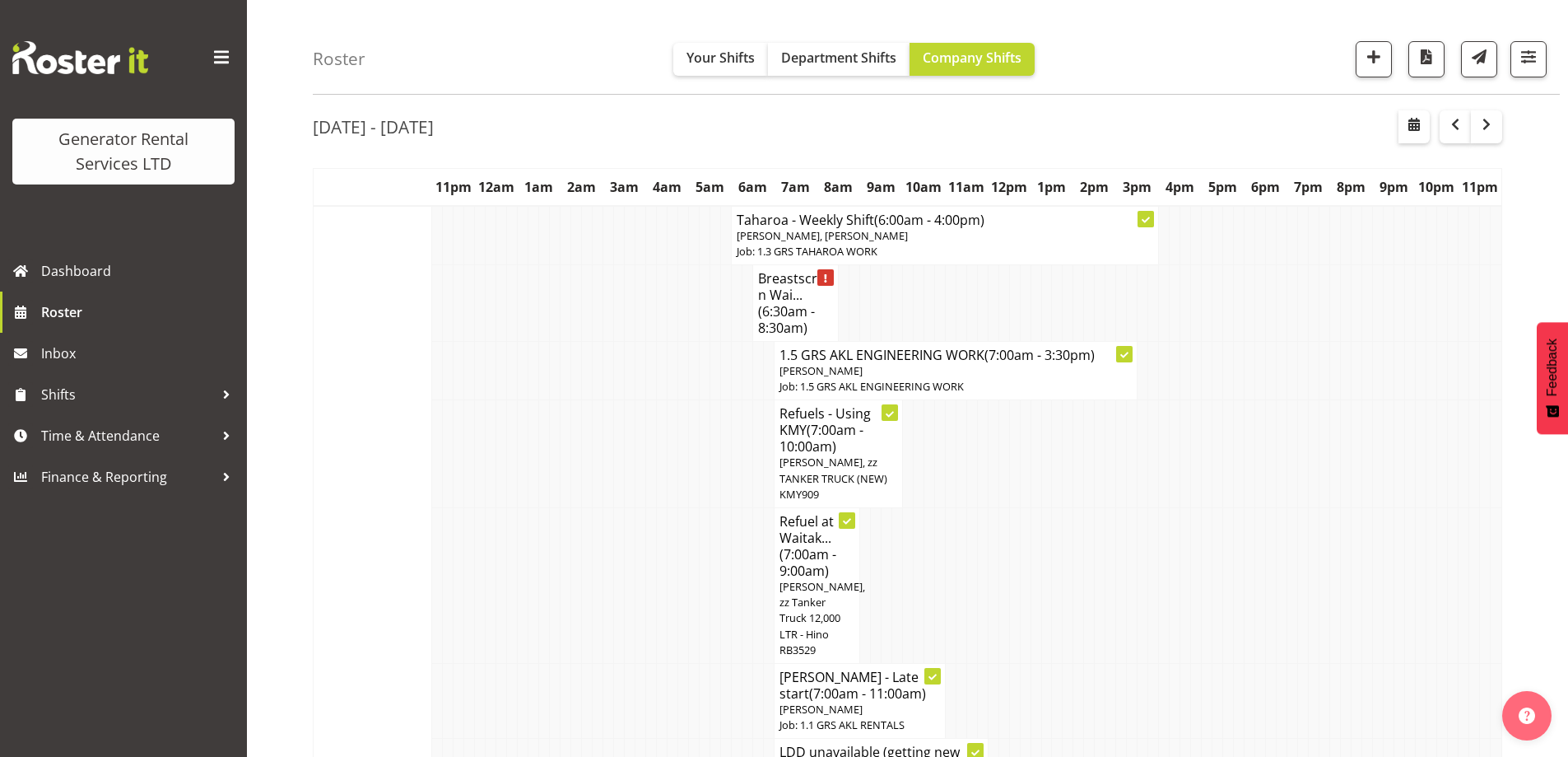
click at [616, 544] on td at bounding box center [619, 585] width 11 height 156
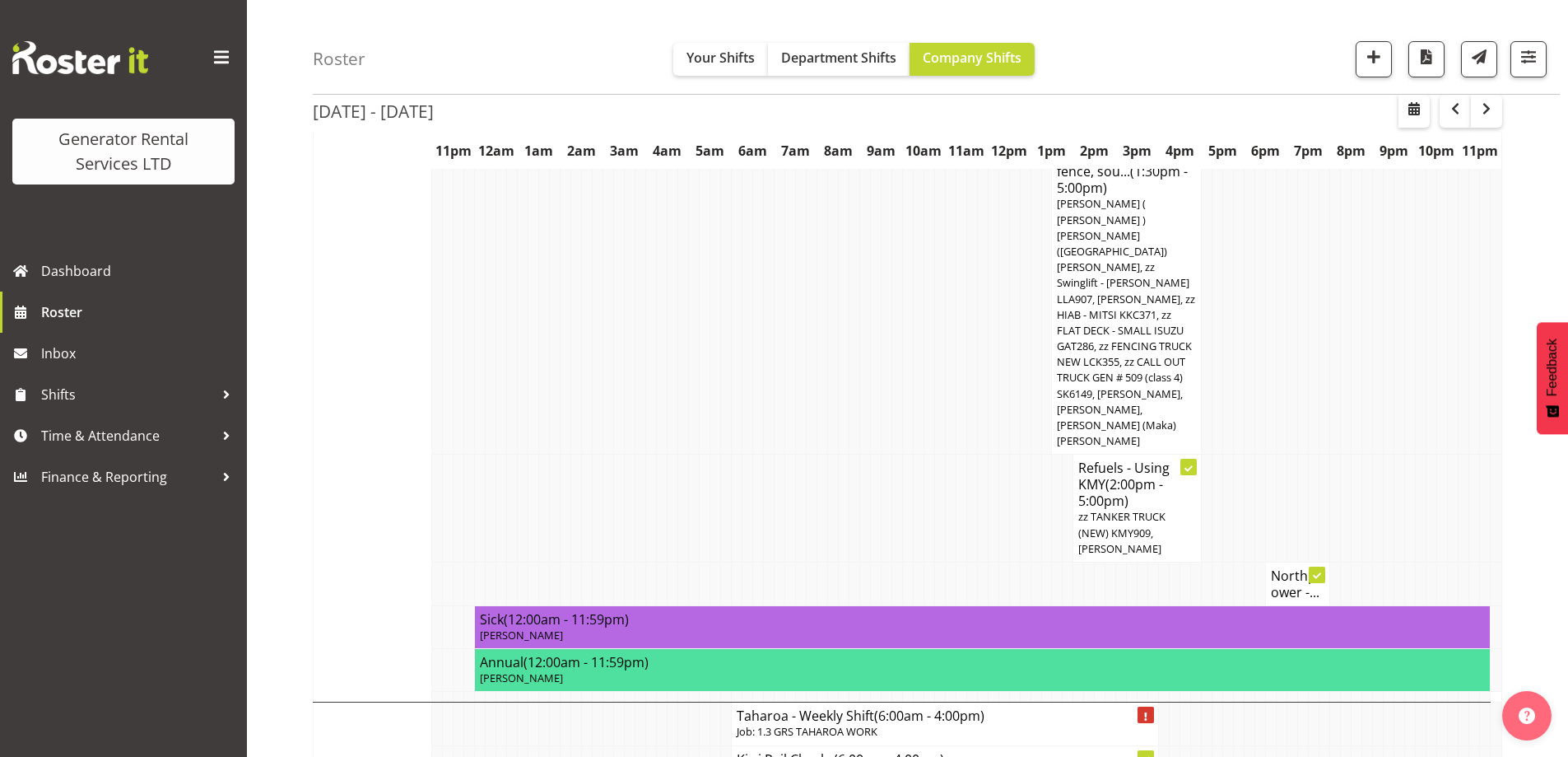
scroll to position [2524, 0]
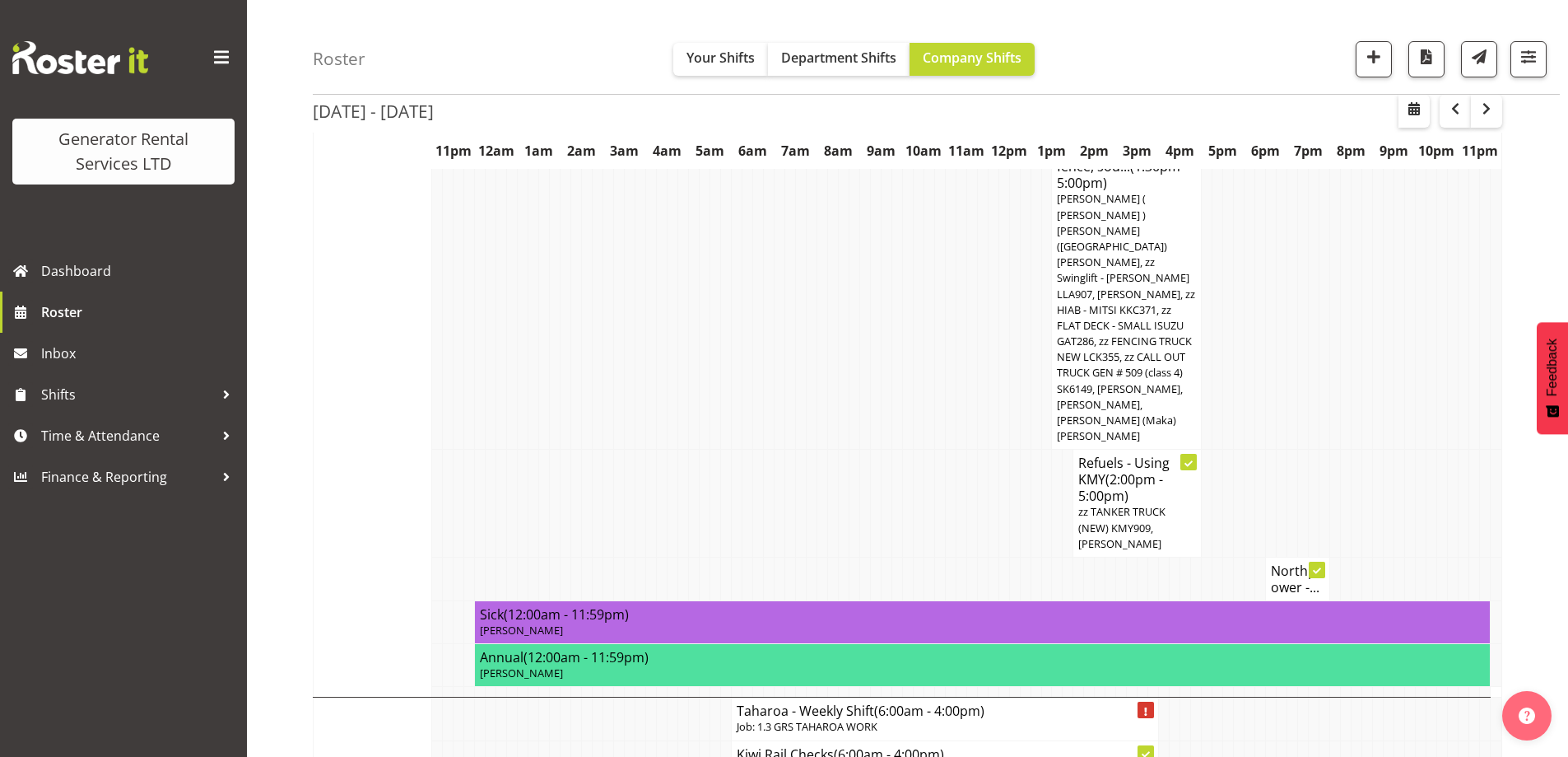
click at [1320, 740] on td at bounding box center [1325, 769] width 11 height 59
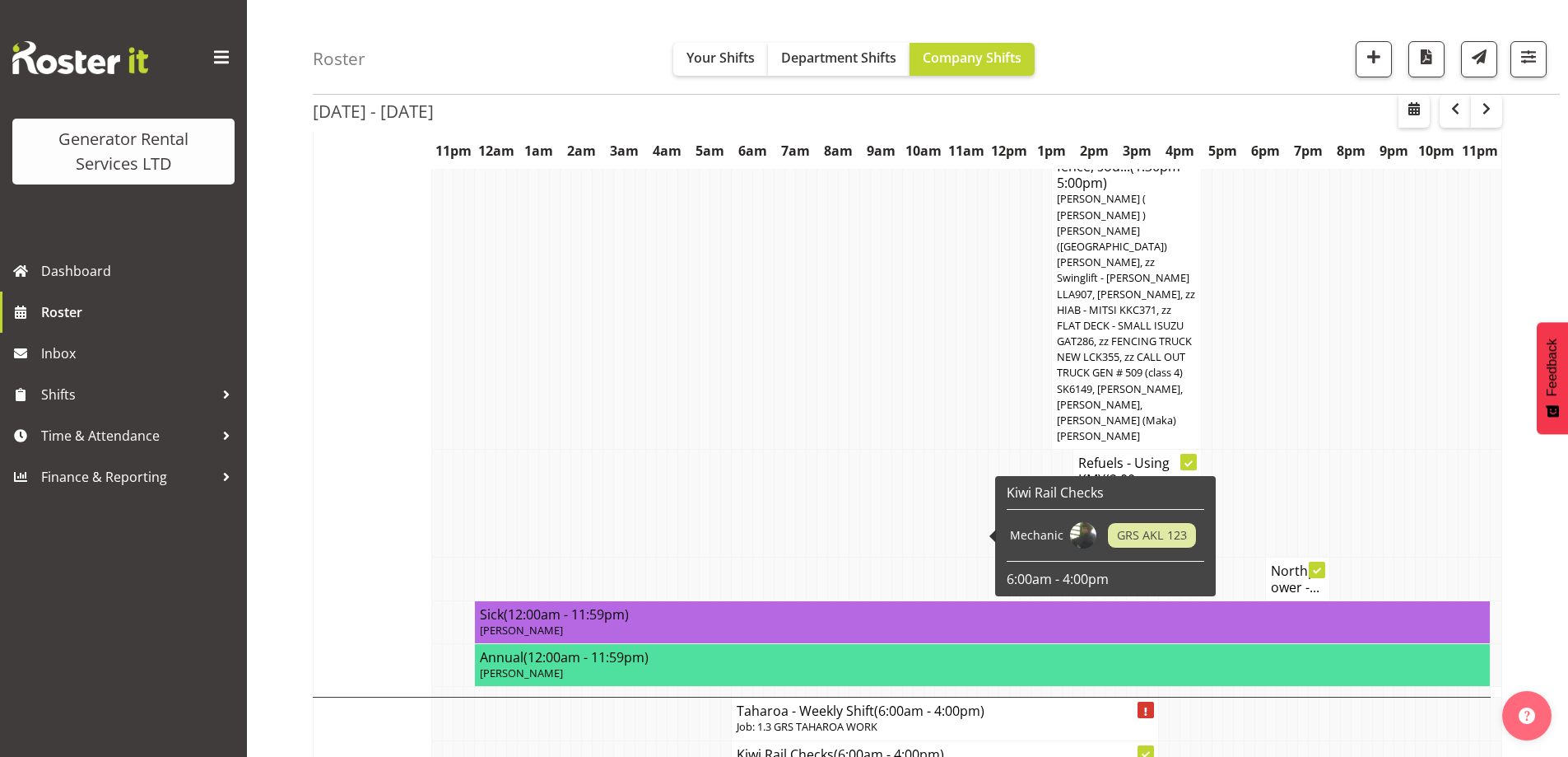
click at [522, 450] on td at bounding box center [523, 504] width 11 height 108
